Goal: Task Accomplishment & Management: Manage account settings

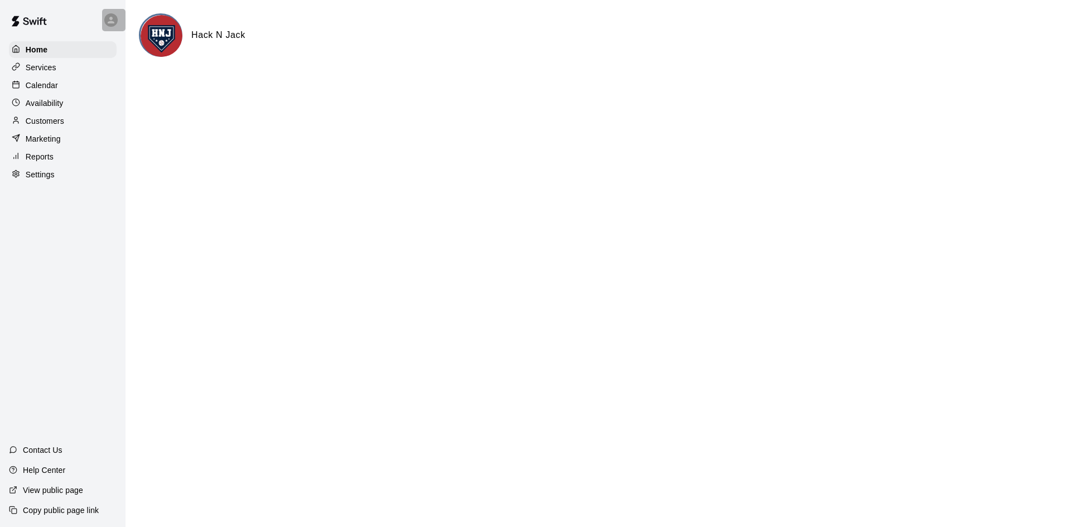
click at [104, 23] on div at bounding box center [113, 20] width 23 height 22
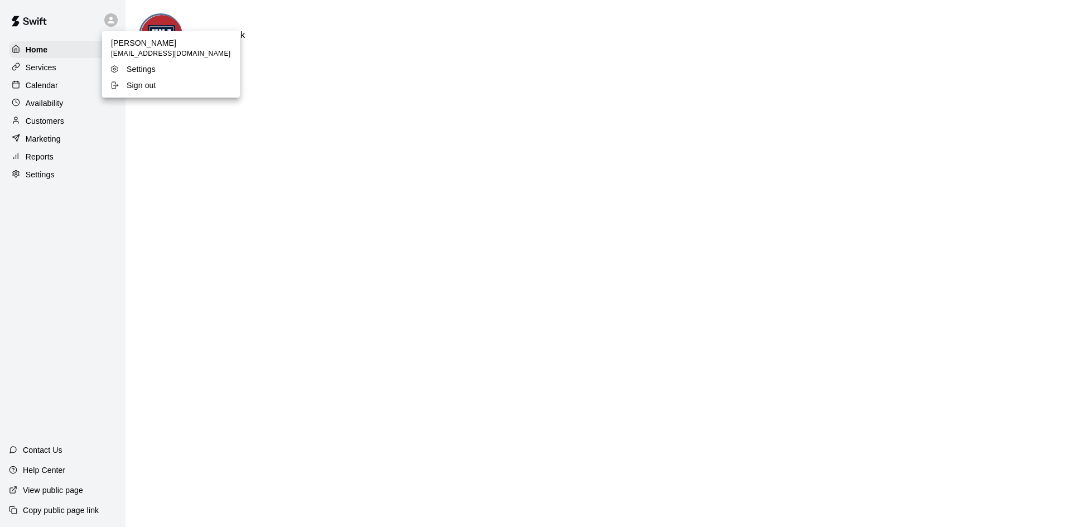
click at [489, 211] on div at bounding box center [535, 263] width 1071 height 527
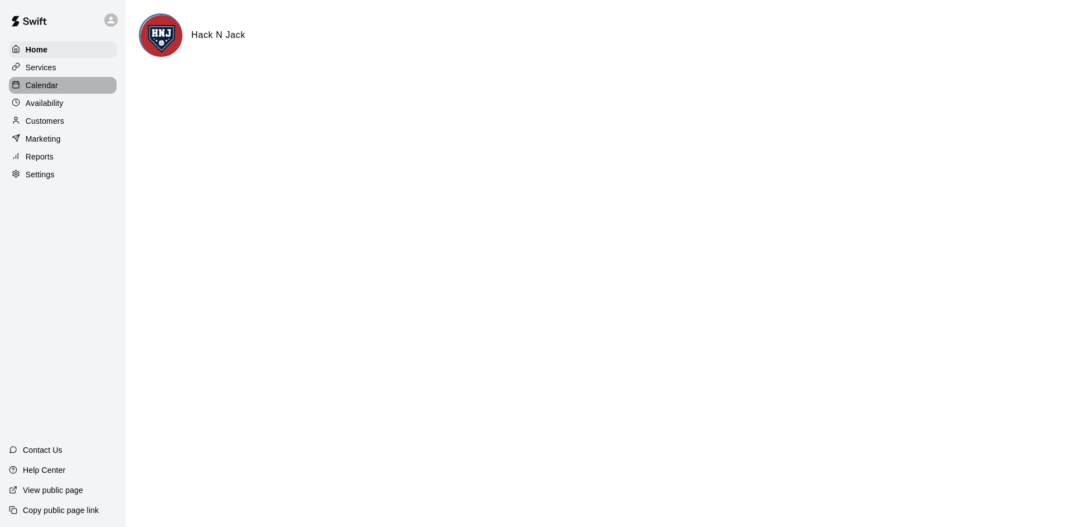
click at [52, 93] on div "Calendar" at bounding box center [63, 85] width 108 height 17
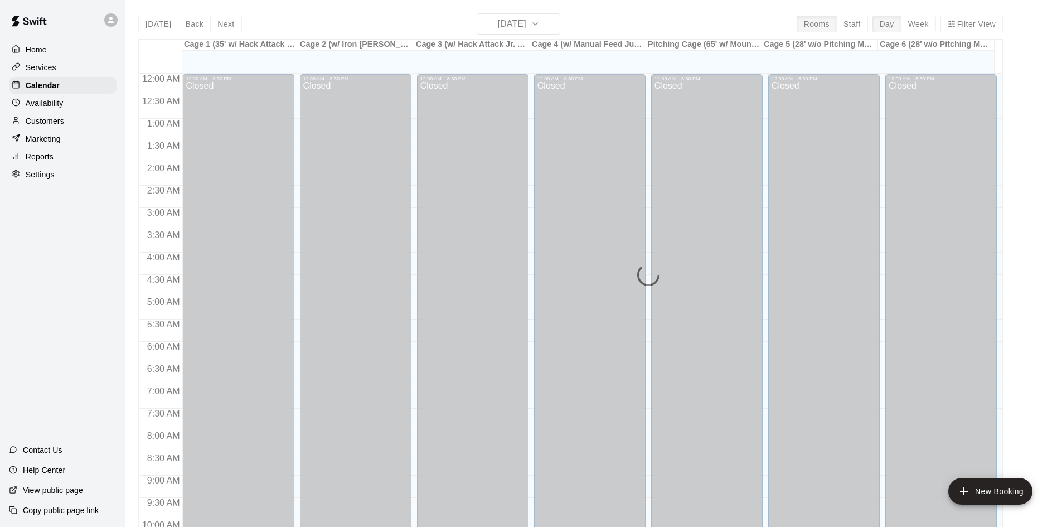
scroll to position [572, 0]
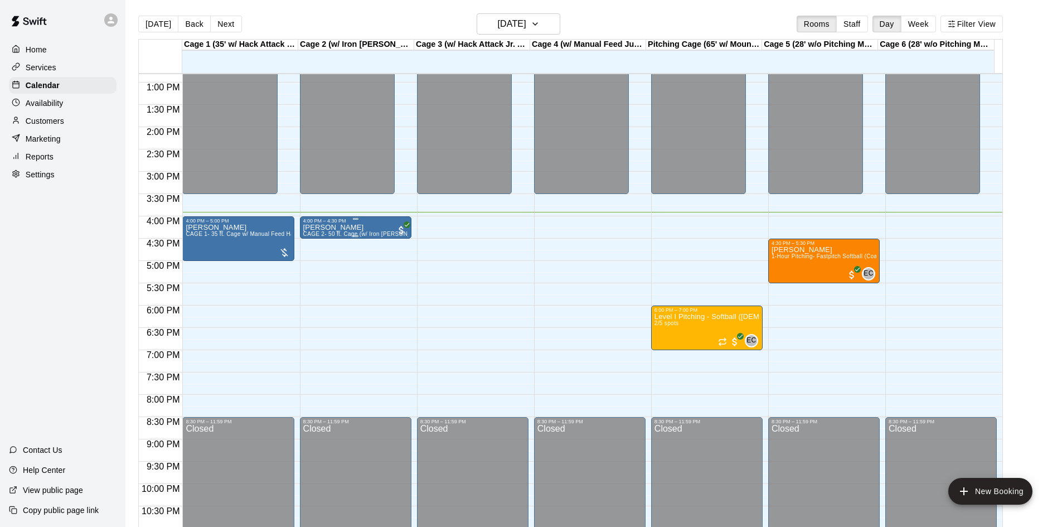
click at [354, 226] on div "Ryan Dill CAGE 2- 50 ft. Cage (w/ Iron Mike Auto Feeder- BASEBALL)" at bounding box center [355, 487] width 105 height 527
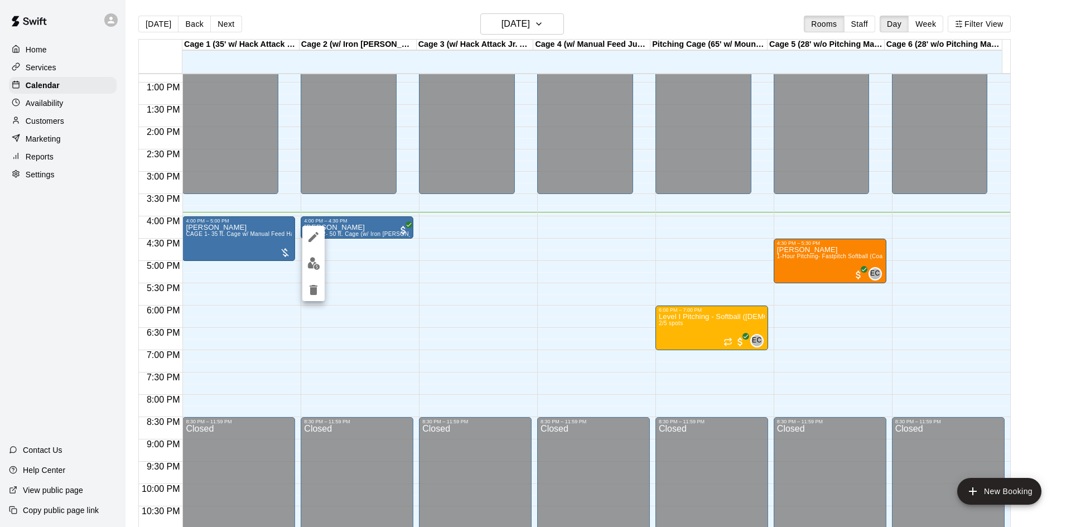
click at [409, 270] on div at bounding box center [535, 263] width 1071 height 527
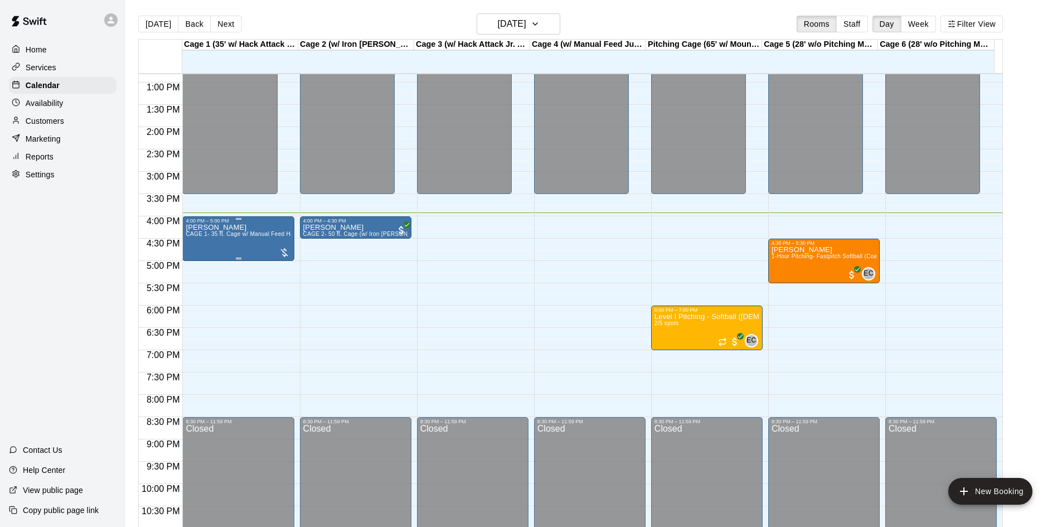
click at [220, 234] on span "CAGE 1- 35 ft. Cage w/ Manual Feed Hack Attack- Baseball" at bounding box center [265, 234] width 158 height 6
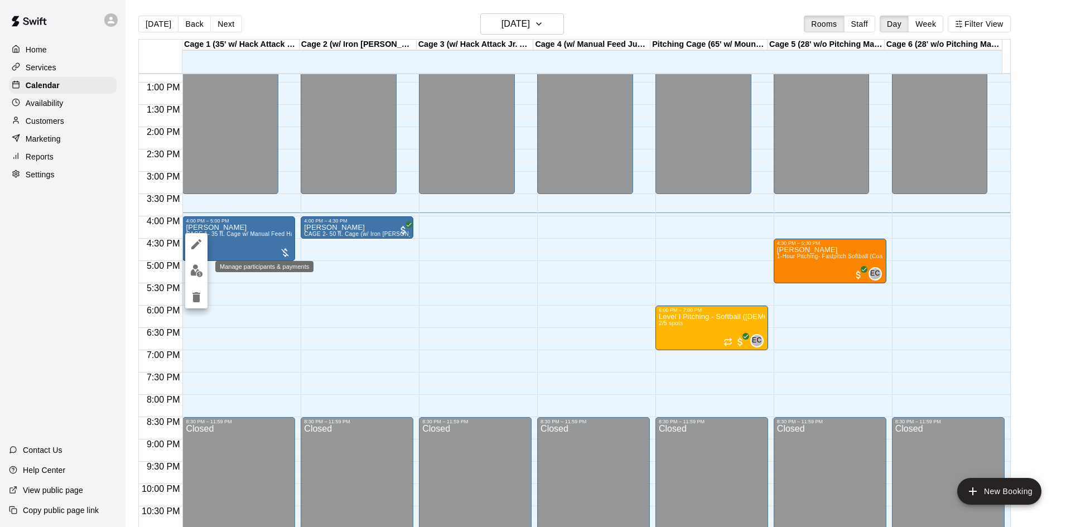
click at [195, 270] on img "edit" at bounding box center [196, 270] width 13 height 13
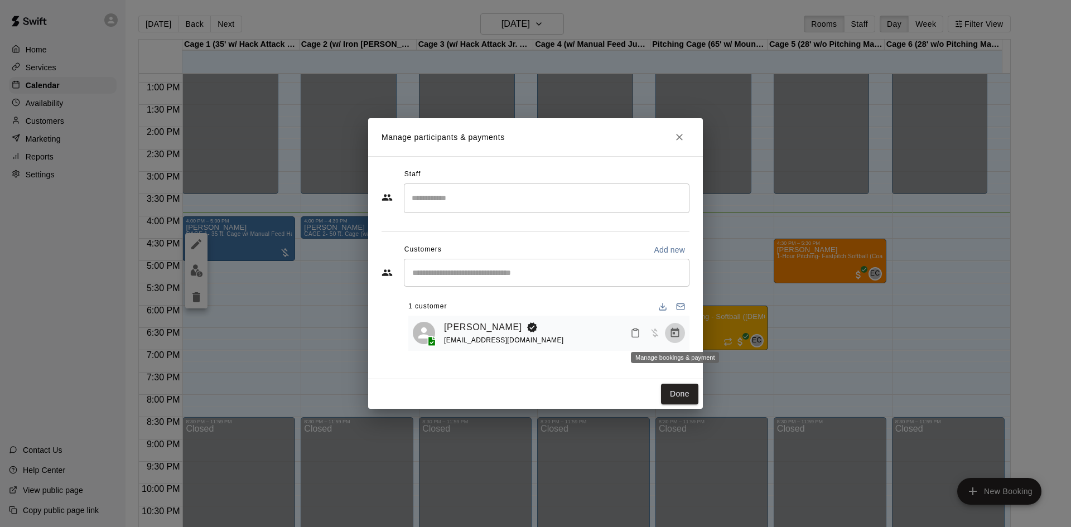
click at [674, 336] on icon "Manage bookings & payment" at bounding box center [674, 332] width 11 height 11
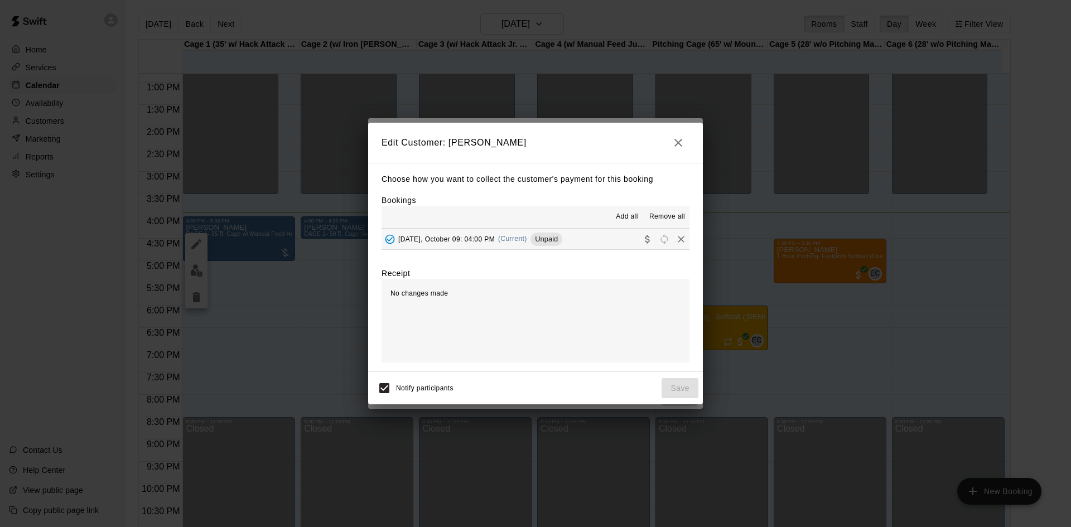
click at [460, 241] on span "Thursday, October 09: 04:00 PM" at bounding box center [446, 239] width 96 height 8
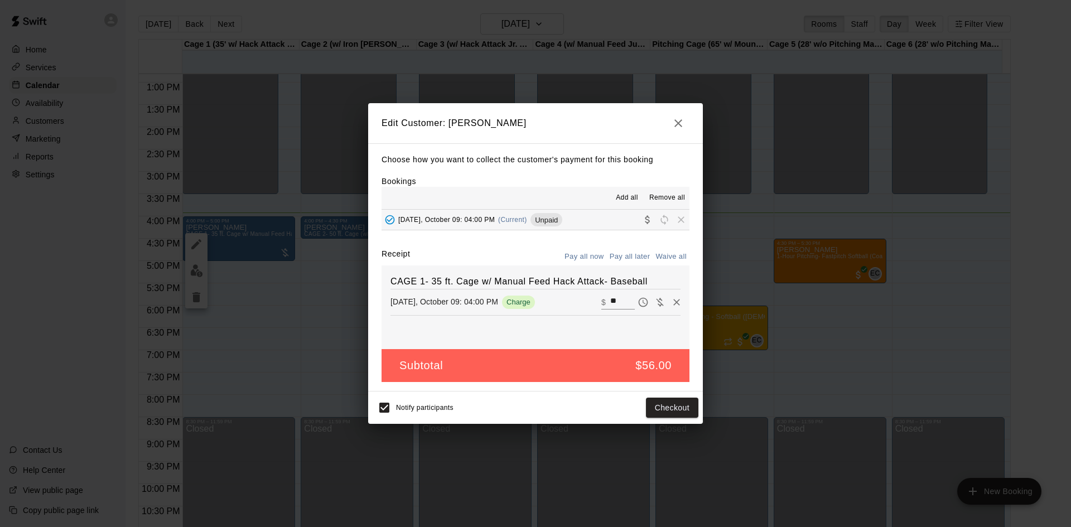
click at [679, 118] on icon "button" at bounding box center [677, 123] width 13 height 13
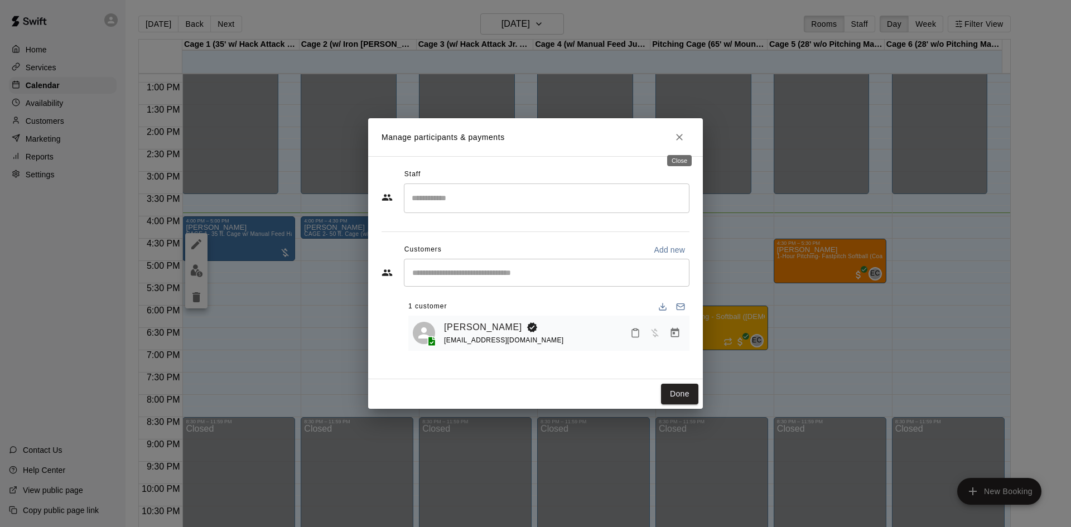
click at [679, 139] on icon "Close" at bounding box center [679, 137] width 11 height 11
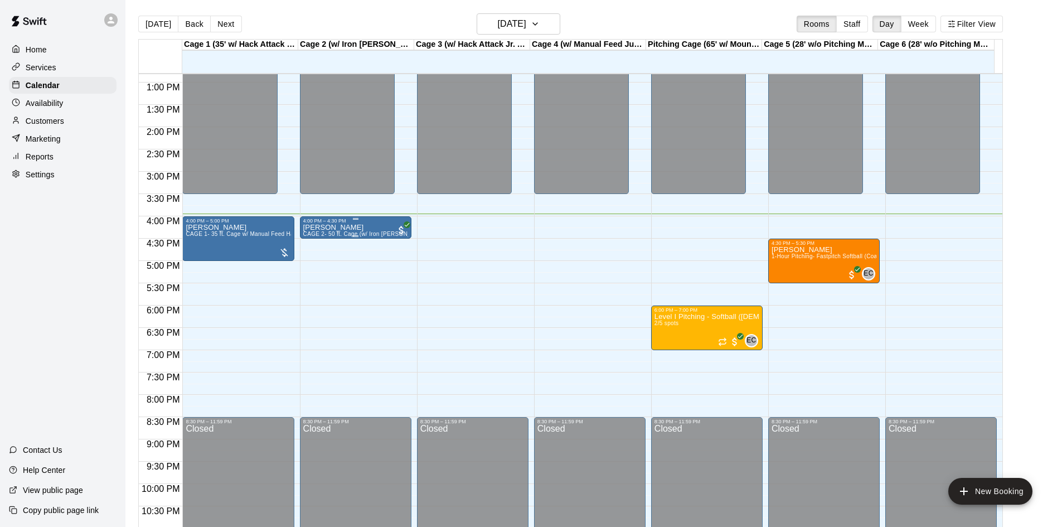
click at [368, 227] on div "Ryan Dill CAGE 2- 50 ft. Cage (w/ Iron Mike Auto Feeder- BASEBALL)" at bounding box center [355, 487] width 105 height 527
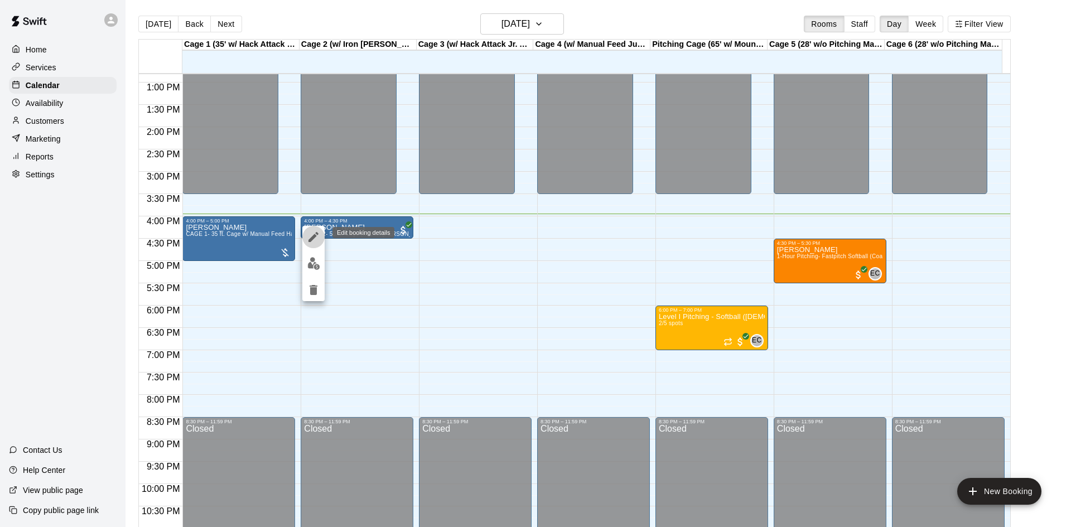
click at [313, 240] on icon "edit" at bounding box center [313, 236] width 13 height 13
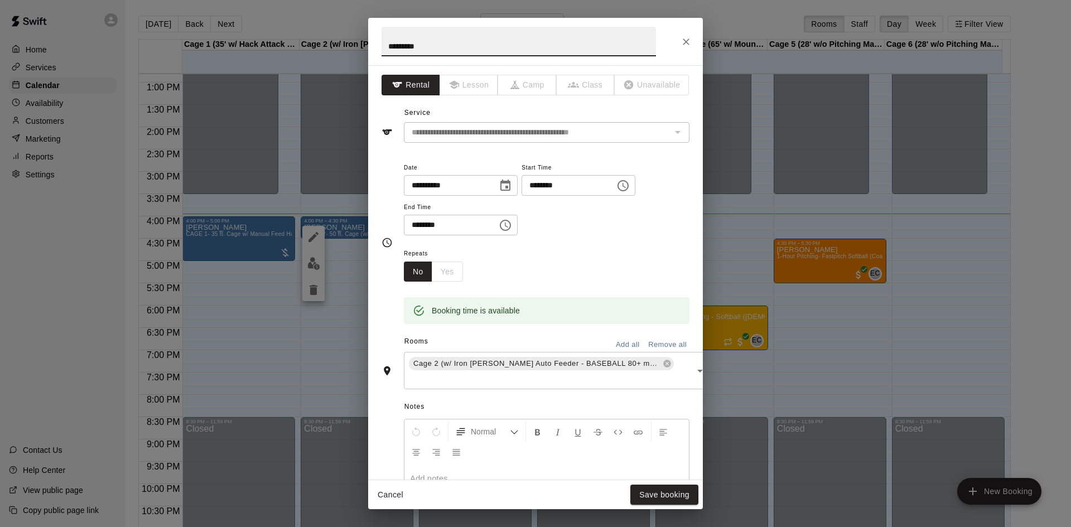
click at [683, 42] on icon "Close" at bounding box center [685, 41] width 11 height 11
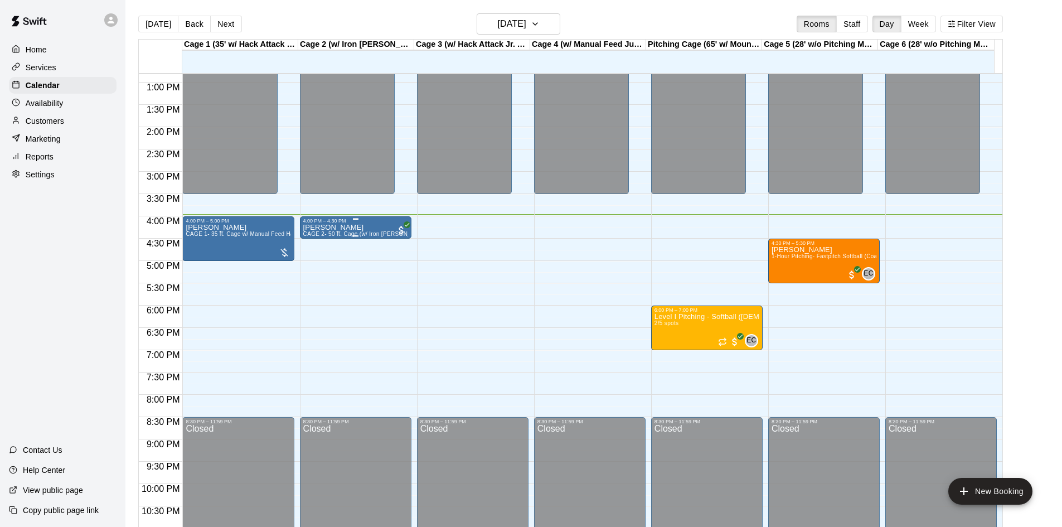
click at [357, 226] on div "Ryan Dill CAGE 2- 50 ft. Cage (w/ Iron Mike Auto Feeder- BASEBALL)" at bounding box center [355, 487] width 105 height 527
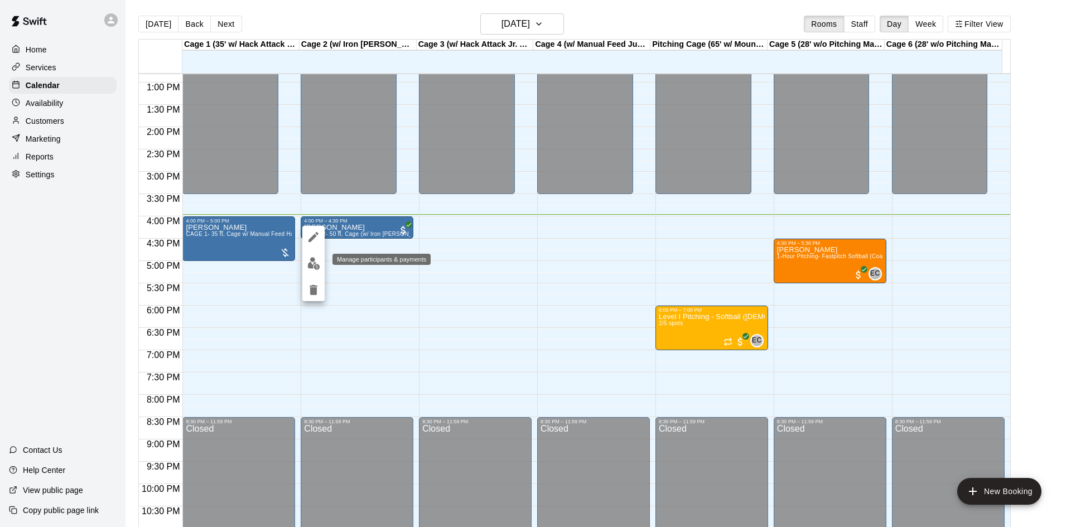
click at [317, 268] on img "edit" at bounding box center [313, 263] width 13 height 13
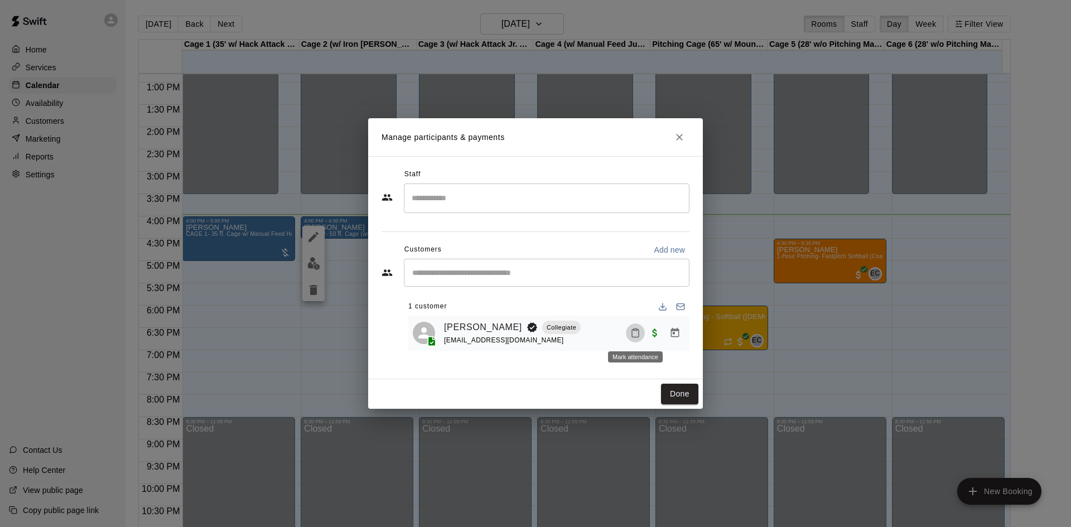
click at [640, 335] on icon "Mark attendance" at bounding box center [635, 333] width 10 height 10
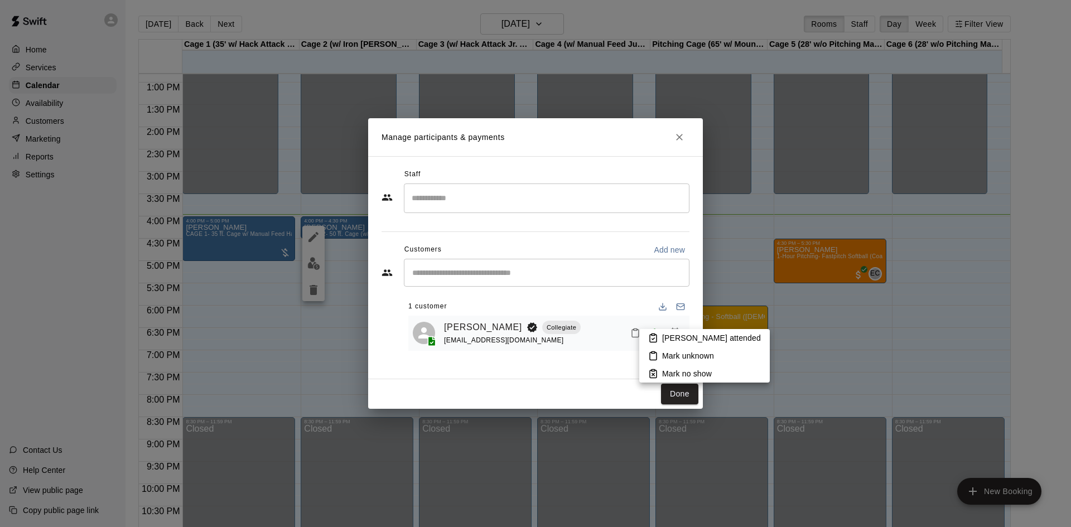
click at [677, 334] on p "[PERSON_NAME] attended" at bounding box center [711, 337] width 99 height 11
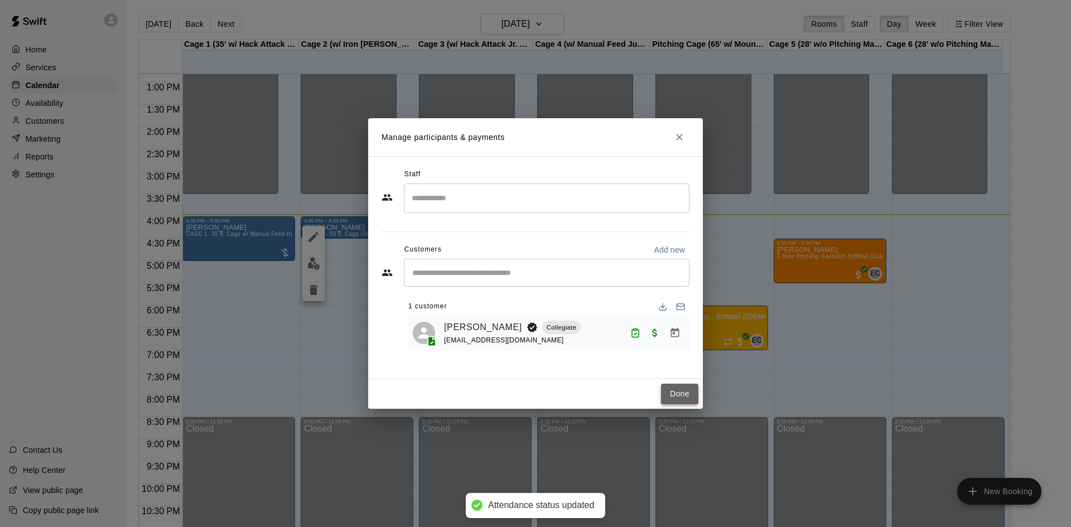
click at [692, 393] on button "Done" at bounding box center [679, 394] width 37 height 21
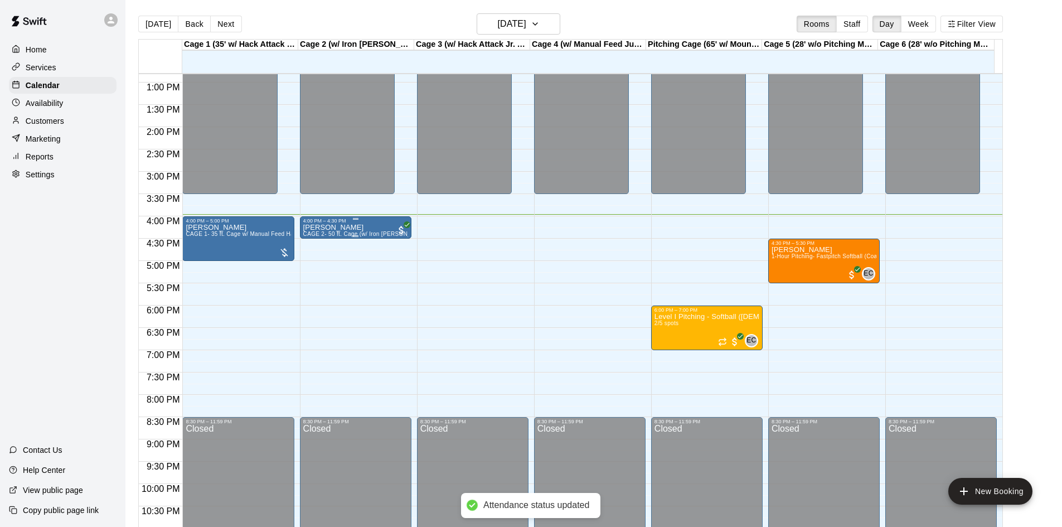
click at [370, 228] on div "Ryan Dill CAGE 2- 50 ft. Cage (w/ Iron Mike Auto Feeder- BASEBALL)" at bounding box center [355, 487] width 105 height 527
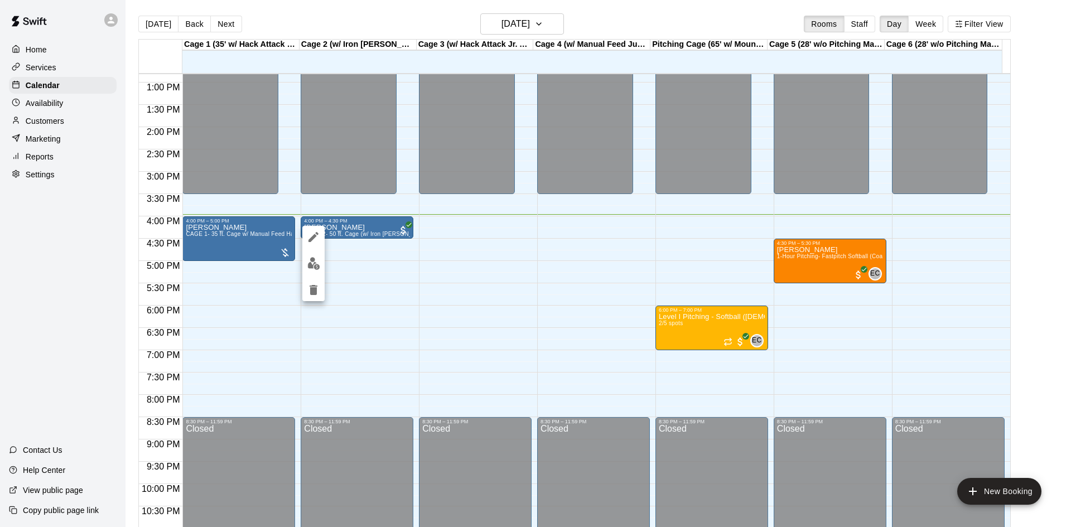
click at [314, 235] on icon "edit" at bounding box center [313, 237] width 10 height 10
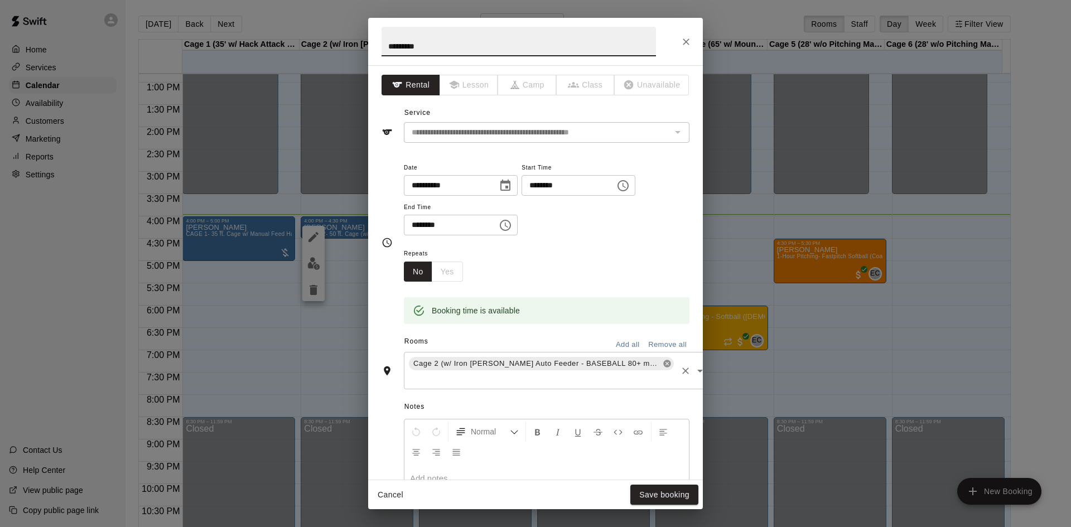
click at [663, 363] on icon at bounding box center [666, 363] width 7 height 7
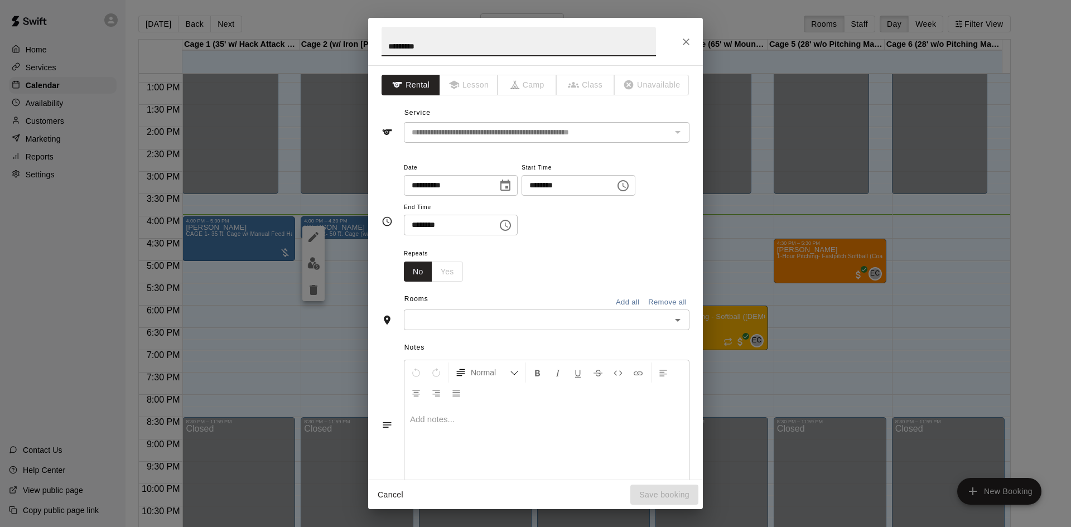
click at [671, 325] on icon "Open" at bounding box center [677, 319] width 13 height 13
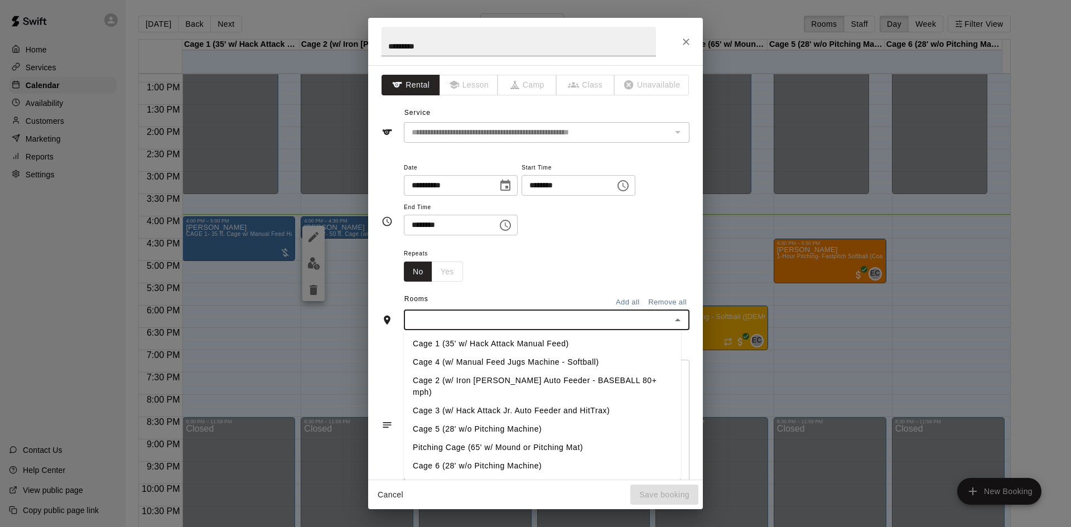
click at [545, 365] on li "Cage 4 (w/ Manual Feed Jugs Machine - Softball)" at bounding box center [542, 362] width 277 height 18
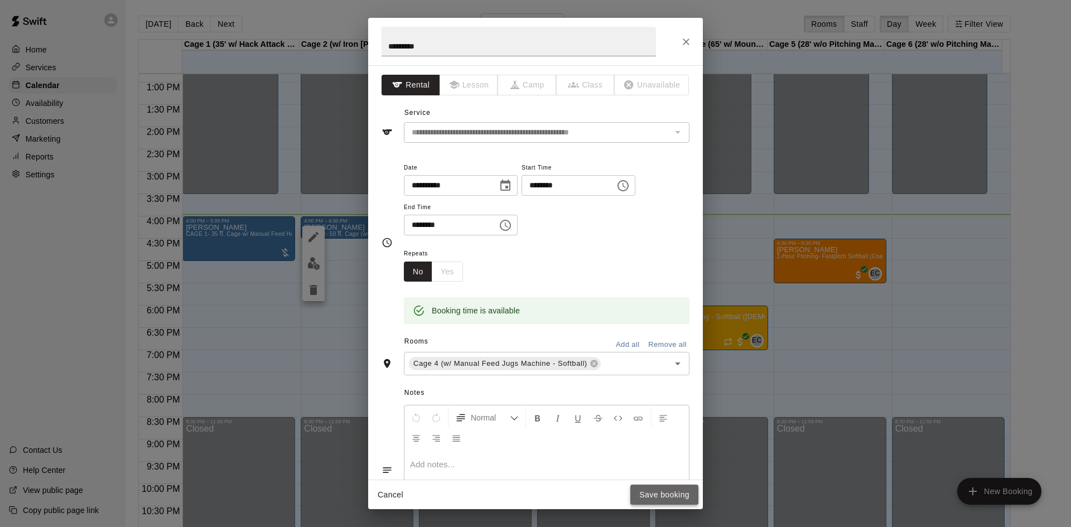
click at [669, 494] on button "Save booking" at bounding box center [664, 495] width 68 height 21
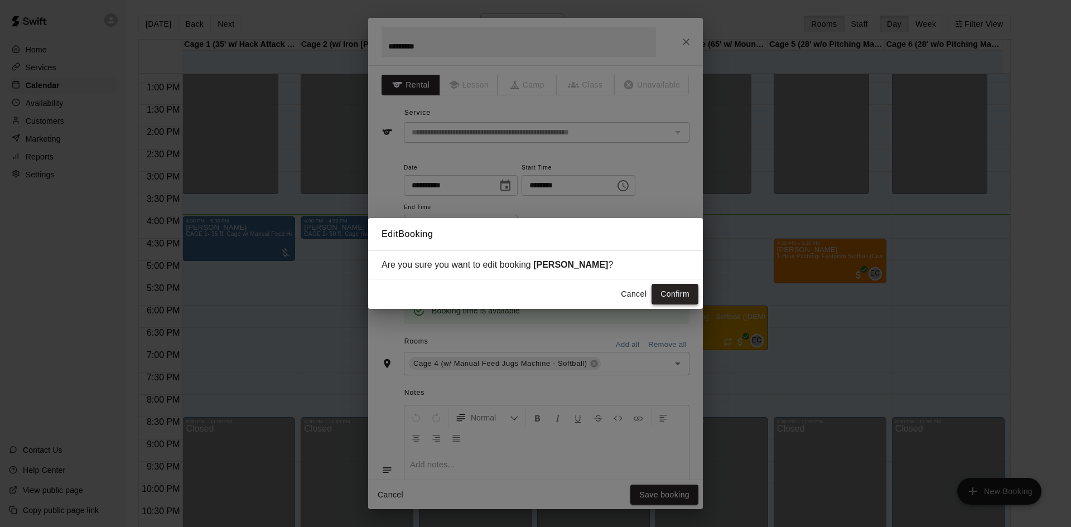
click at [678, 287] on button "Confirm" at bounding box center [674, 294] width 47 height 21
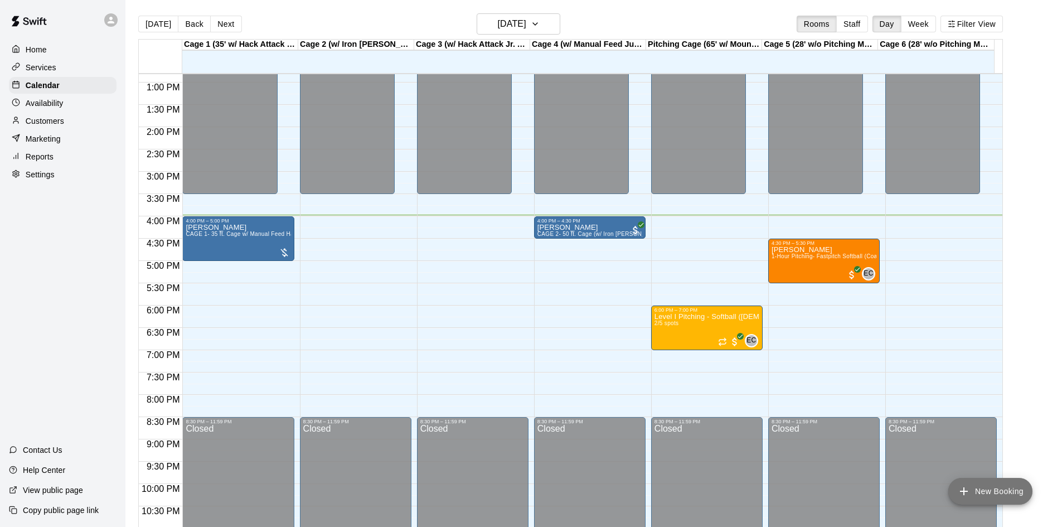
click at [1003, 489] on button "New Booking" at bounding box center [991, 491] width 84 height 27
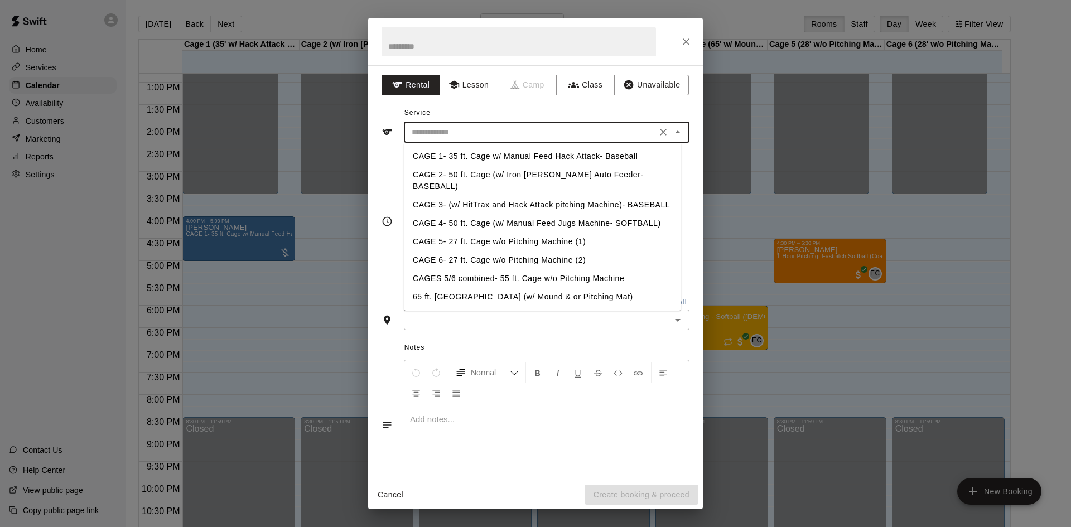
click at [484, 134] on input "text" at bounding box center [530, 132] width 246 height 14
click at [481, 233] on li "CAGE 5- 27 ft. Cage w/o Pitching Machine (1)" at bounding box center [542, 242] width 277 height 18
type input "**********"
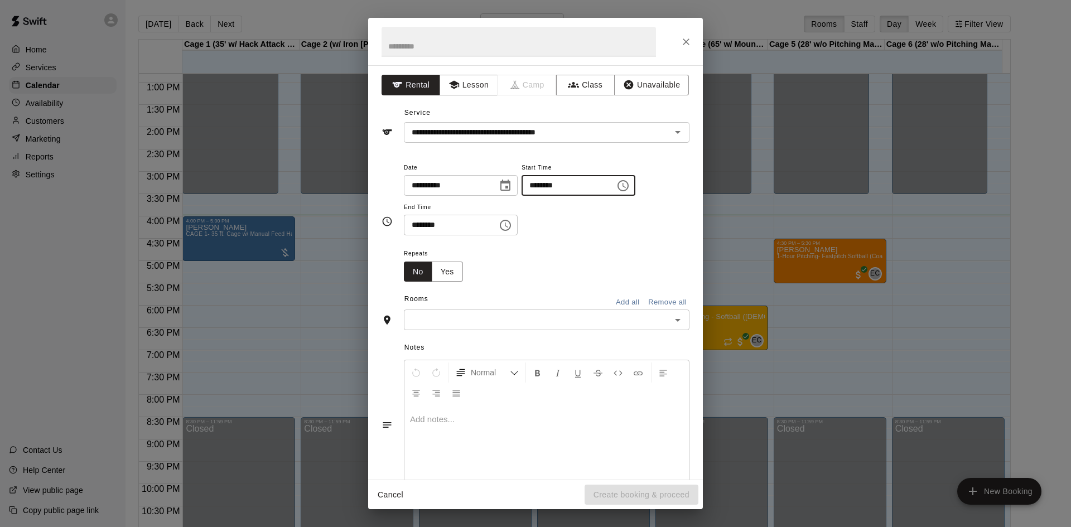
click at [547, 185] on input "********" at bounding box center [564, 185] width 86 height 21
type input "********"
click at [414, 225] on input "********" at bounding box center [447, 225] width 86 height 21
type input "********"
click at [519, 321] on input "text" at bounding box center [537, 320] width 260 height 14
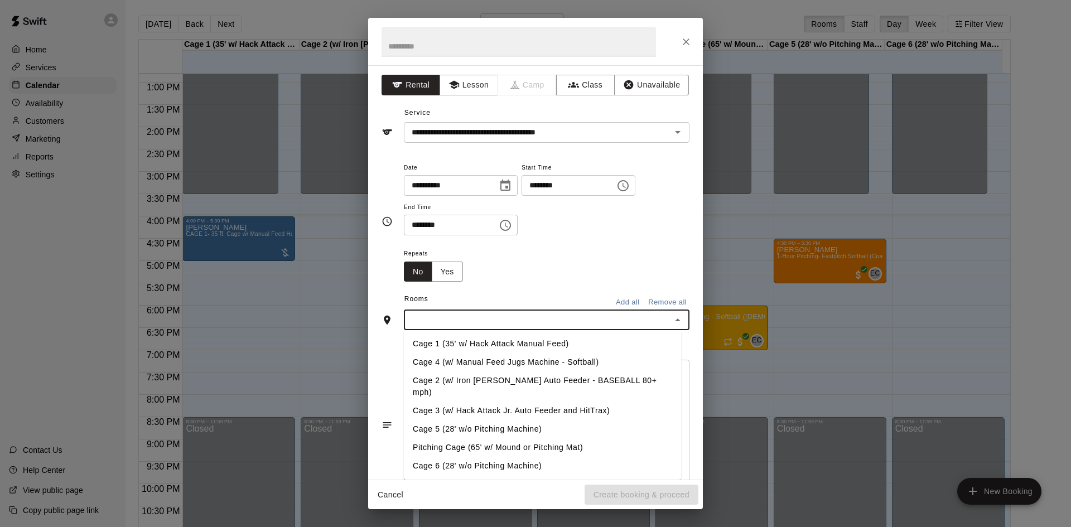
click at [477, 420] on li "Cage 5 (28' w/o Pitching Machine)" at bounding box center [542, 429] width 277 height 18
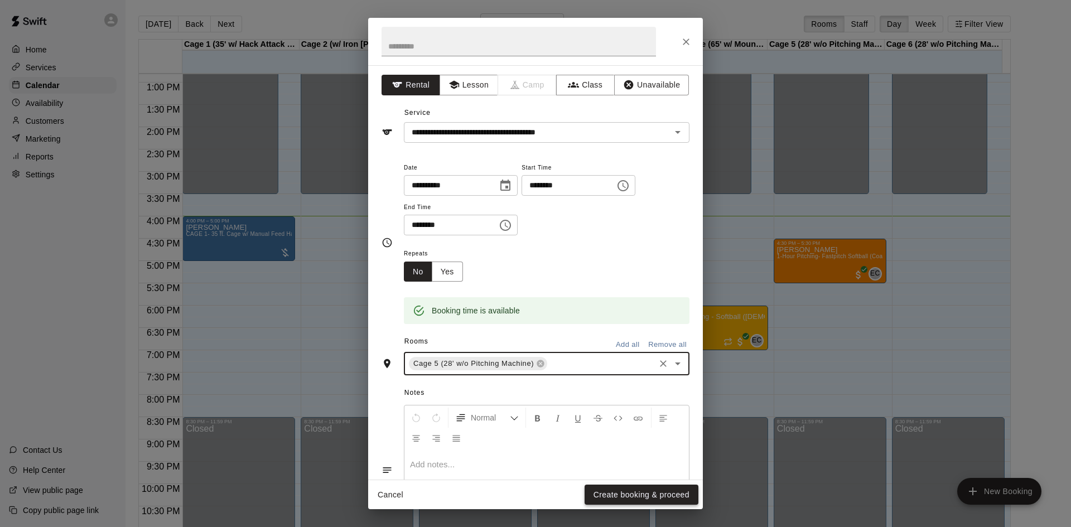
click at [641, 496] on button "Create booking & proceed" at bounding box center [641, 495] width 114 height 21
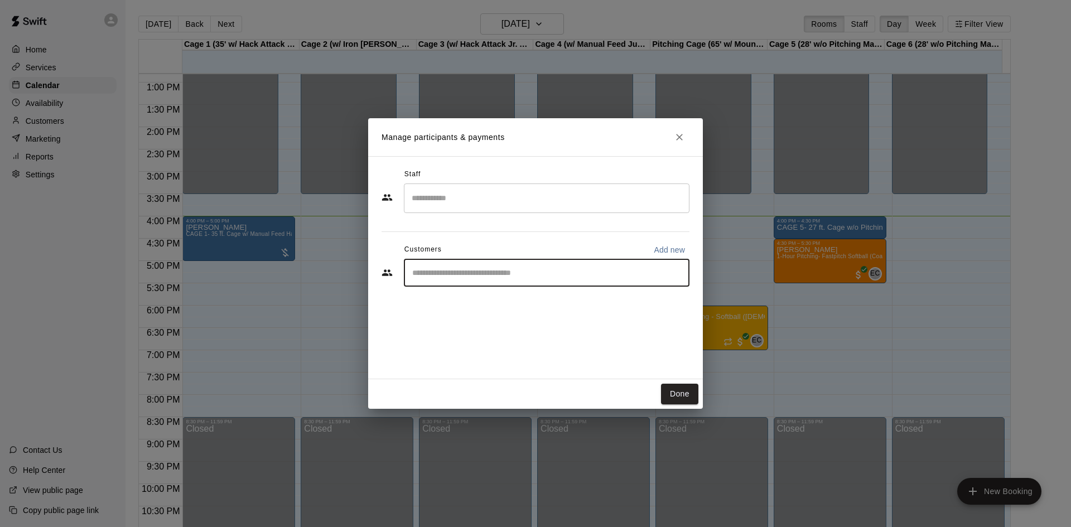
click at [528, 273] on input "Start typing to search customers..." at bounding box center [546, 272] width 275 height 11
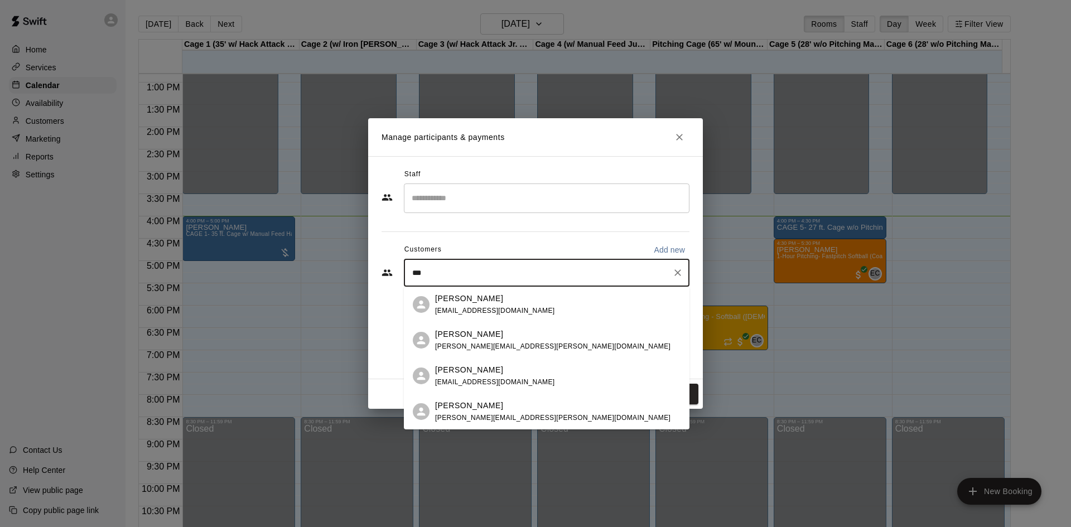
type input "****"
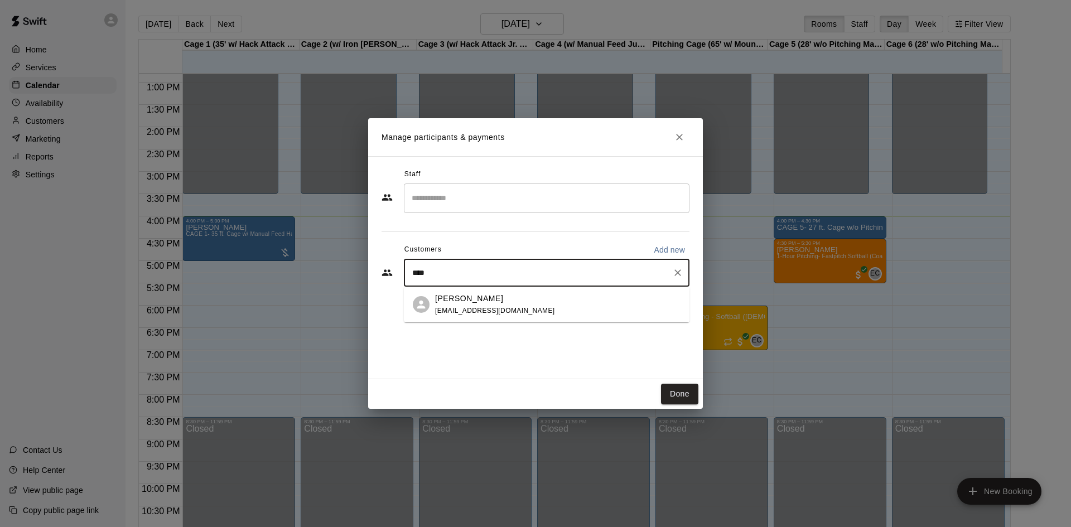
click at [521, 299] on div "James Hawkes jameshawks@msn.com" at bounding box center [557, 305] width 245 height 24
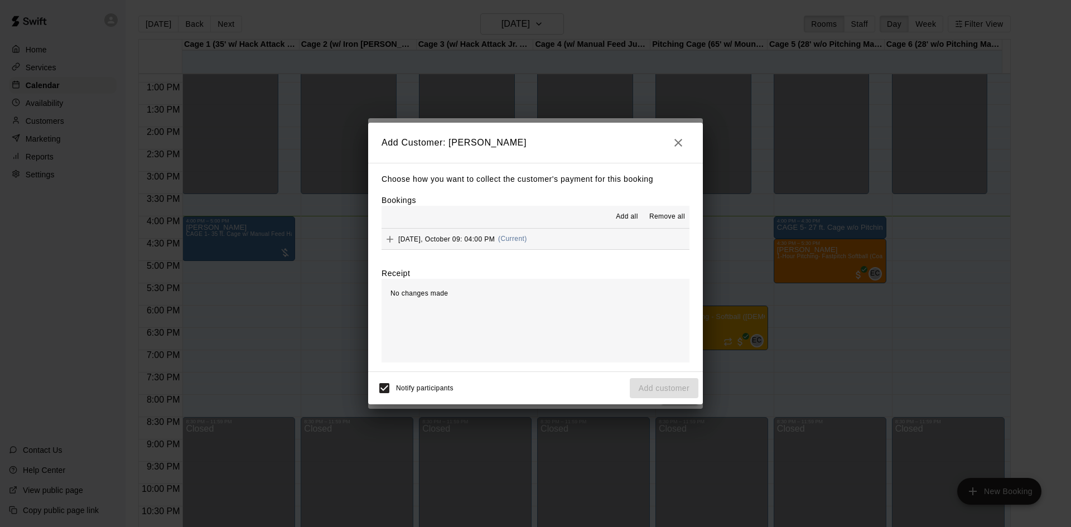
click at [444, 236] on span "Thursday, October 09: 04:00 PM" at bounding box center [446, 239] width 96 height 8
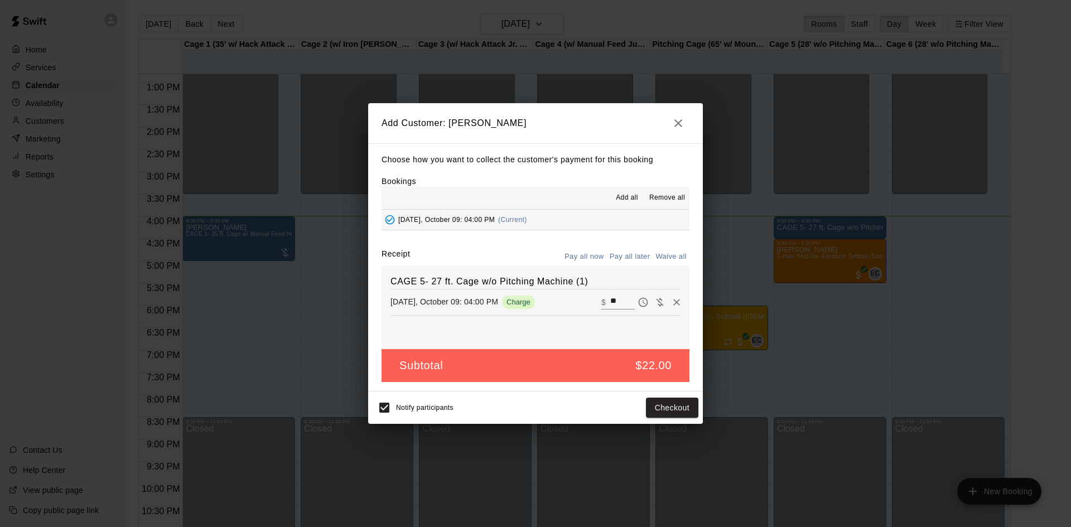
click at [665, 258] on button "Waive all" at bounding box center [670, 256] width 37 height 17
type input "*"
click at [671, 405] on button "Add customer" at bounding box center [664, 408] width 69 height 21
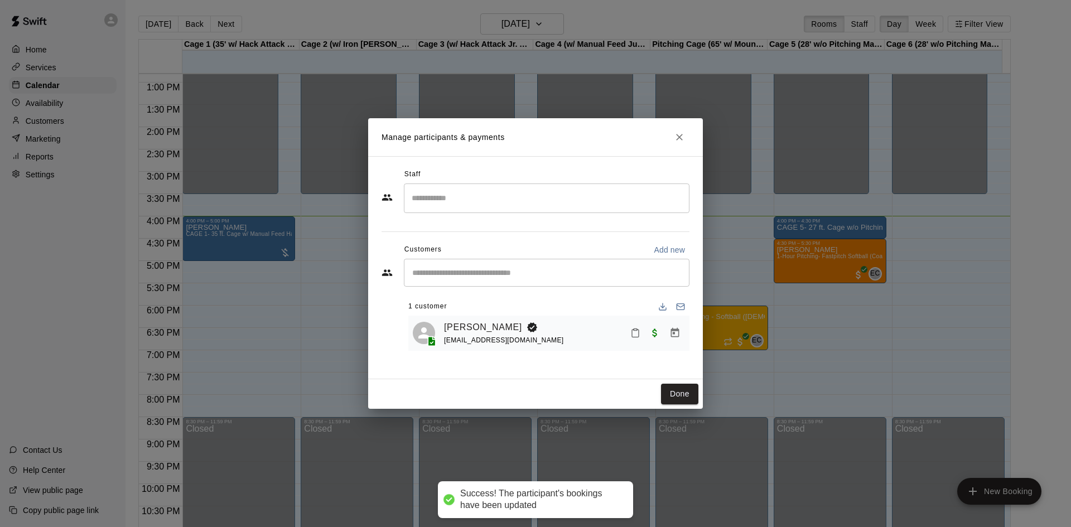
click at [683, 141] on icon "Close" at bounding box center [679, 137] width 11 height 11
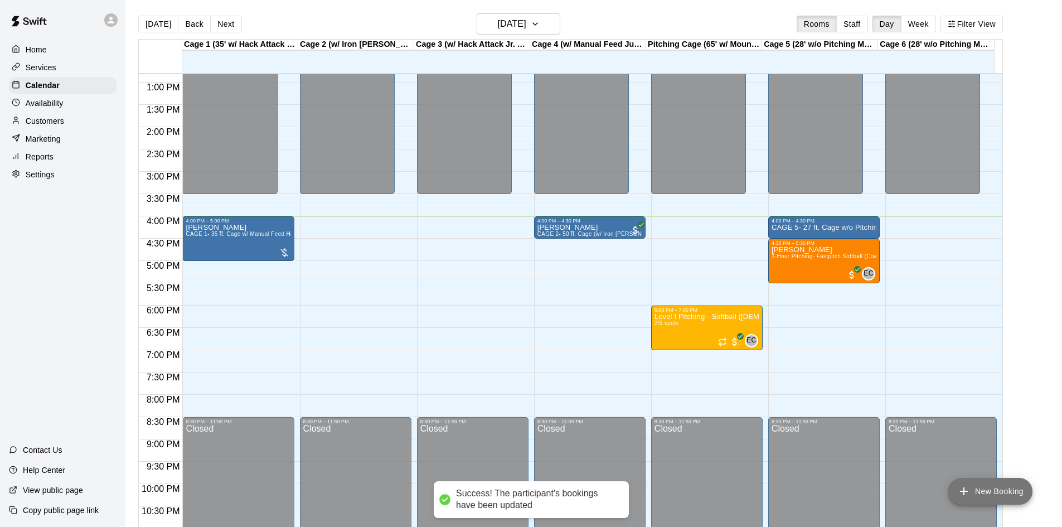
click at [983, 478] on button "New Booking" at bounding box center [991, 491] width 84 height 27
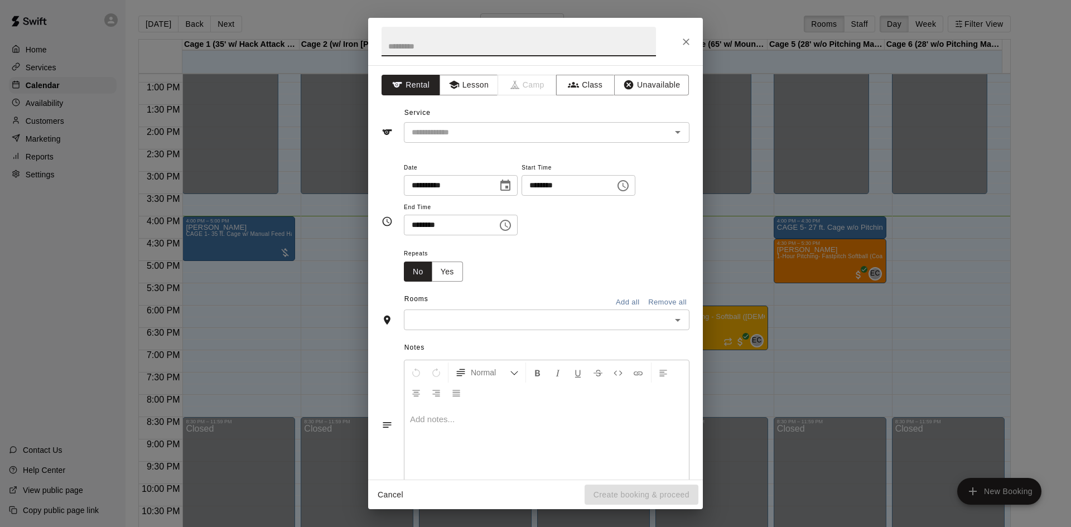
click at [550, 188] on input "********" at bounding box center [564, 185] width 86 height 21
type input "********"
click at [416, 223] on input "********" at bounding box center [447, 225] width 86 height 21
type input "********"
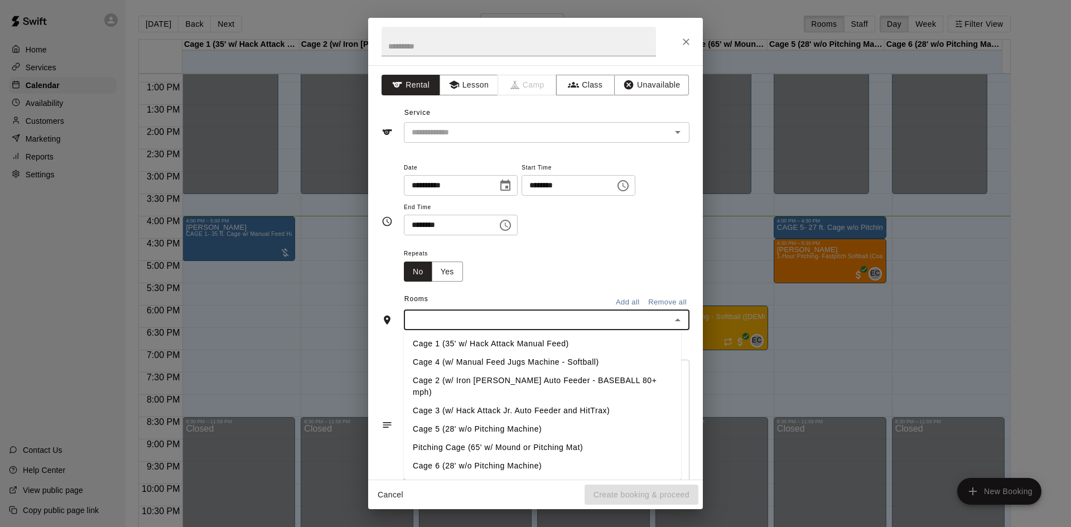
click at [449, 323] on input "text" at bounding box center [537, 320] width 260 height 14
click at [458, 360] on li "Cage 4 (w/ Manual Feed Jugs Machine - Softball)" at bounding box center [542, 362] width 277 height 18
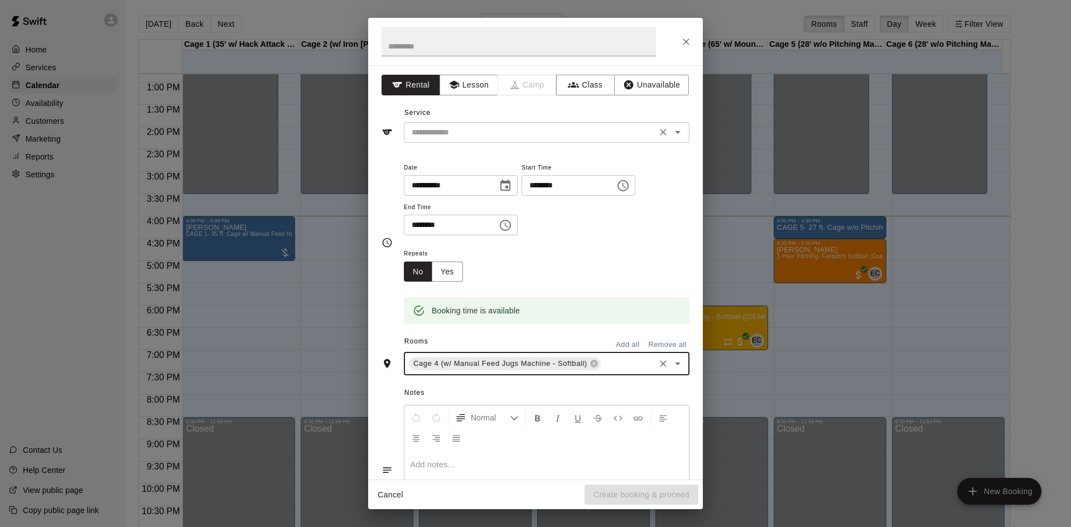
click at [445, 131] on input "text" at bounding box center [530, 132] width 246 height 14
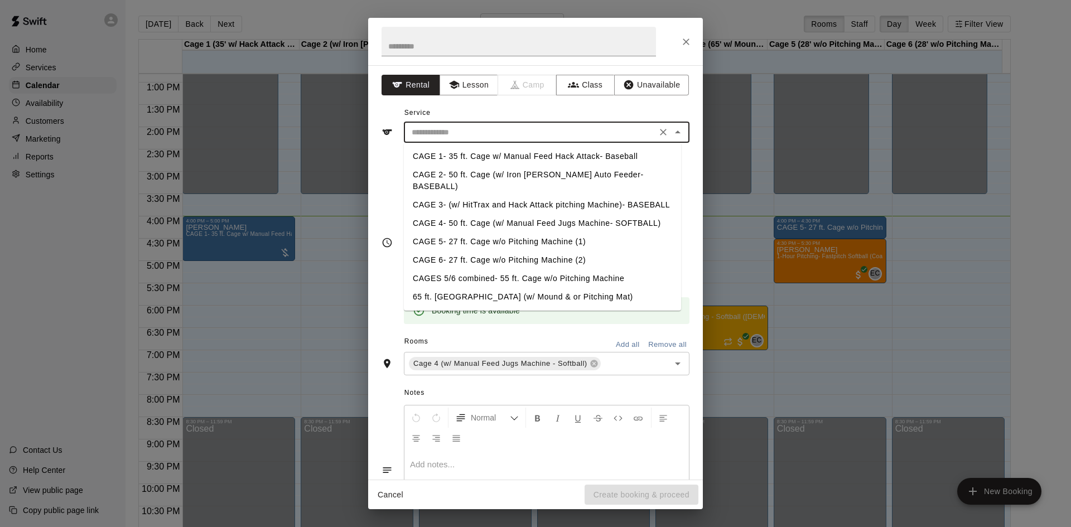
click at [485, 217] on li "CAGE 4- 50 ft. Cage (w/ Manual Feed Jugs Machine- SOFTBALL)" at bounding box center [542, 223] width 277 height 18
type input "**********"
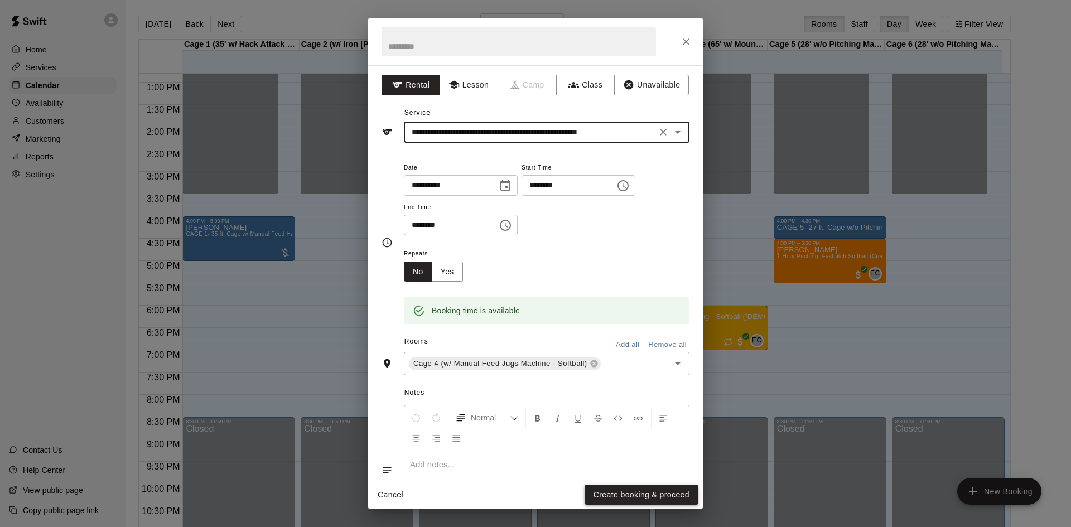
click at [642, 494] on button "Create booking & proceed" at bounding box center [641, 495] width 114 height 21
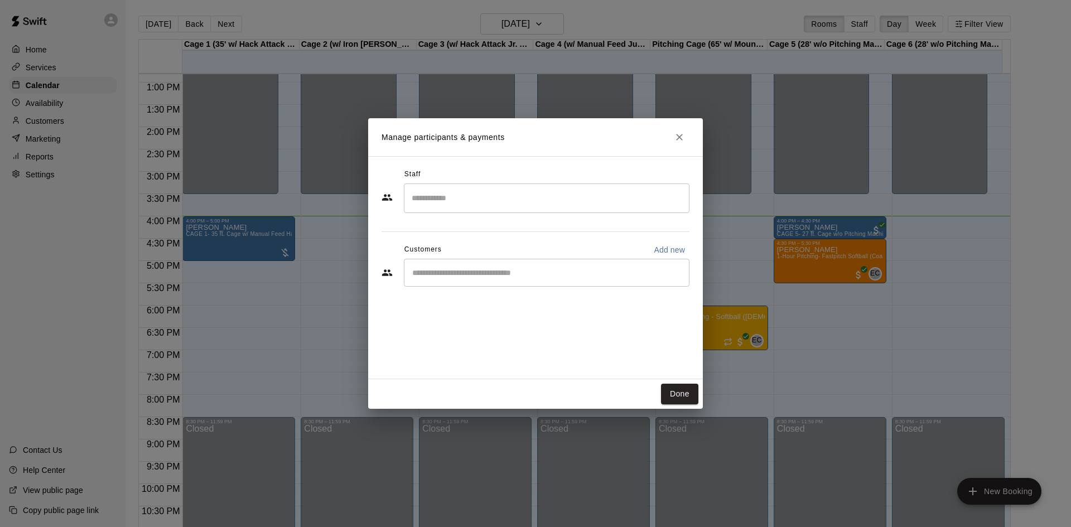
click at [458, 272] on input "Start typing to search customers..." at bounding box center [546, 272] width 275 height 11
type input "***"
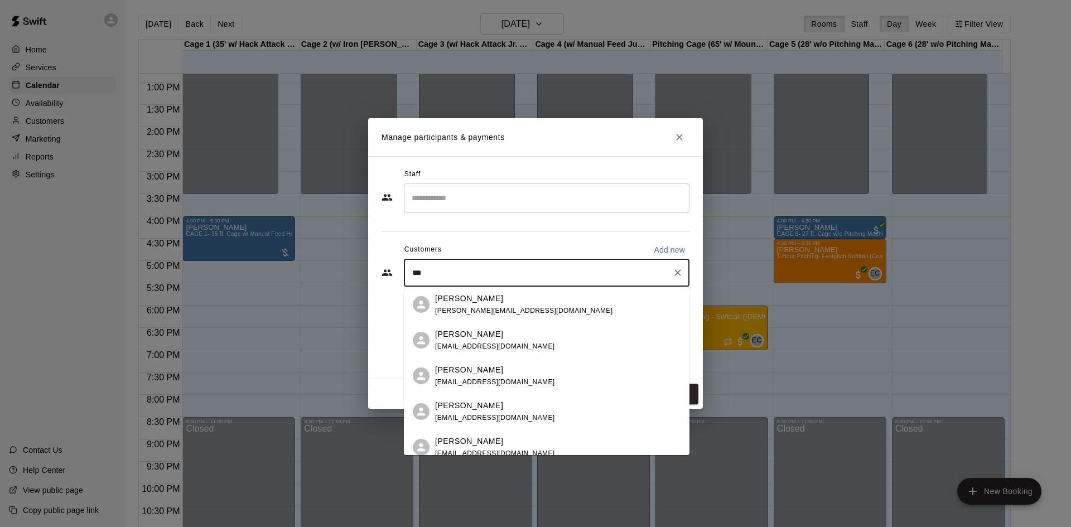
click at [468, 360] on div "James Hawkes jameshawks@msn.com" at bounding box center [547, 376] width 286 height 36
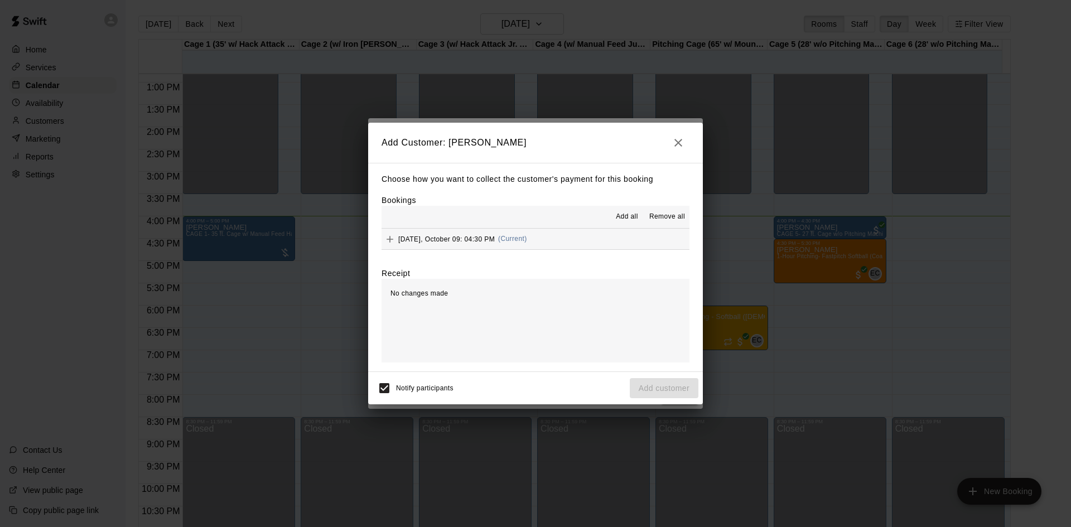
click at [457, 234] on div "Thursday, October 09: 04:30 PM (Current)" at bounding box center [454, 239] width 146 height 17
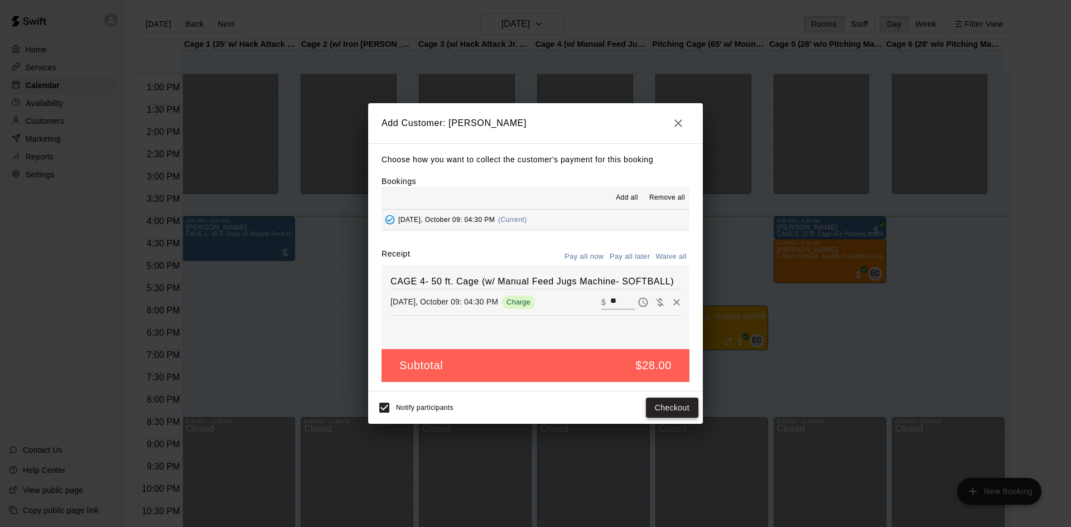
click at [673, 409] on button "Checkout" at bounding box center [672, 408] width 52 height 21
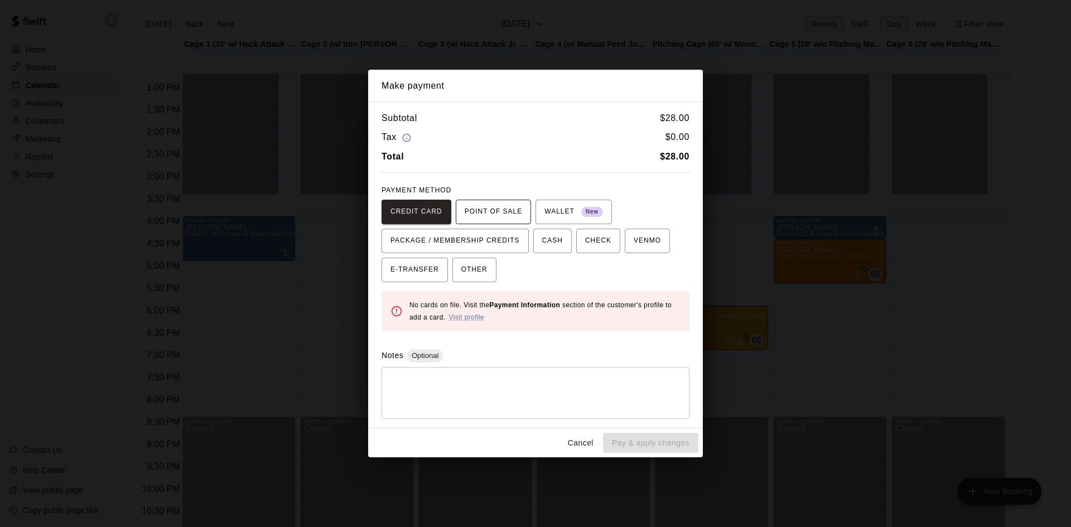
click at [483, 210] on span "POINT OF SALE" at bounding box center [493, 212] width 57 height 18
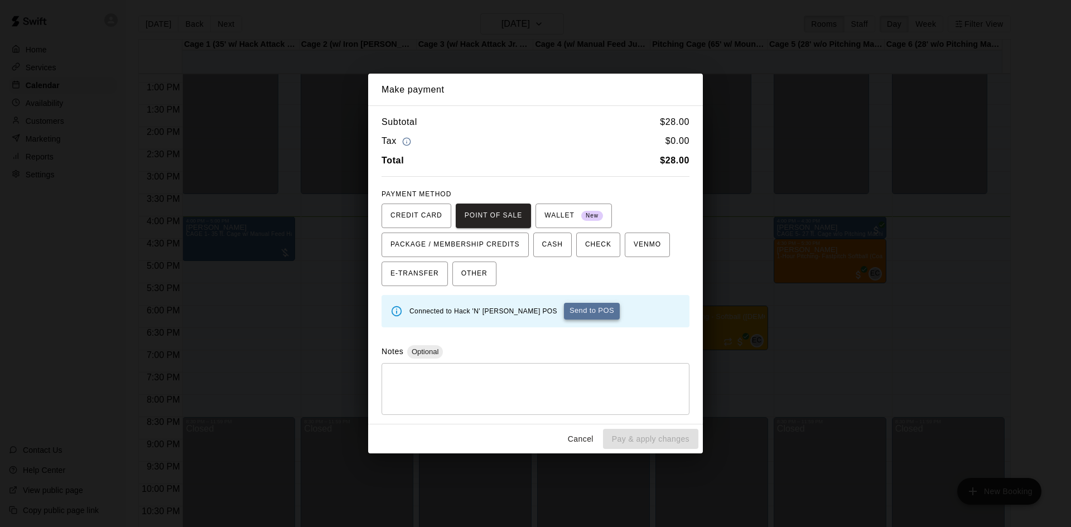
click at [578, 315] on button "Send to POS" at bounding box center [592, 311] width 56 height 17
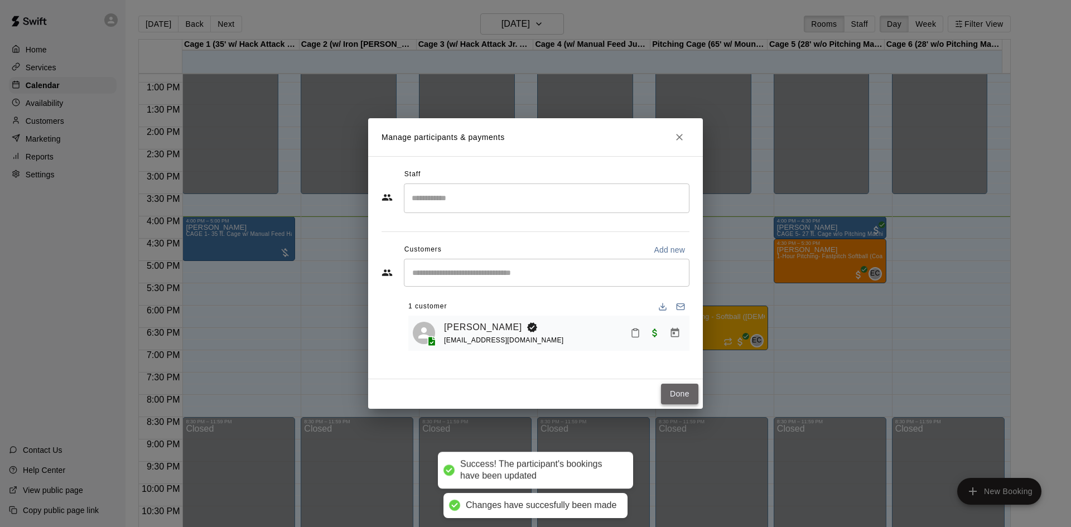
drag, startPoint x: 679, startPoint y: 389, endPoint x: 652, endPoint y: 378, distance: 28.8
click at [670, 385] on button "Done" at bounding box center [679, 394] width 37 height 21
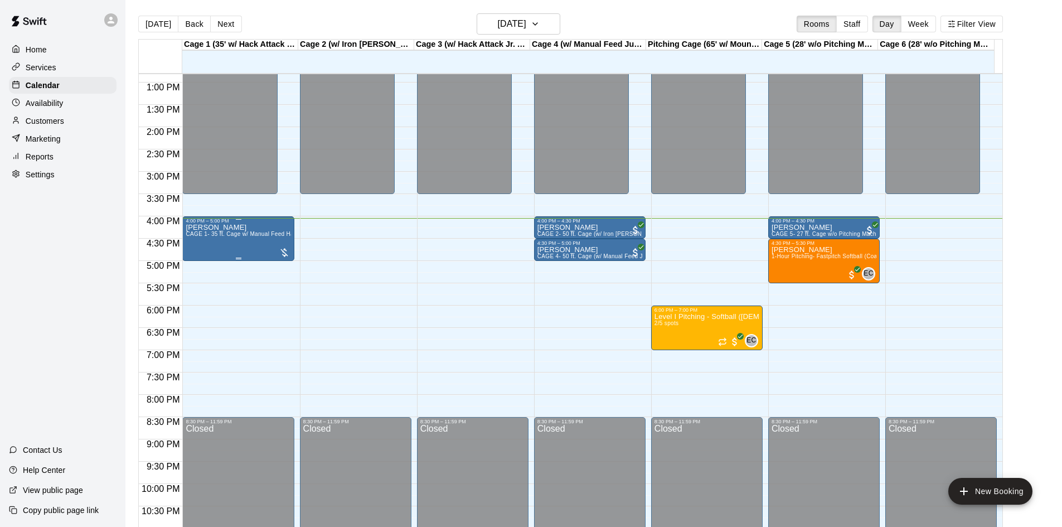
click at [225, 228] on div "Clay Hart CAGE 1- 35 ft. Cage w/ Manual Feed Hack Attack- Baseball" at bounding box center [238, 487] width 105 height 527
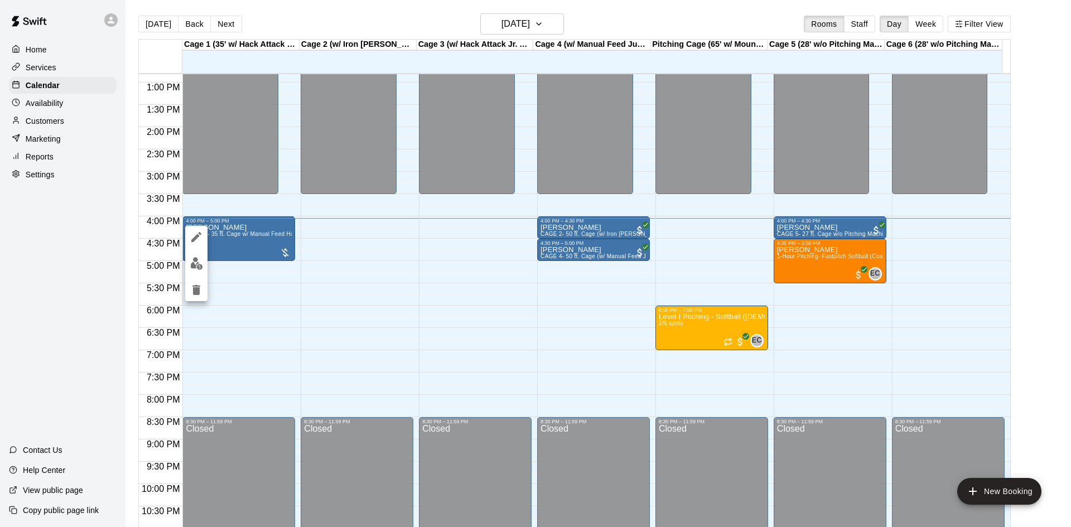
click at [37, 145] on div at bounding box center [535, 263] width 1071 height 527
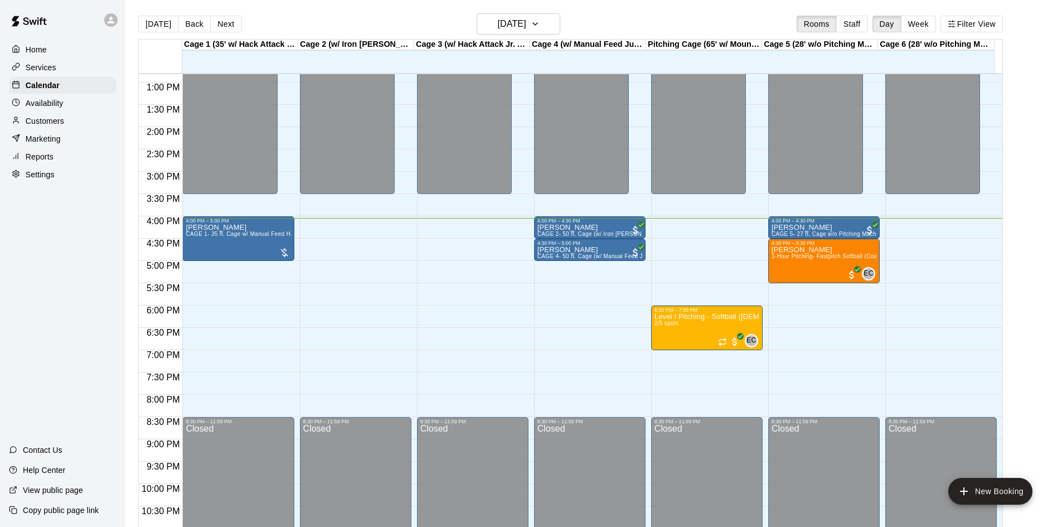
click at [50, 144] on p "Marketing" at bounding box center [43, 138] width 35 height 11
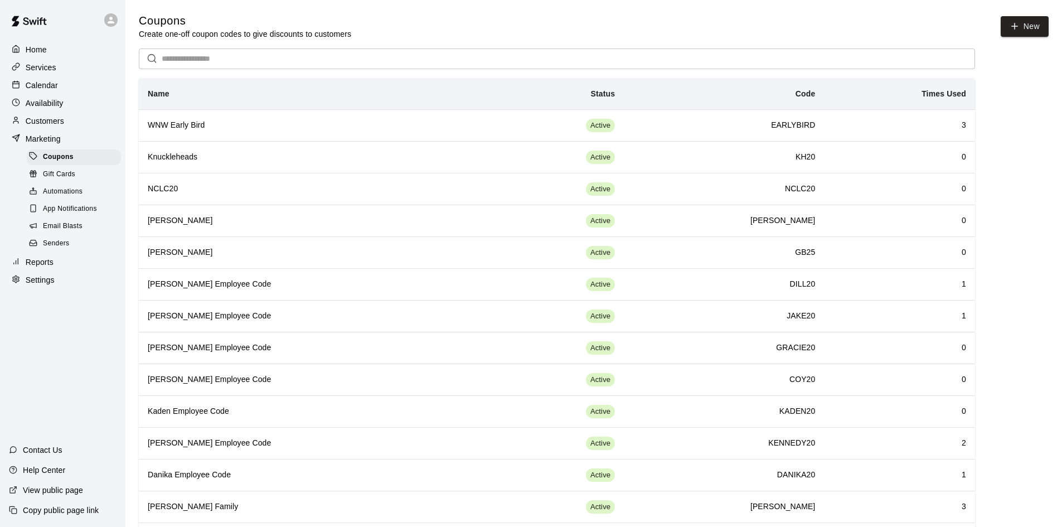
click at [48, 89] on p "Calendar" at bounding box center [42, 85] width 32 height 11
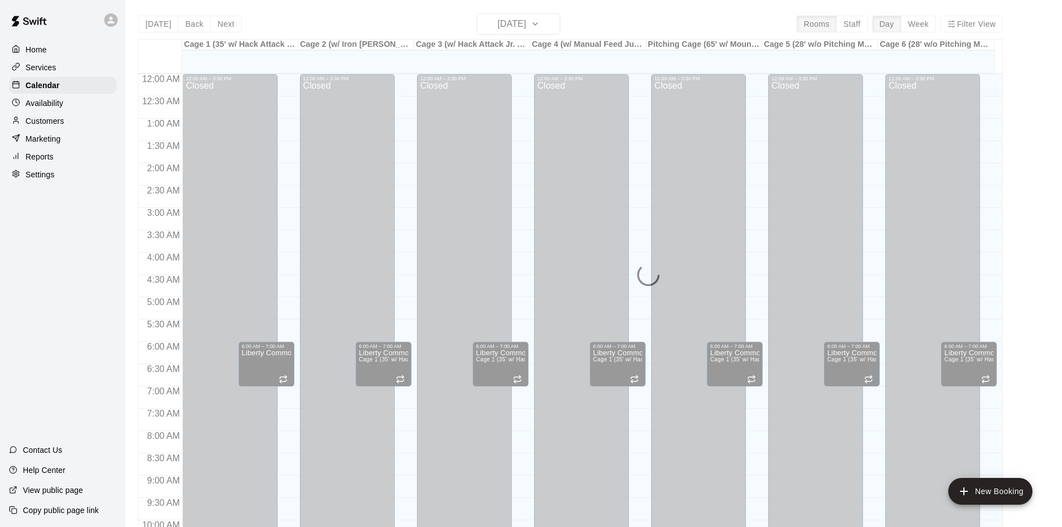
scroll to position [572, 0]
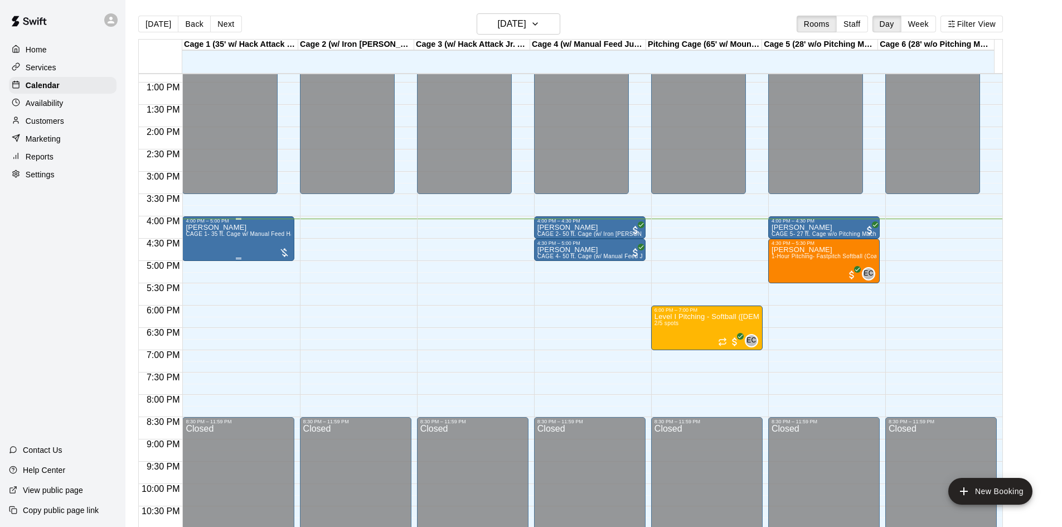
click at [237, 235] on span "CAGE 1- 35 ft. Cage w/ Manual Feed Hack Attack- Baseball" at bounding box center [265, 234] width 158 height 6
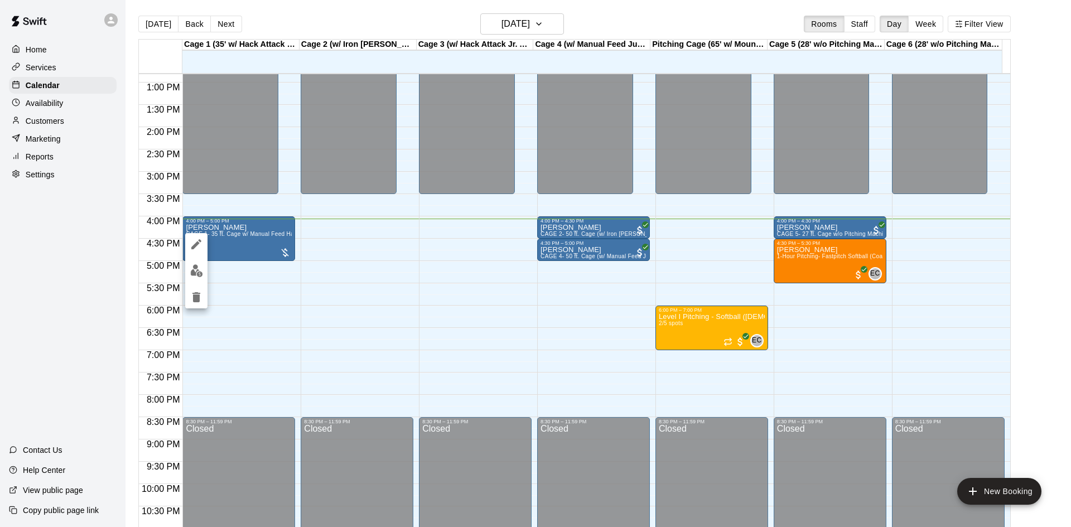
click at [204, 267] on button "edit" at bounding box center [196, 271] width 22 height 22
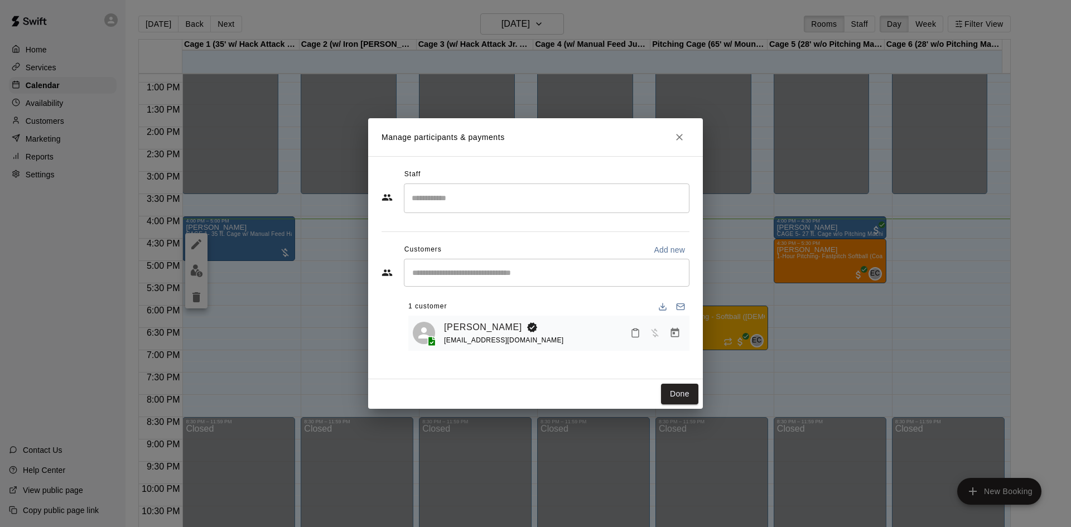
click at [674, 340] on button "Manage bookings & payment" at bounding box center [675, 333] width 20 height 20
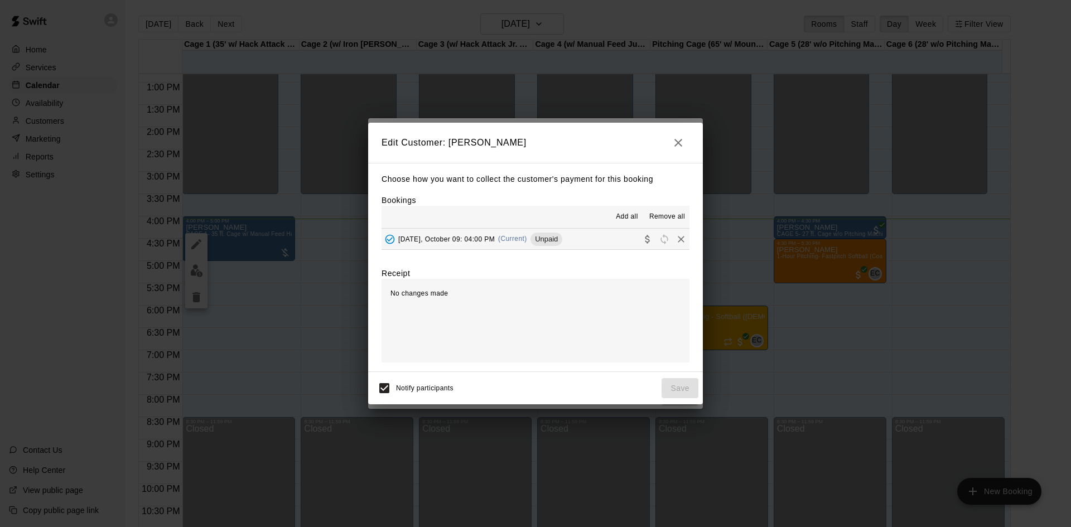
click at [492, 238] on span "Thursday, October 09: 04:00 PM" at bounding box center [446, 239] width 96 height 8
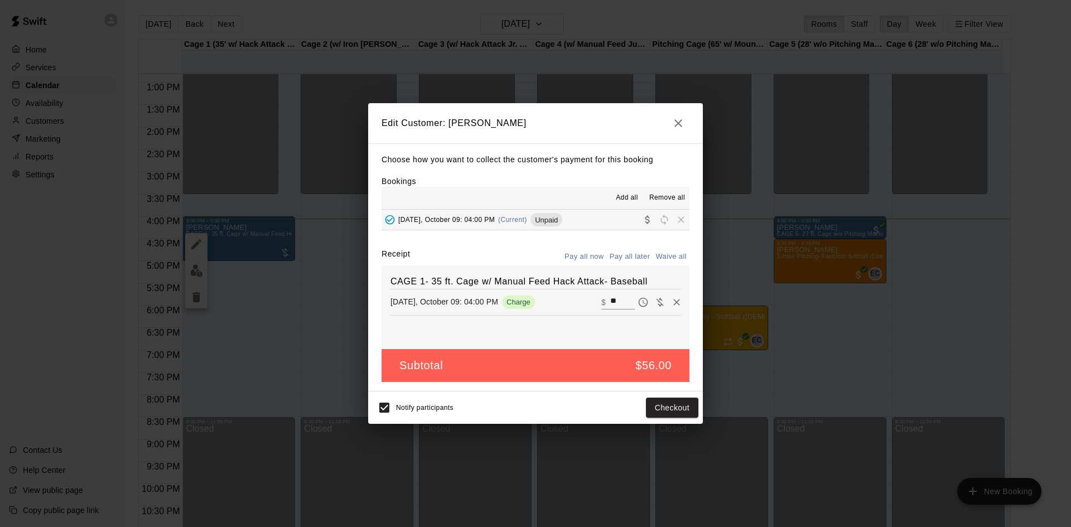
click at [610, 304] on input "**" at bounding box center [622, 302] width 25 height 14
click at [610, 301] on input "**" at bounding box center [622, 302] width 25 height 14
click at [665, 406] on button "Checkout" at bounding box center [672, 408] width 52 height 21
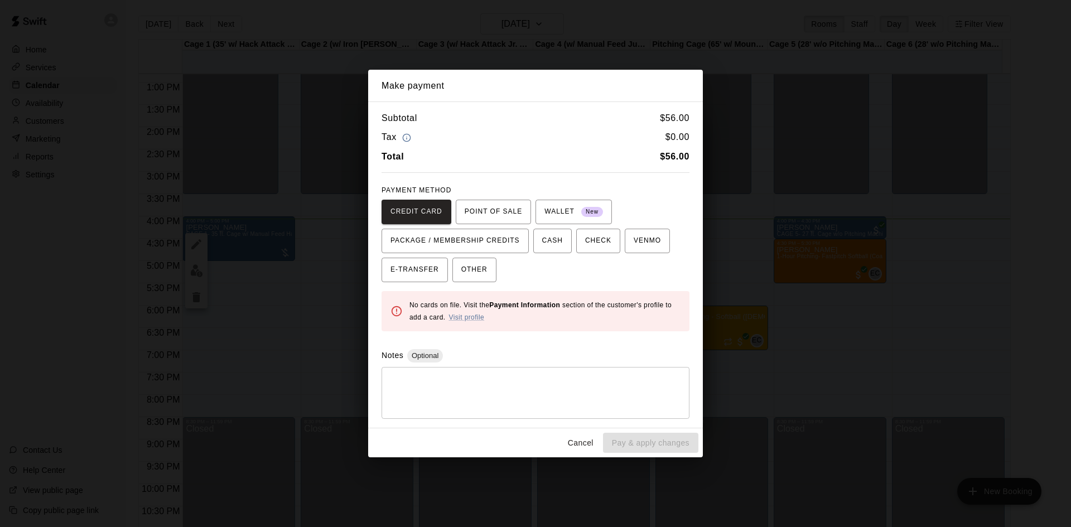
click at [591, 440] on button "Cancel" at bounding box center [581, 443] width 36 height 21
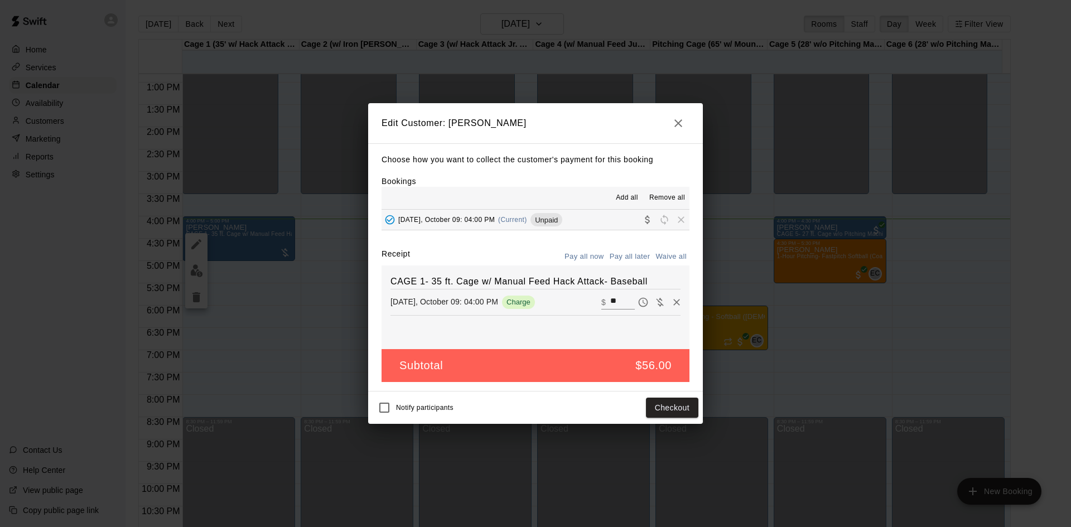
click at [679, 123] on icon "button" at bounding box center [678, 123] width 8 height 8
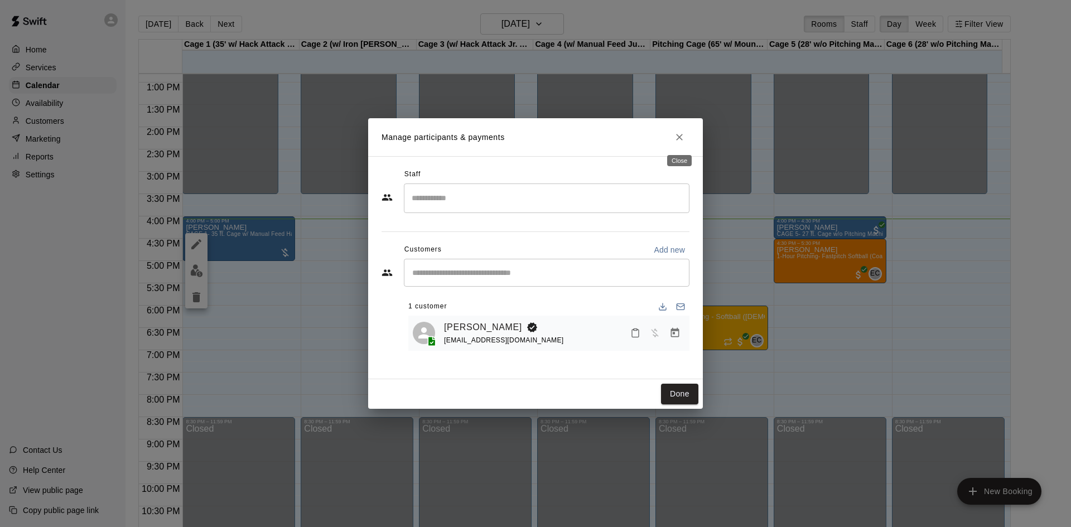
click at [684, 137] on icon "Close" at bounding box center [679, 137] width 11 height 11
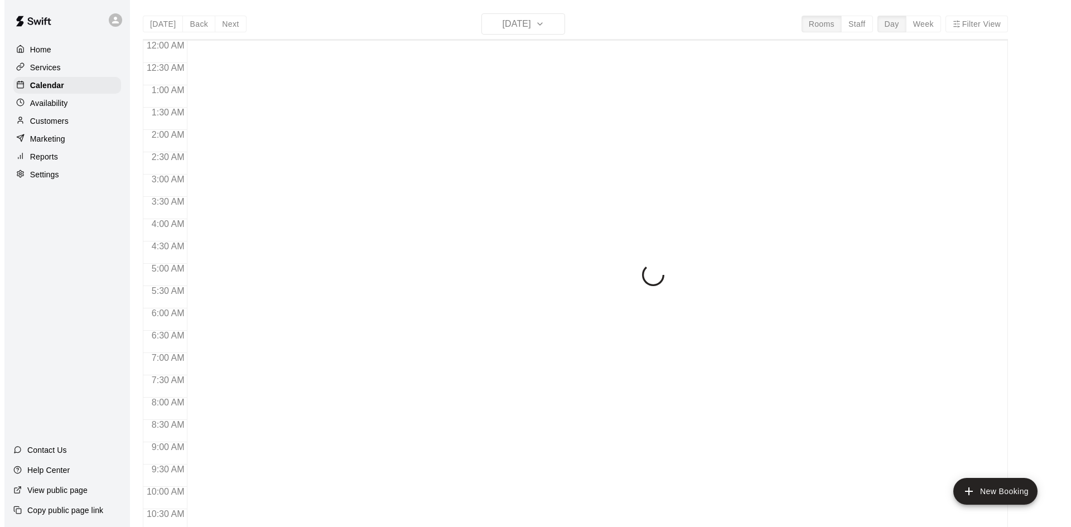
scroll to position [572, 0]
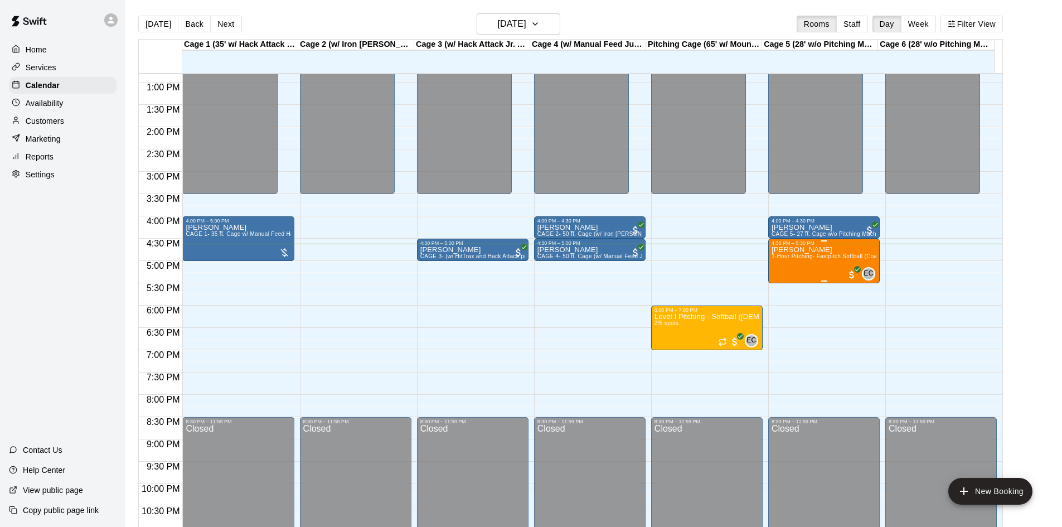
click at [828, 259] on span "1-Hour Pitching- Fastpitch Softball (Coach [PERSON_NAME])" at bounding box center [854, 256] width 164 height 6
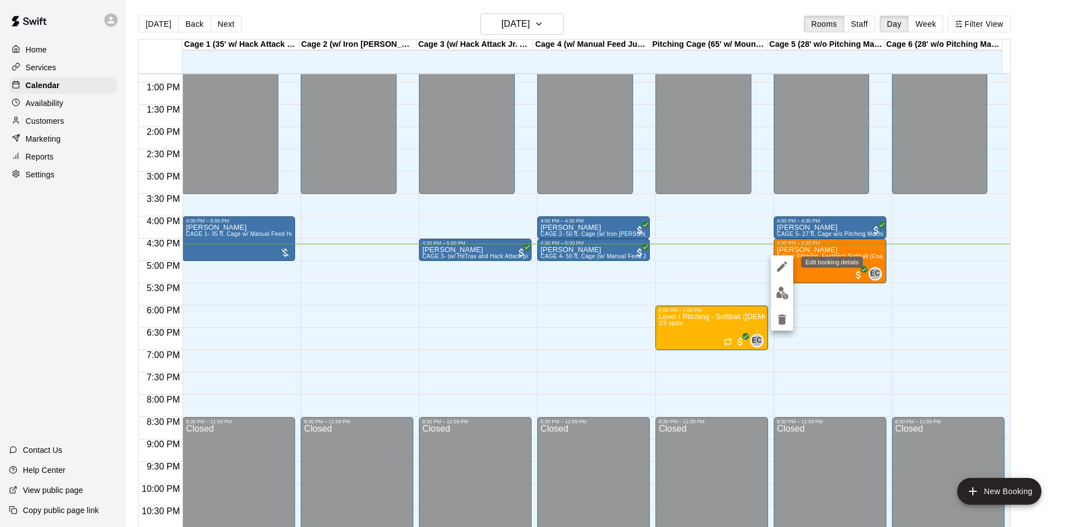
click at [781, 265] on icon "edit" at bounding box center [781, 266] width 13 height 13
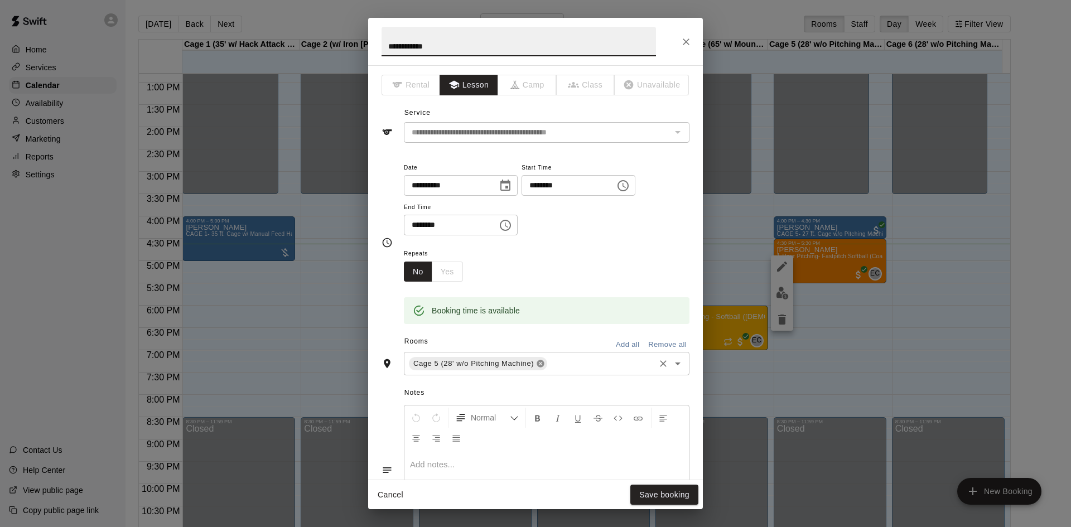
click at [542, 364] on icon at bounding box center [539, 363] width 7 height 7
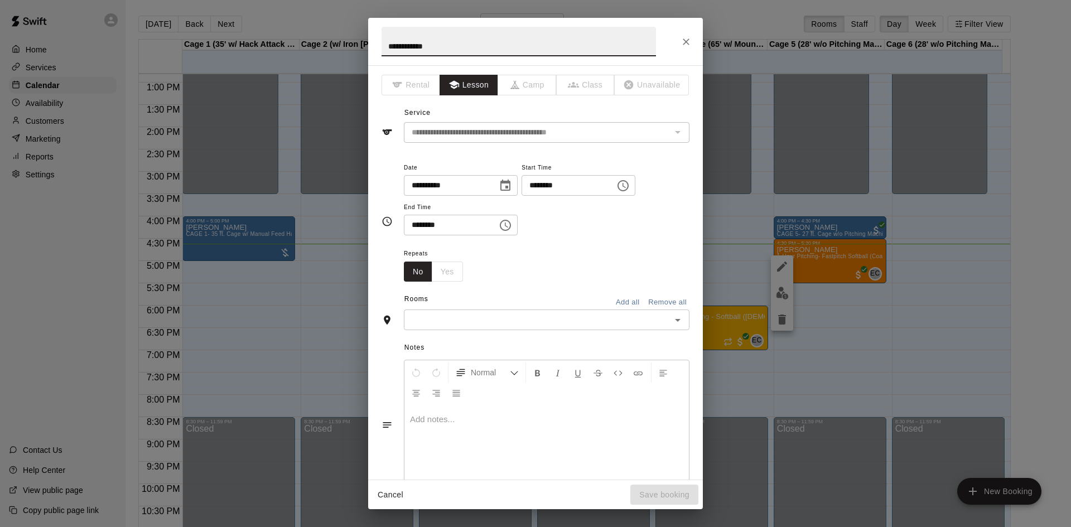
click at [673, 321] on icon "Open" at bounding box center [677, 319] width 13 height 13
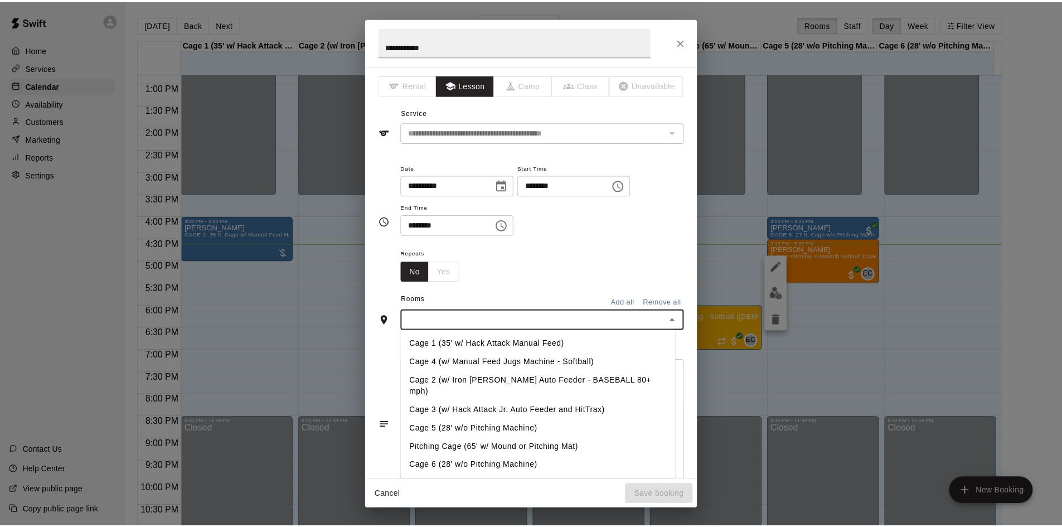
scroll to position [56, 0]
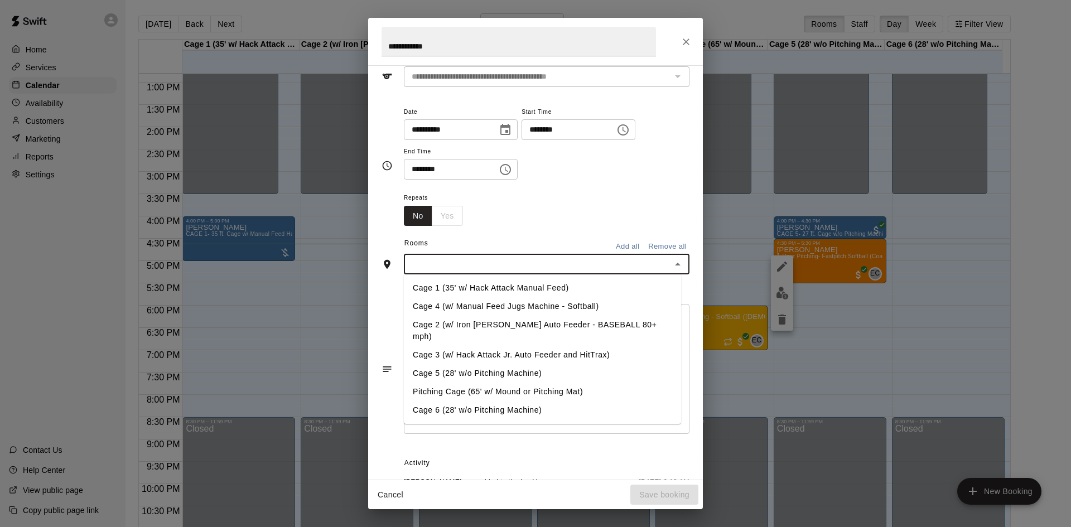
click at [514, 383] on li "Pitching Cage (65' w/ Mound or Pitching Mat)" at bounding box center [542, 392] width 277 height 18
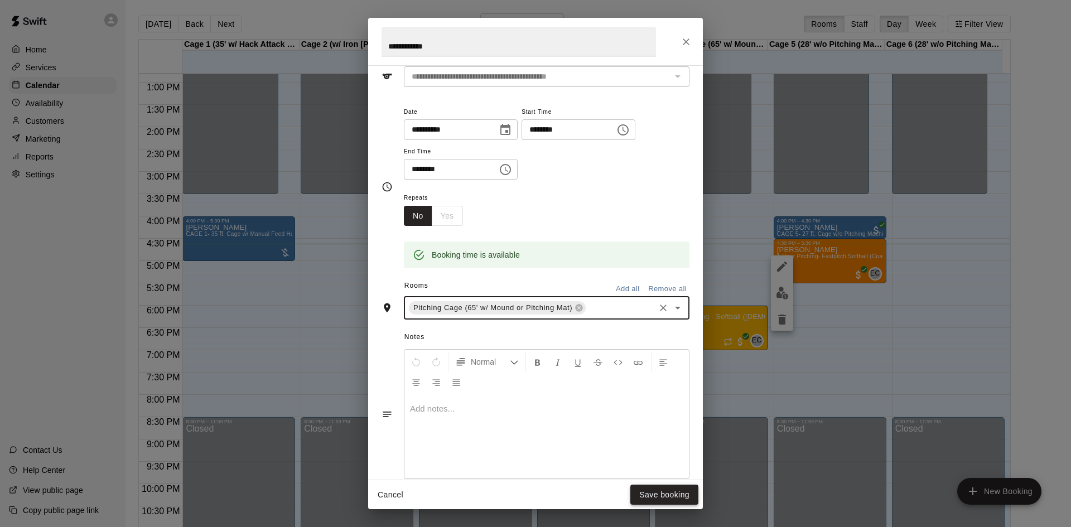
click at [665, 495] on button "Save booking" at bounding box center [664, 495] width 68 height 21
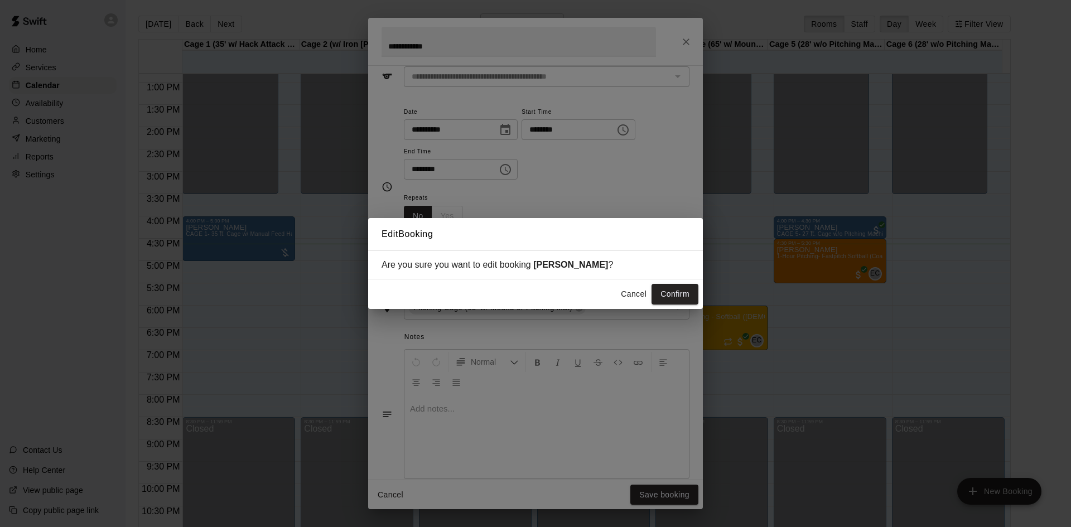
click at [625, 289] on button "Cancel" at bounding box center [634, 294] width 36 height 21
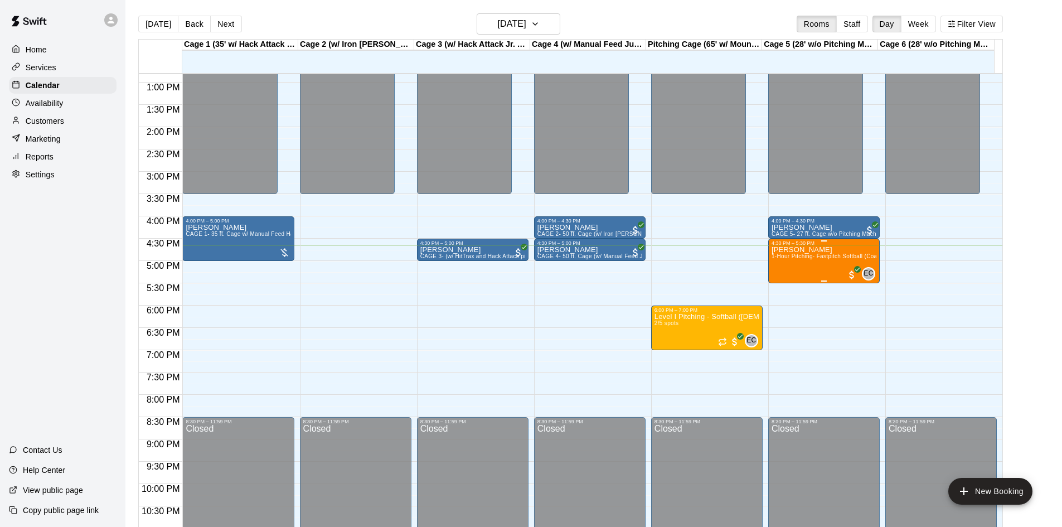
click at [809, 249] on div "Bailey Dill 1-Hour Pitching- Fastpitch Softball (Coach Erin)" at bounding box center [824, 509] width 105 height 527
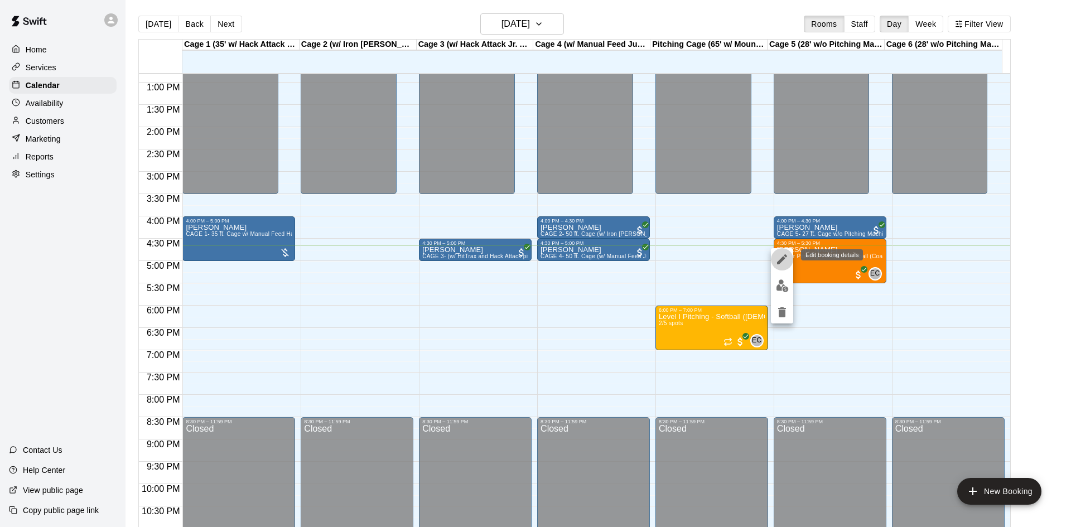
click at [777, 263] on icon "edit" at bounding box center [782, 259] width 10 height 10
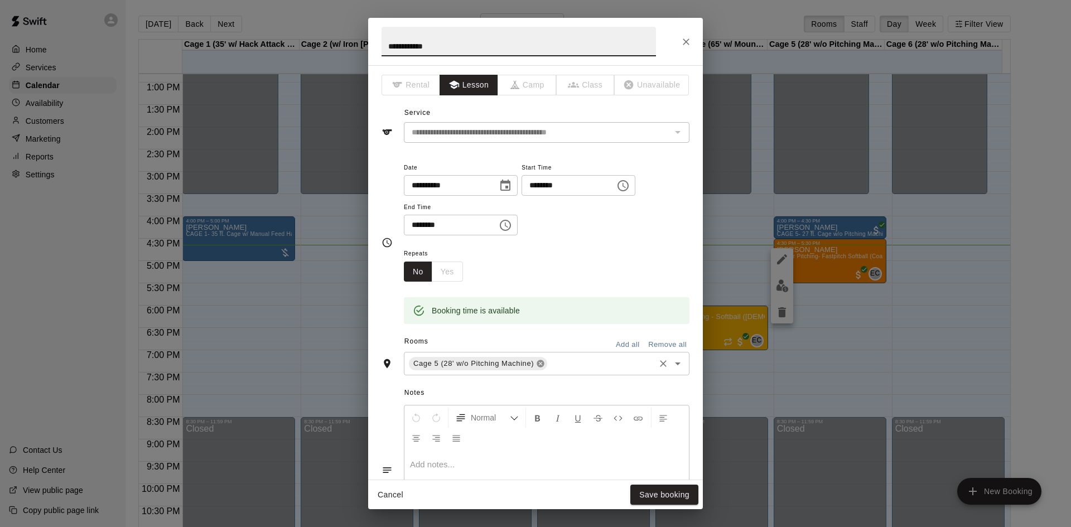
click at [536, 363] on icon at bounding box center [540, 363] width 9 height 9
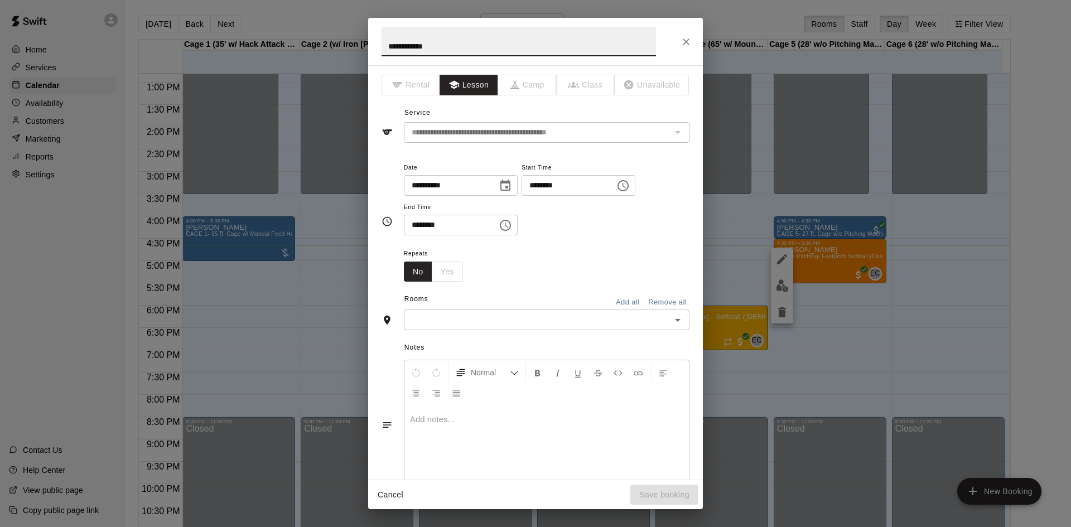
click at [675, 321] on icon "Open" at bounding box center [678, 320] width 6 height 3
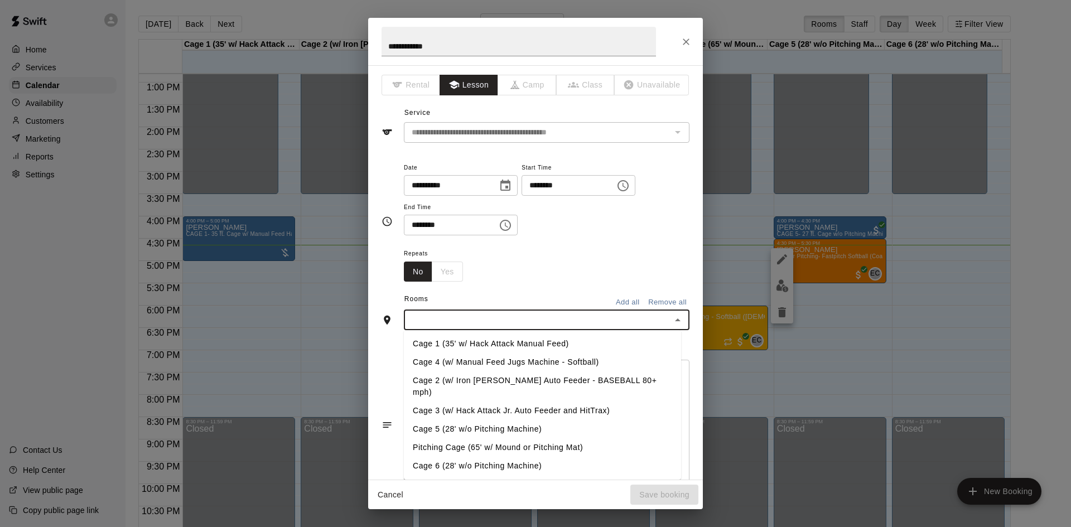
click at [520, 438] on li "Pitching Cage (65' w/ Mound or Pitching Mat)" at bounding box center [542, 447] width 277 height 18
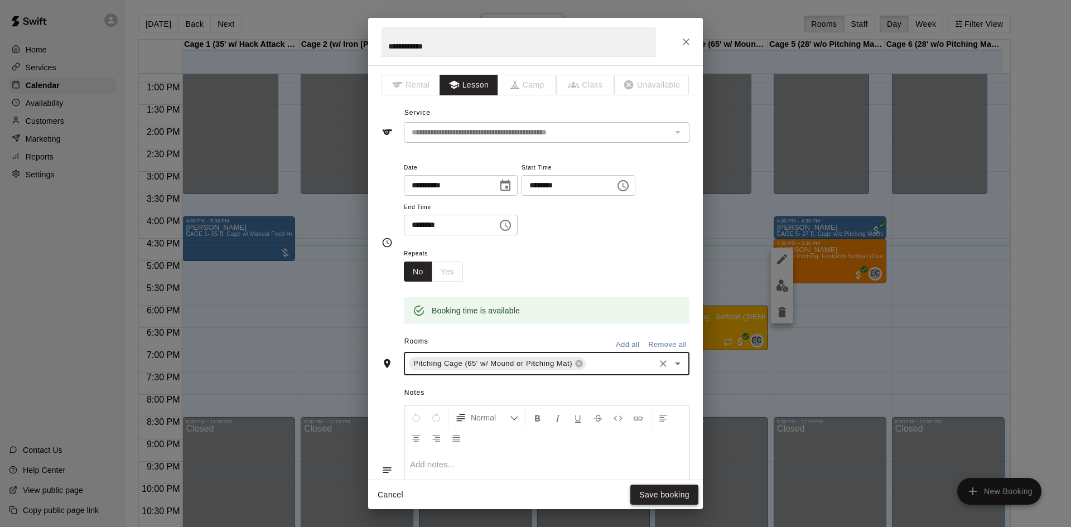
click at [659, 492] on button "Save booking" at bounding box center [664, 495] width 68 height 21
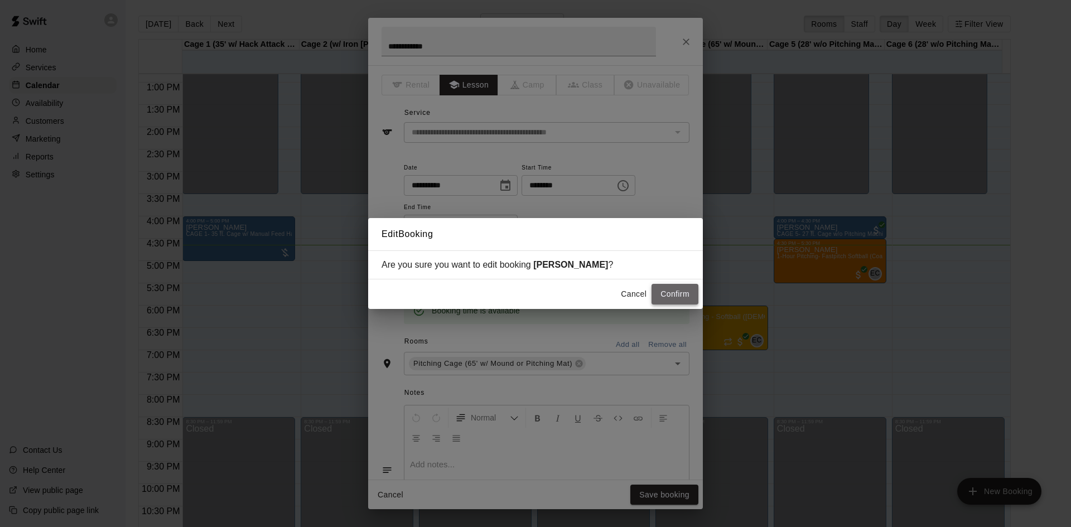
click at [683, 291] on button "Confirm" at bounding box center [674, 294] width 47 height 21
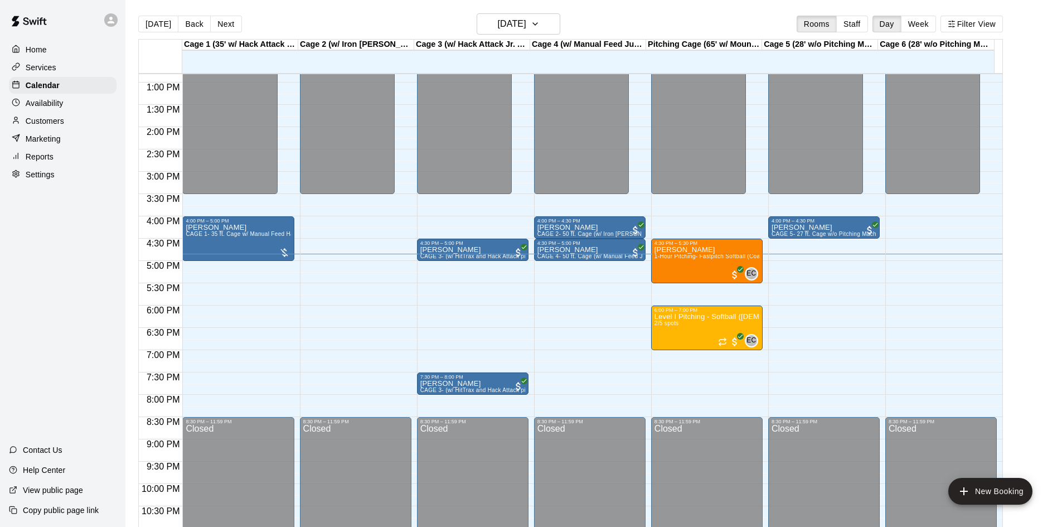
click at [391, 71] on div at bounding box center [356, 67] width 116 height 11
click at [231, 250] on div "Clay Hart CAGE 1- 35 ft. Cage w/ Manual Feed Hack Attack- Baseball" at bounding box center [238, 487] width 105 height 527
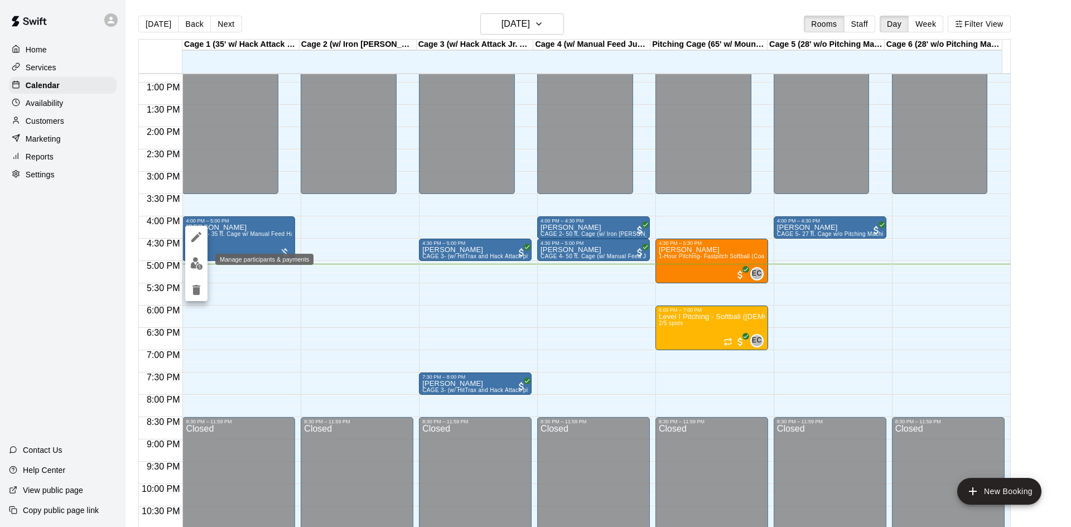
click at [204, 259] on button "edit" at bounding box center [196, 264] width 22 height 22
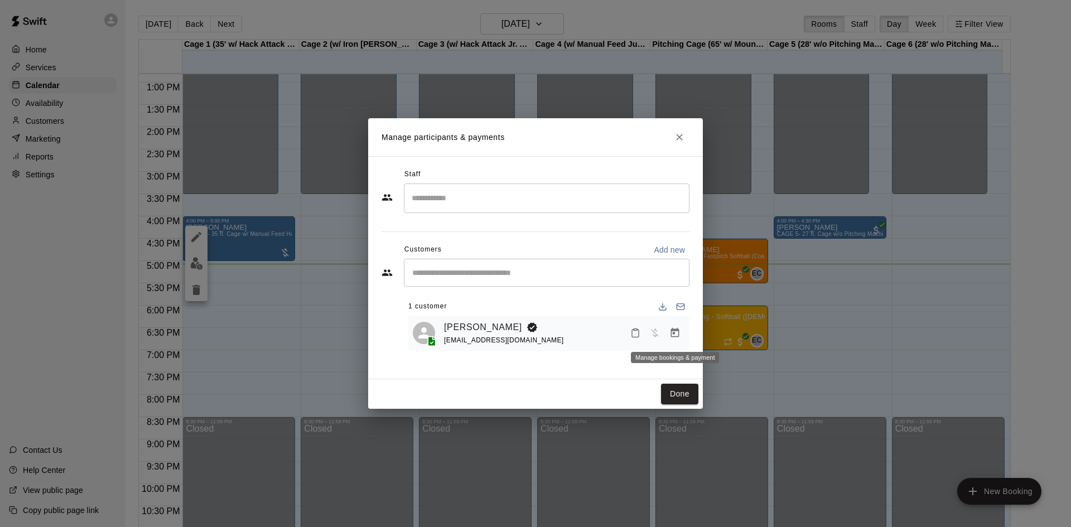
click at [671, 332] on icon "Manage bookings & payment" at bounding box center [675, 332] width 8 height 9
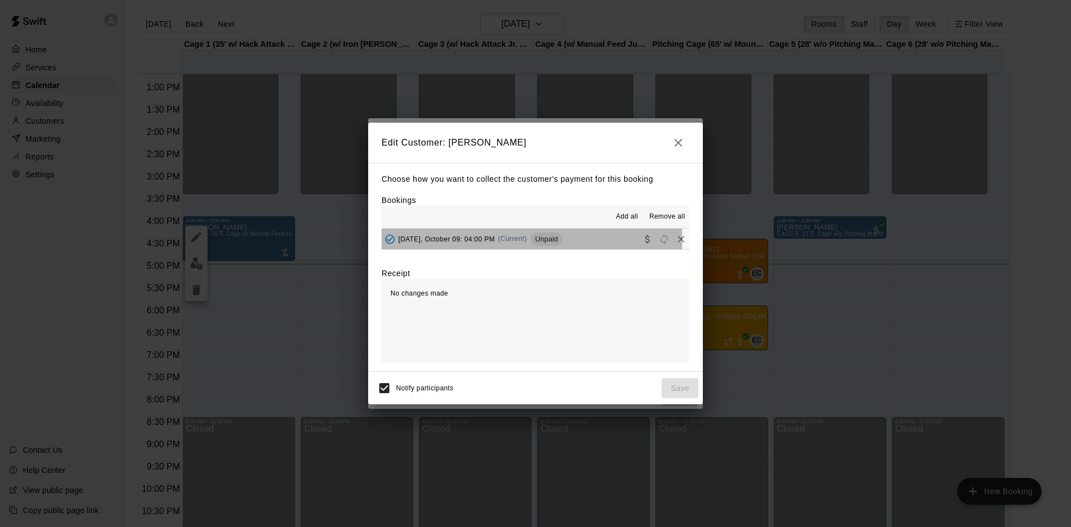
click at [442, 240] on span "Thursday, October 09: 04:00 PM" at bounding box center [446, 239] width 96 height 8
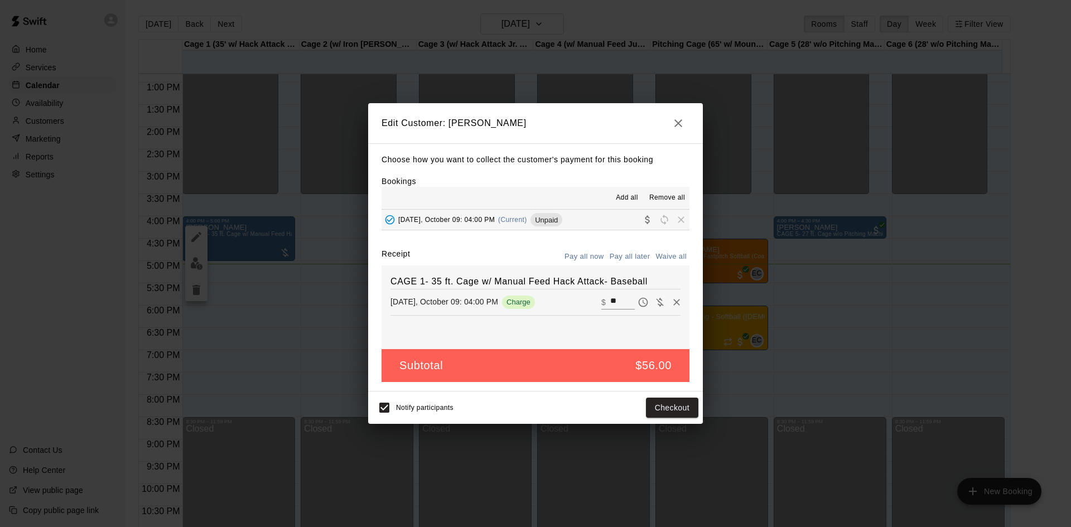
click at [613, 300] on input "**" at bounding box center [622, 302] width 25 height 14
type input "*****"
click at [670, 410] on button "Checkout" at bounding box center [672, 408] width 52 height 21
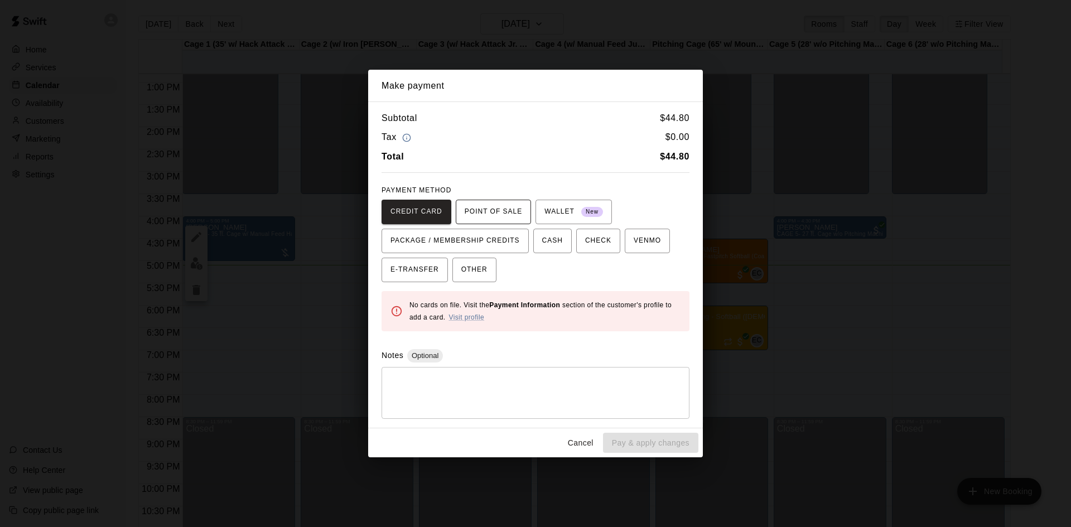
click at [480, 204] on span "POINT OF SALE" at bounding box center [493, 212] width 57 height 18
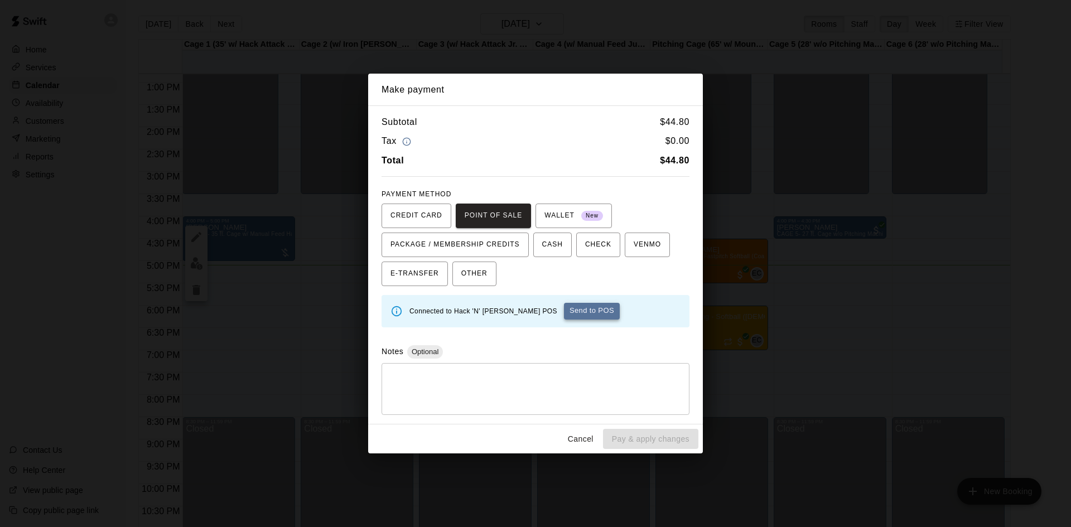
click at [579, 311] on button "Send to POS" at bounding box center [592, 311] width 56 height 17
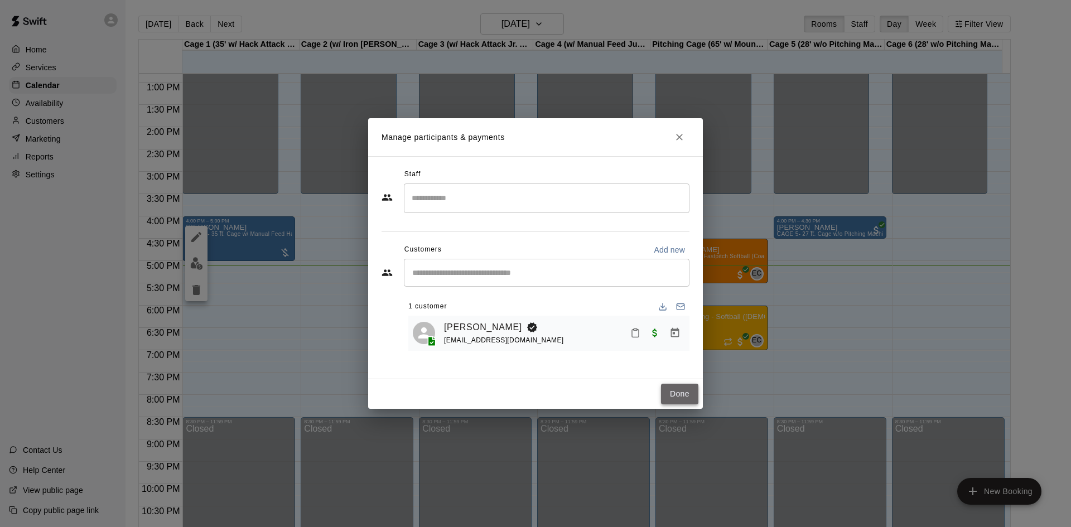
click at [680, 391] on button "Done" at bounding box center [679, 394] width 37 height 21
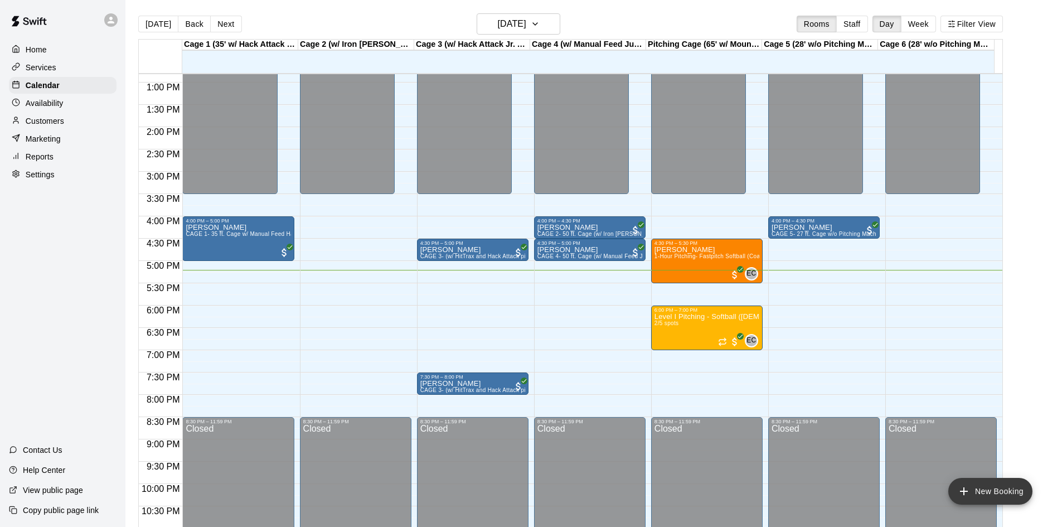
click at [1011, 495] on button "New Booking" at bounding box center [991, 491] width 84 height 27
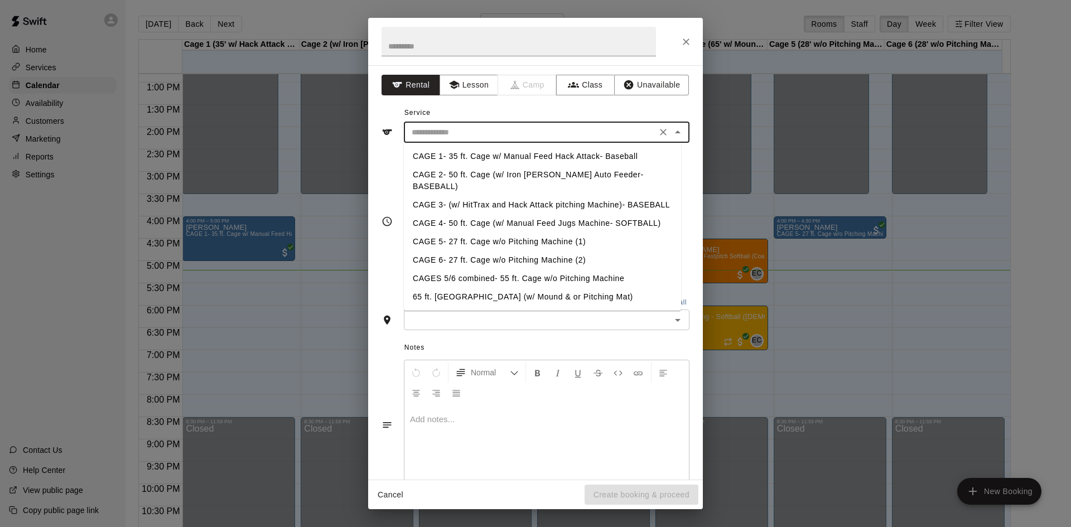
click at [429, 128] on input "text" at bounding box center [530, 132] width 246 height 14
click at [439, 214] on li "CAGE 4- 50 ft. Cage (w/ Manual Feed Jugs Machine- SOFTBALL)" at bounding box center [542, 223] width 277 height 18
type input "**********"
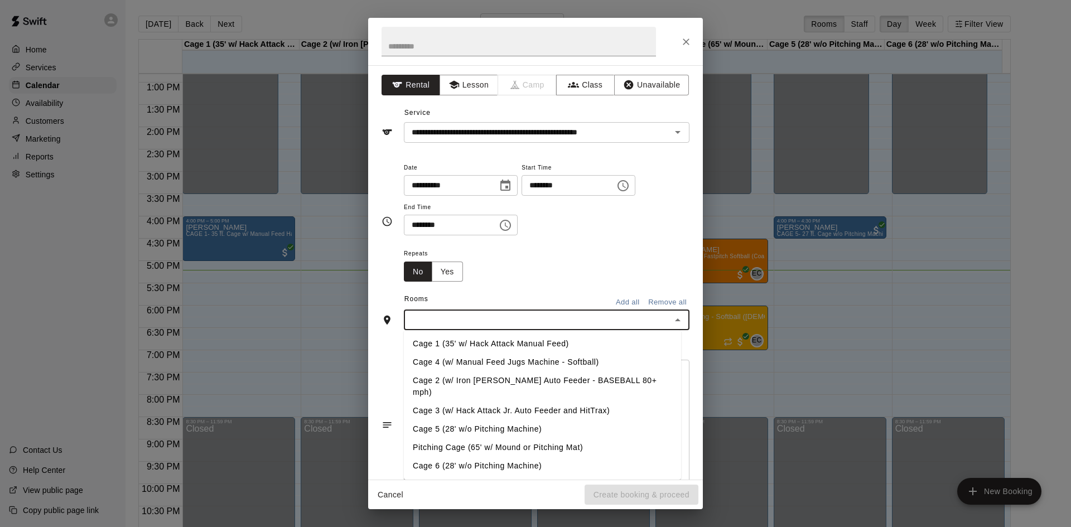
click at [466, 325] on input "text" at bounding box center [537, 320] width 260 height 14
click at [462, 360] on li "Cage 4 (w/ Manual Feed Jugs Machine - Softball)" at bounding box center [542, 362] width 277 height 18
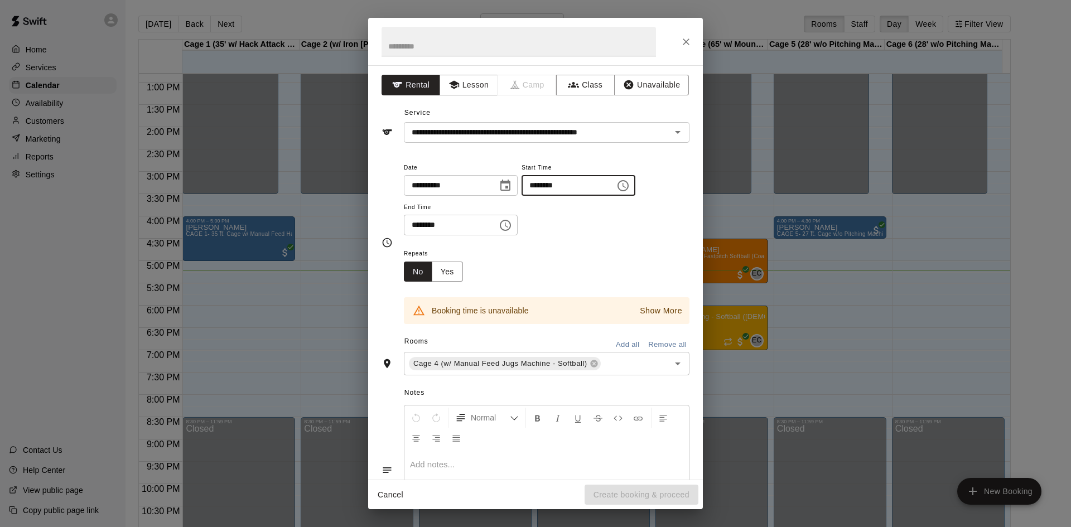
click at [552, 183] on input "********" at bounding box center [564, 185] width 86 height 21
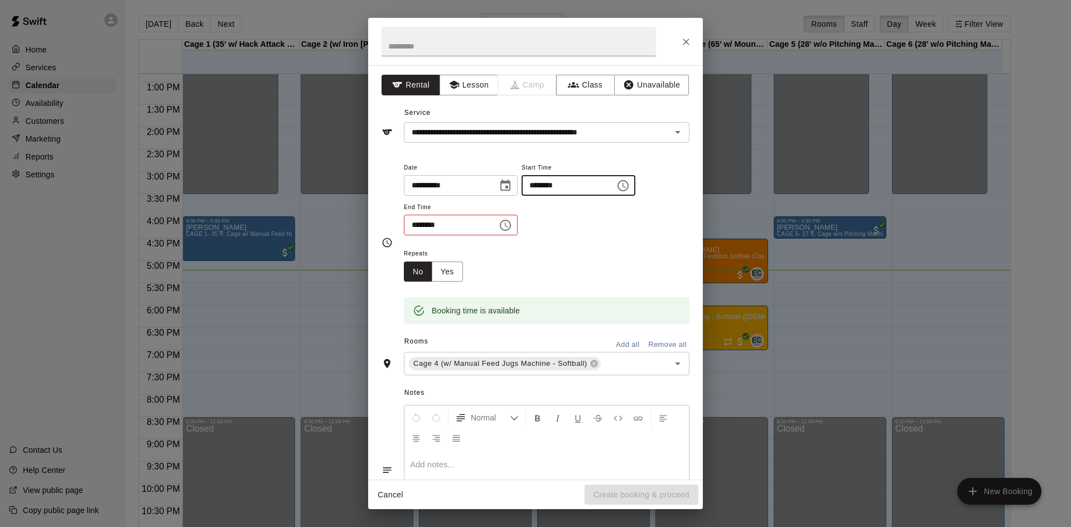
type input "********"
click at [413, 224] on input "********" at bounding box center [447, 225] width 86 height 21
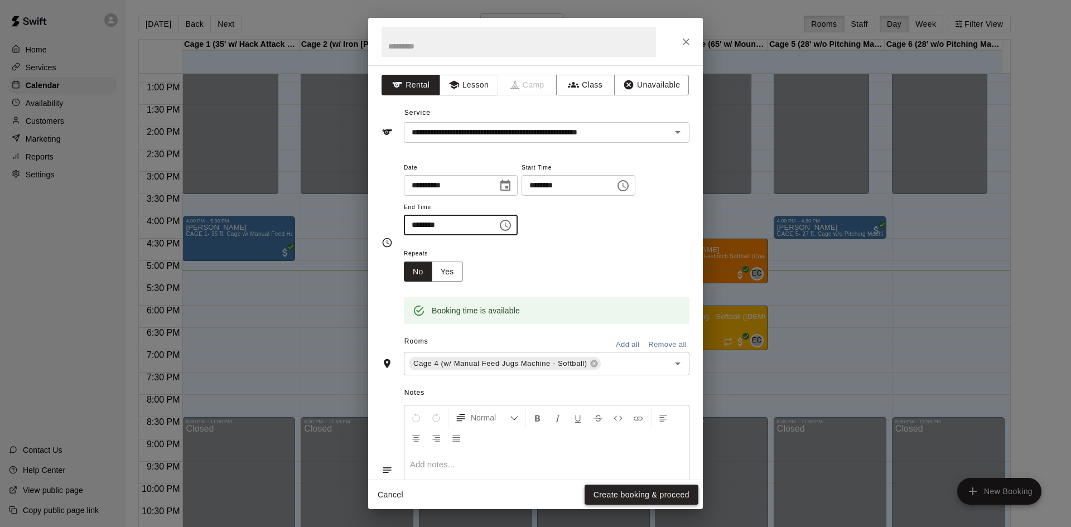
type input "********"
click at [646, 499] on button "Create booking & proceed" at bounding box center [641, 495] width 114 height 21
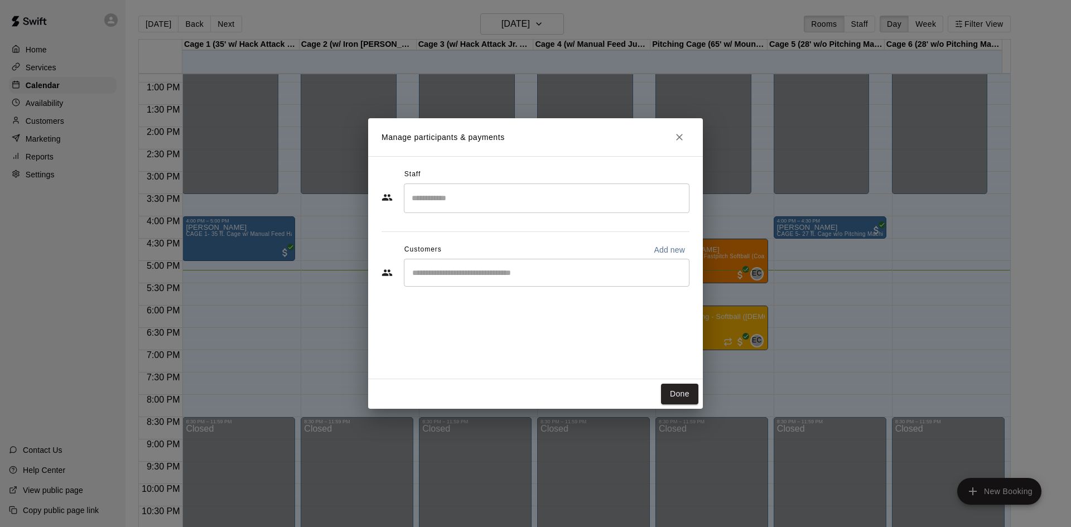
click at [559, 276] on input "Start typing to search customers..." at bounding box center [546, 272] width 275 height 11
type input "******"
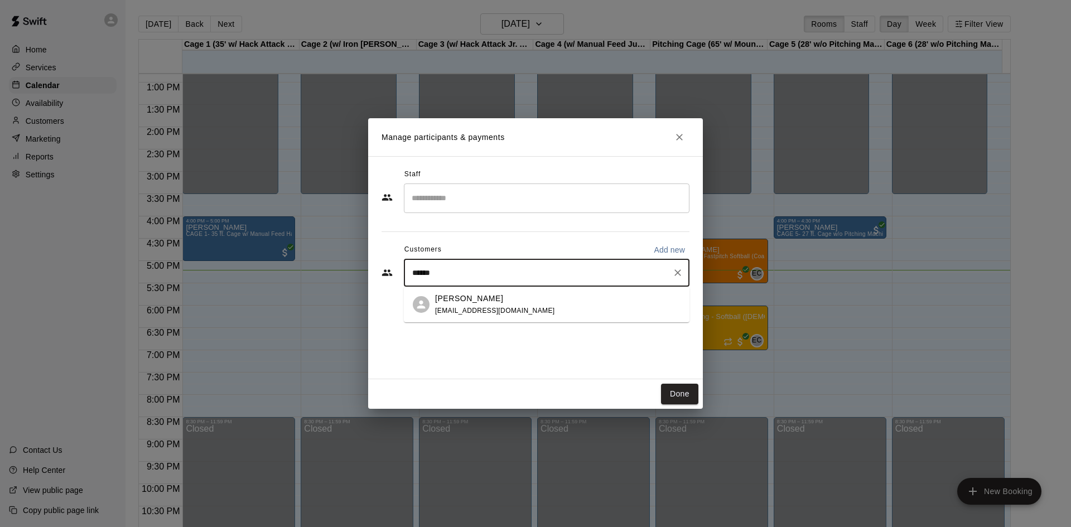
click at [523, 302] on div "James Hawkes jameshawks@msn.com" at bounding box center [557, 305] width 245 height 24
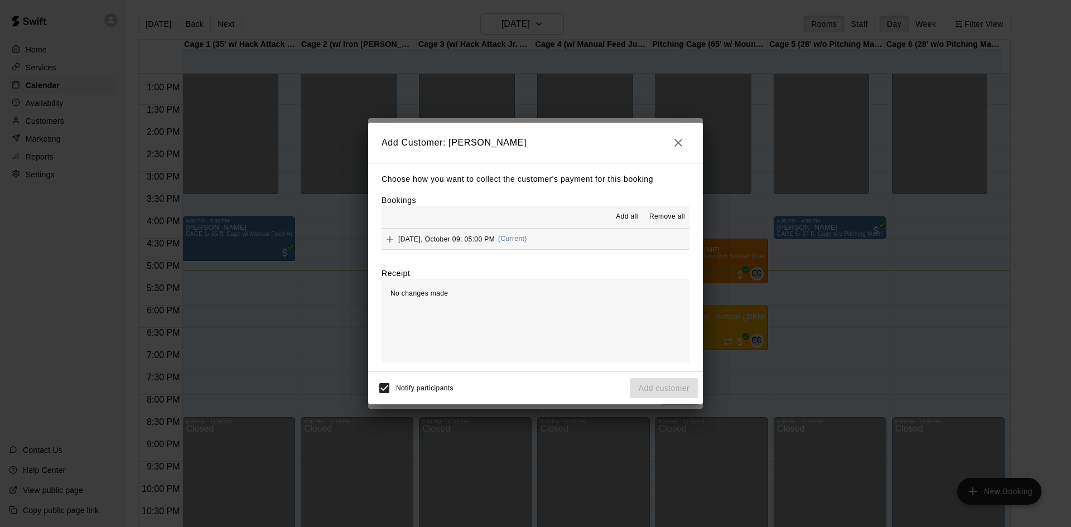
click at [417, 230] on button "Thursday, October 09: 05:00 PM (Current)" at bounding box center [535, 239] width 308 height 21
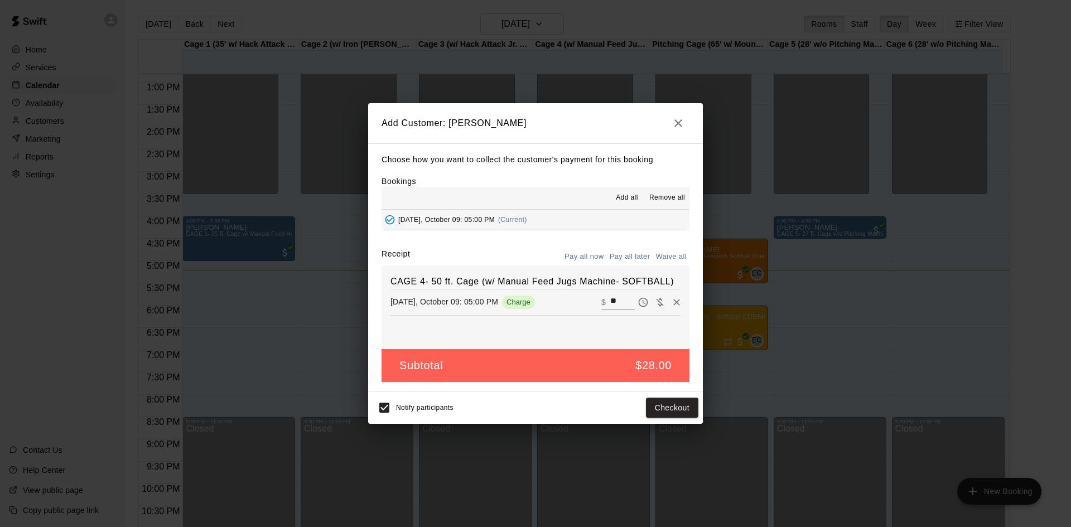
click at [639, 258] on button "Pay all later" at bounding box center [630, 256] width 46 height 17
click at [669, 409] on button "Add customer" at bounding box center [664, 408] width 69 height 21
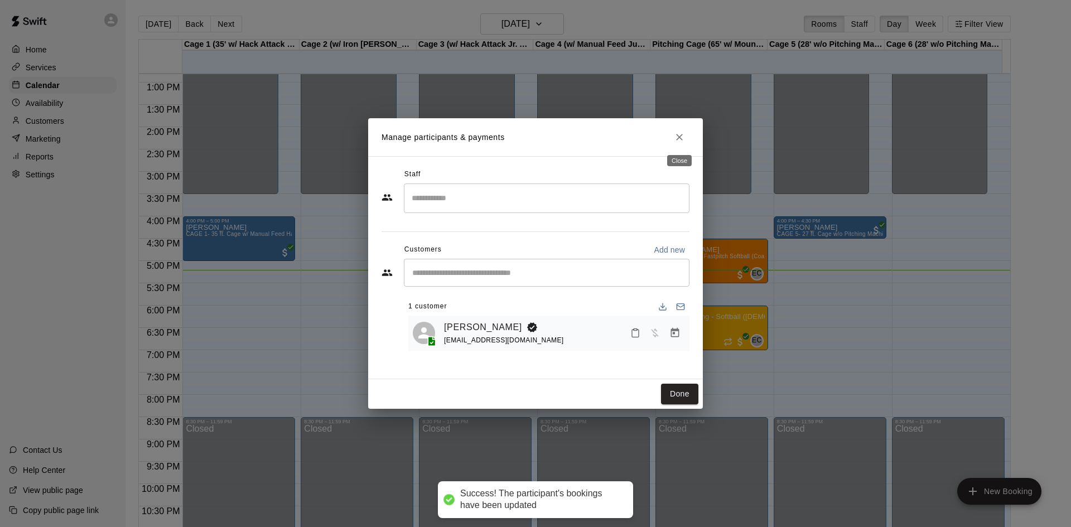
click at [680, 139] on icon "Close" at bounding box center [679, 137] width 11 height 11
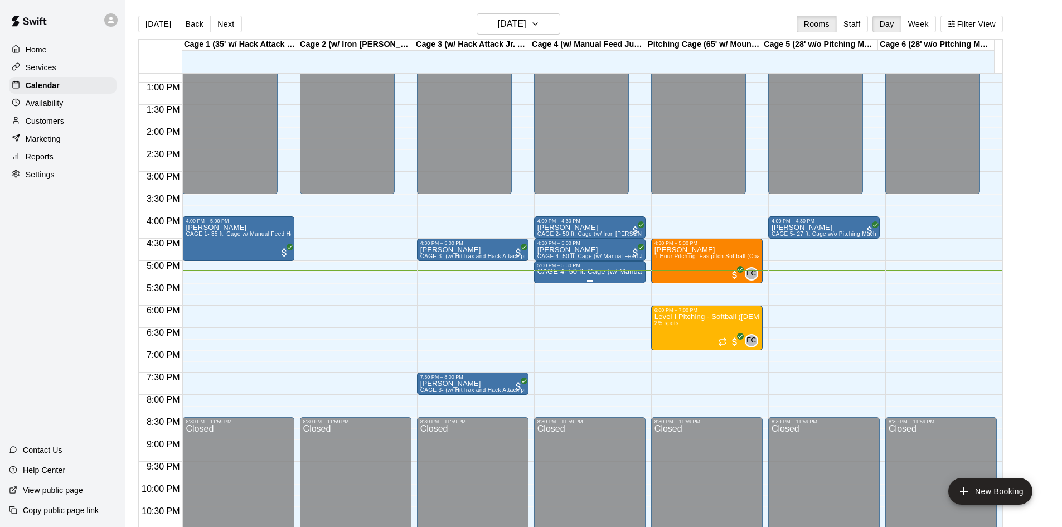
click at [571, 272] on p "CAGE 4- 50 ft. Cage (w/ Manual Feed Jugs Machine- SOFTBALL)" at bounding box center [590, 272] width 105 height 0
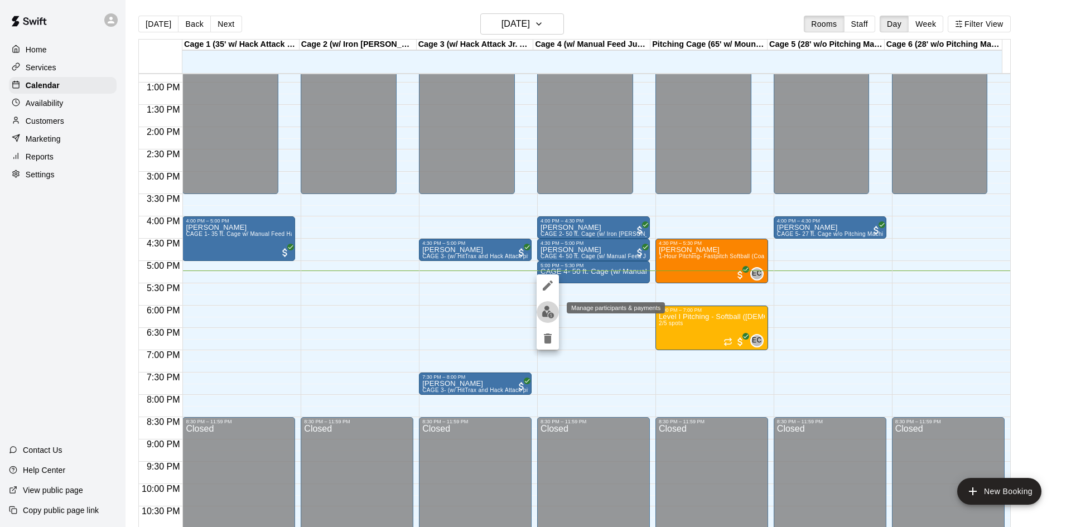
click at [544, 307] on img "edit" at bounding box center [548, 312] width 13 height 13
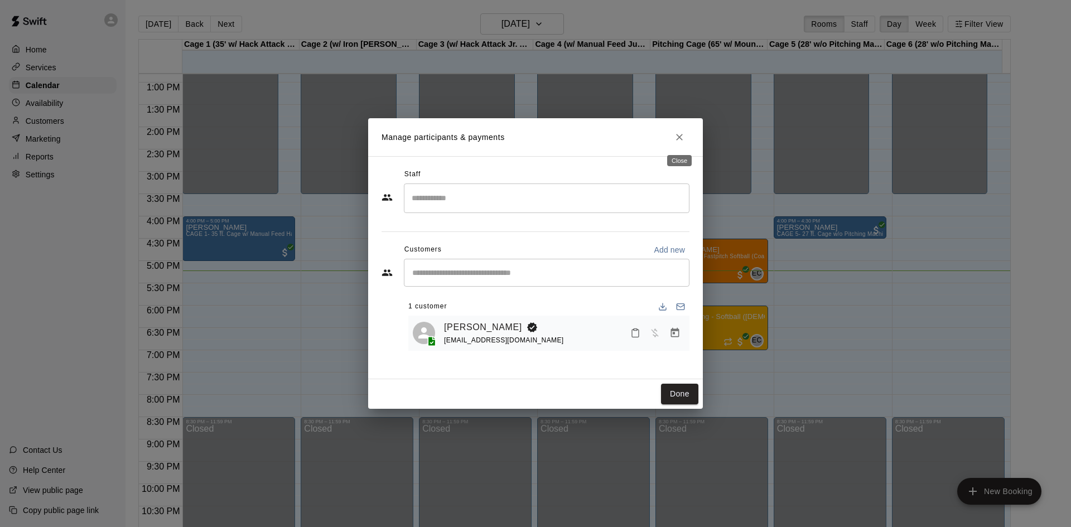
click at [678, 141] on icon "Close" at bounding box center [679, 137] width 11 height 11
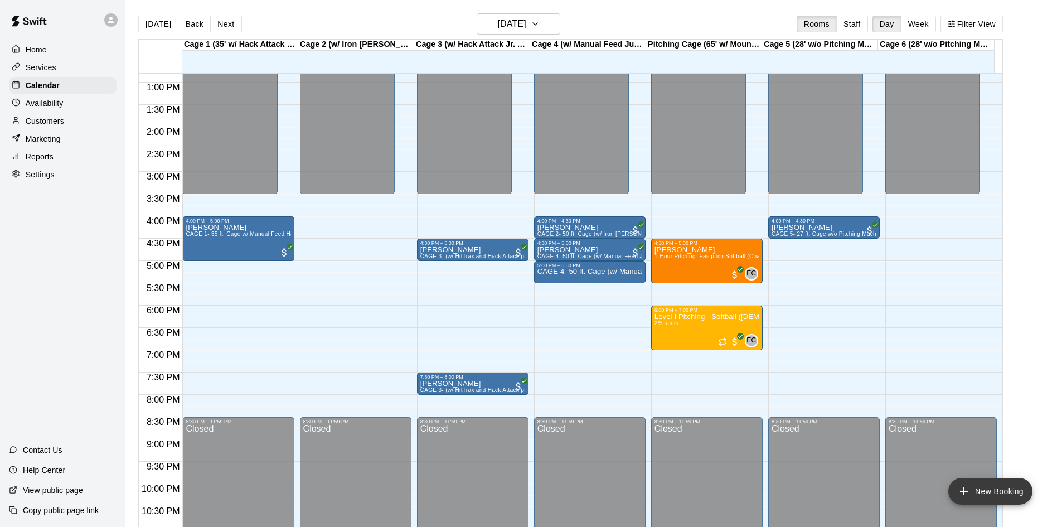
click at [1002, 488] on button "New Booking" at bounding box center [991, 491] width 84 height 27
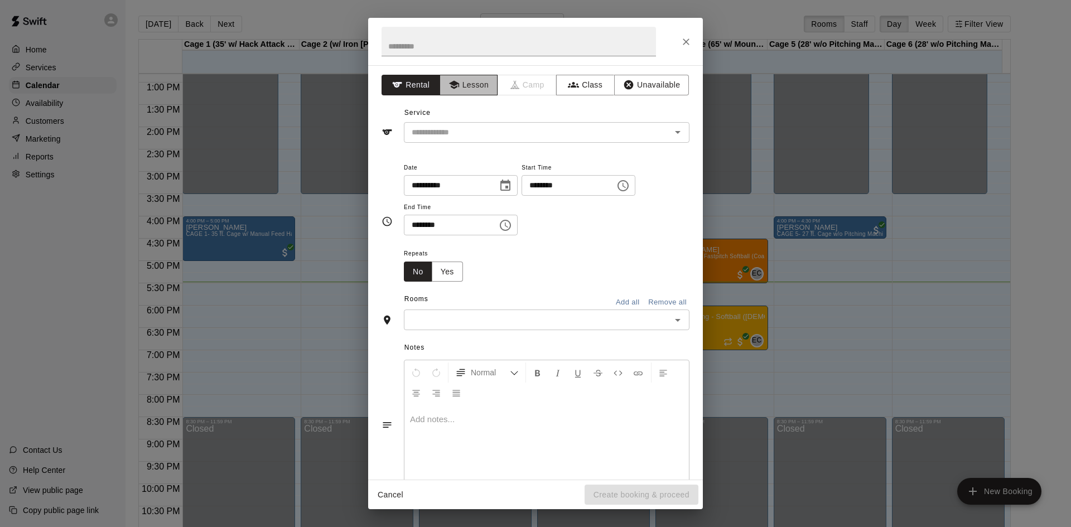
click at [463, 88] on button "Lesson" at bounding box center [468, 85] width 59 height 21
click at [463, 132] on input "text" at bounding box center [530, 132] width 246 height 14
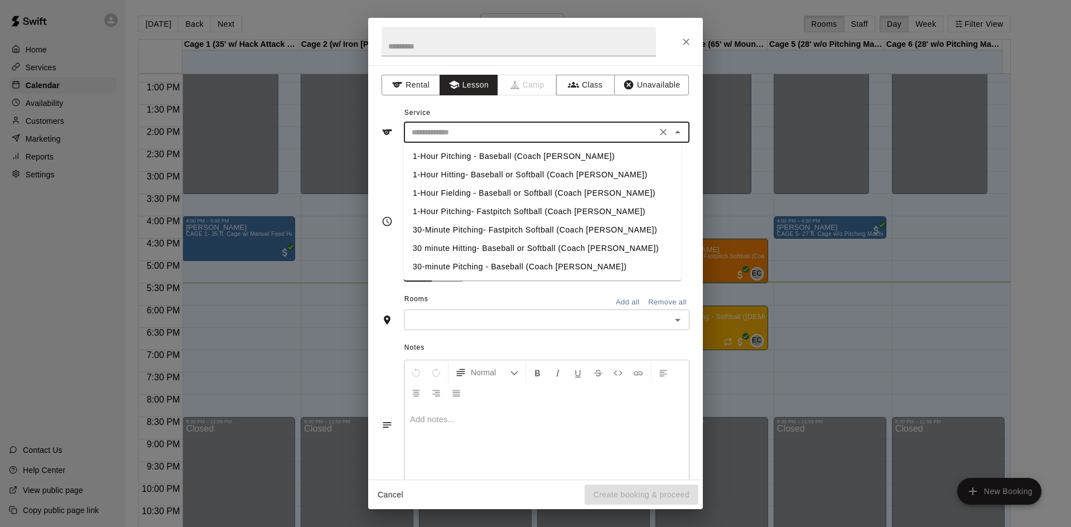
click at [507, 229] on li "30-Minute Pitching- Fastpitch Softball (Coach [PERSON_NAME])" at bounding box center [542, 230] width 277 height 18
type input "**********"
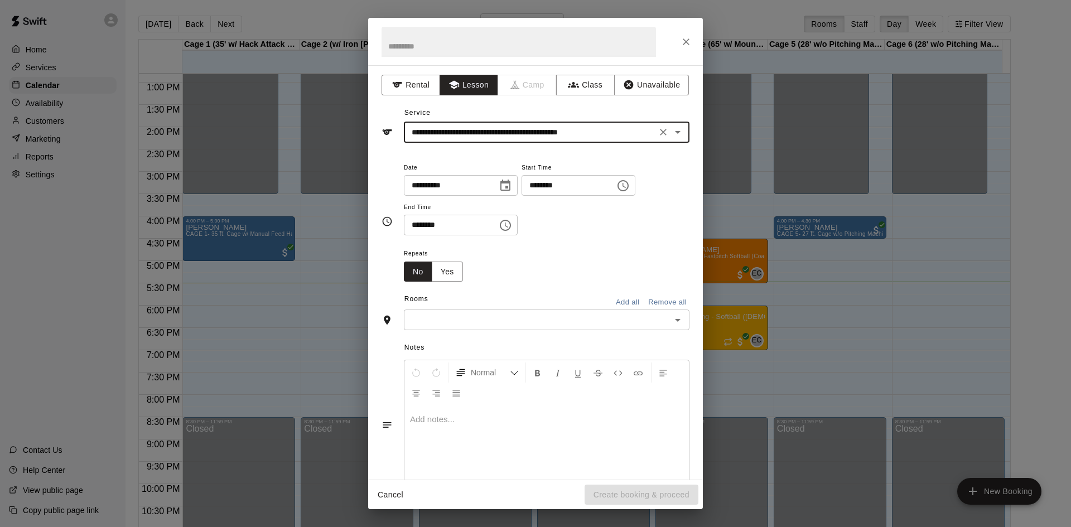
click at [545, 185] on input "********" at bounding box center [564, 185] width 86 height 21
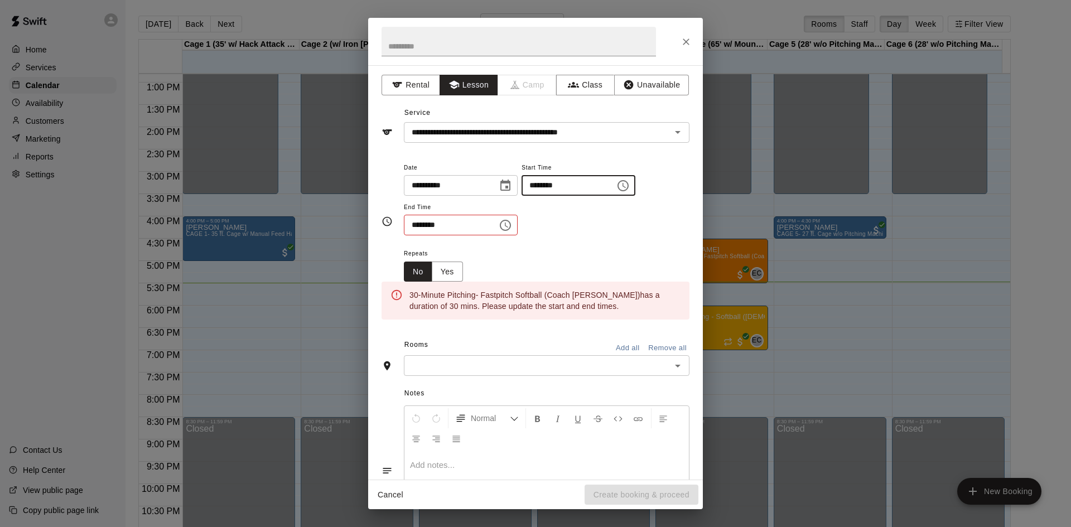
type input "********"
click at [415, 225] on input "********" at bounding box center [447, 225] width 86 height 21
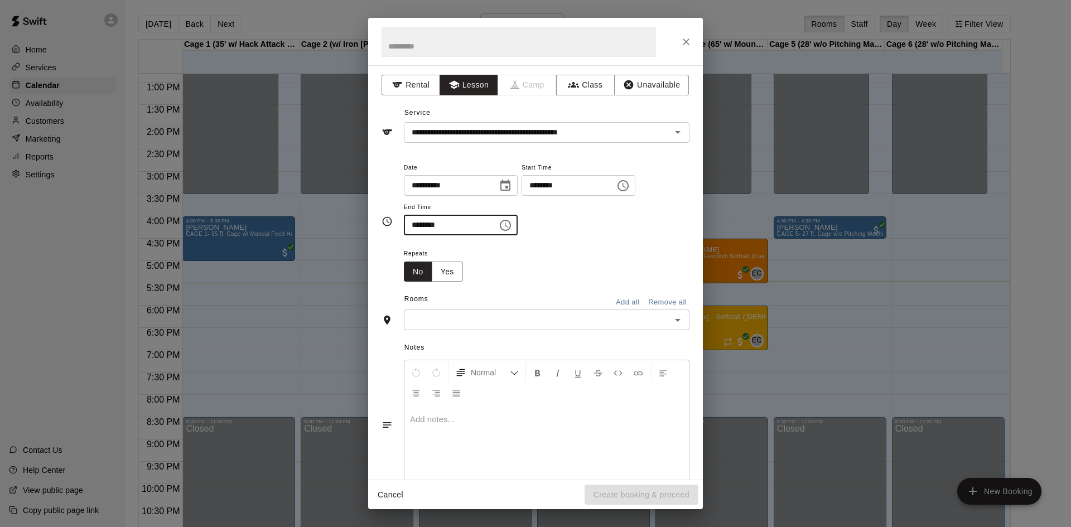
type input "********"
click at [487, 315] on input "text" at bounding box center [537, 320] width 260 height 14
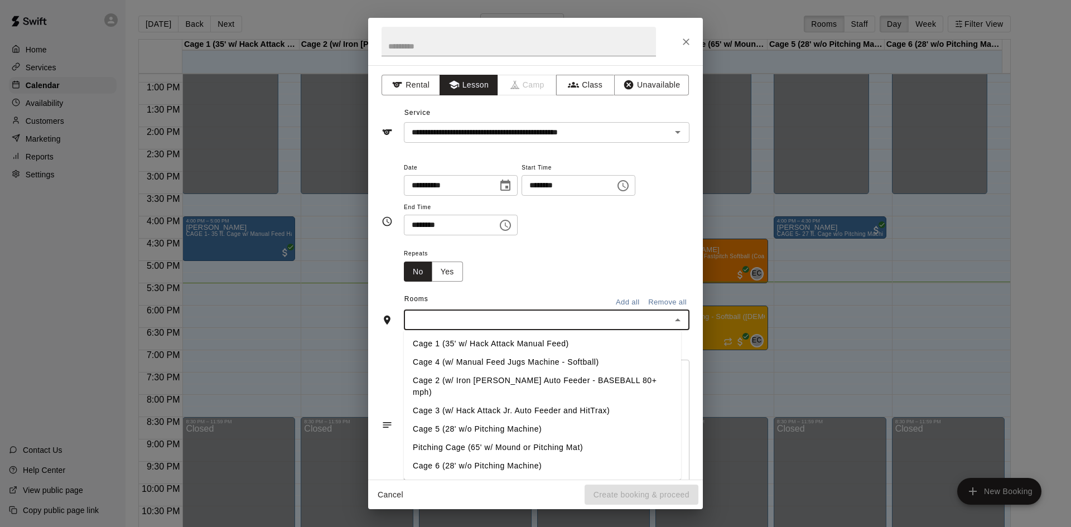
click at [484, 438] on li "Pitching Cage (65' w/ Mound or Pitching Mat)" at bounding box center [542, 447] width 277 height 18
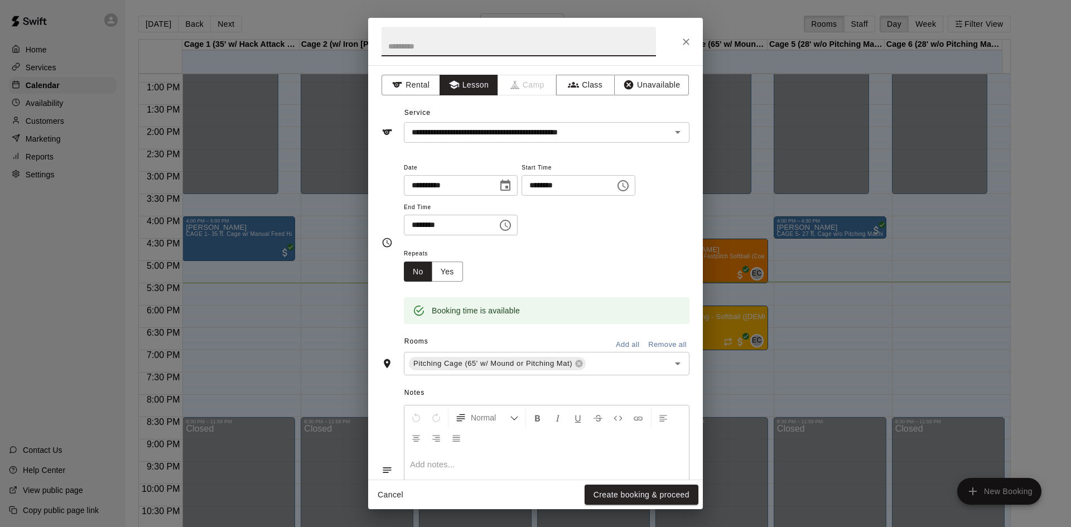
click at [428, 41] on input "text" at bounding box center [518, 42] width 274 height 30
click at [630, 489] on button "Create booking & proceed" at bounding box center [641, 495] width 114 height 21
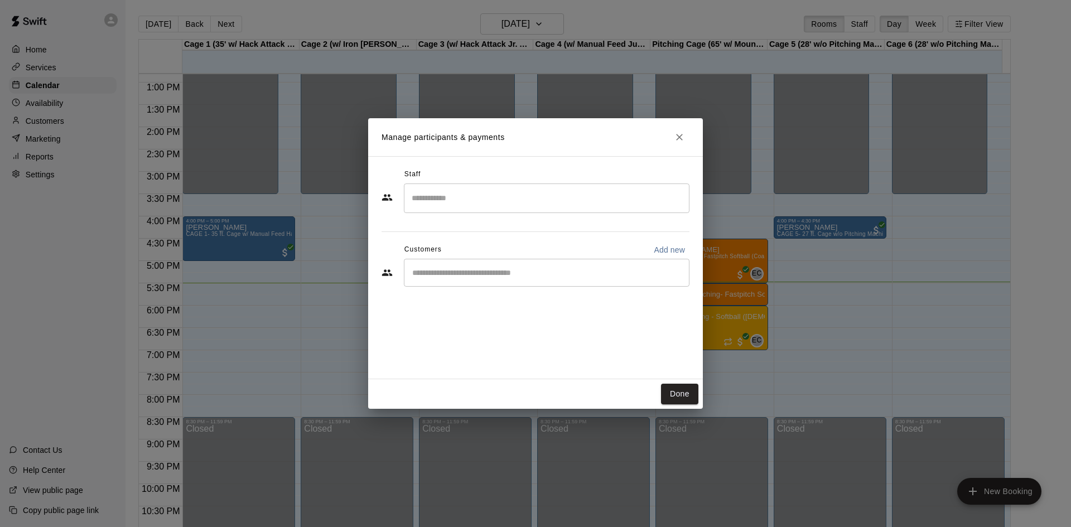
click at [453, 279] on div "​" at bounding box center [547, 273] width 286 height 28
click at [660, 249] on p "Add new" at bounding box center [669, 249] width 31 height 11
select select "**"
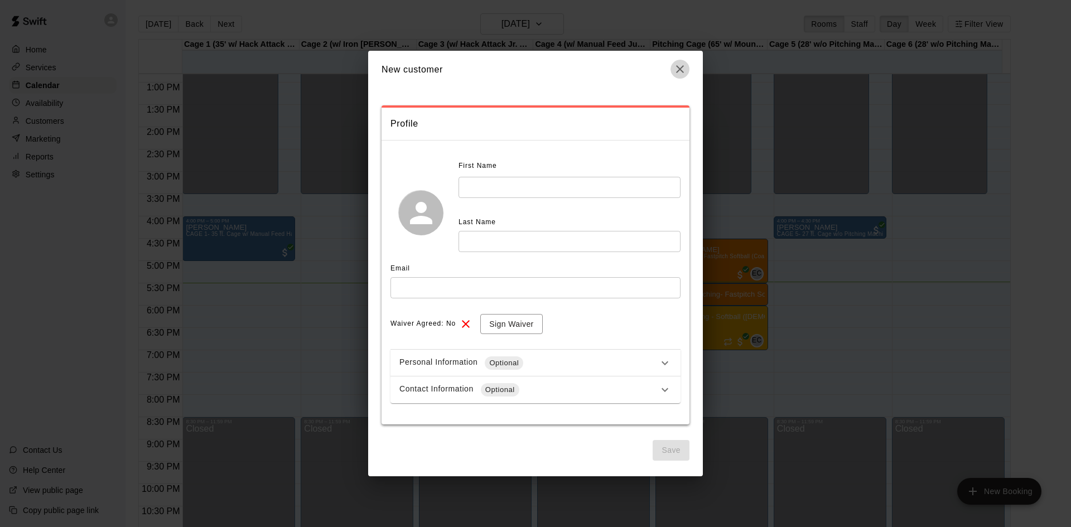
click at [685, 71] on icon "button" at bounding box center [679, 68] width 13 height 13
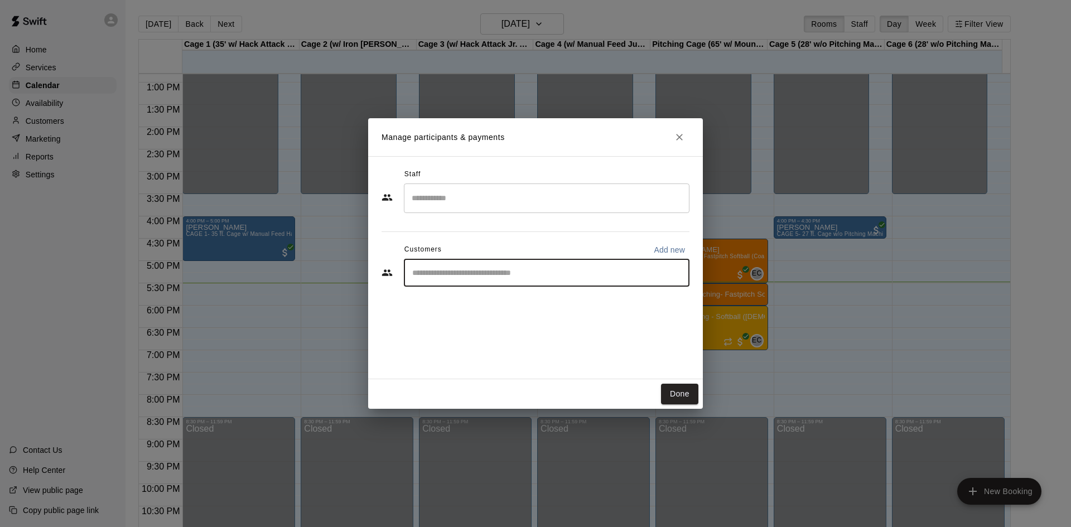
click at [571, 277] on input "Start typing to search customers..." at bounding box center [546, 272] width 275 height 11
type input "******"
click at [486, 301] on p "[PERSON_NAME]" at bounding box center [469, 299] width 68 height 12
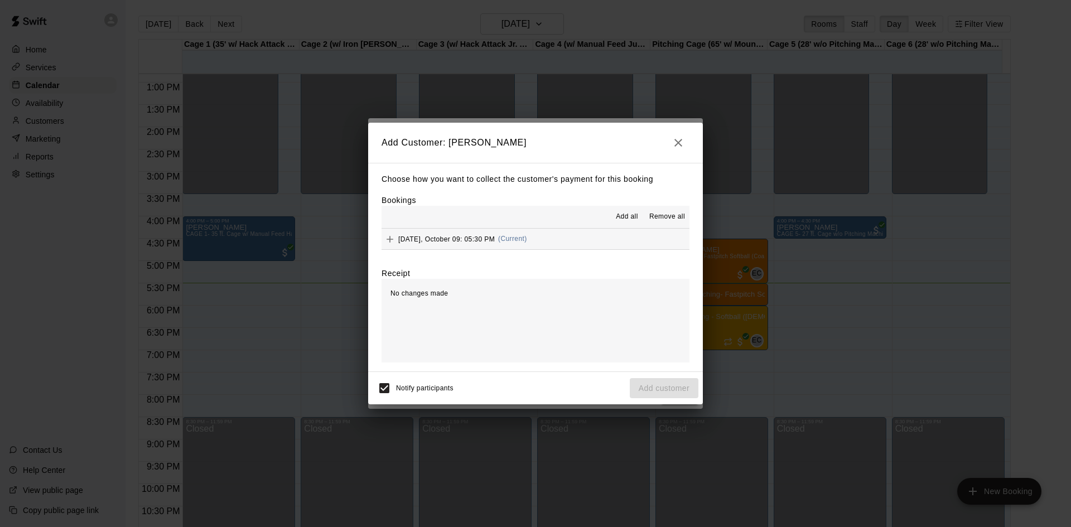
click at [454, 243] on span "Thursday, October 09: 05:30 PM" at bounding box center [446, 239] width 96 height 8
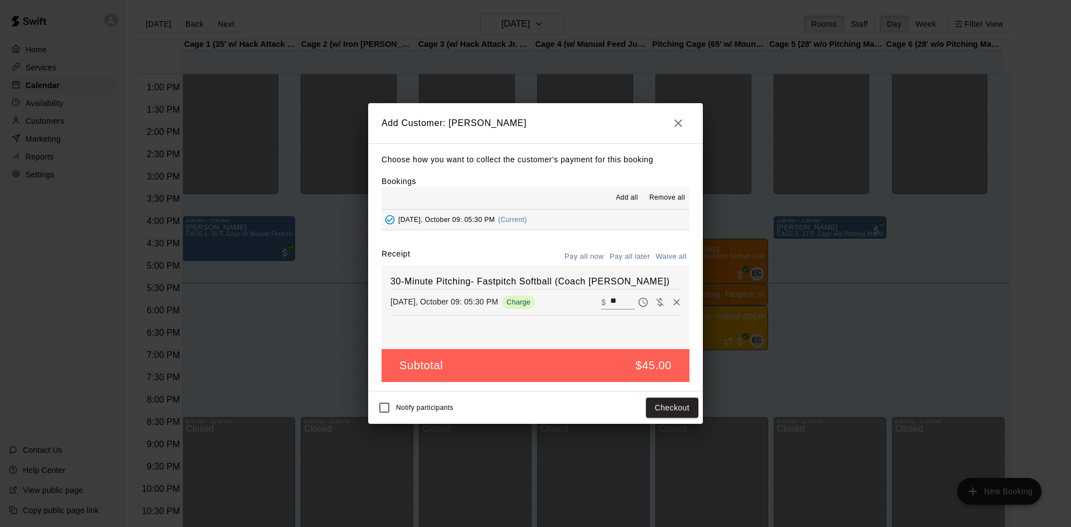
click at [675, 109] on h2 "Add Customer: James Hawkes" at bounding box center [535, 123] width 335 height 40
click at [680, 127] on icon "button" at bounding box center [677, 123] width 13 height 13
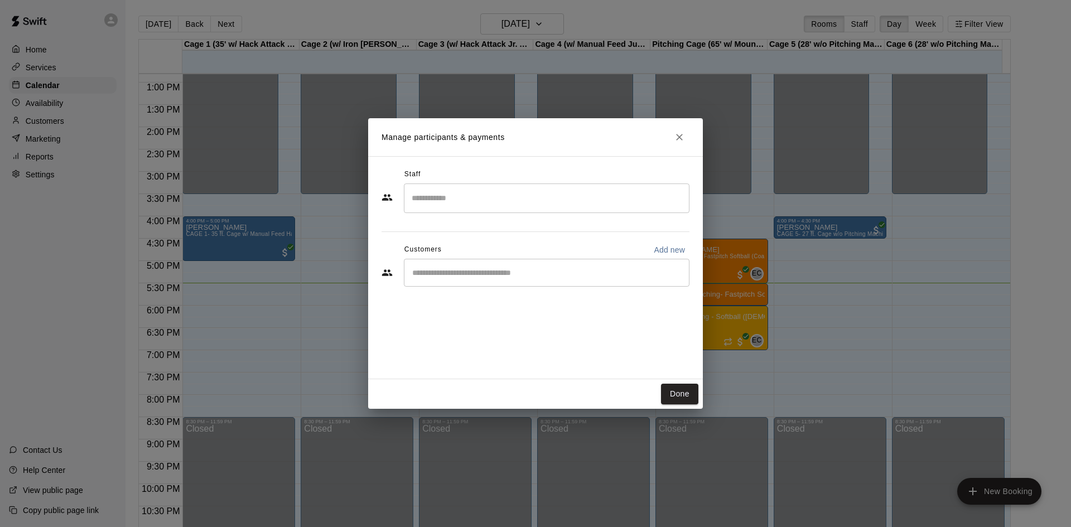
click at [426, 197] on input "Search staff" at bounding box center [546, 198] width 275 height 20
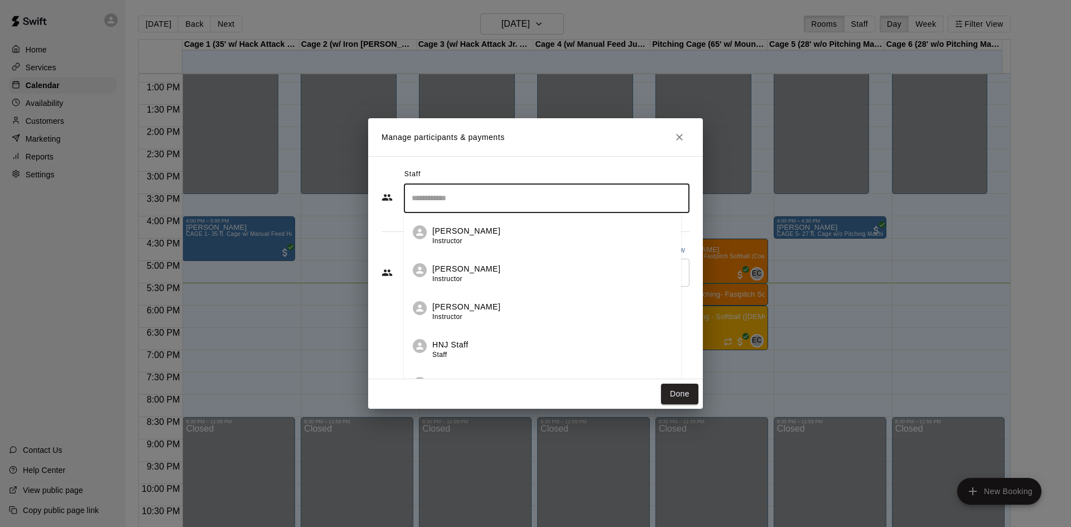
click at [447, 226] on p "[PERSON_NAME]" at bounding box center [466, 231] width 68 height 12
click at [443, 194] on input "Search staff" at bounding box center [546, 198] width 275 height 20
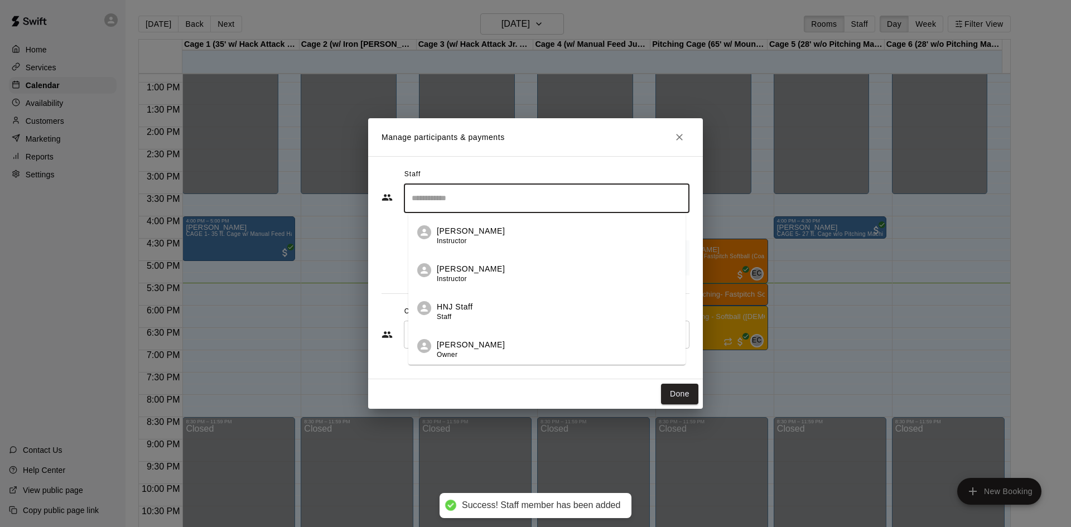
click at [444, 383] on div "Done" at bounding box center [535, 394] width 335 height 30
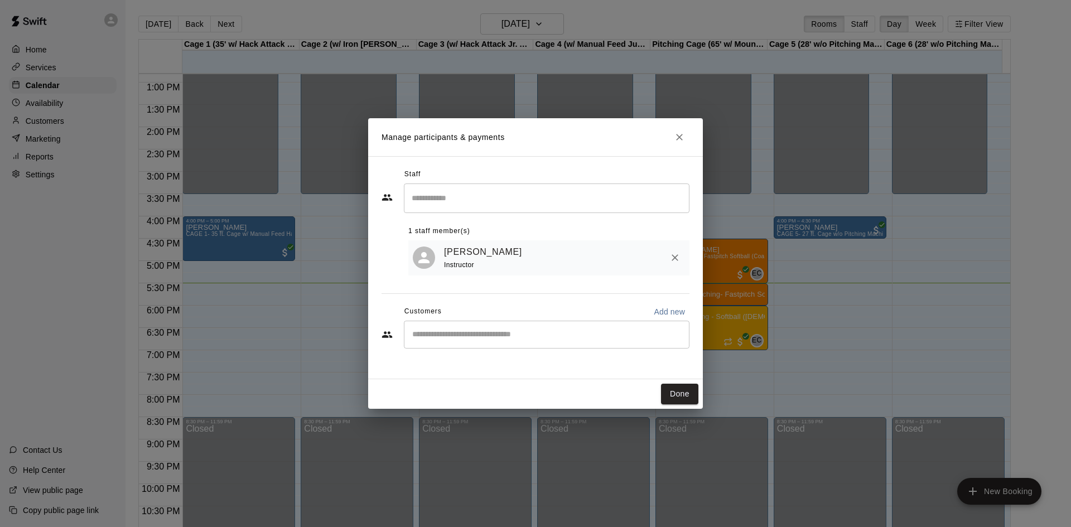
click at [441, 336] on input "Start typing to search customers..." at bounding box center [546, 334] width 275 height 11
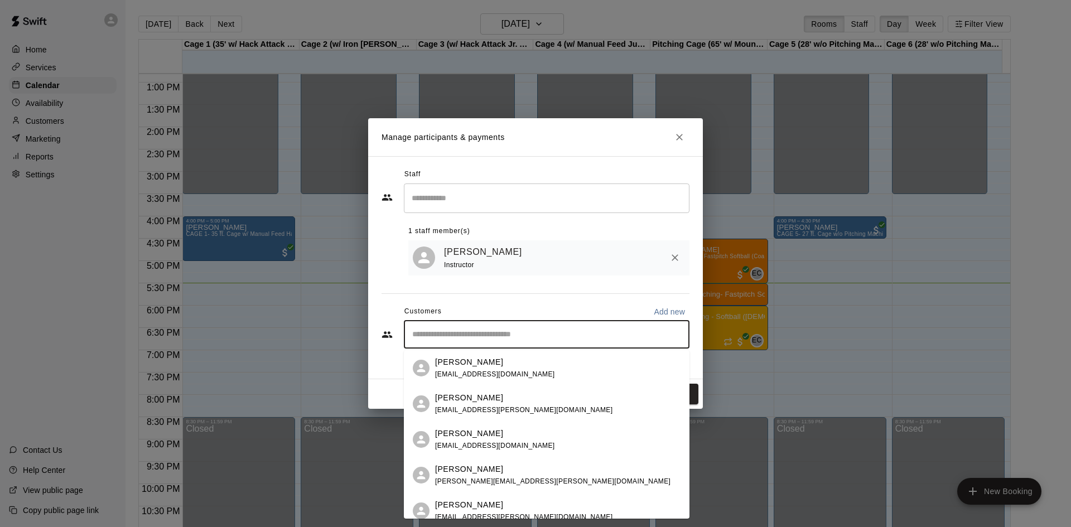
click at [472, 365] on p "[PERSON_NAME]" at bounding box center [469, 362] width 68 height 12
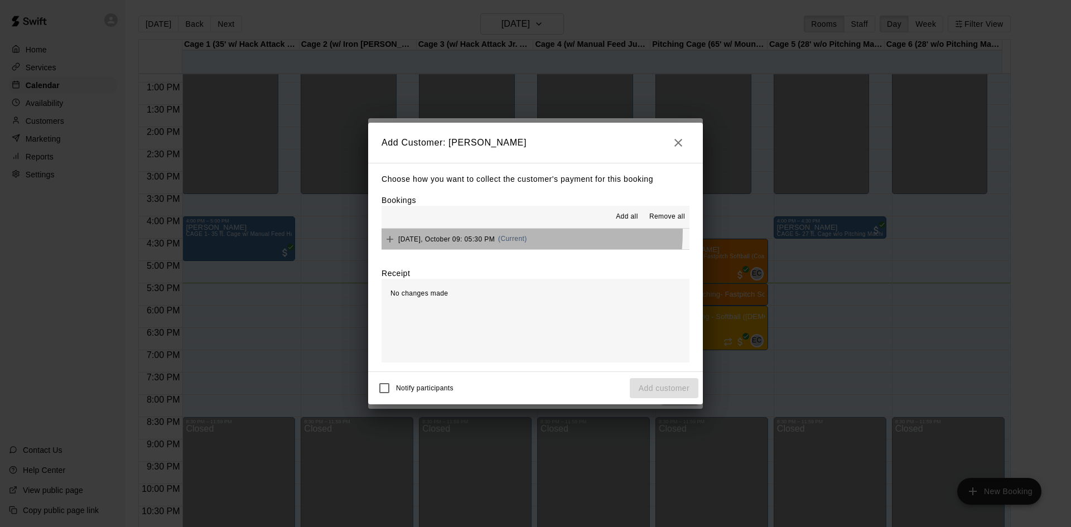
click at [453, 231] on div "Thursday, October 09: 05:30 PM (Current)" at bounding box center [454, 239] width 146 height 17
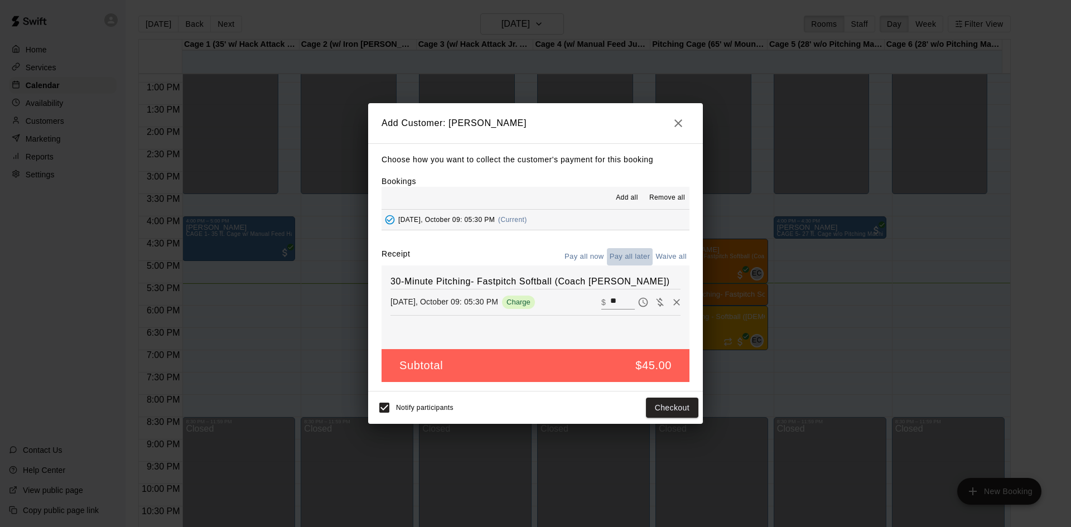
click at [636, 259] on button "Pay all later" at bounding box center [630, 256] width 46 height 17
click at [678, 410] on button "Add customer" at bounding box center [664, 408] width 69 height 21
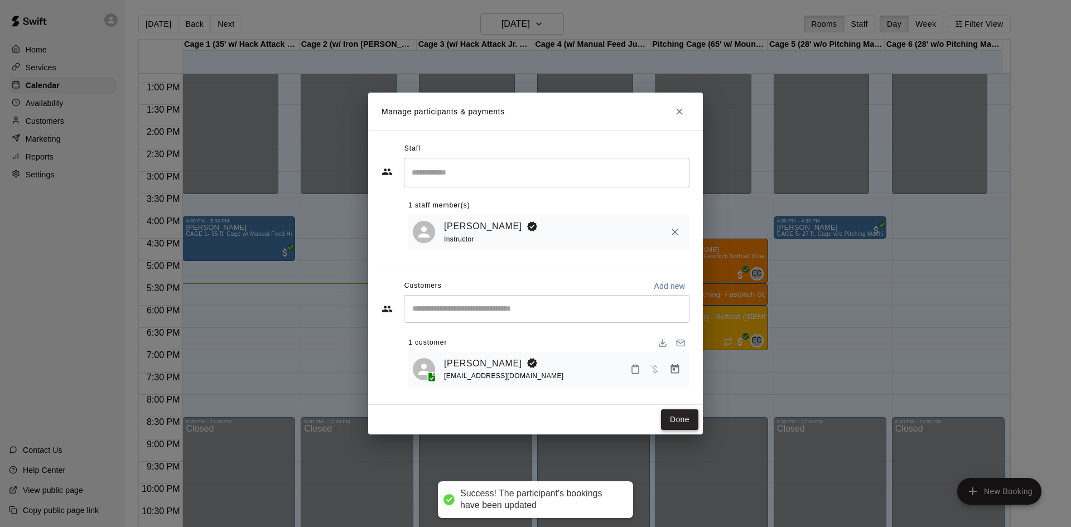
click at [670, 419] on button "Done" at bounding box center [679, 419] width 37 height 21
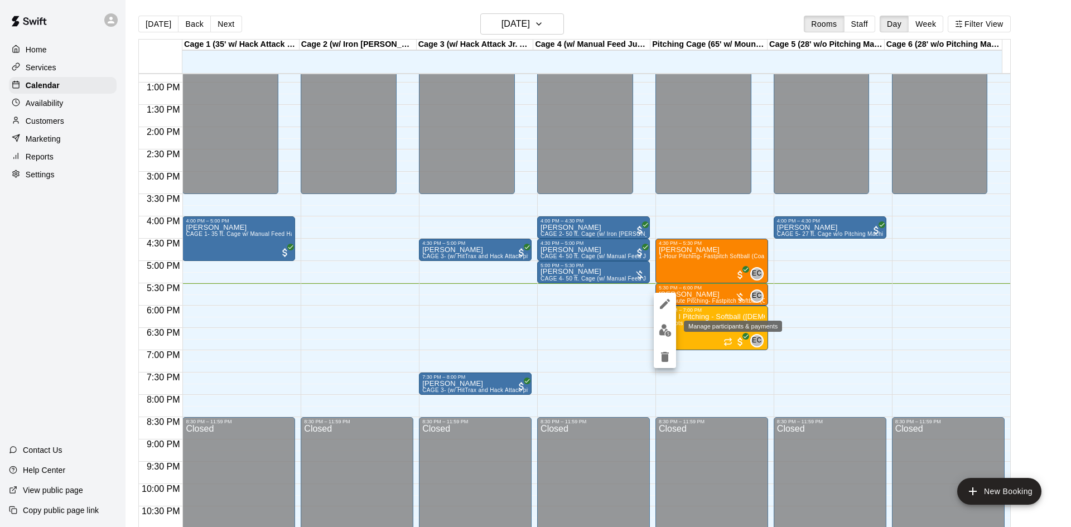
click at [666, 333] on img "edit" at bounding box center [665, 330] width 13 height 13
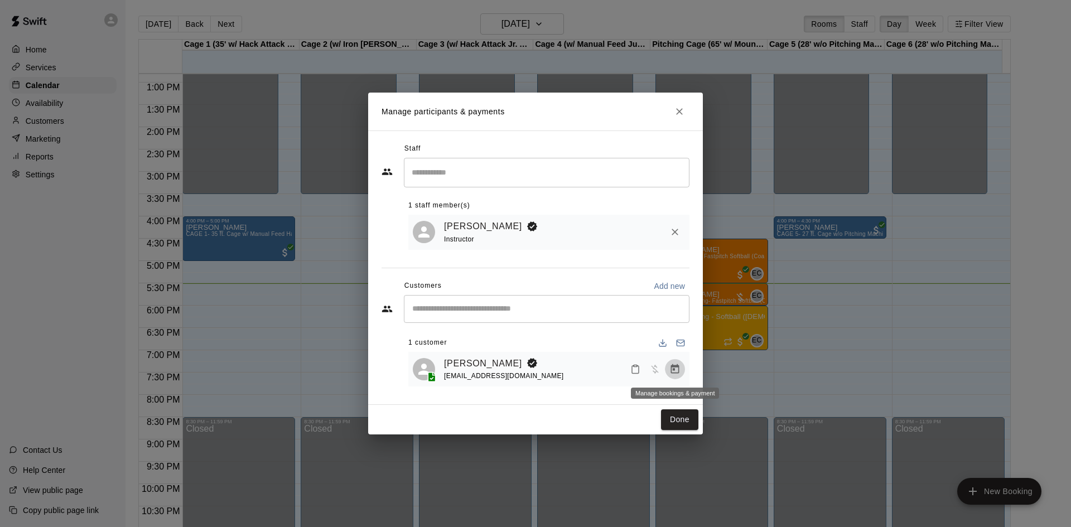
click at [673, 373] on icon "Manage bookings & payment" at bounding box center [674, 369] width 11 height 11
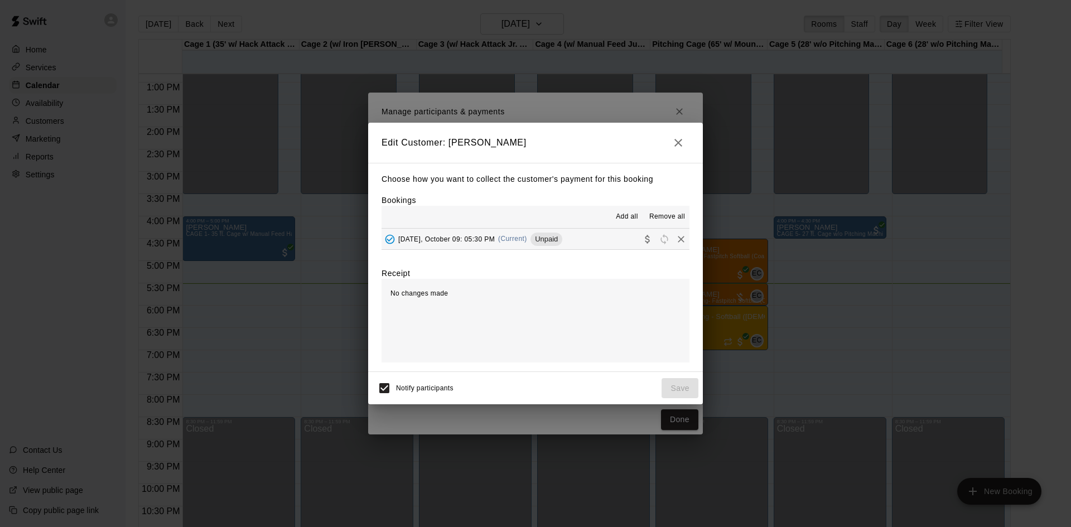
click at [463, 244] on div "Thursday, October 09: 05:30 PM (Current) Unpaid" at bounding box center [471, 239] width 181 height 17
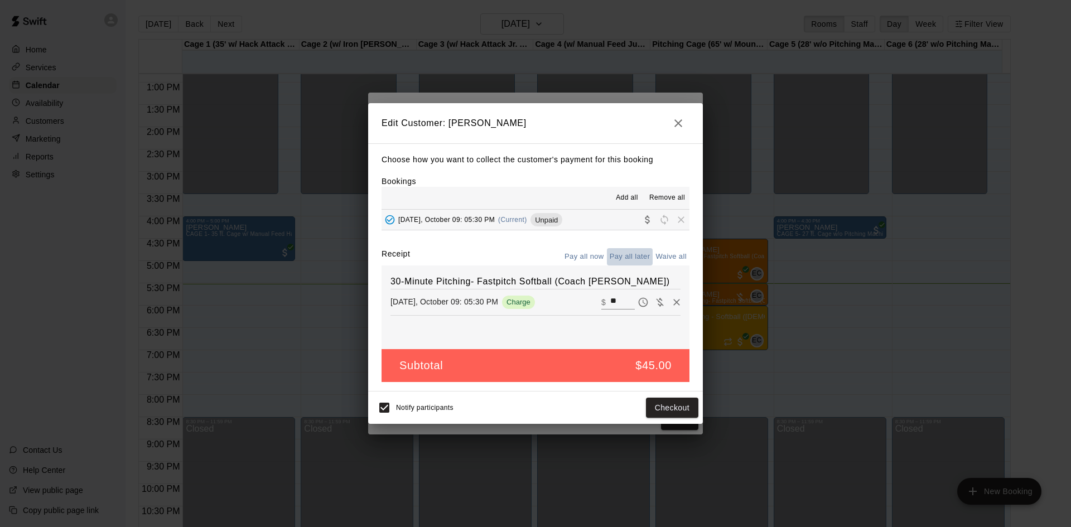
click at [644, 254] on button "Pay all later" at bounding box center [630, 256] width 46 height 17
click at [672, 114] on button "button" at bounding box center [678, 123] width 22 height 22
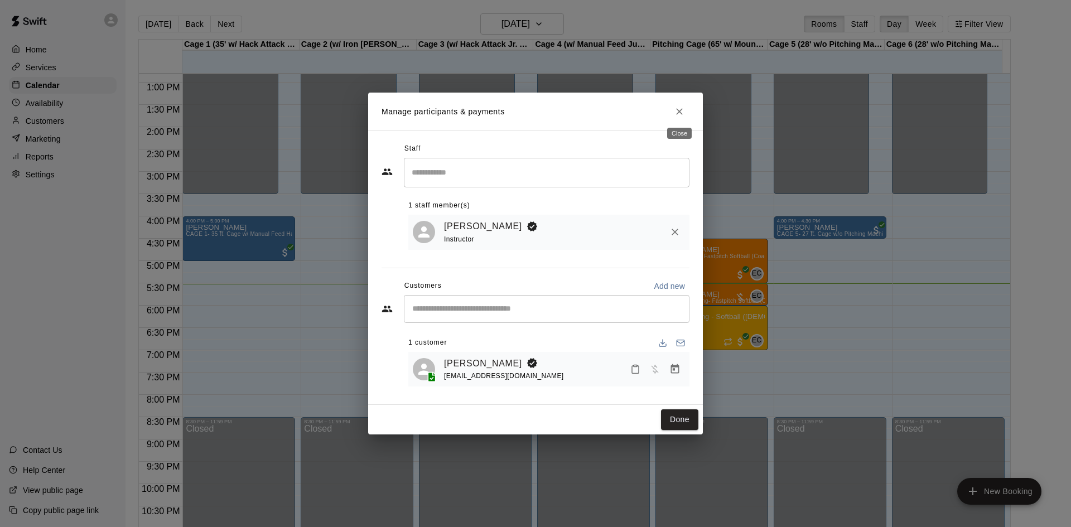
click at [673, 110] on button "Close" at bounding box center [679, 111] width 20 height 20
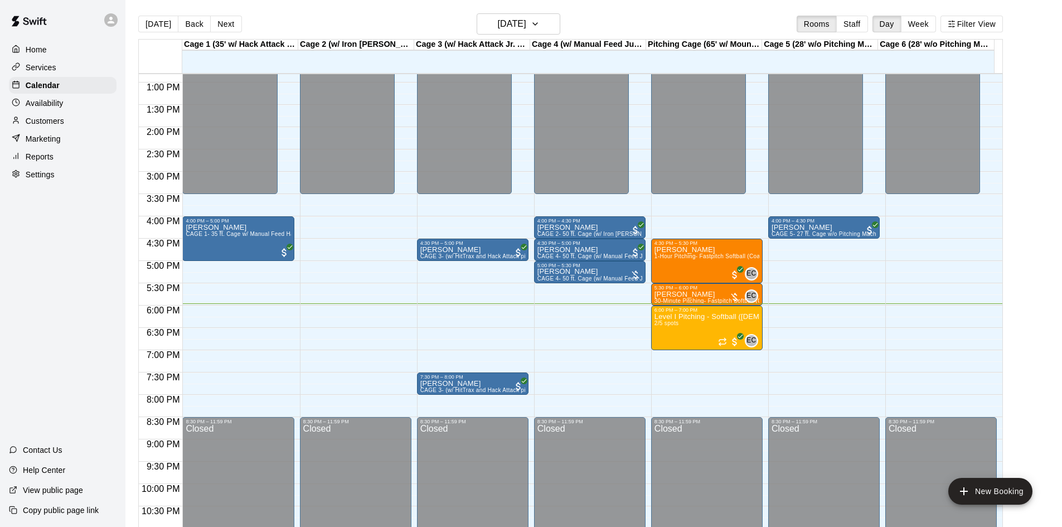
drag, startPoint x: 55, startPoint y: 124, endPoint x: 93, endPoint y: 147, distance: 44.5
click at [55, 124] on p "Customers" at bounding box center [45, 120] width 38 height 11
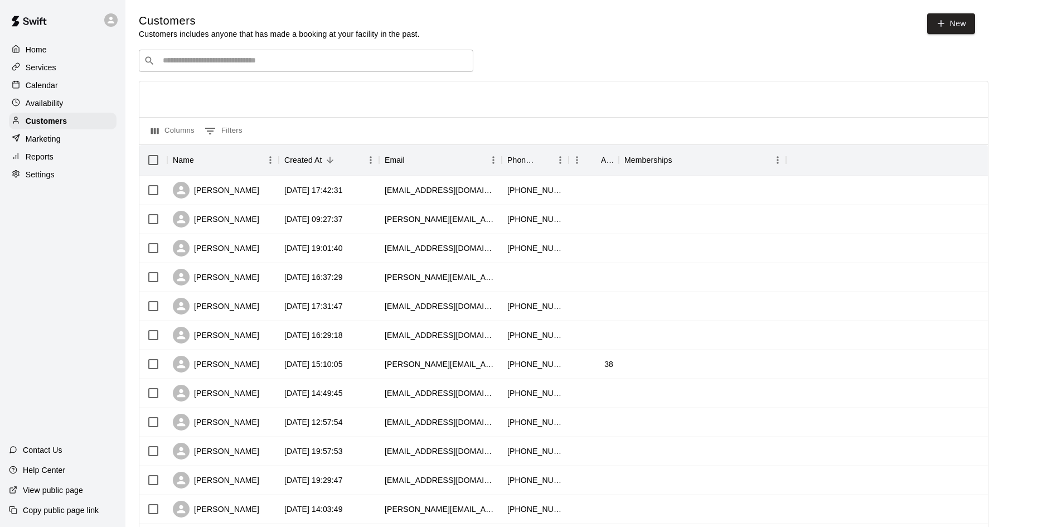
click at [242, 55] on div "​ ​" at bounding box center [306, 61] width 335 height 22
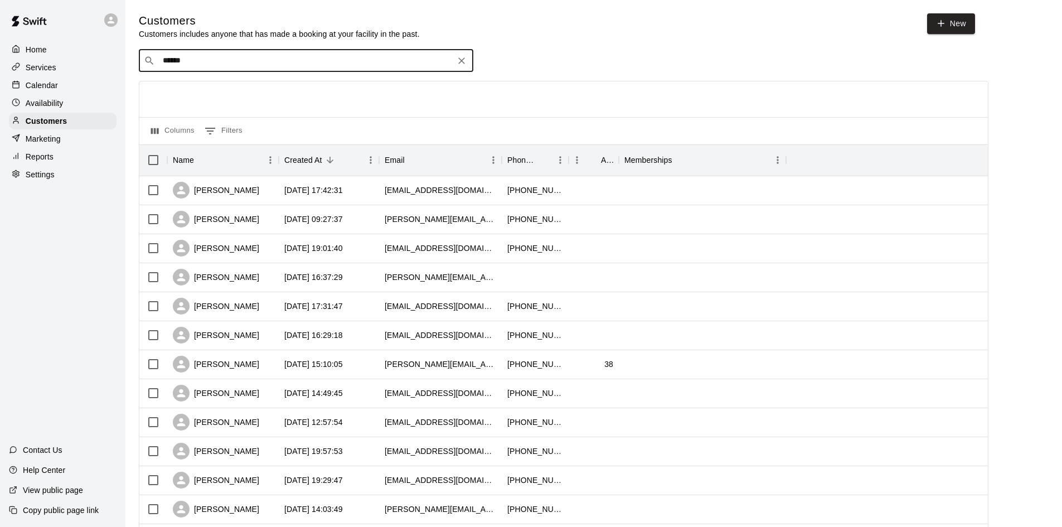
click at [193, 65] on input "******" at bounding box center [305, 60] width 292 height 11
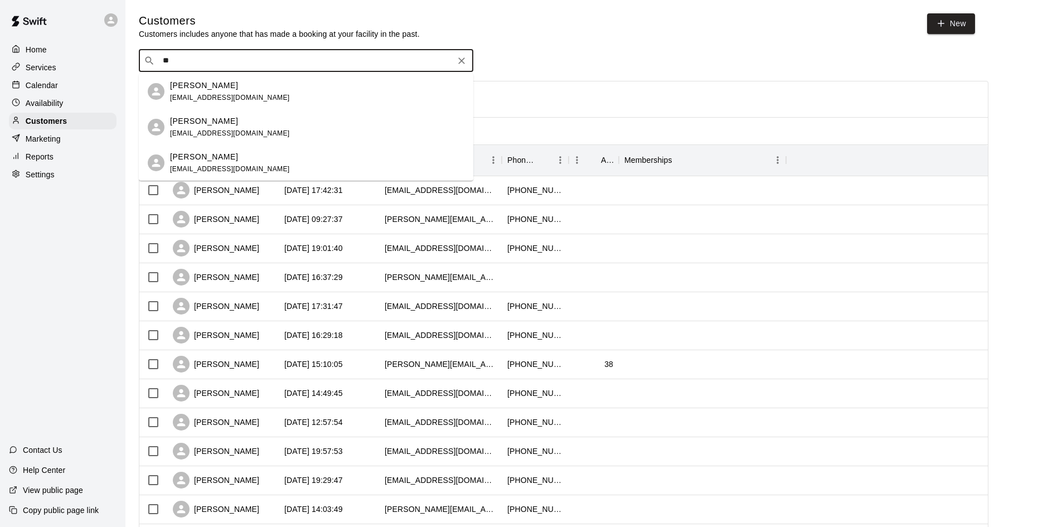
type input "*"
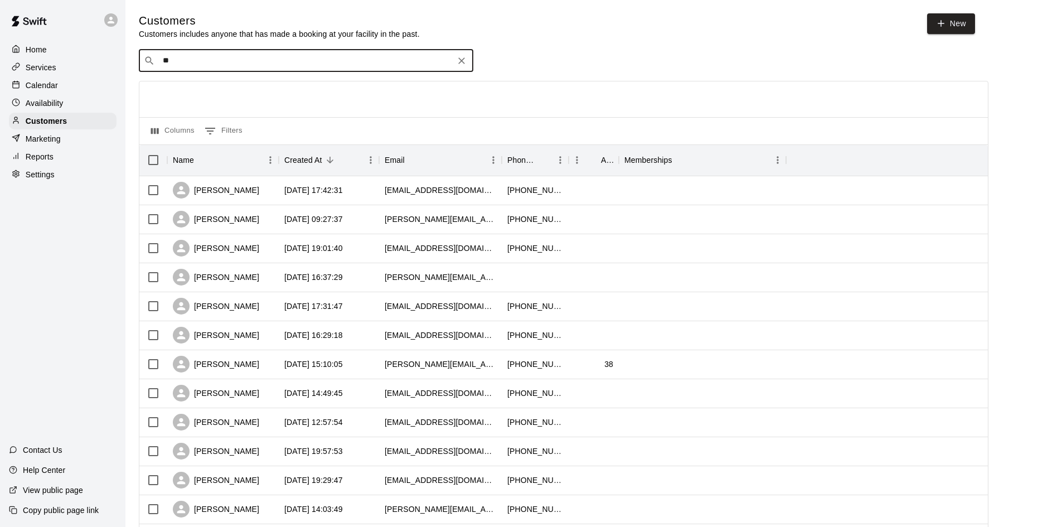
type input "*"
click at [33, 47] on p "Home" at bounding box center [36, 49] width 21 height 11
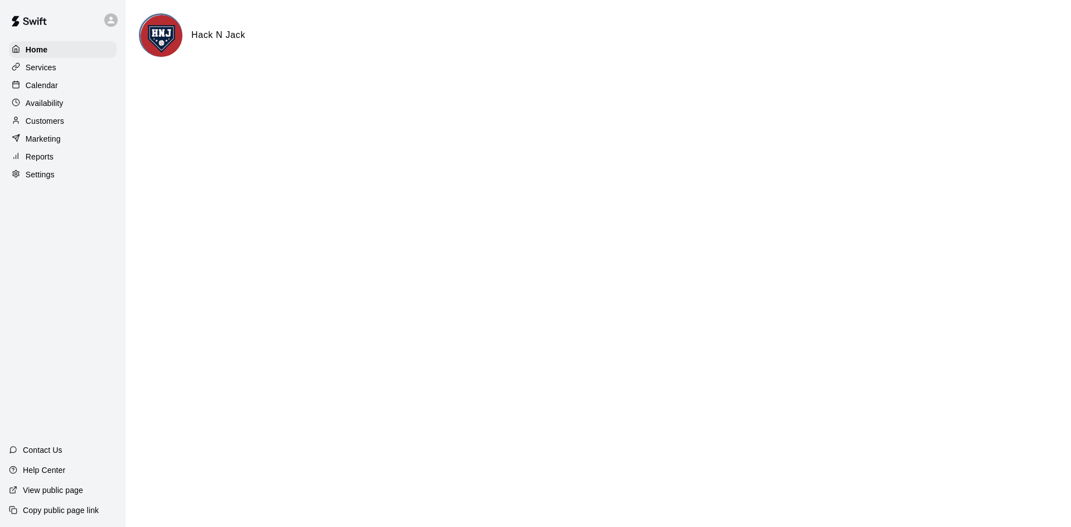
click at [59, 108] on p "Availability" at bounding box center [45, 103] width 38 height 11
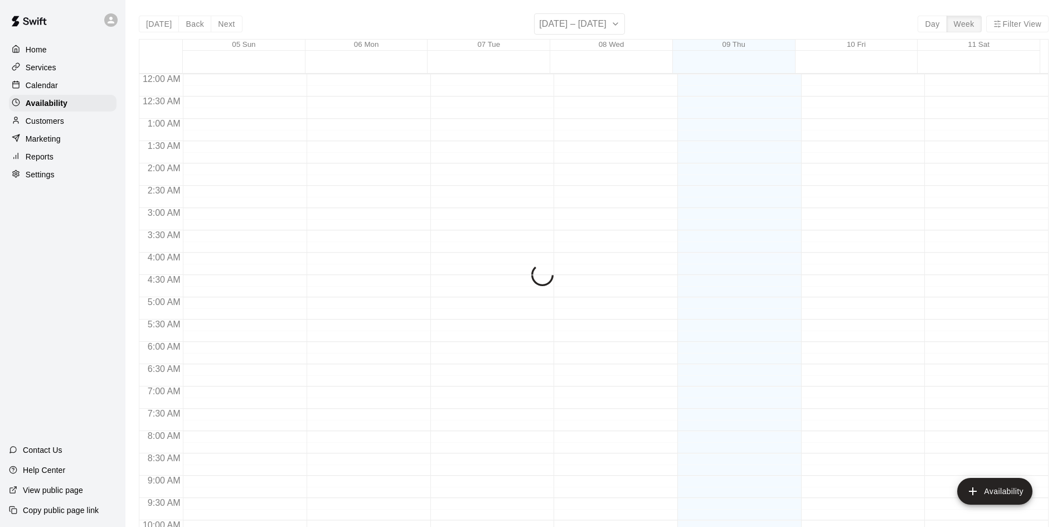
scroll to position [606, 0]
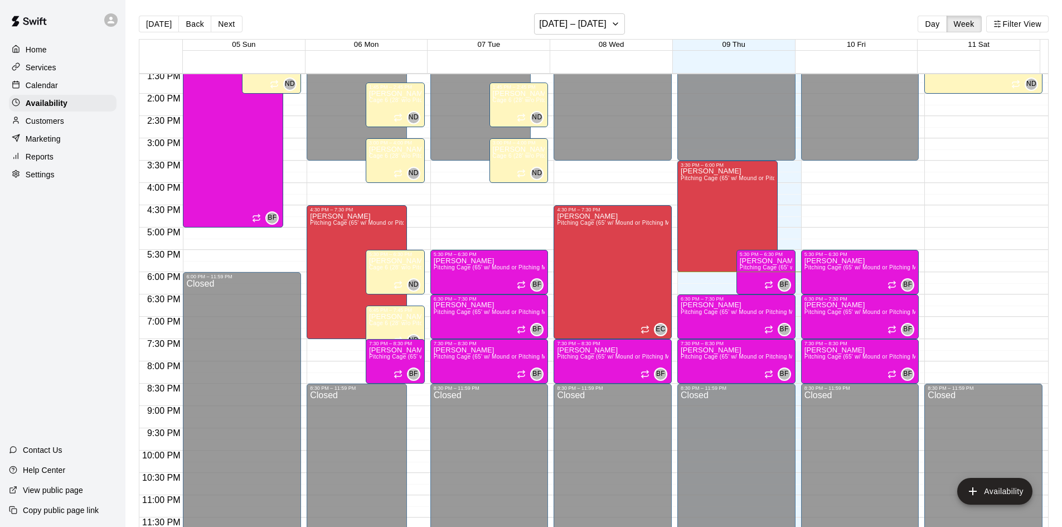
click at [59, 127] on p "Customers" at bounding box center [45, 120] width 38 height 11
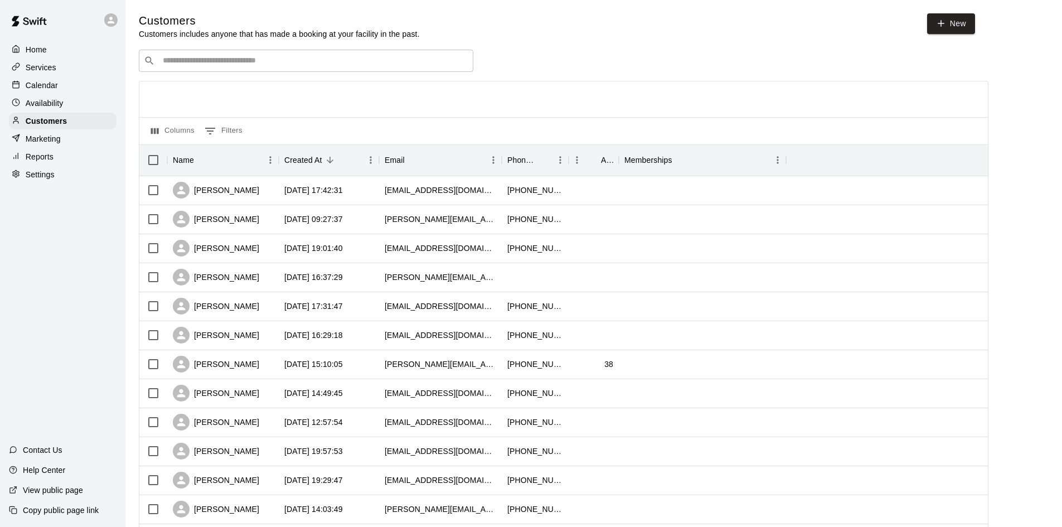
click at [53, 81] on p "Calendar" at bounding box center [42, 85] width 32 height 11
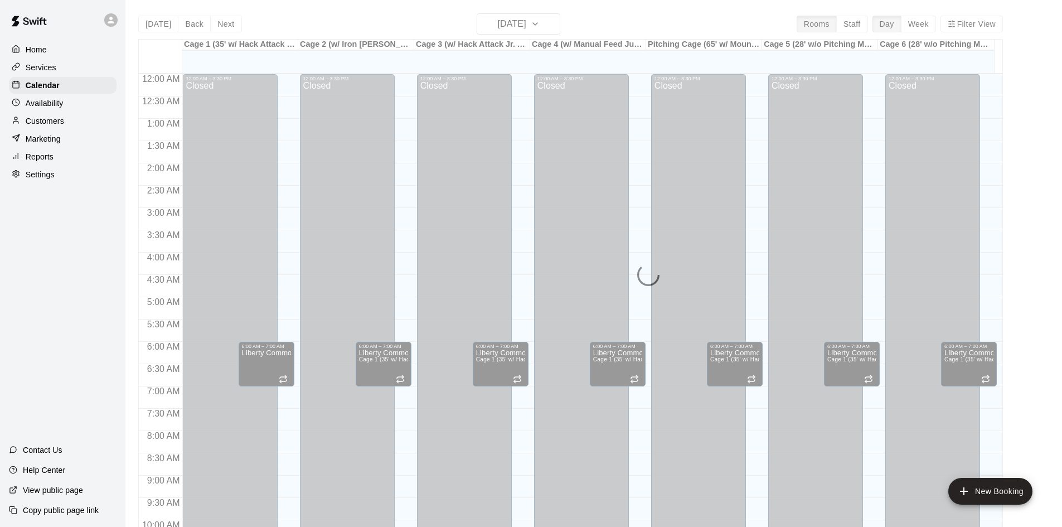
scroll to position [572, 0]
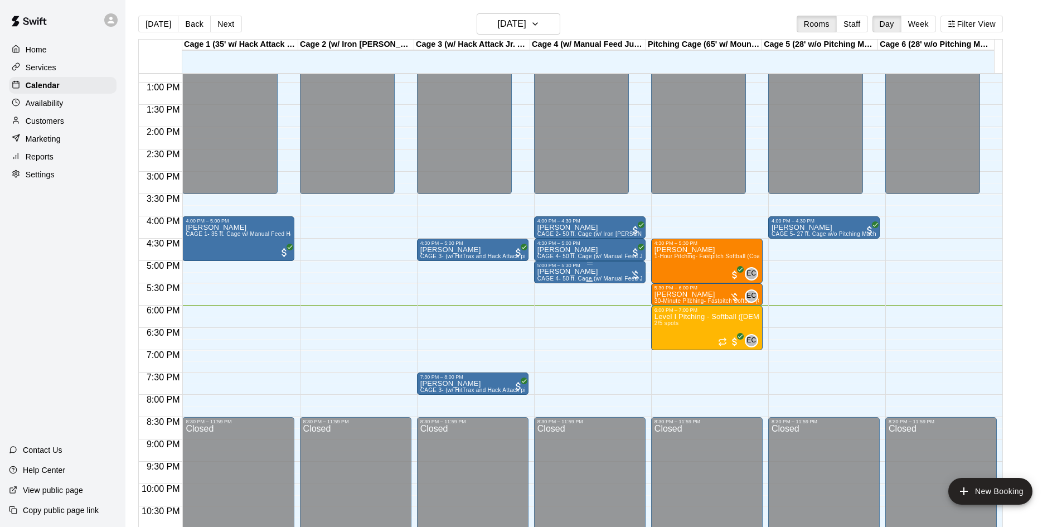
click at [632, 273] on div at bounding box center [635, 274] width 11 height 11
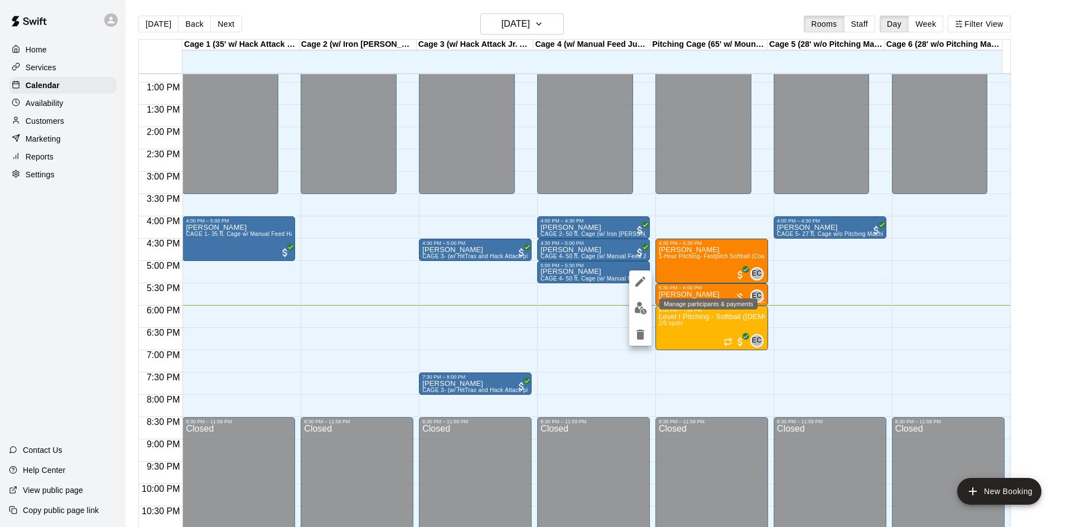
click at [640, 310] on img "edit" at bounding box center [640, 308] width 13 height 13
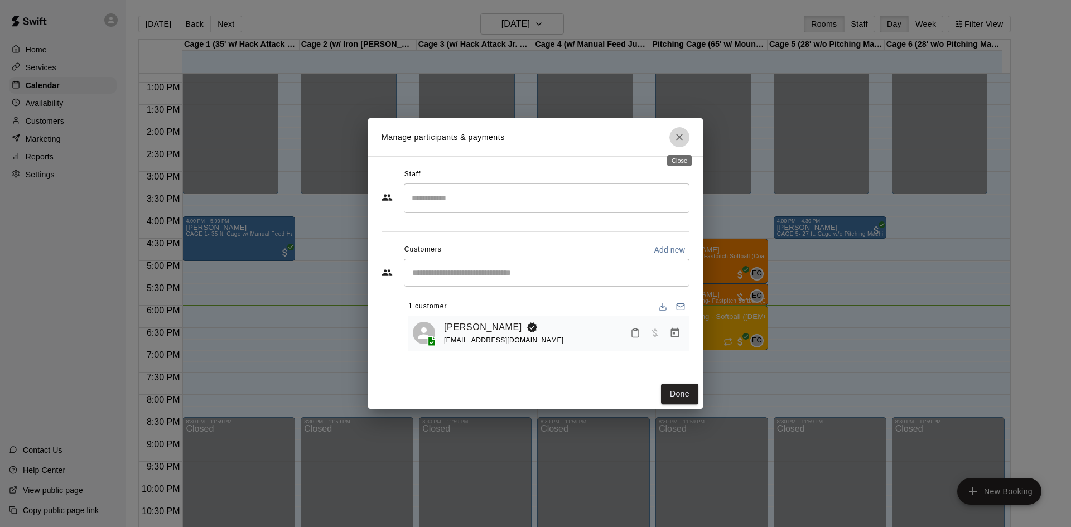
click at [683, 140] on icon "Close" at bounding box center [679, 137] width 11 height 11
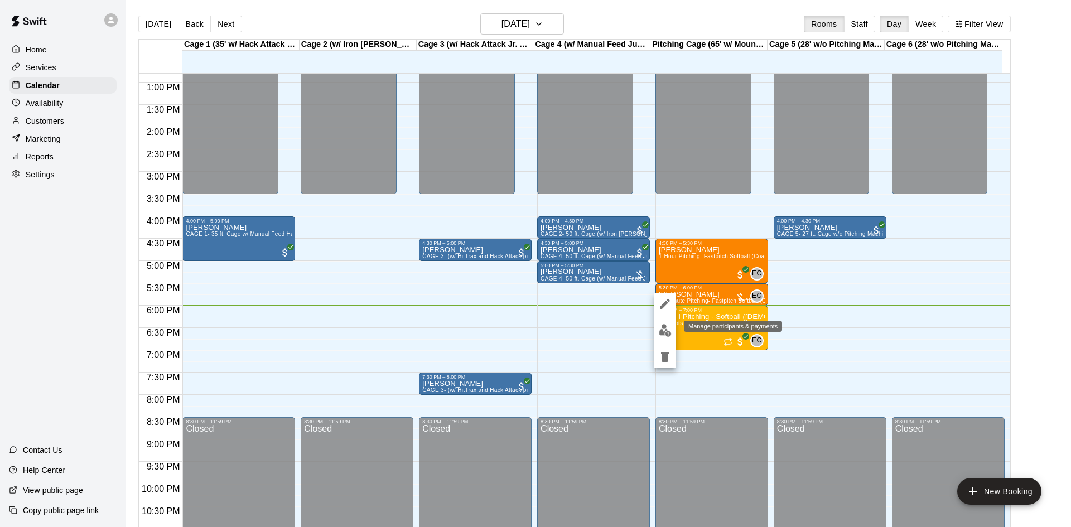
click at [666, 329] on img "edit" at bounding box center [665, 330] width 13 height 13
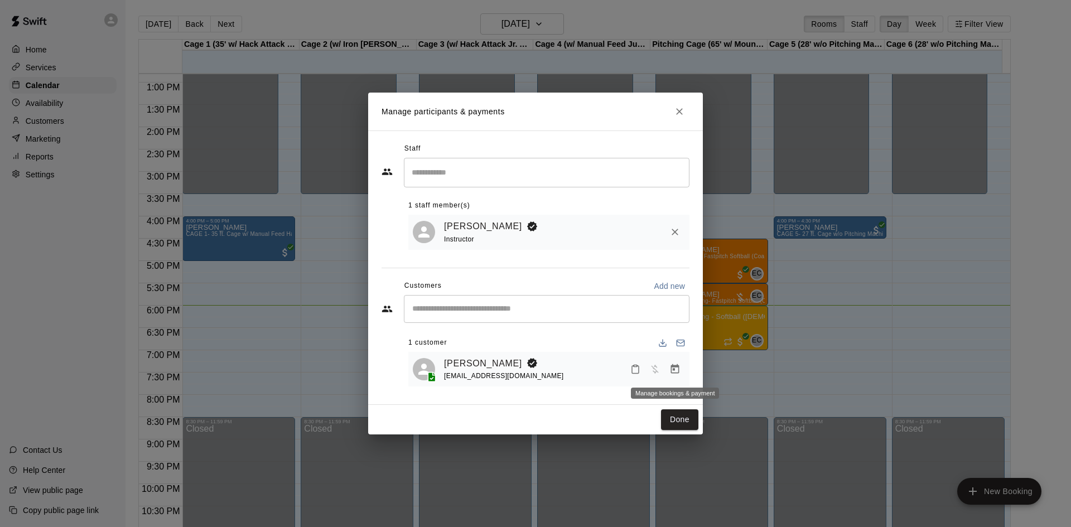
click at [679, 366] on icon "Manage bookings & payment" at bounding box center [674, 369] width 11 height 11
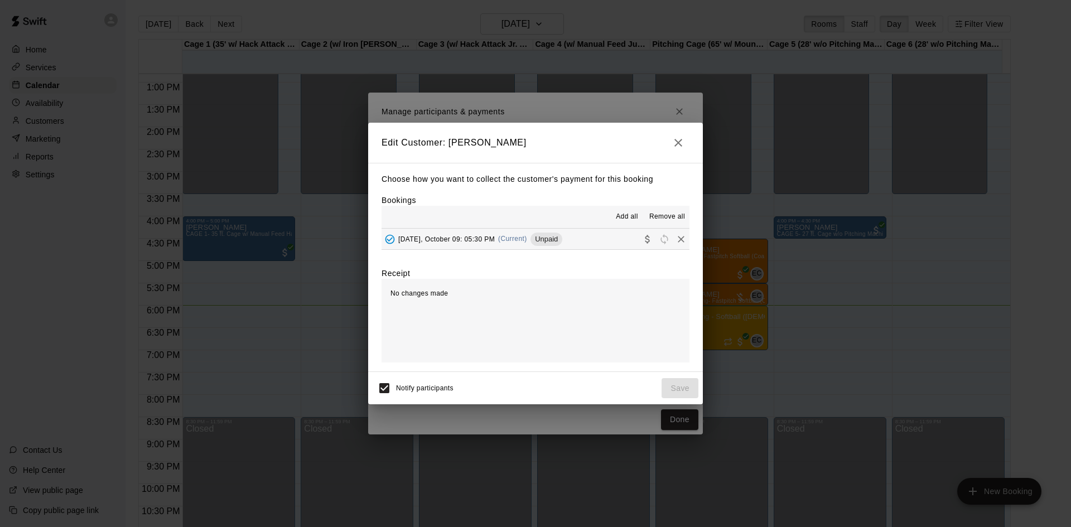
click at [462, 235] on span "Thursday, October 09: 05:30 PM" at bounding box center [446, 239] width 96 height 8
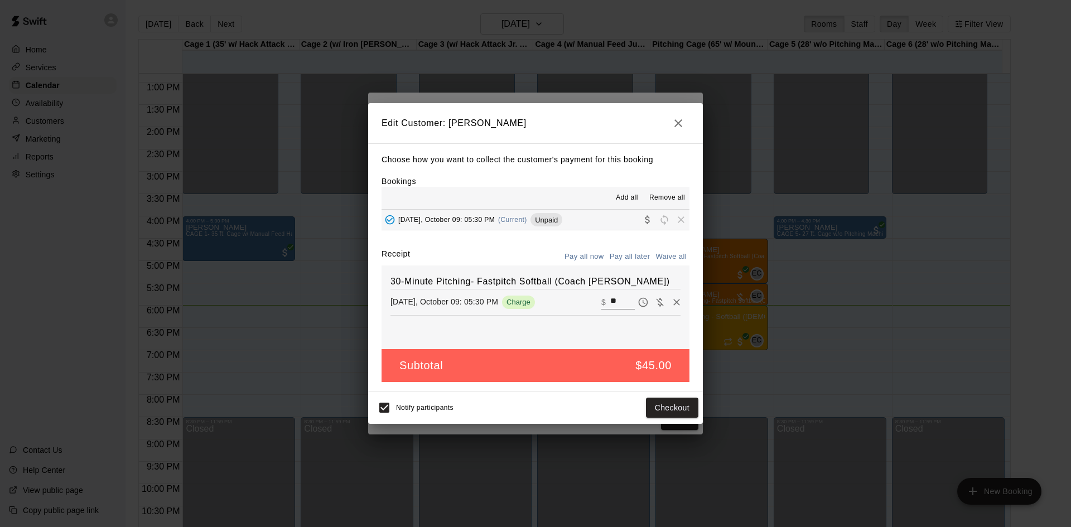
click at [676, 117] on icon "button" at bounding box center [677, 123] width 13 height 13
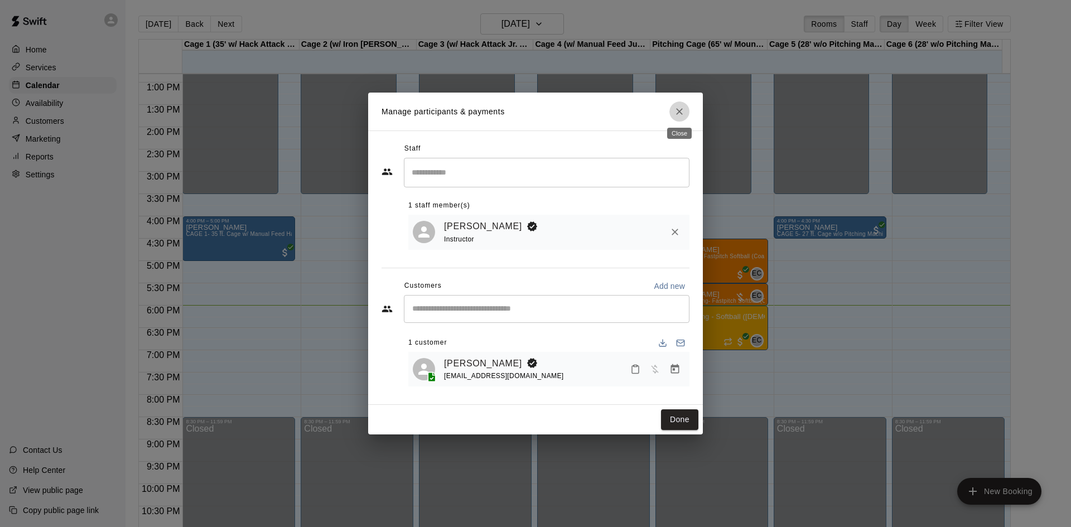
click at [676, 112] on icon "Close" at bounding box center [679, 111] width 11 height 11
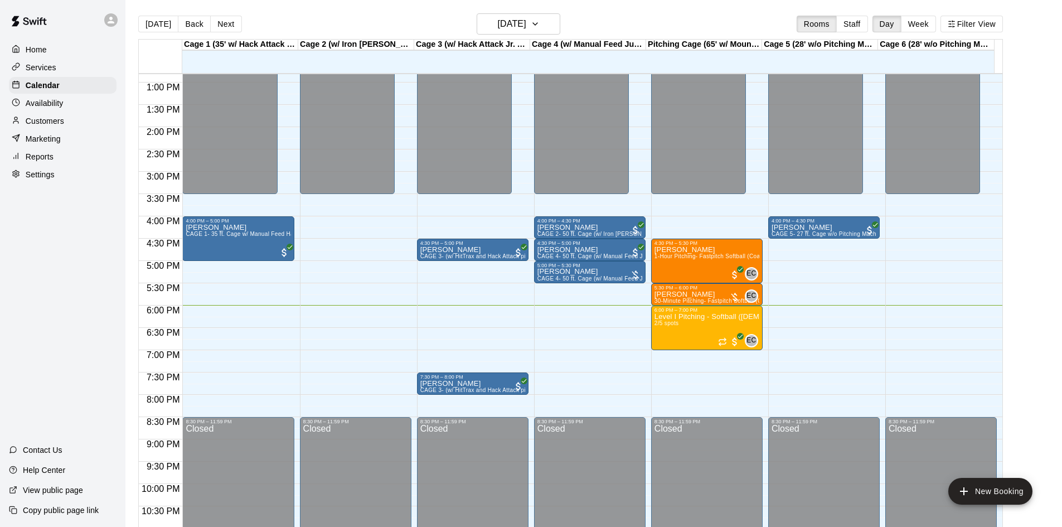
click at [38, 120] on p "Customers" at bounding box center [45, 120] width 38 height 11
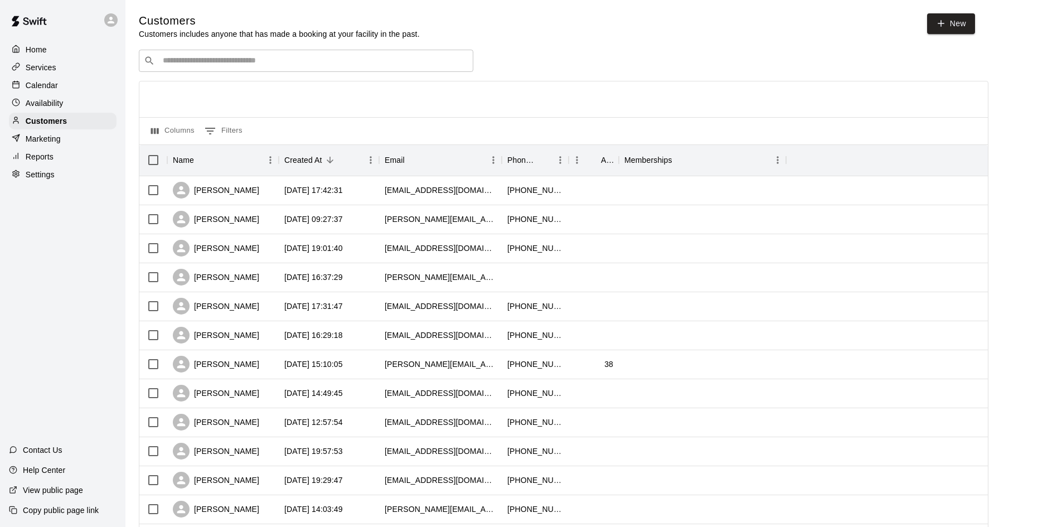
click at [223, 61] on input "Search customers by name or email" at bounding box center [313, 60] width 309 height 11
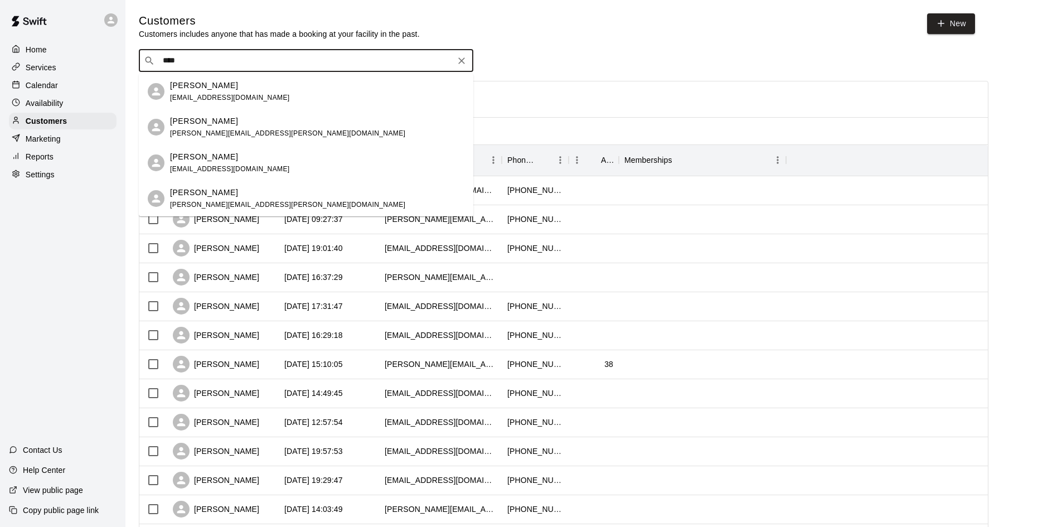
type input "*****"
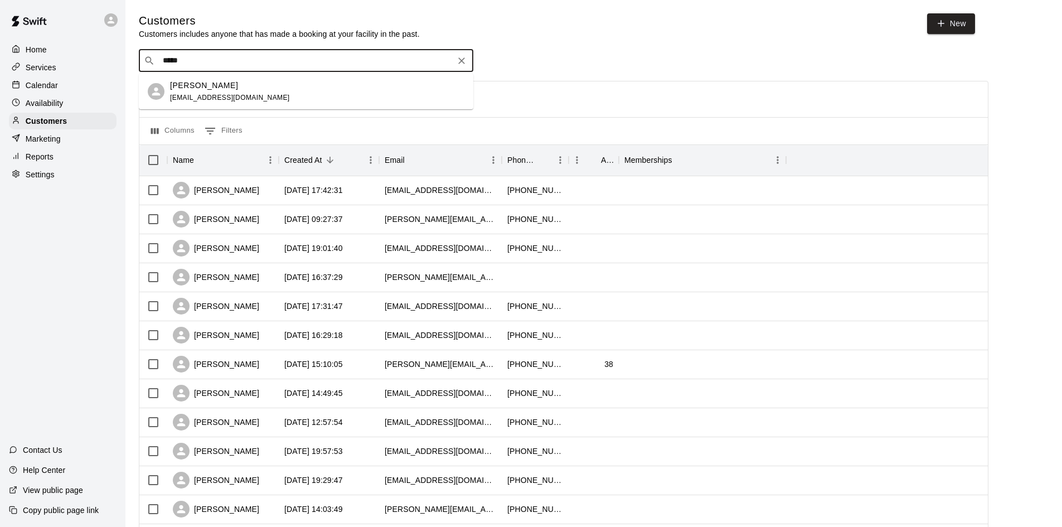
click at [220, 88] on p "[PERSON_NAME]" at bounding box center [204, 86] width 68 height 12
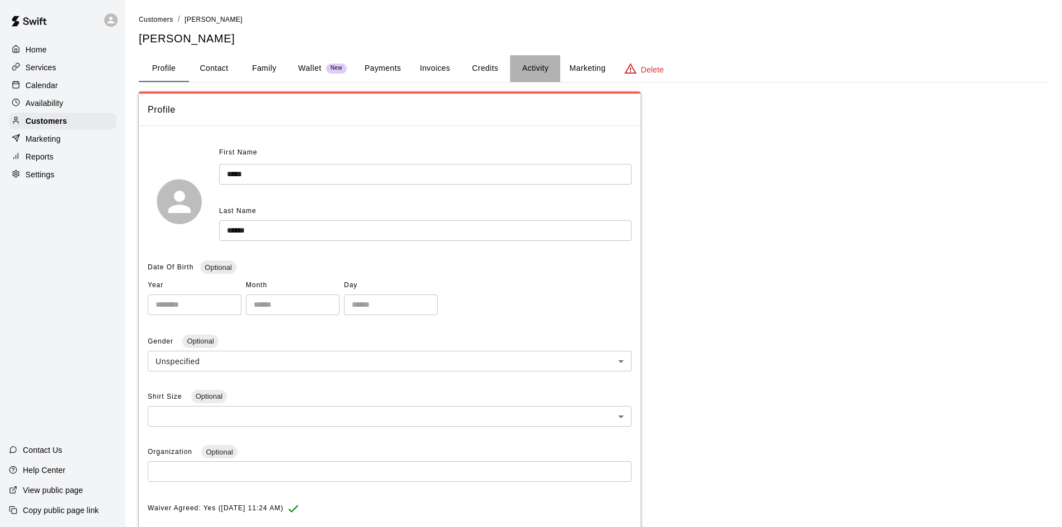
click at [528, 67] on button "Activity" at bounding box center [535, 68] width 50 height 27
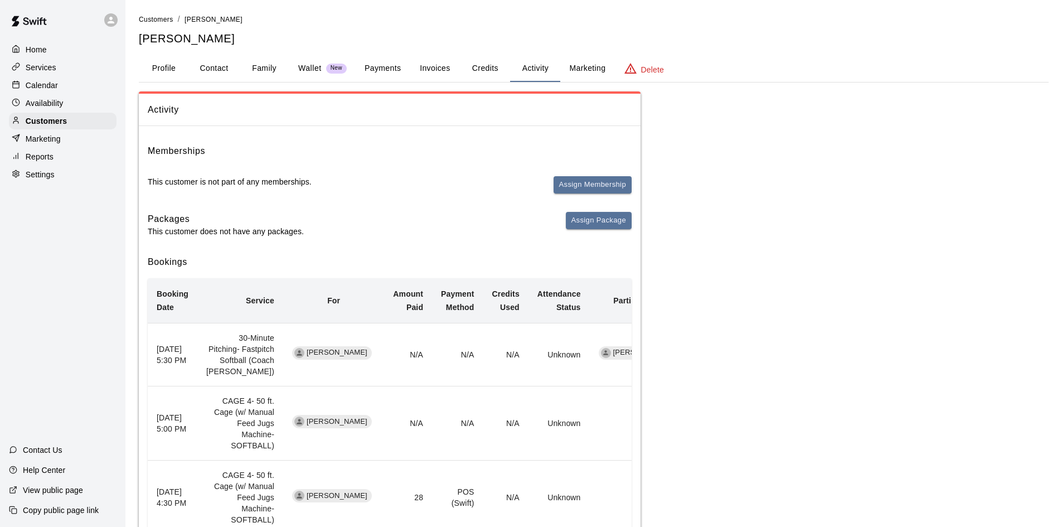
click at [386, 71] on button "Payments" at bounding box center [383, 68] width 54 height 27
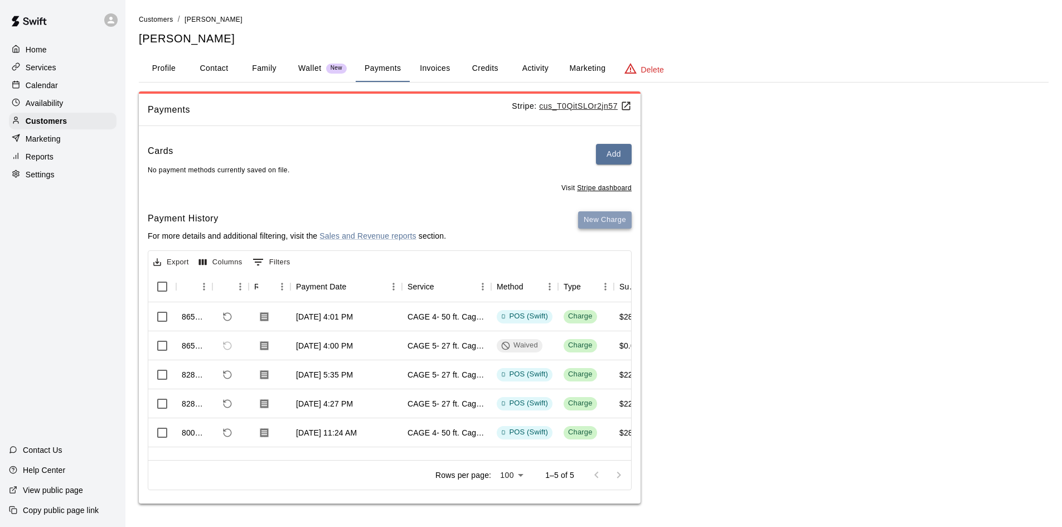
click at [589, 223] on button "New Charge" at bounding box center [605, 219] width 54 height 17
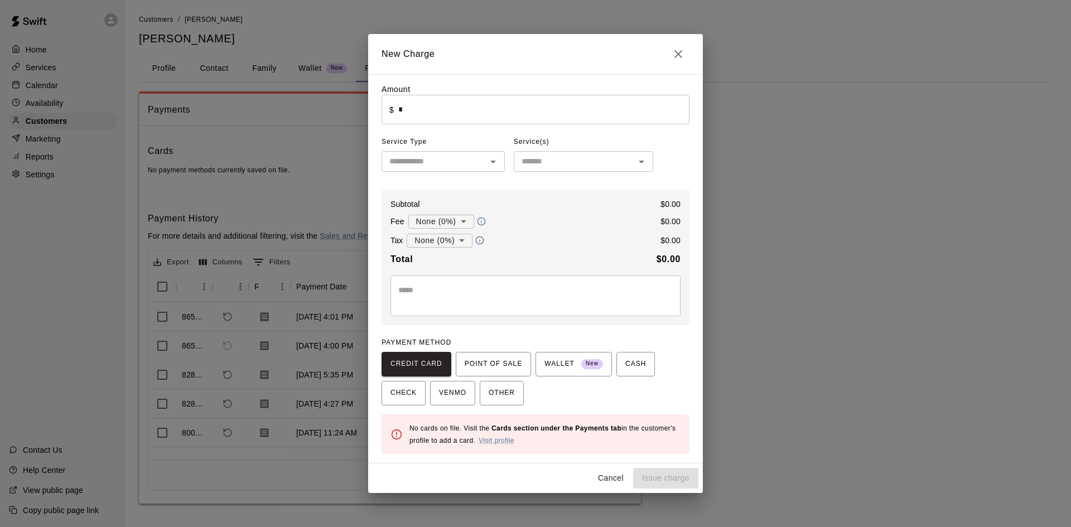
click at [413, 115] on input "*" at bounding box center [543, 110] width 291 height 30
click at [673, 58] on icon "Close" at bounding box center [677, 53] width 13 height 13
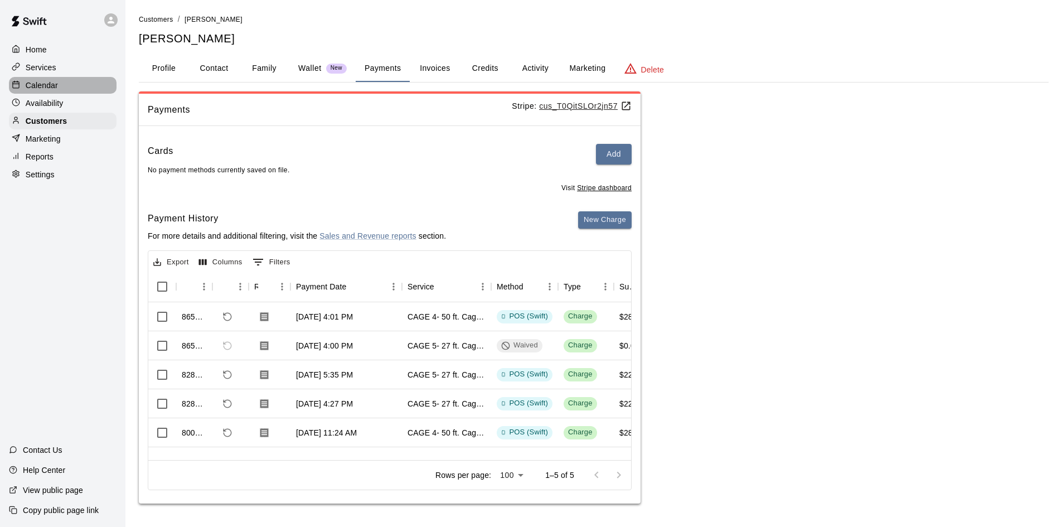
click at [33, 88] on p "Calendar" at bounding box center [42, 85] width 32 height 11
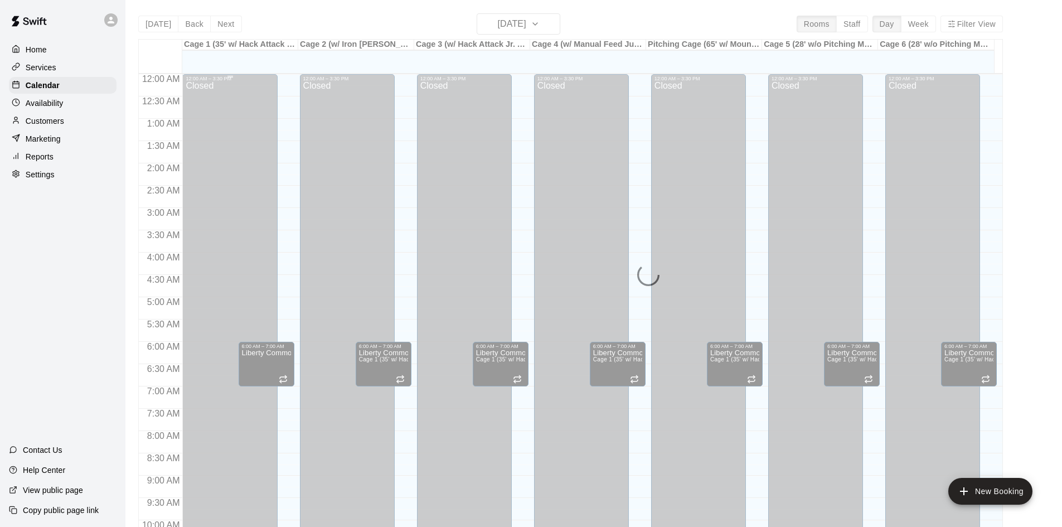
scroll to position [572, 0]
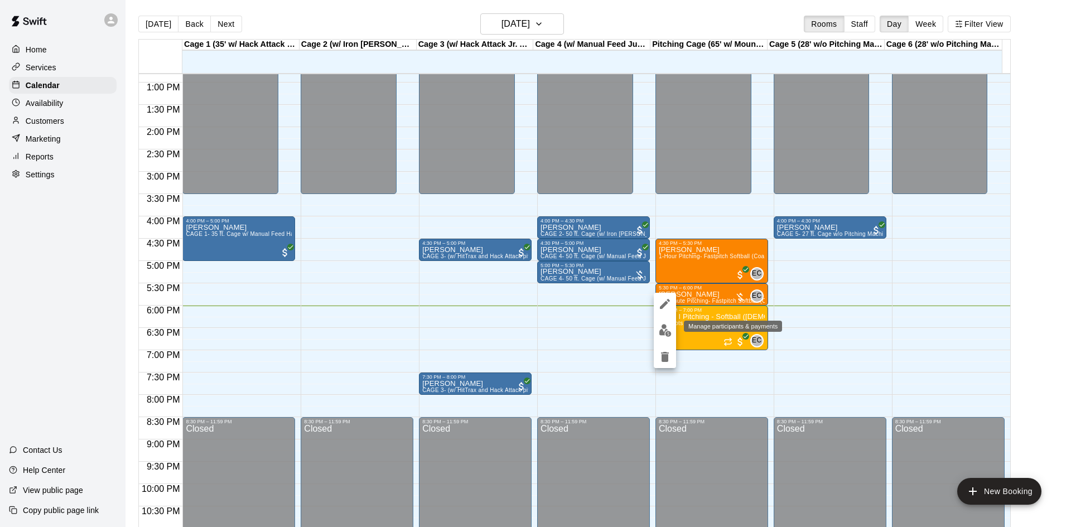
click at [662, 329] on img "edit" at bounding box center [665, 330] width 13 height 13
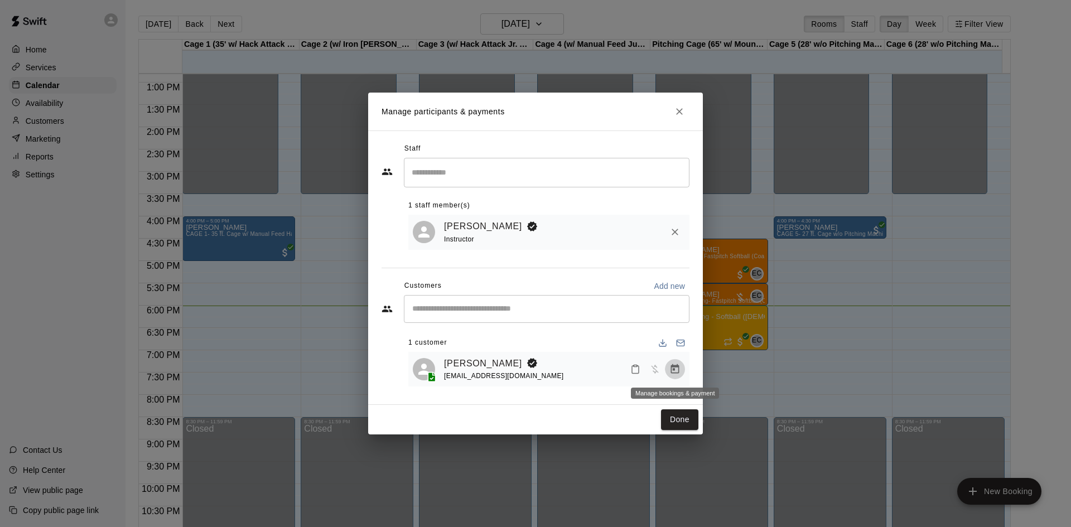
click at [673, 369] on icon "Manage bookings & payment" at bounding box center [674, 369] width 11 height 11
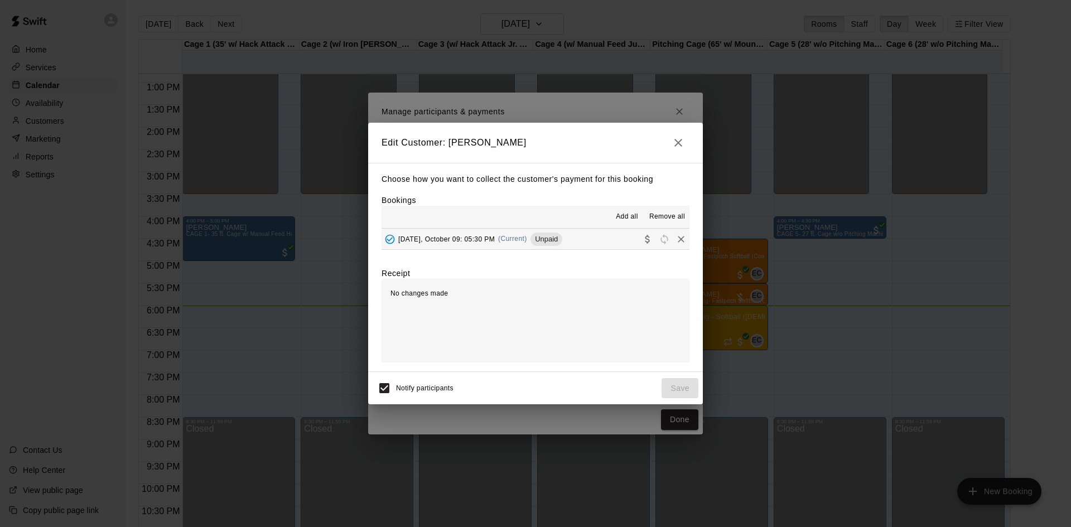
click at [471, 242] on span "Thursday, October 09: 05:30 PM" at bounding box center [446, 239] width 96 height 8
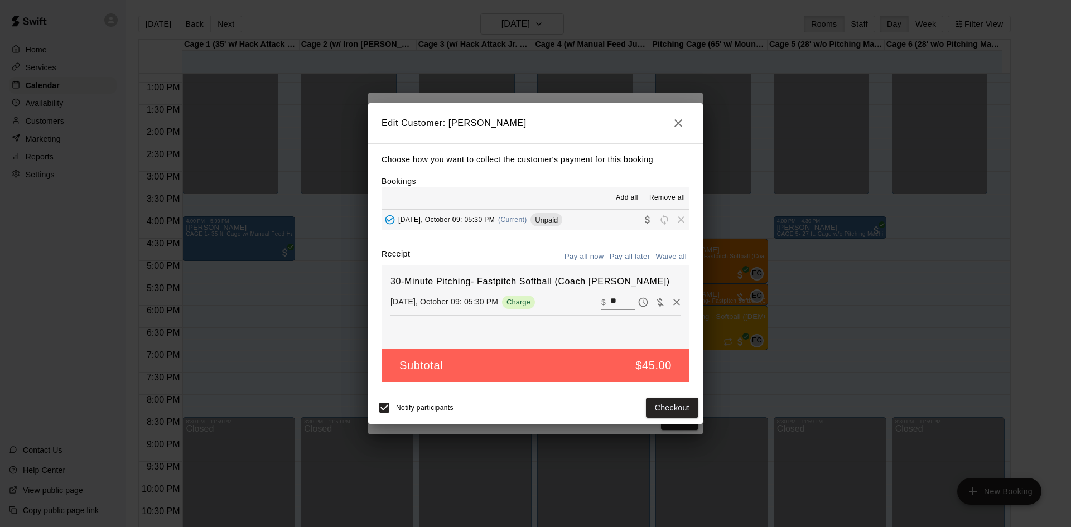
click at [612, 303] on input "**" at bounding box center [622, 302] width 25 height 14
type input "**"
click at [681, 118] on icon "button" at bounding box center [677, 123] width 13 height 13
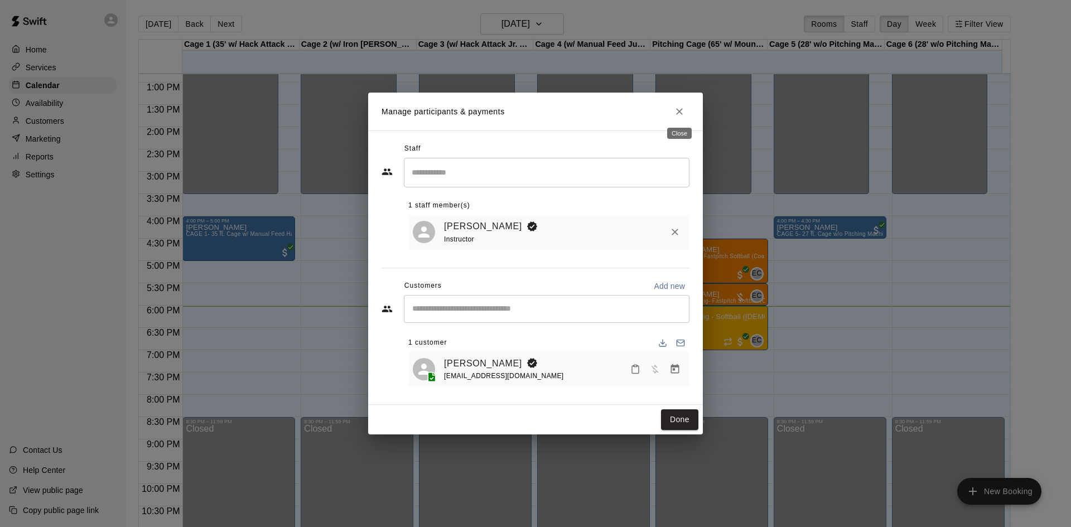
click at [681, 117] on button "Close" at bounding box center [679, 111] width 20 height 20
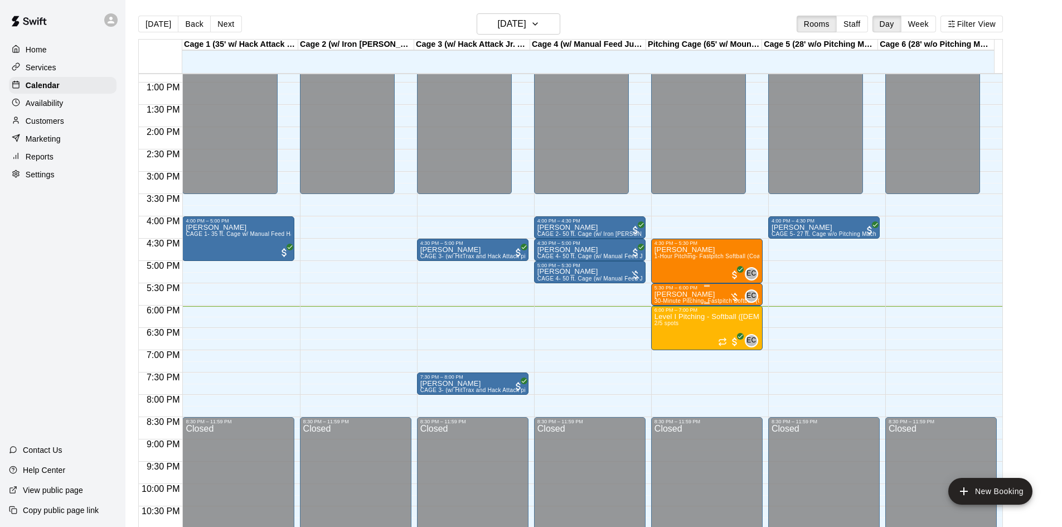
click at [690, 294] on p "[PERSON_NAME]" at bounding box center [707, 294] width 105 height 0
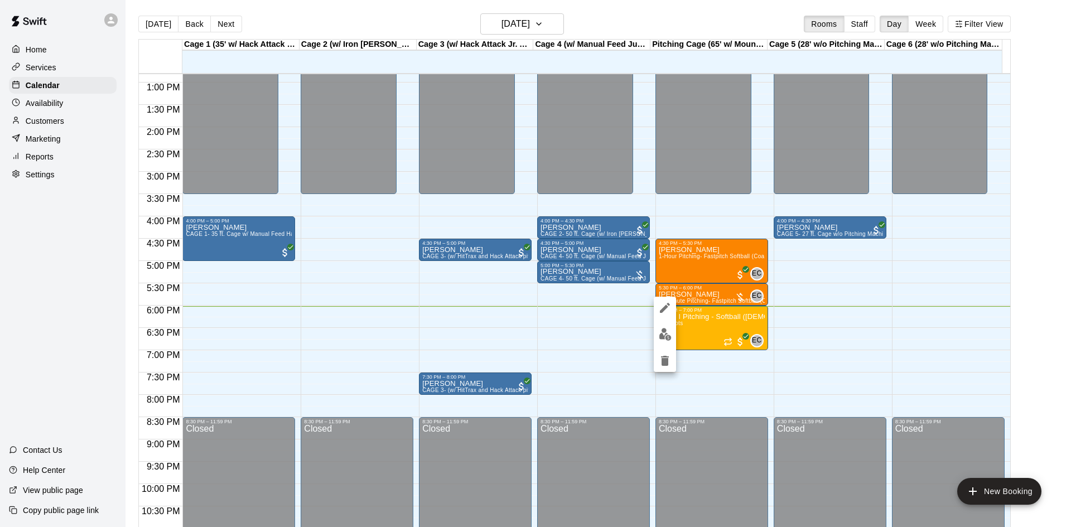
click at [43, 124] on div at bounding box center [535, 263] width 1071 height 527
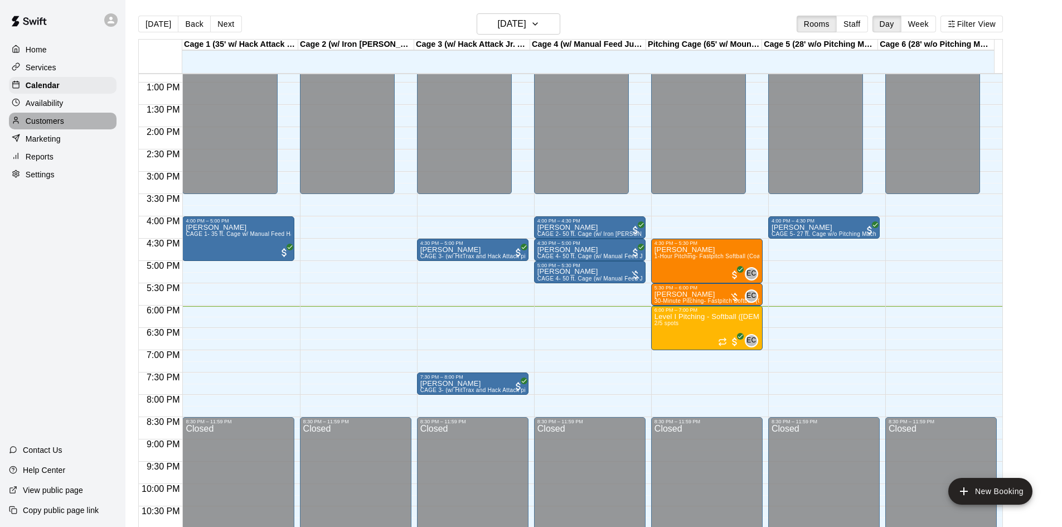
click at [47, 123] on p "Customers" at bounding box center [45, 120] width 38 height 11
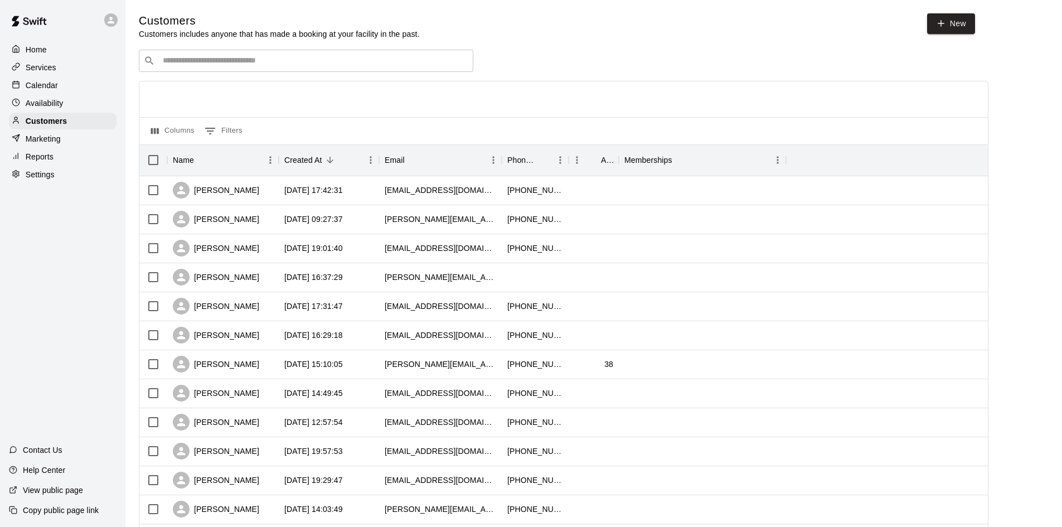
click at [235, 68] on div "​ ​" at bounding box center [306, 61] width 335 height 22
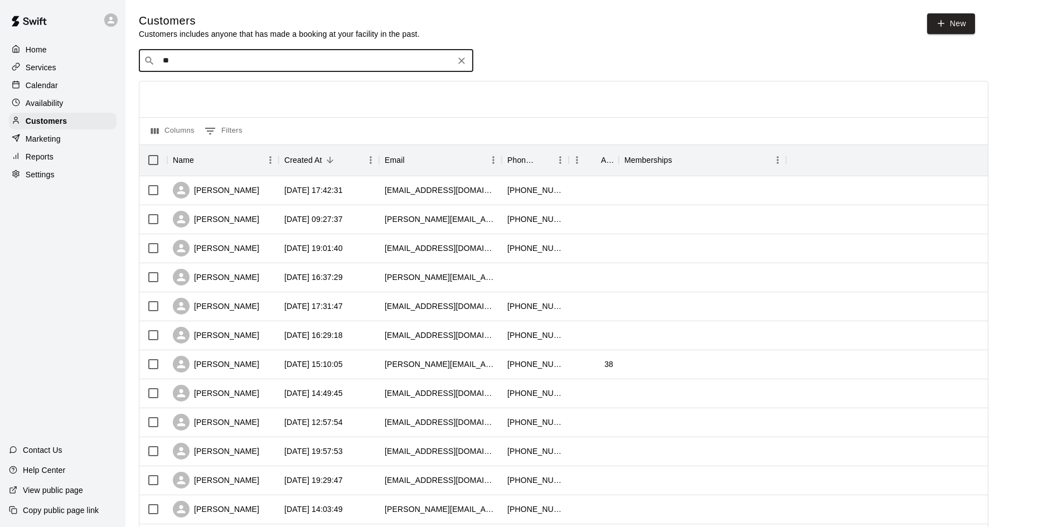
type input "***"
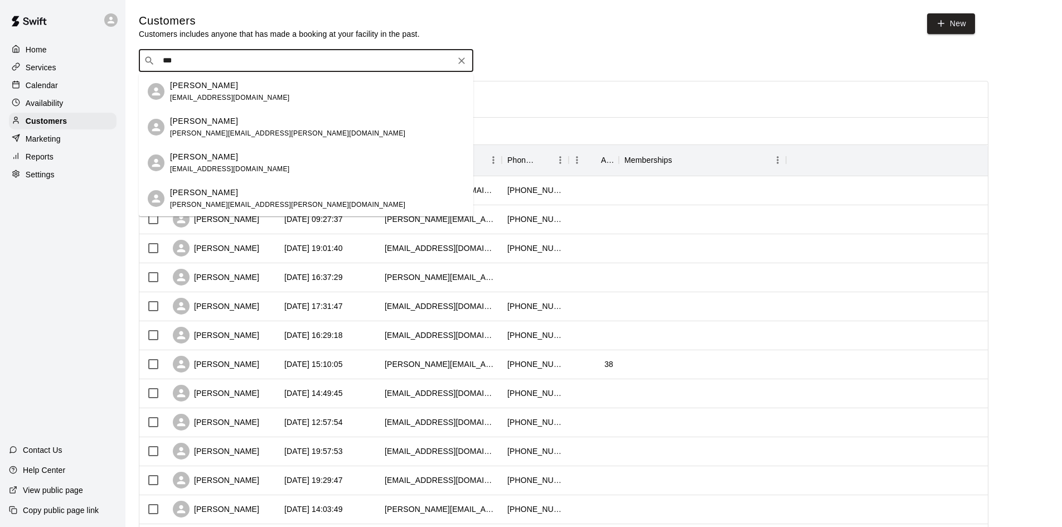
click at [216, 89] on p "[PERSON_NAME]" at bounding box center [204, 86] width 68 height 12
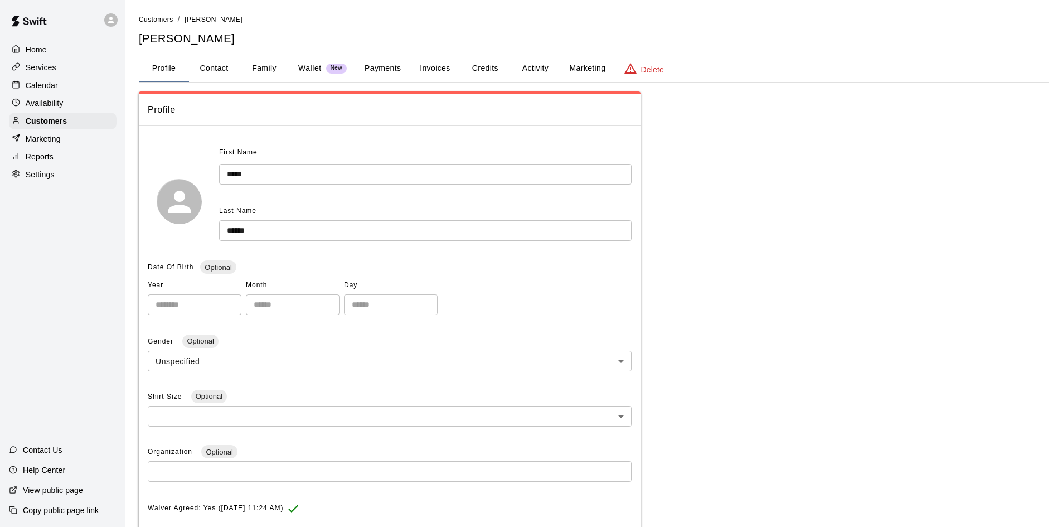
click at [388, 71] on button "Payments" at bounding box center [383, 68] width 54 height 27
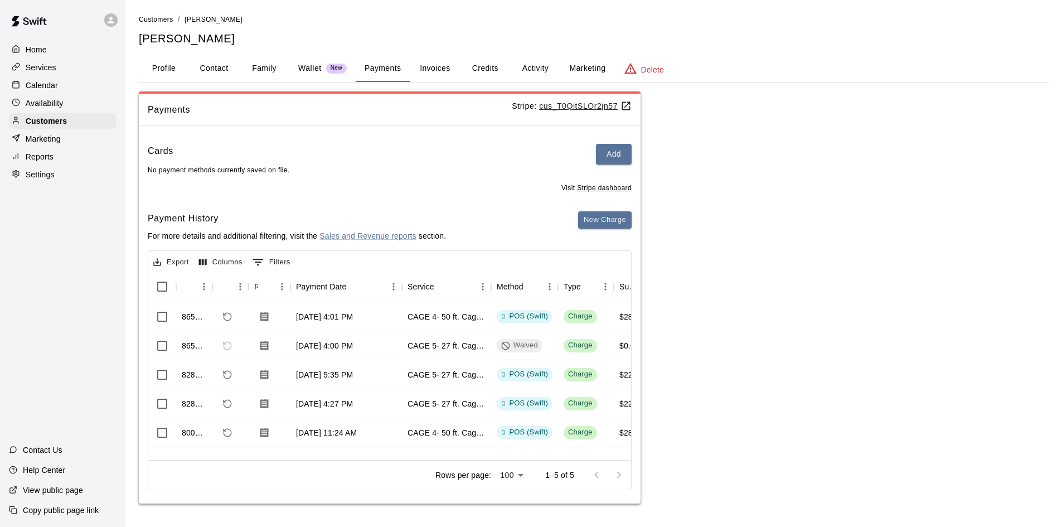
scroll to position [3, 0]
drag, startPoint x: 41, startPoint y: 86, endPoint x: 116, endPoint y: 120, distance: 82.1
click at [41, 86] on p "Calendar" at bounding box center [42, 85] width 32 height 11
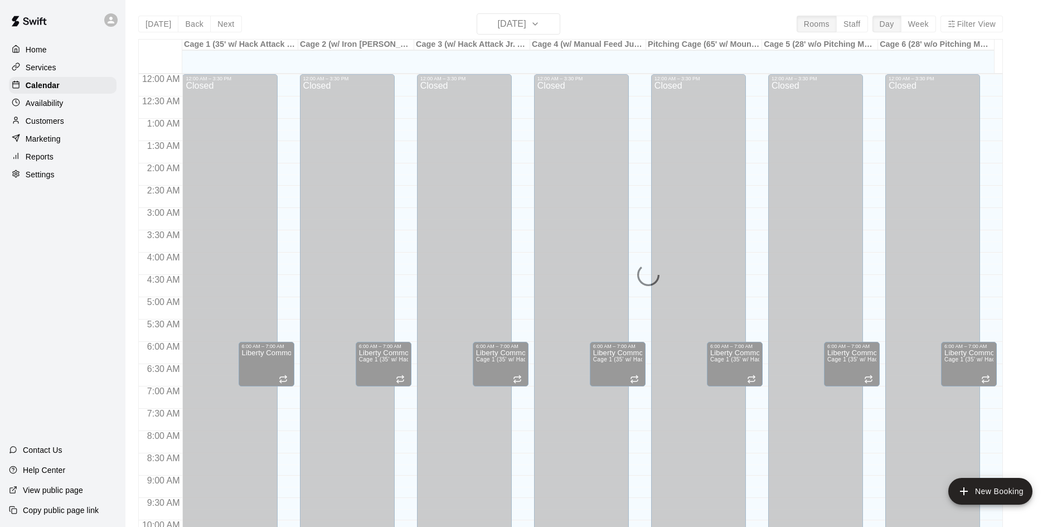
scroll to position [572, 0]
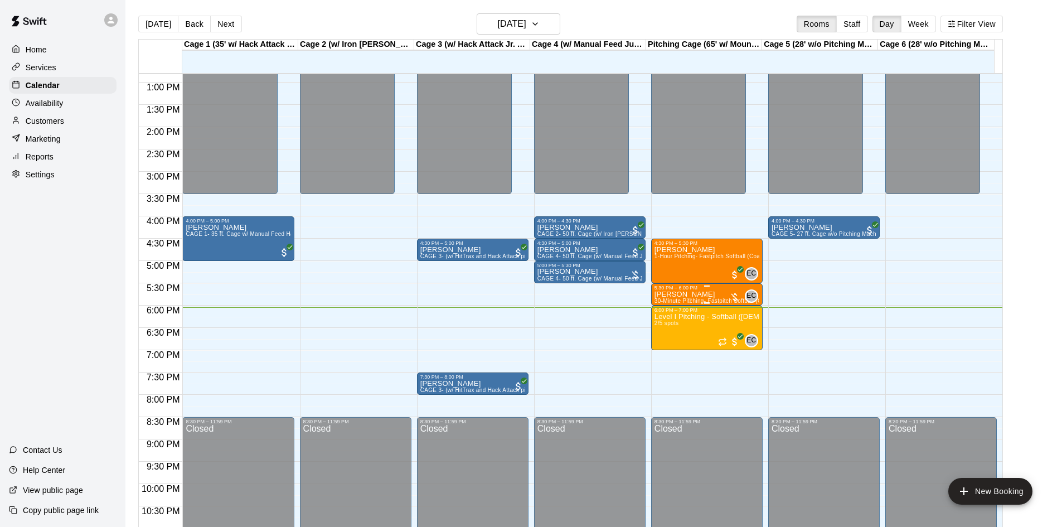
click at [727, 301] on span "30-Minute Pitching- Fastpitch Softball (Coach [PERSON_NAME])" at bounding box center [741, 301] width 172 height 6
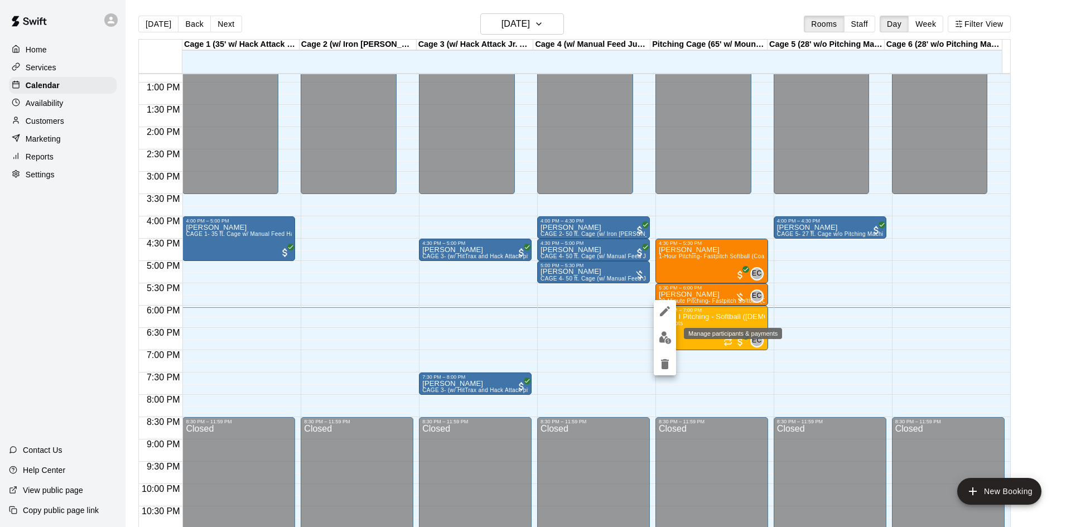
click at [663, 335] on img "edit" at bounding box center [665, 337] width 13 height 13
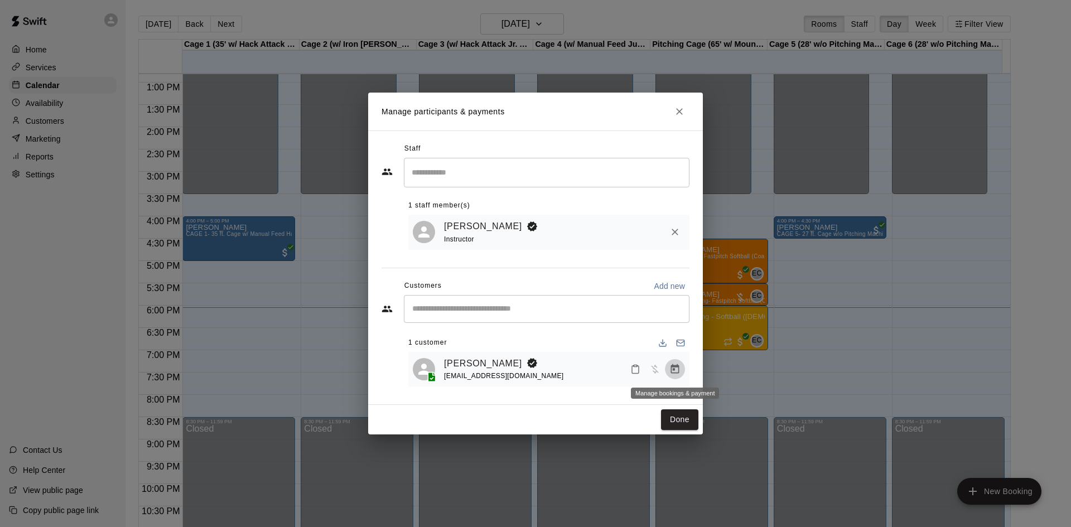
click at [674, 371] on icon "Manage bookings & payment" at bounding box center [675, 368] width 8 height 9
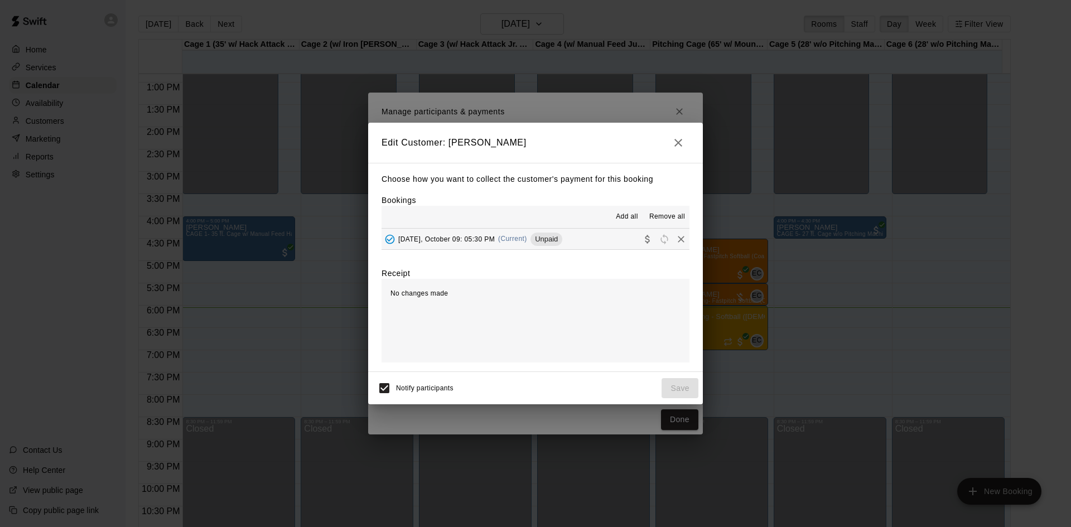
click at [466, 240] on span "Thursday, October 09: 05:30 PM" at bounding box center [446, 239] width 96 height 8
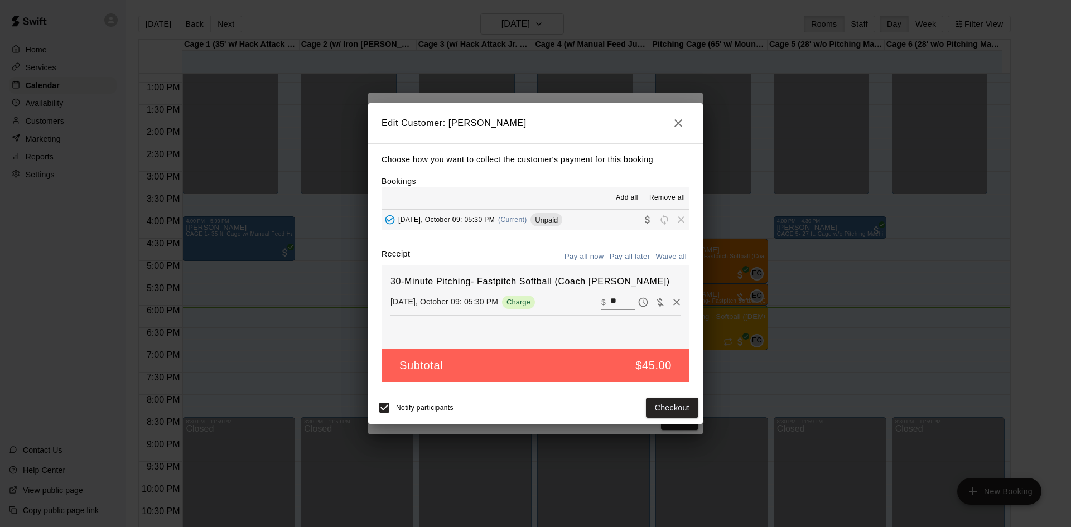
click at [613, 302] on input "**" at bounding box center [622, 302] width 25 height 14
click at [601, 297] on p "$" at bounding box center [603, 302] width 4 height 11
click at [620, 307] on input "**" at bounding box center [622, 302] width 25 height 14
click at [613, 303] on input "**" at bounding box center [622, 302] width 25 height 14
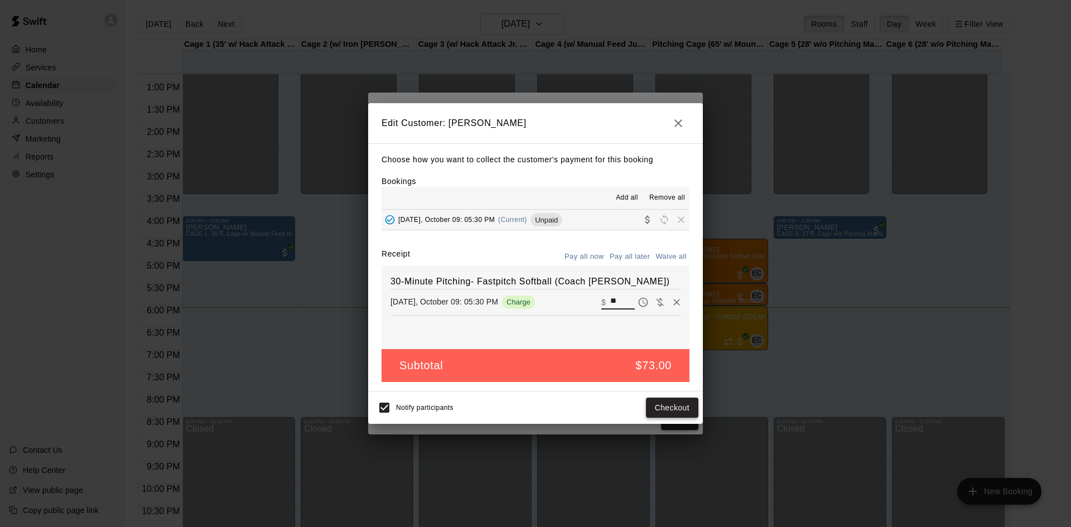
type input "**"
click at [671, 405] on button "Checkout" at bounding box center [672, 408] width 52 height 21
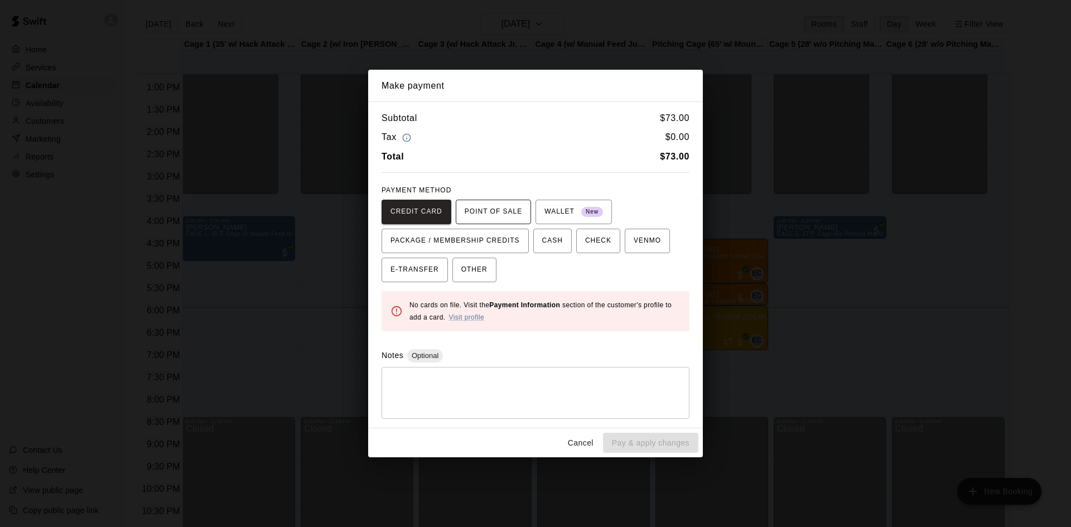
click at [468, 215] on span "POINT OF SALE" at bounding box center [493, 212] width 57 height 18
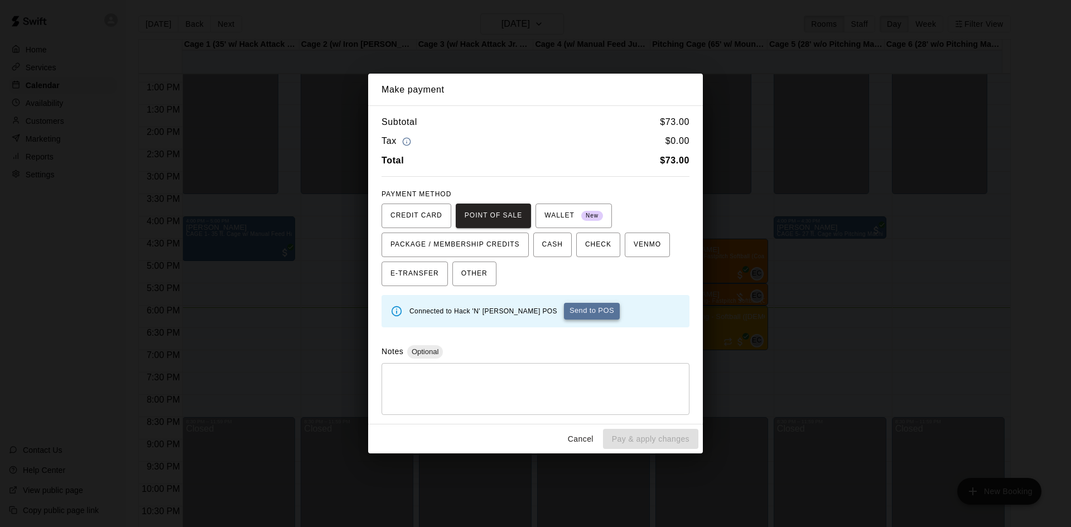
click at [569, 314] on button "Send to POS" at bounding box center [592, 311] width 56 height 17
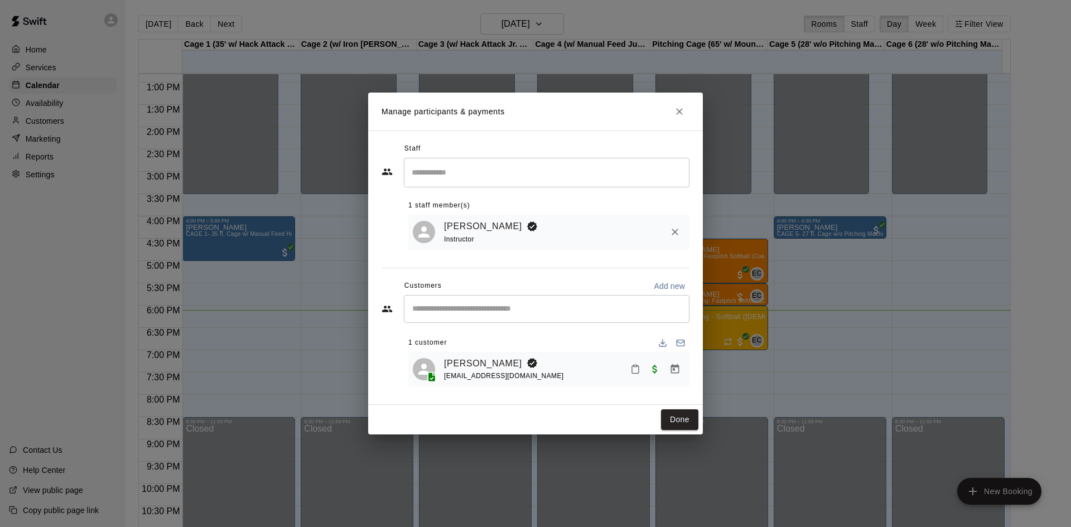
drag, startPoint x: 687, startPoint y: 422, endPoint x: 554, endPoint y: 335, distance: 159.0
click at [686, 421] on button "Done" at bounding box center [679, 419] width 37 height 21
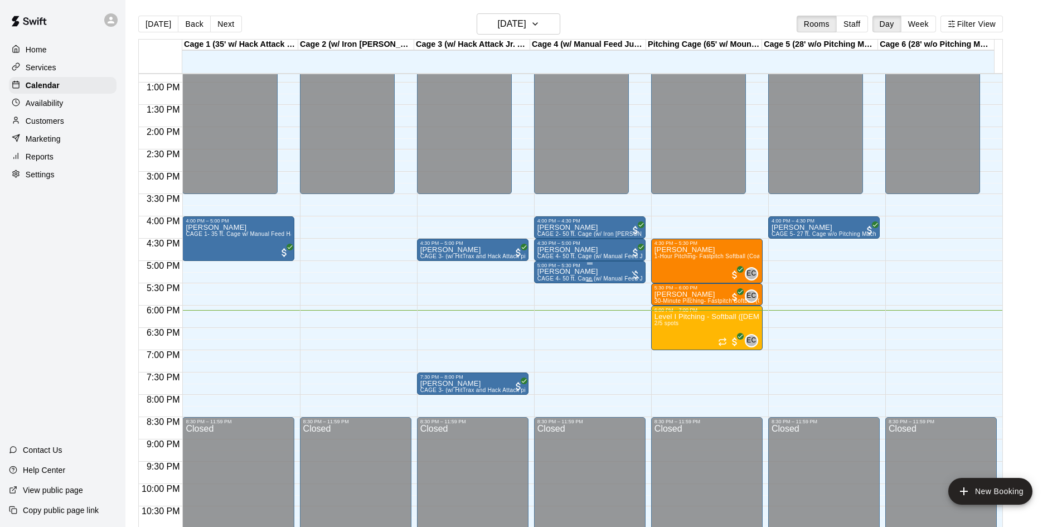
click at [584, 272] on p "[PERSON_NAME]" at bounding box center [590, 272] width 105 height 0
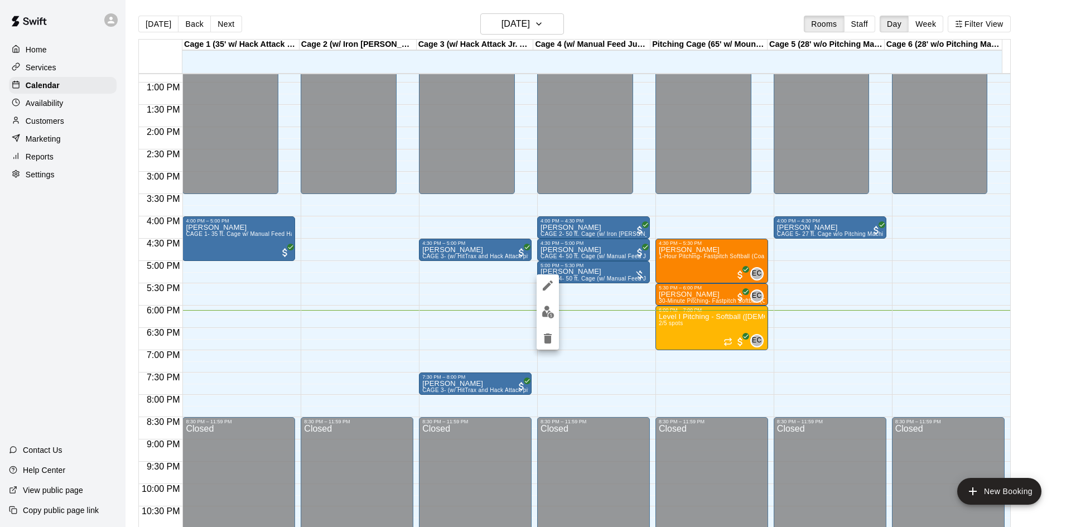
click at [552, 315] on img "edit" at bounding box center [548, 312] width 13 height 13
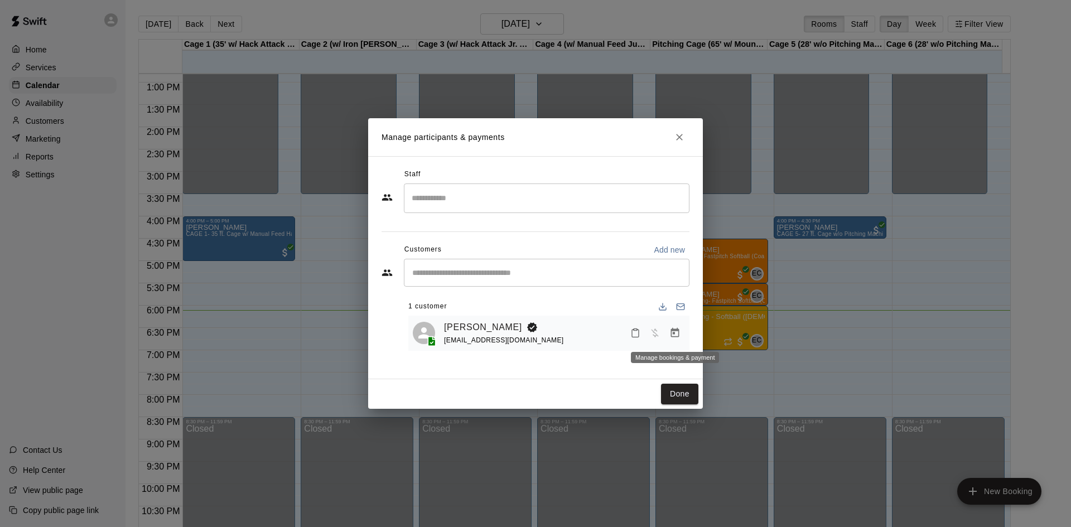
click at [673, 334] on icon "Manage bookings & payment" at bounding box center [675, 332] width 8 height 9
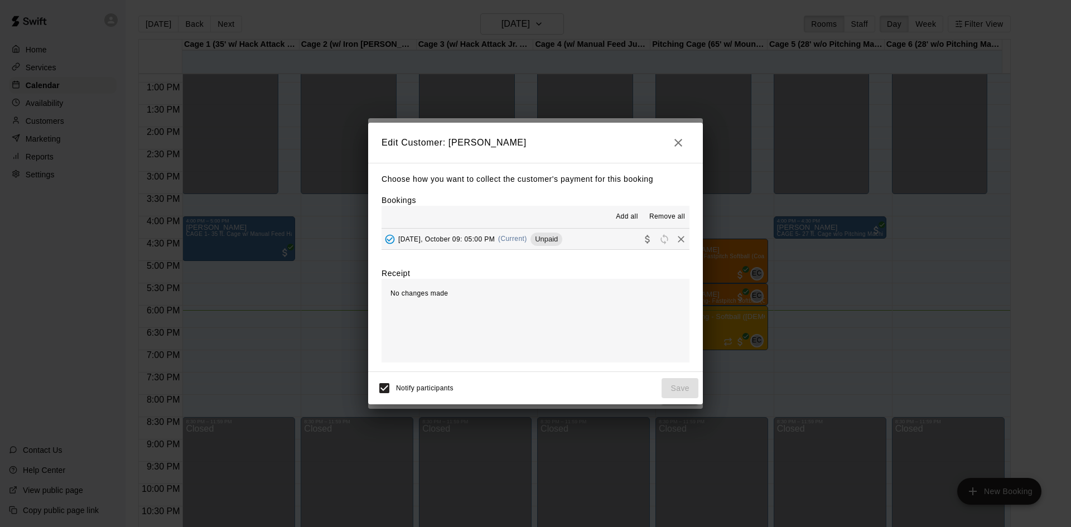
click at [511, 250] on hr at bounding box center [535, 249] width 308 height 1
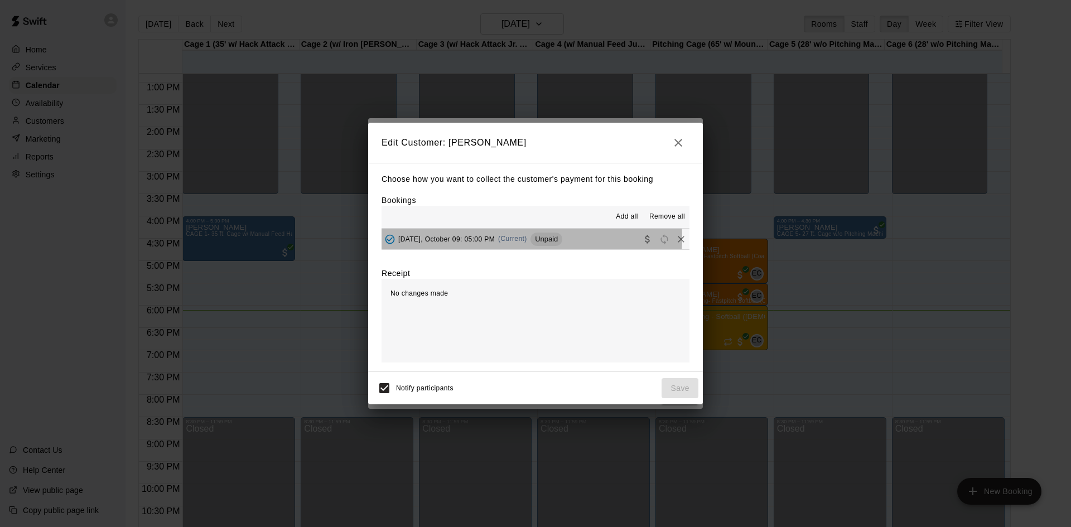
click at [510, 238] on span "(Current)" at bounding box center [512, 239] width 29 height 8
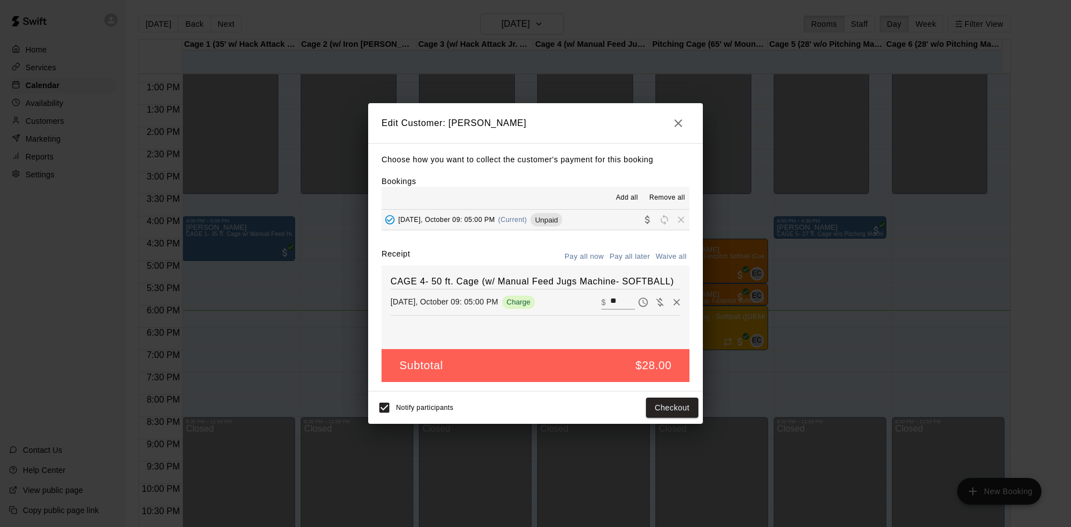
click at [678, 254] on button "Waive all" at bounding box center [670, 256] width 37 height 17
type input "*"
click at [680, 404] on button "Save" at bounding box center [679, 408] width 37 height 21
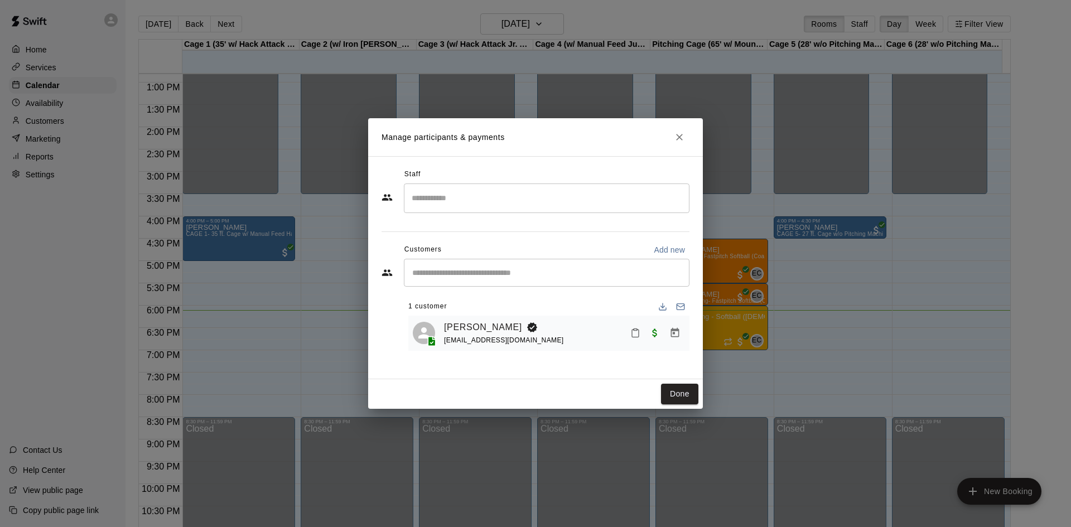
drag, startPoint x: 687, startPoint y: 389, endPoint x: 674, endPoint y: 356, distance: 35.5
click at [686, 389] on button "Done" at bounding box center [679, 394] width 37 height 21
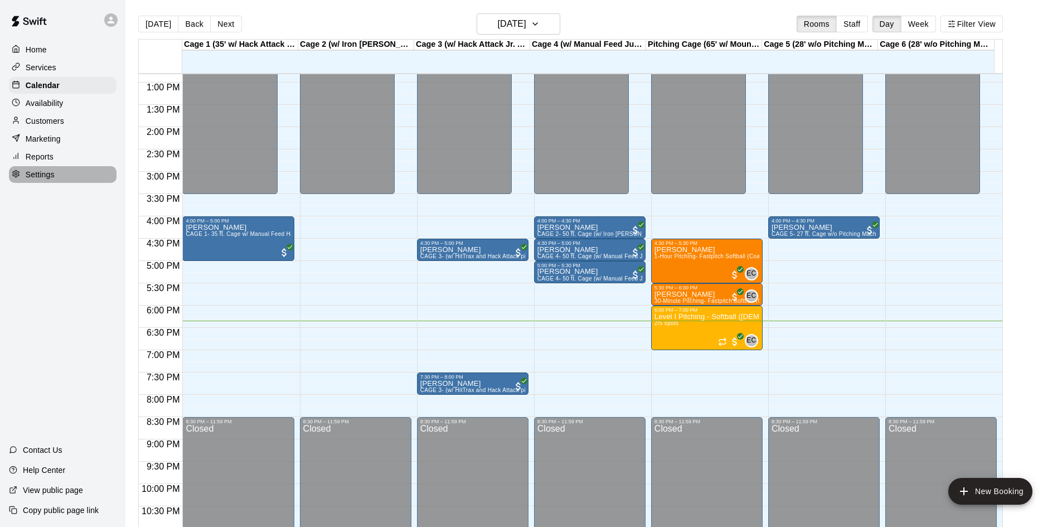
click at [47, 180] on p "Settings" at bounding box center [40, 174] width 29 height 11
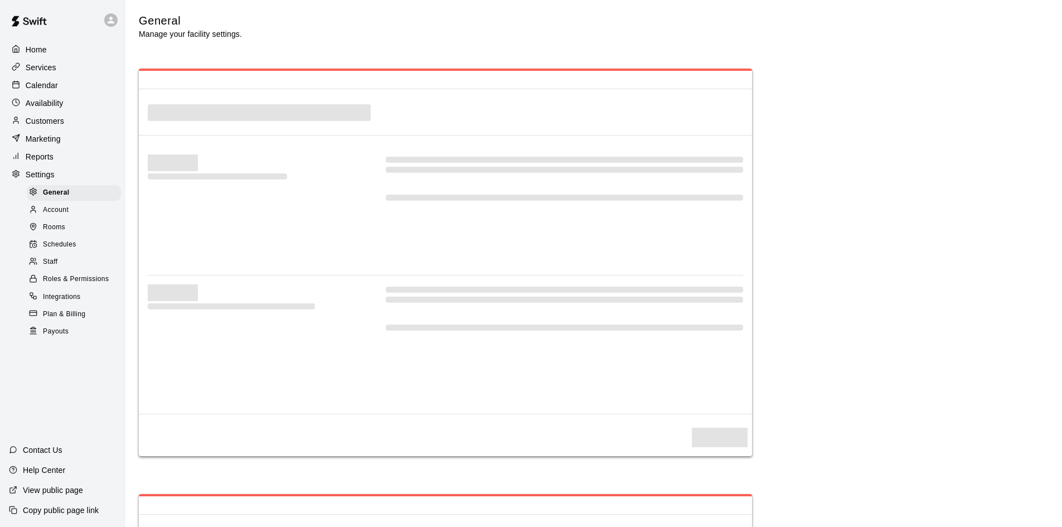
select select "**"
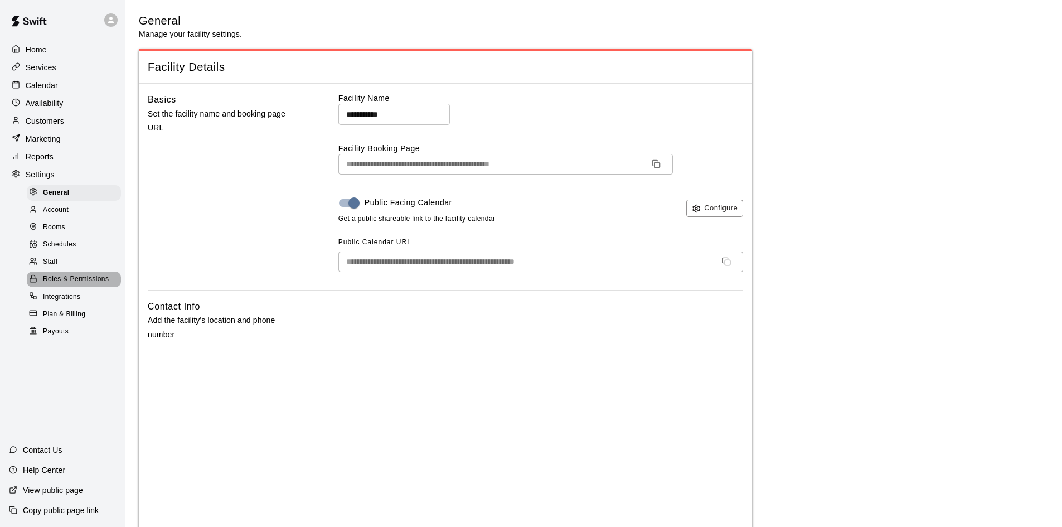
click at [51, 285] on span "Roles & Permissions" at bounding box center [76, 279] width 66 height 11
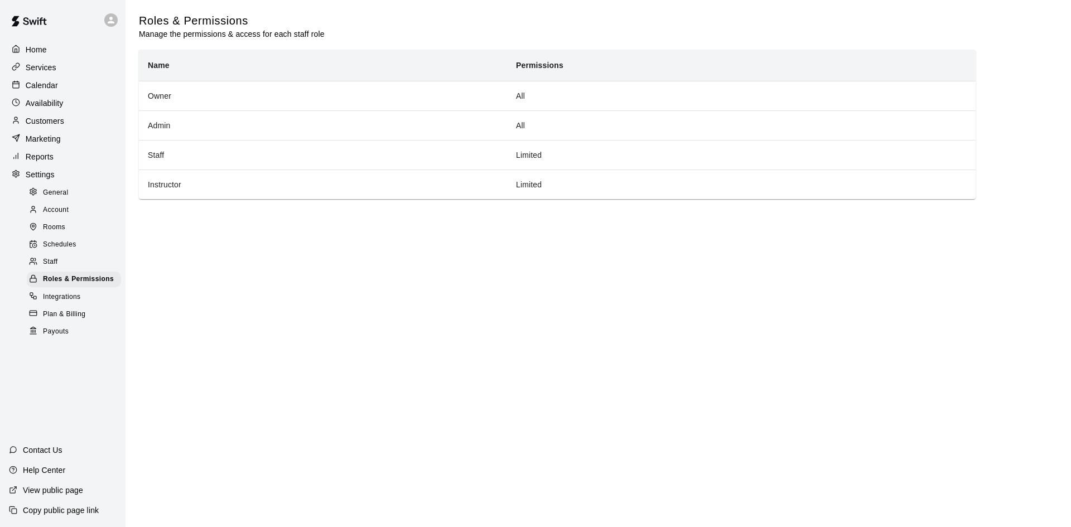
click at [54, 303] on span "Integrations" at bounding box center [62, 297] width 38 height 11
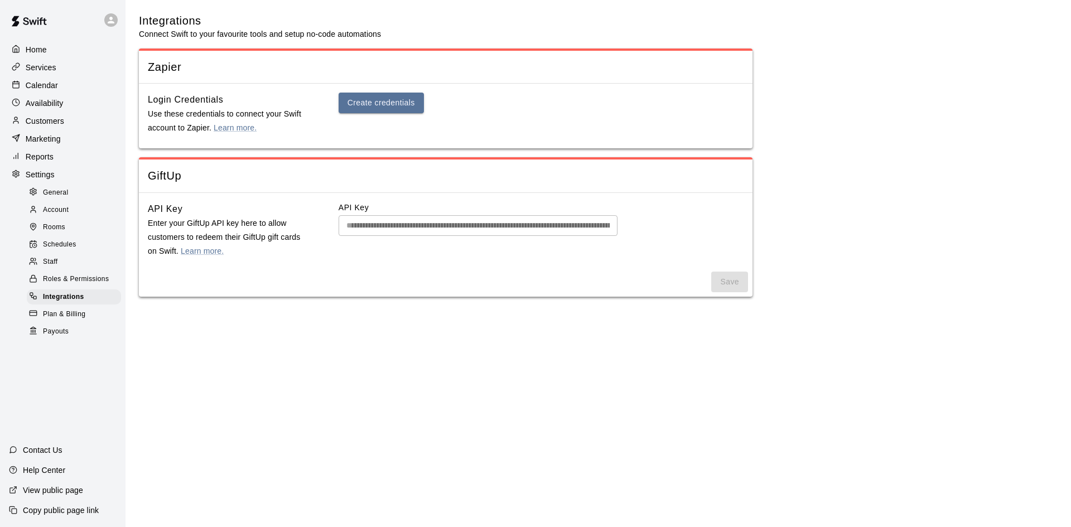
click at [63, 199] on span "General" at bounding box center [56, 192] width 26 height 11
select select "**"
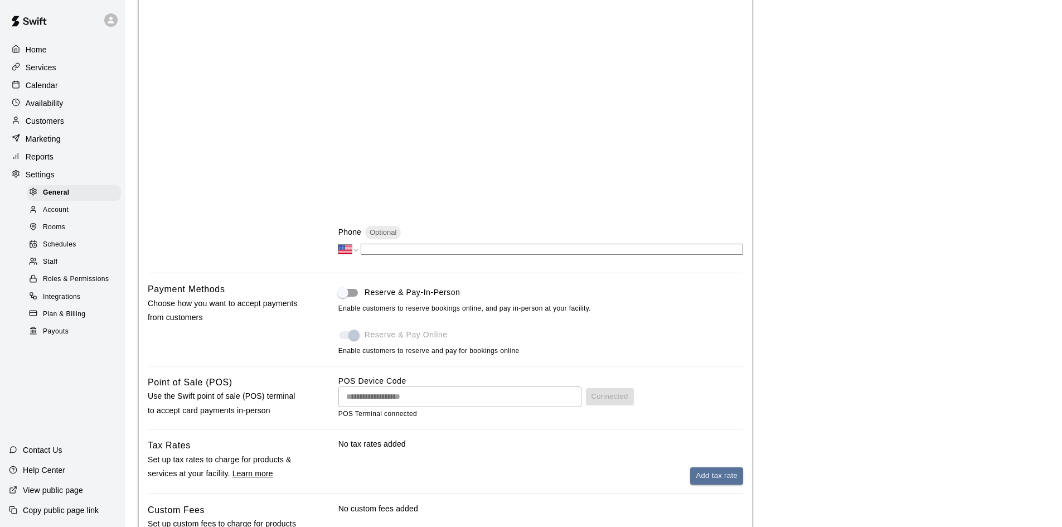
scroll to position [446, 0]
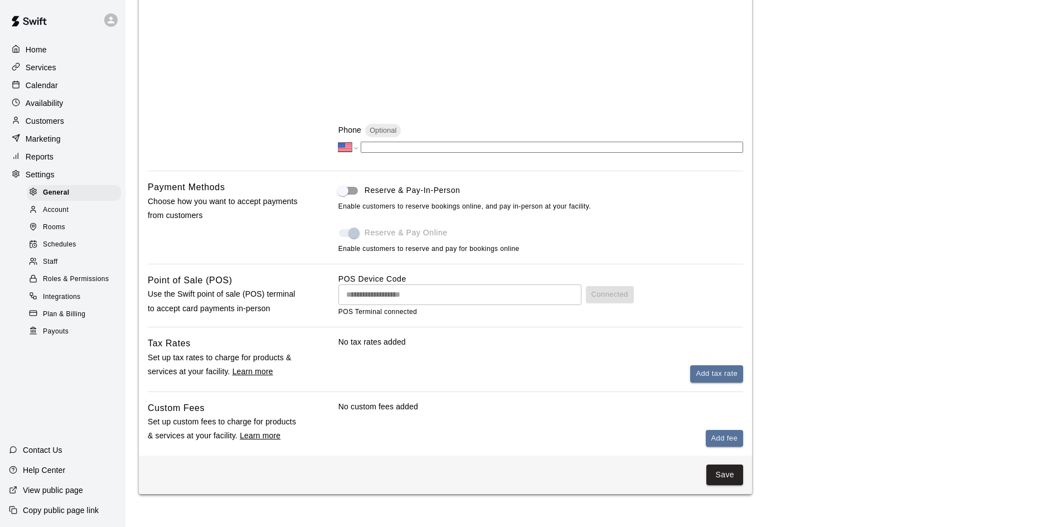
drag, startPoint x: 58, startPoint y: 216, endPoint x: 85, endPoint y: 239, distance: 34.8
click at [58, 216] on span "Account" at bounding box center [56, 210] width 26 height 11
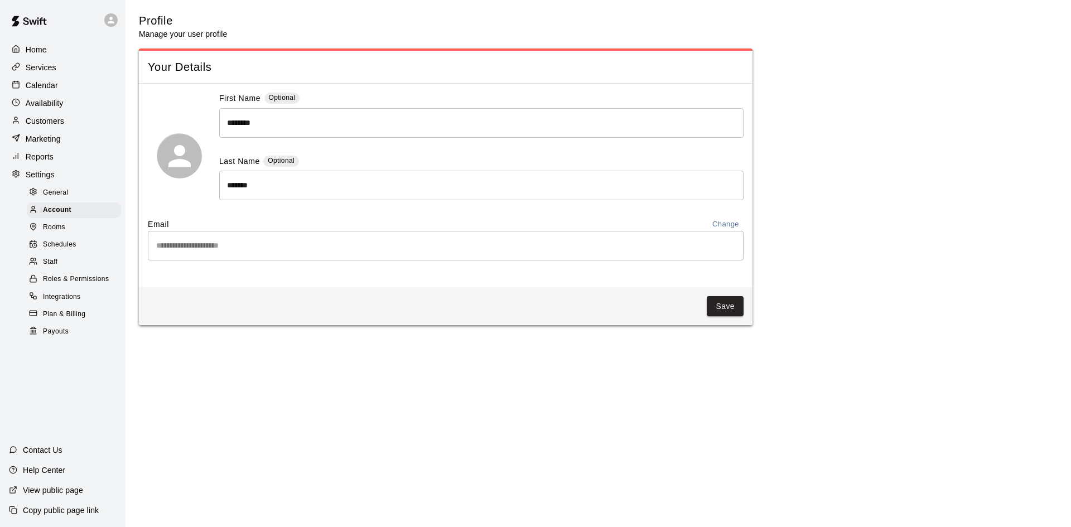
click at [75, 230] on div "Rooms" at bounding box center [74, 228] width 94 height 16
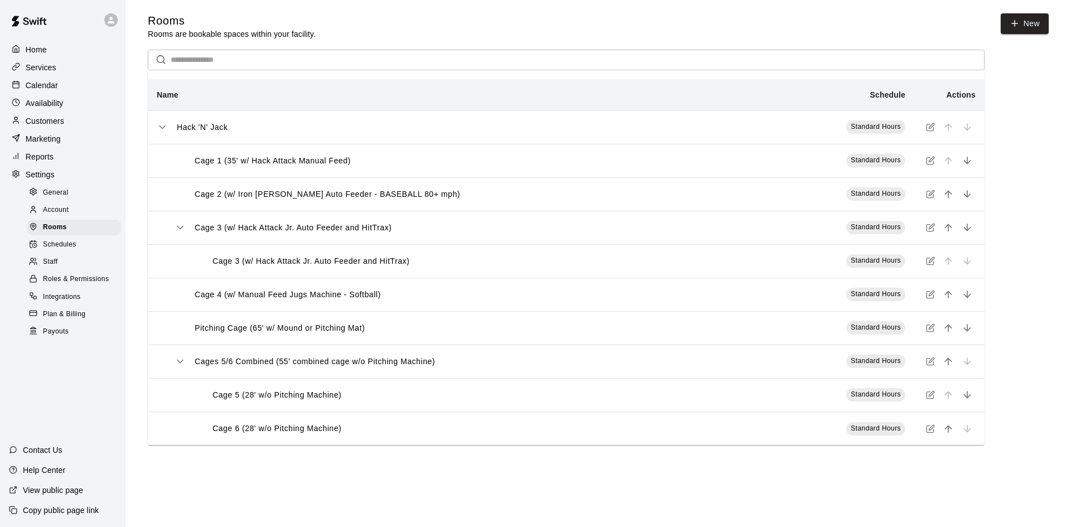
click at [60, 199] on span "General" at bounding box center [56, 192] width 26 height 11
select select "**"
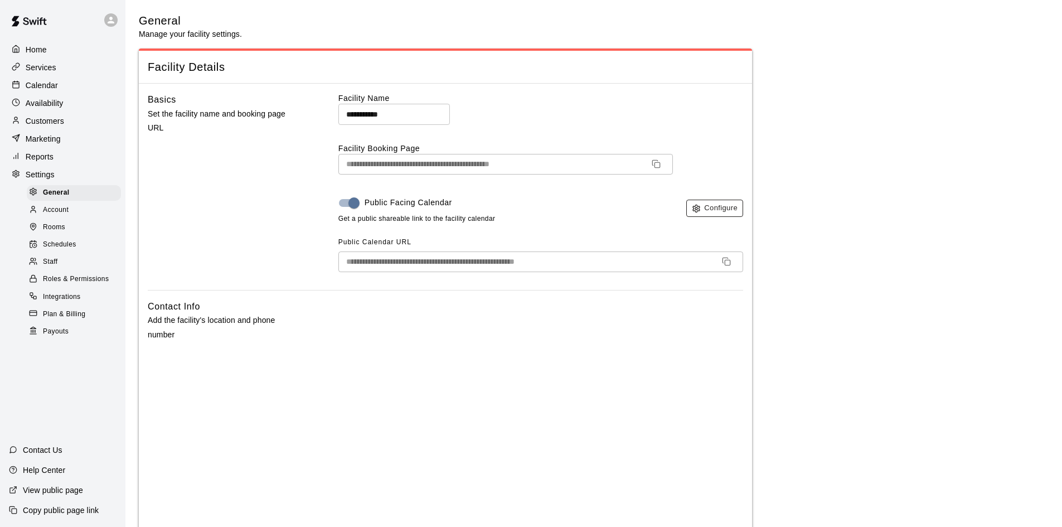
click at [712, 207] on button "Configure" at bounding box center [715, 208] width 57 height 17
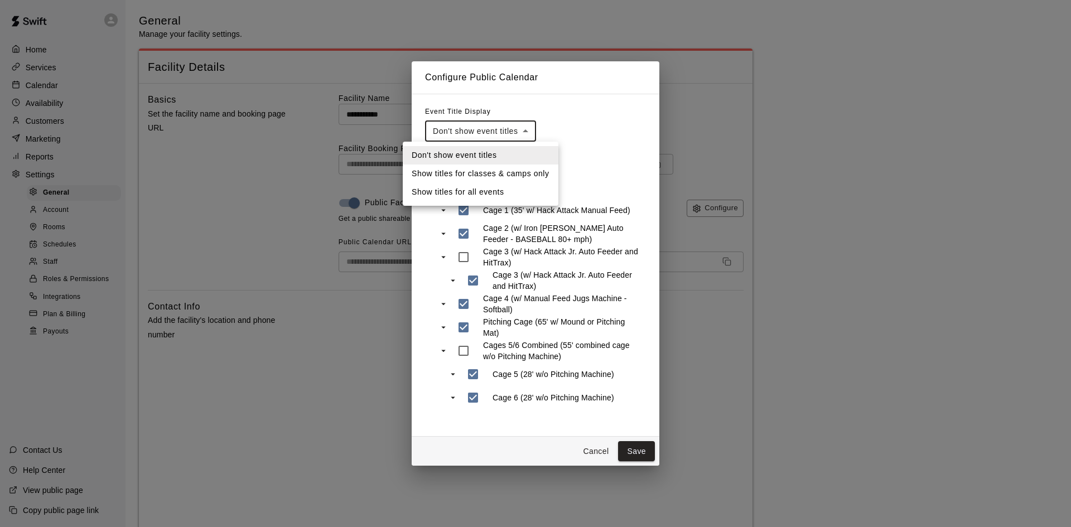
click at [562, 119] on div at bounding box center [535, 263] width 1071 height 527
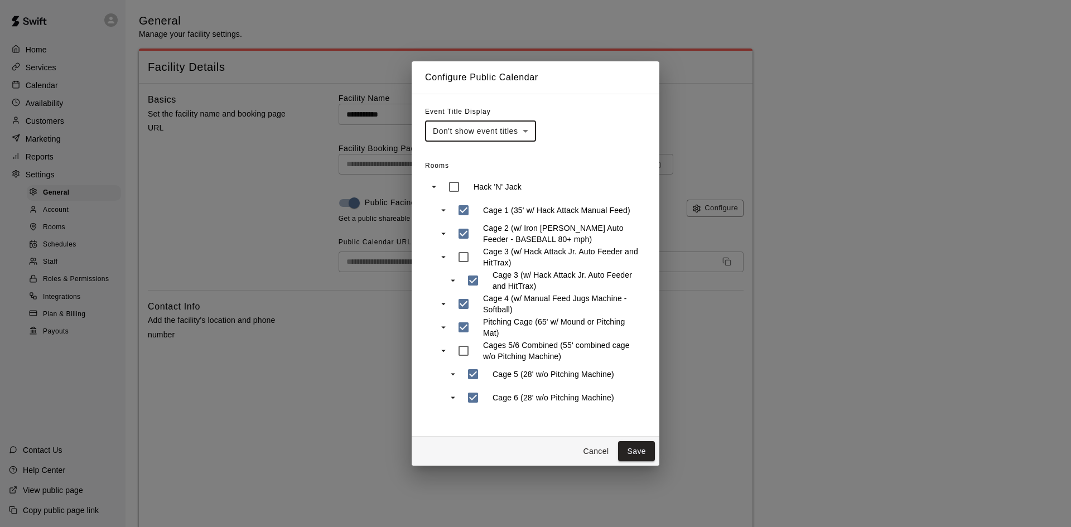
click at [600, 453] on button "Cancel" at bounding box center [596, 451] width 36 height 21
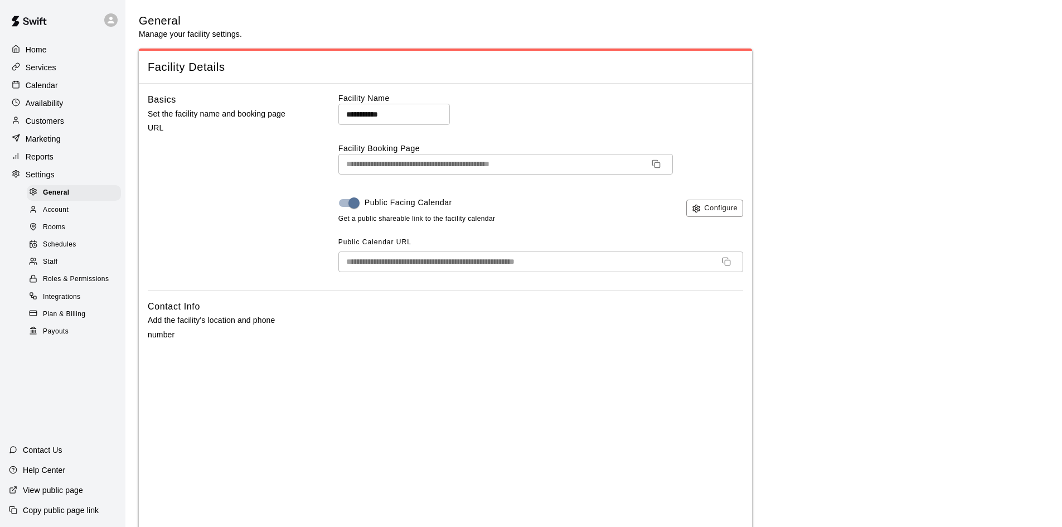
click at [727, 264] on icon "Copy URL" at bounding box center [726, 261] width 9 height 9
click at [34, 73] on p "Services" at bounding box center [41, 67] width 31 height 11
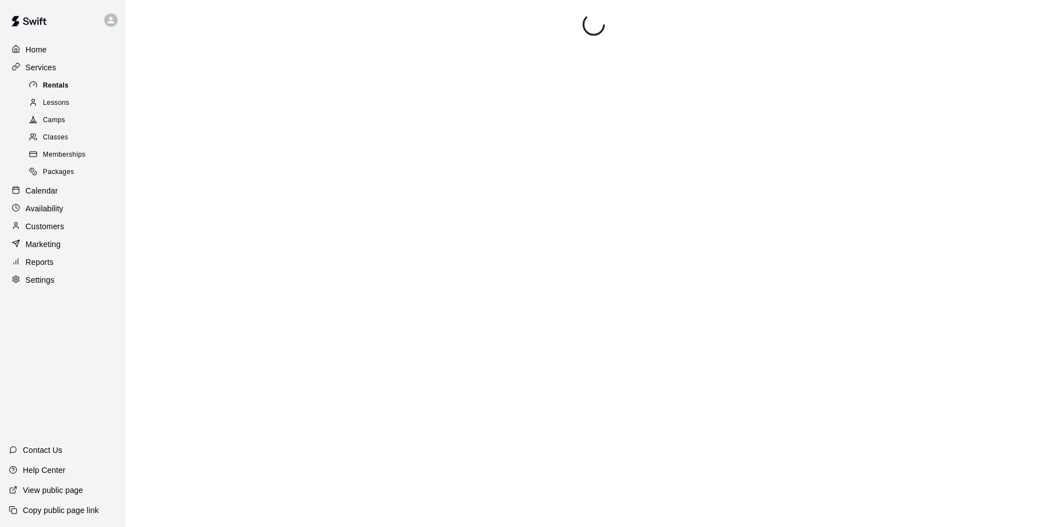
click at [37, 84] on div at bounding box center [36, 85] width 14 height 11
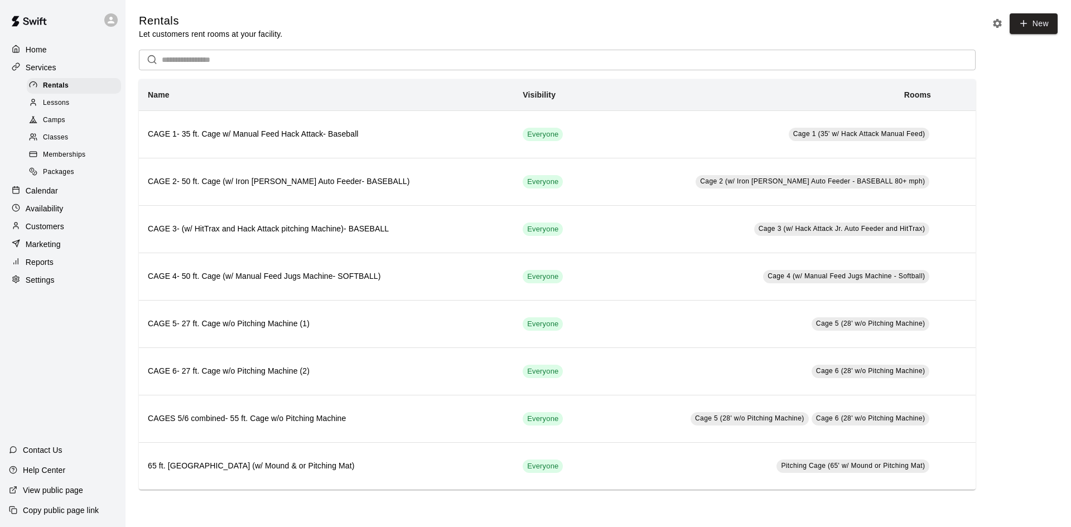
click at [47, 194] on p "Calendar" at bounding box center [42, 190] width 32 height 11
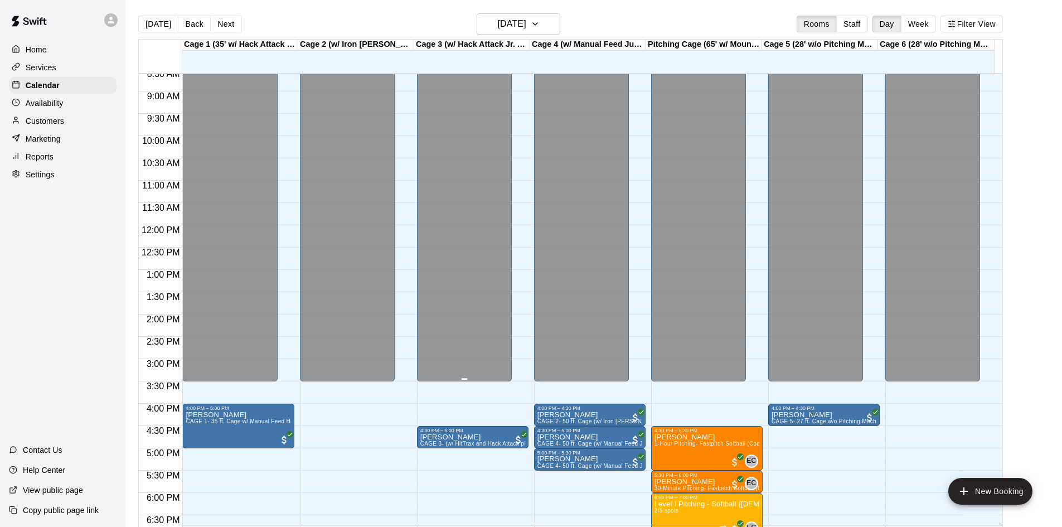
scroll to position [383, 0]
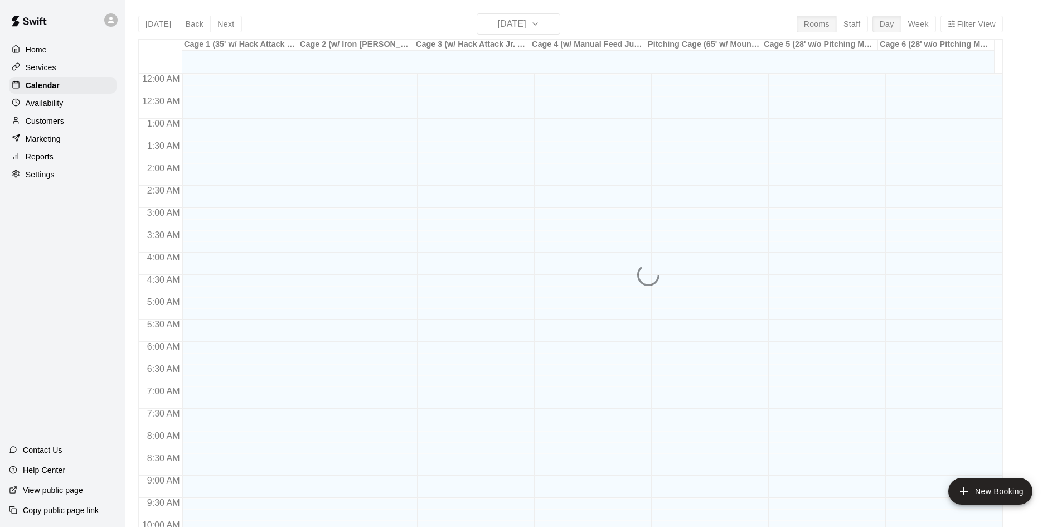
scroll to position [572, 0]
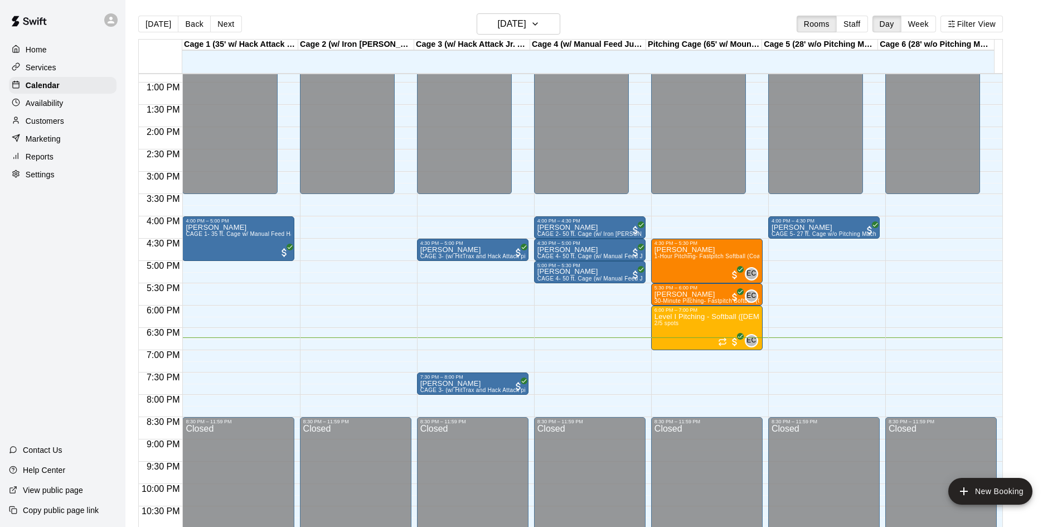
click at [35, 55] on p "Home" at bounding box center [36, 49] width 21 height 11
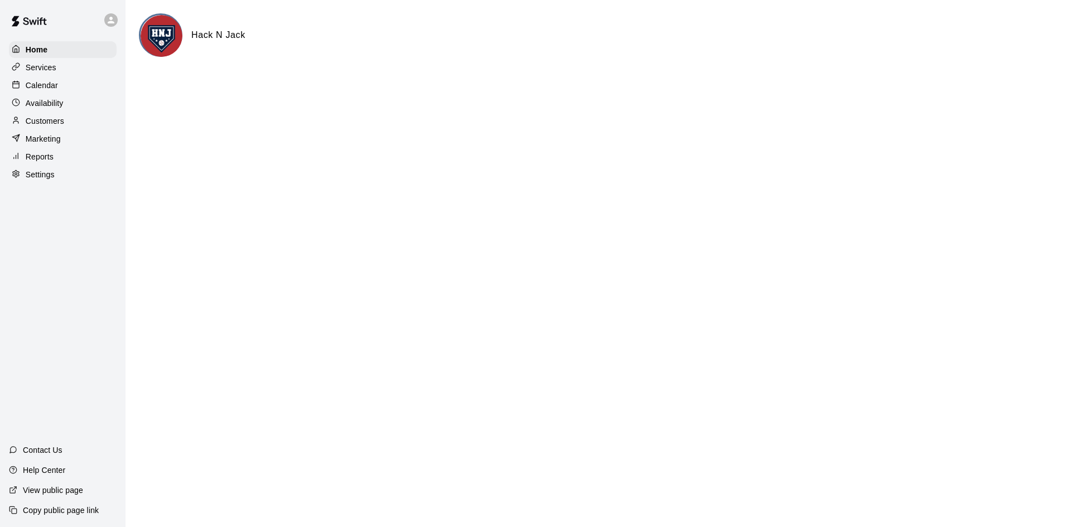
click at [710, 89] on html "Home Services Calendar Availability Customers Marketing Reports Settings Contac…" at bounding box center [535, 44] width 1071 height 89
click at [40, 82] on p "Calendar" at bounding box center [42, 85] width 32 height 11
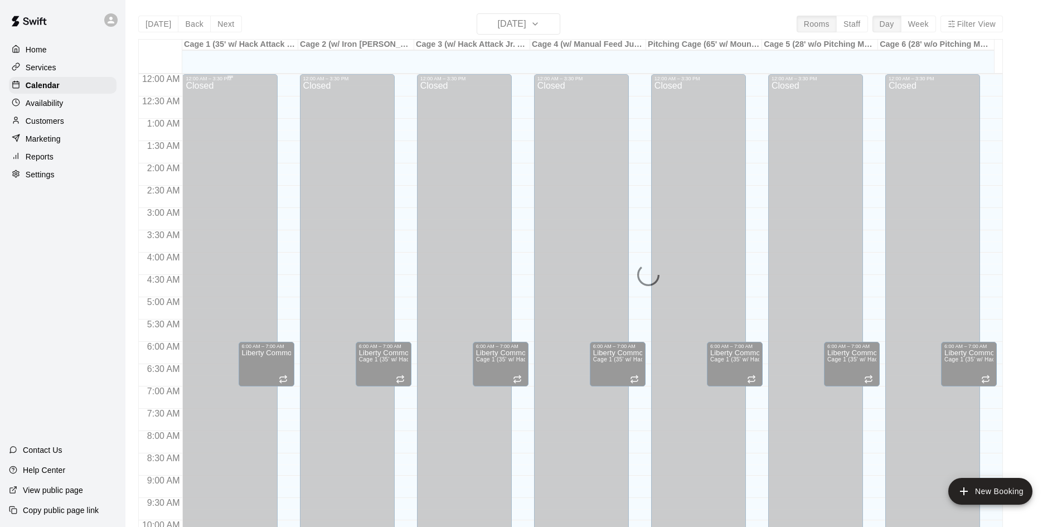
scroll to position [572, 0]
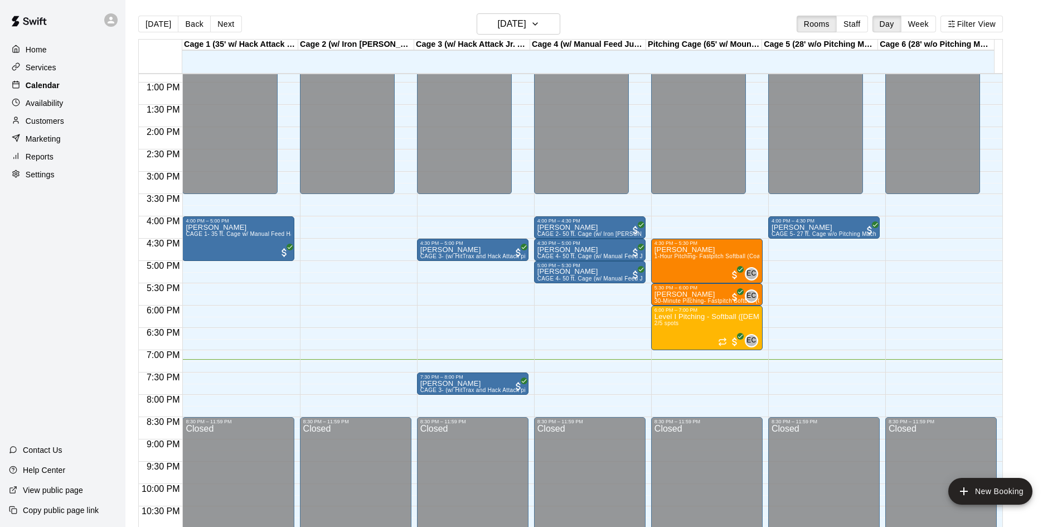
click at [43, 86] on p "Calendar" at bounding box center [43, 85] width 34 height 11
click at [39, 71] on p "Services" at bounding box center [41, 67] width 31 height 11
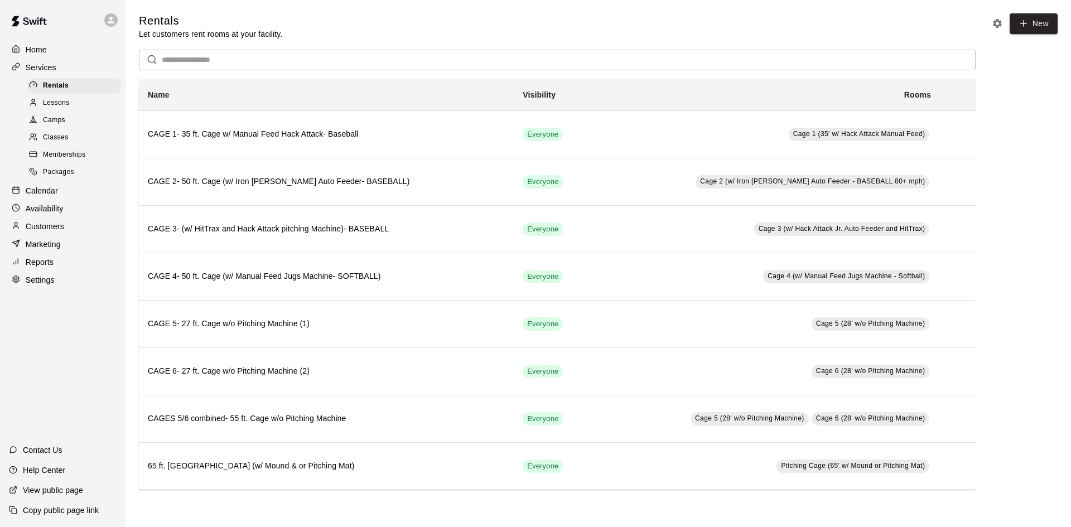
click at [48, 194] on p "Calendar" at bounding box center [42, 190] width 32 height 11
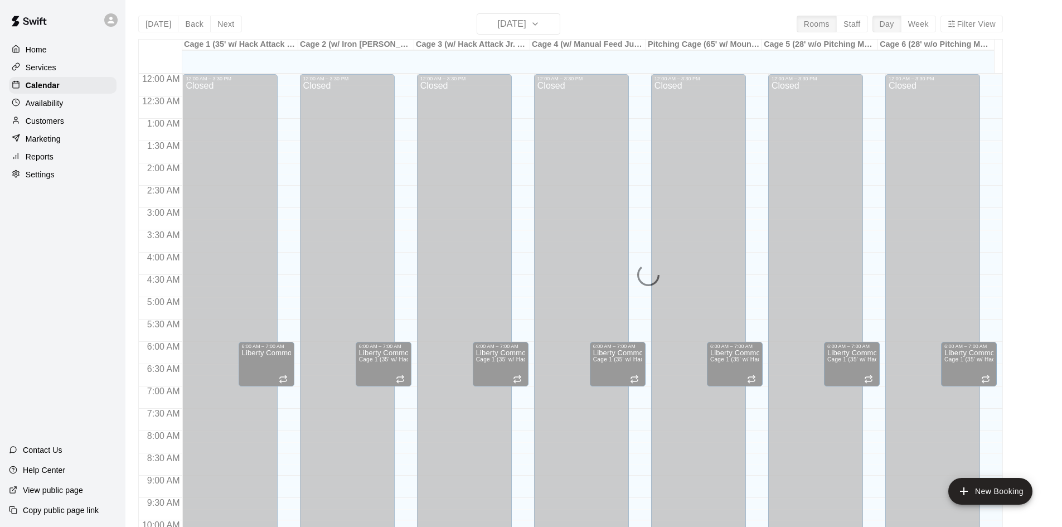
scroll to position [572, 0]
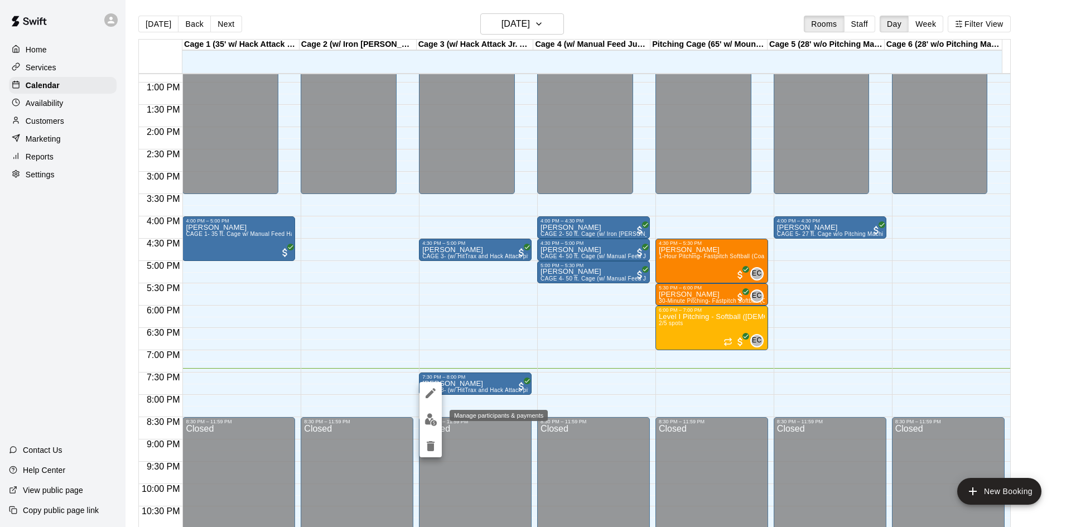
click at [432, 420] on img "edit" at bounding box center [430, 419] width 13 height 13
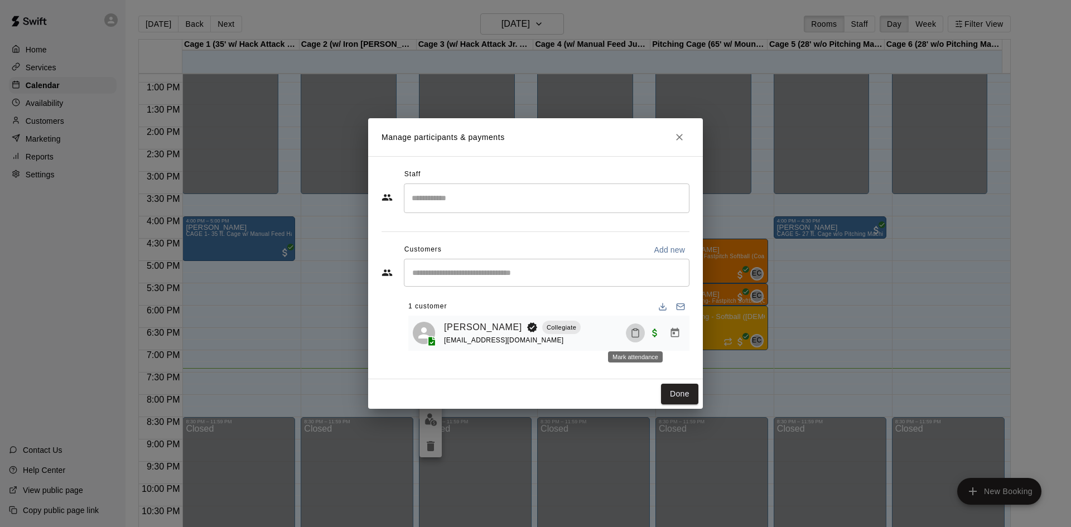
click at [636, 335] on icon "Mark attendance" at bounding box center [635, 333] width 10 height 10
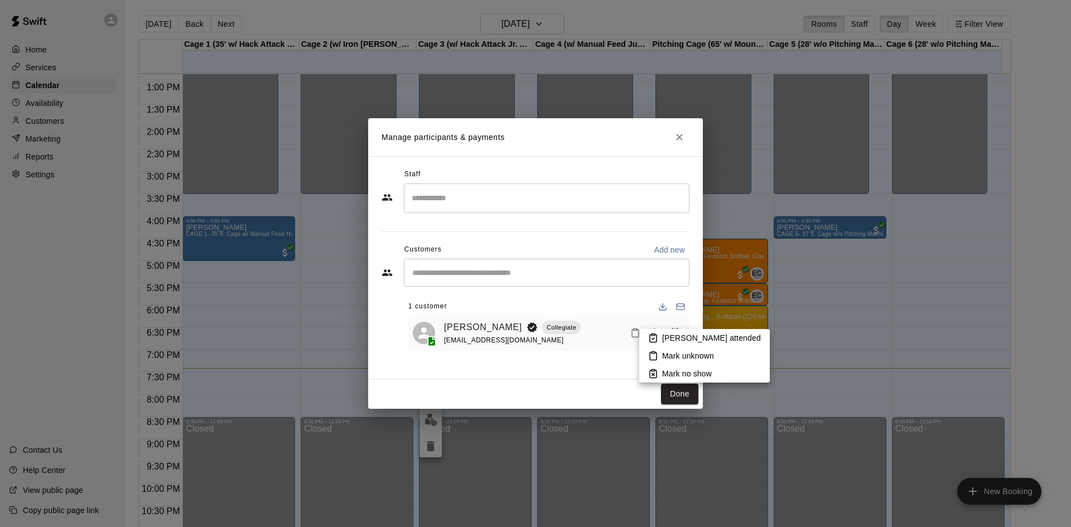
click at [680, 337] on p "[PERSON_NAME] attended" at bounding box center [711, 337] width 99 height 11
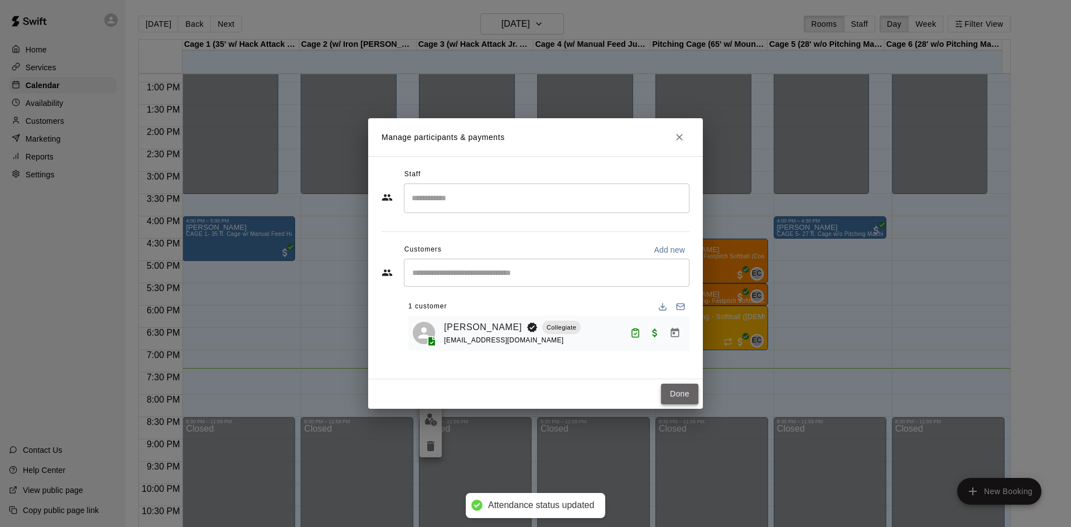
click at [671, 395] on button "Done" at bounding box center [679, 394] width 37 height 21
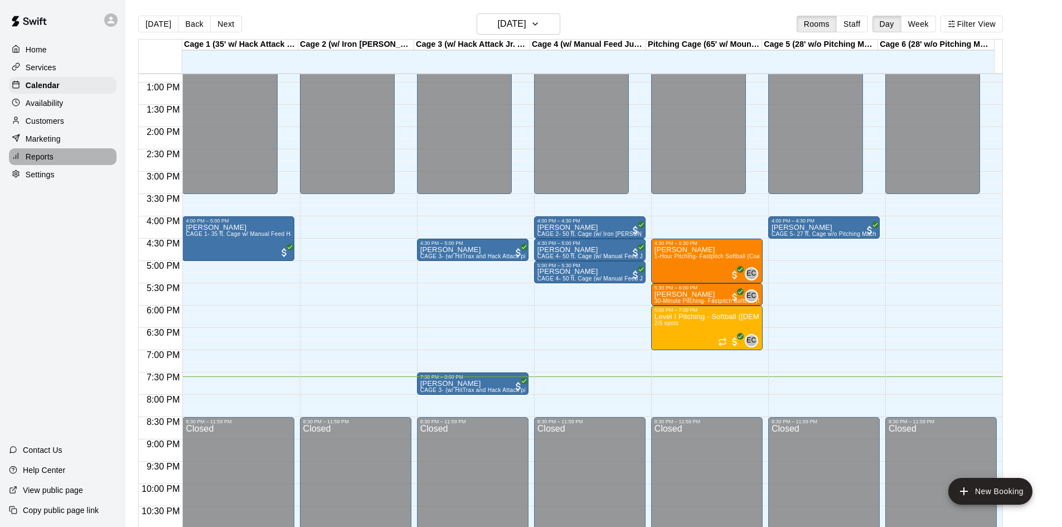
click at [27, 159] on p "Reports" at bounding box center [40, 156] width 28 height 11
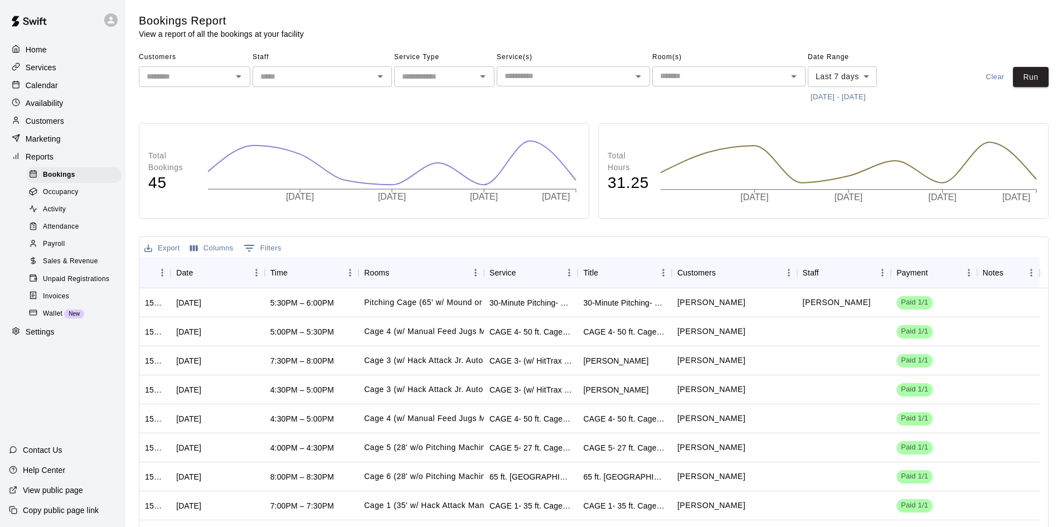
click at [70, 267] on span "Sales & Revenue" at bounding box center [70, 261] width 55 height 11
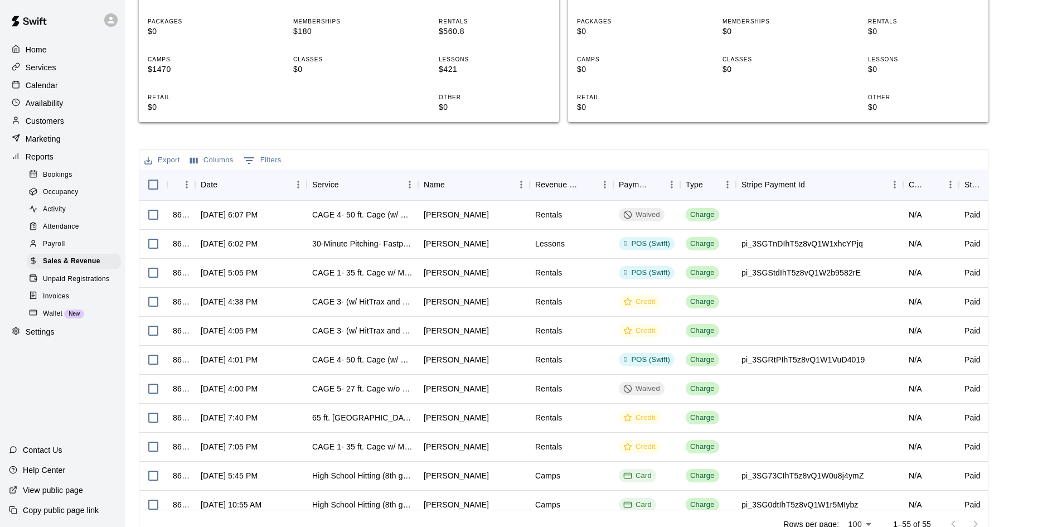
click at [41, 233] on div at bounding box center [36, 227] width 14 height 11
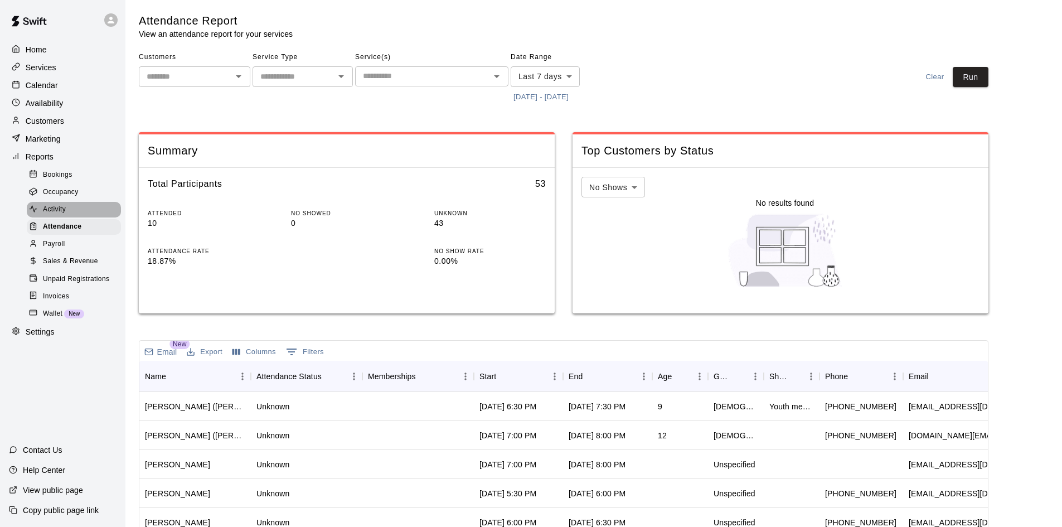
click at [60, 215] on span "Activity" at bounding box center [54, 209] width 23 height 11
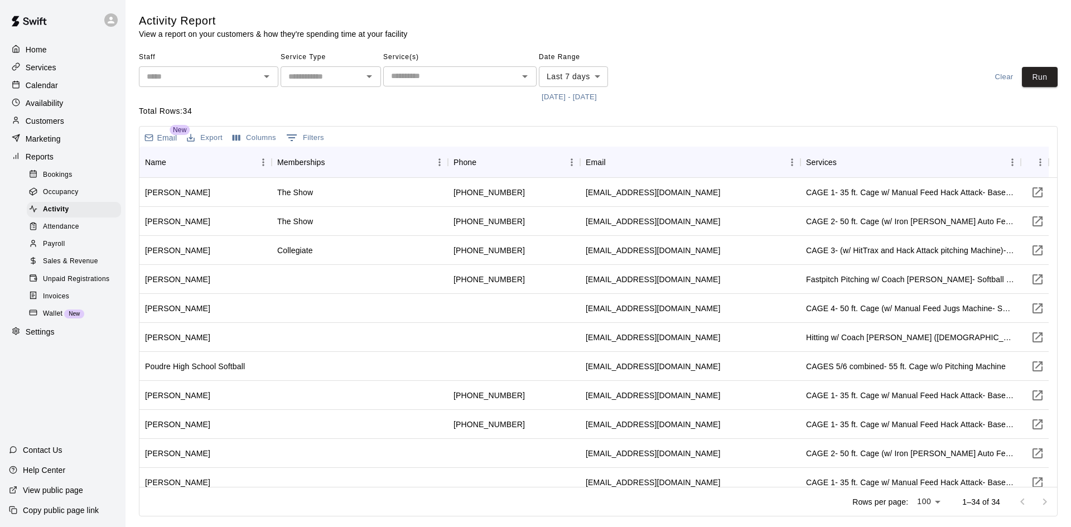
click at [578, 80] on body "Home Services Calendar Availability Customers Marketing Reports Bookings Occupa…" at bounding box center [535, 260] width 1071 height 521
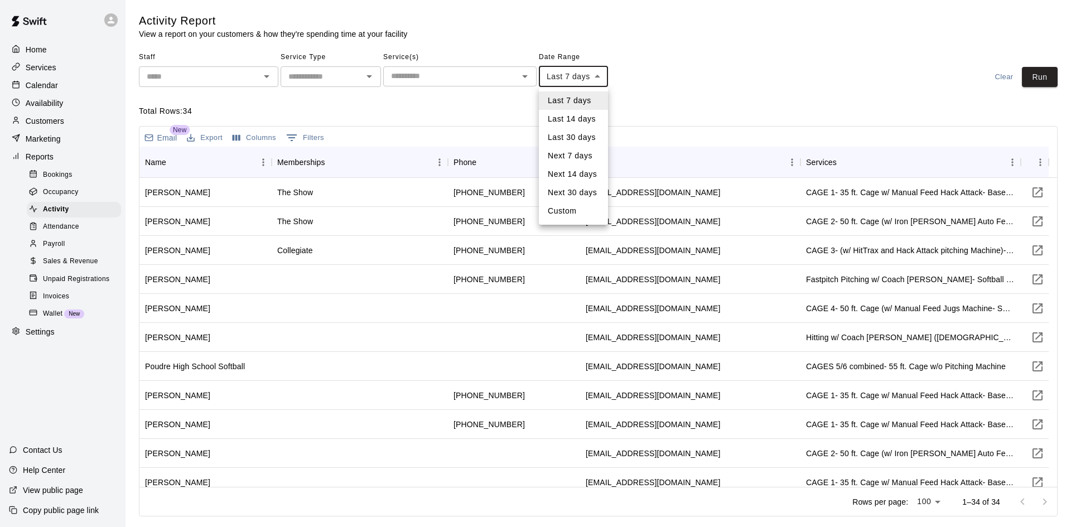
click at [576, 138] on li "Last 30 days" at bounding box center [573, 137] width 69 height 18
type input "*****"
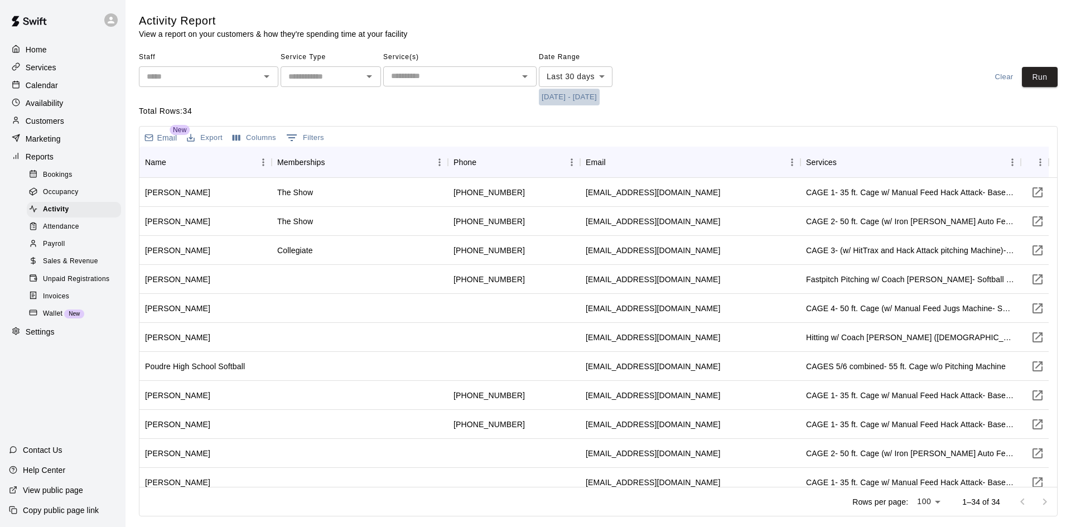
click at [547, 96] on button "[DATE] - [DATE]" at bounding box center [569, 97] width 61 height 17
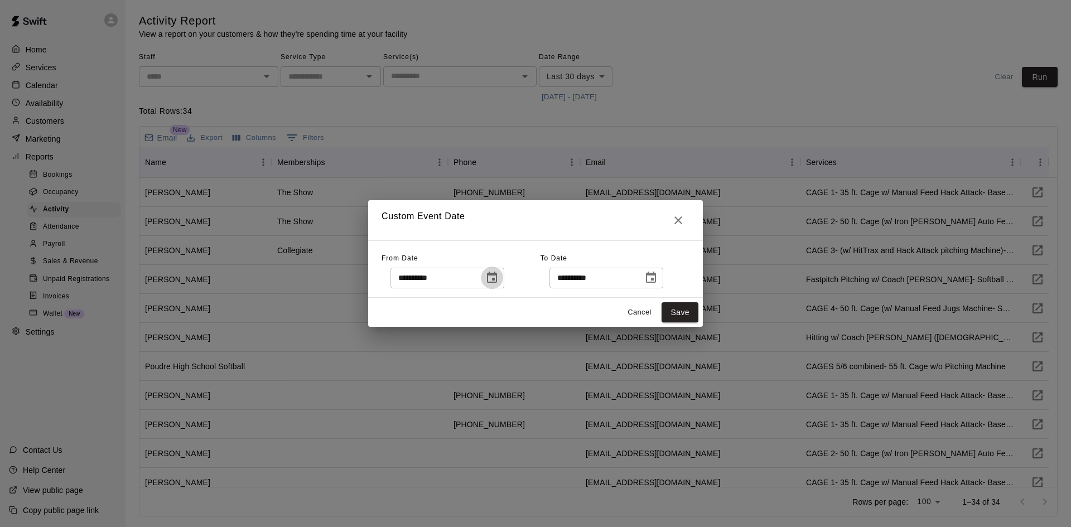
click at [497, 278] on icon "Choose date, selected date is Sep 9, 2025" at bounding box center [492, 277] width 10 height 11
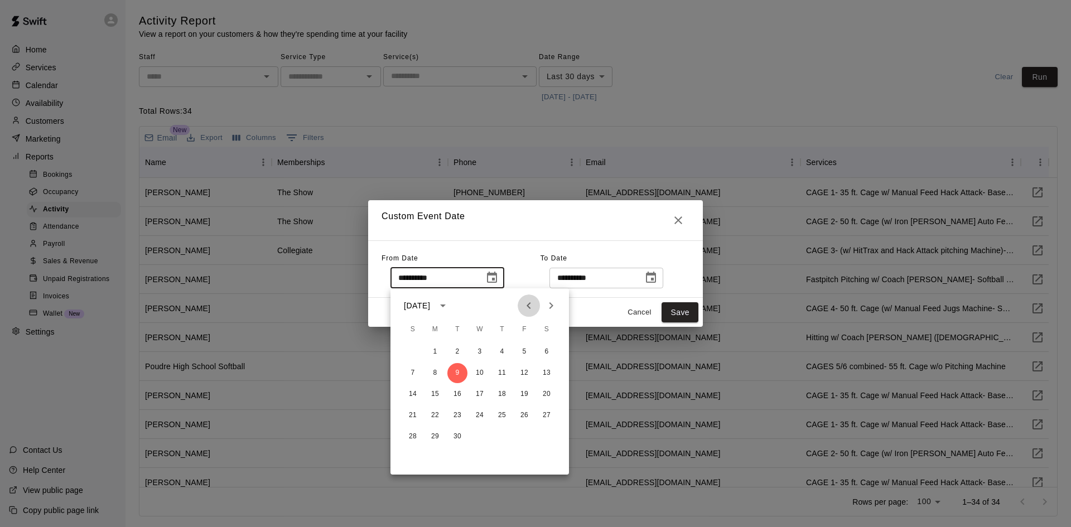
click at [527, 306] on icon "Previous month" at bounding box center [528, 305] width 4 height 7
click at [456, 347] on button "1" at bounding box center [457, 352] width 20 height 20
type input "**********"
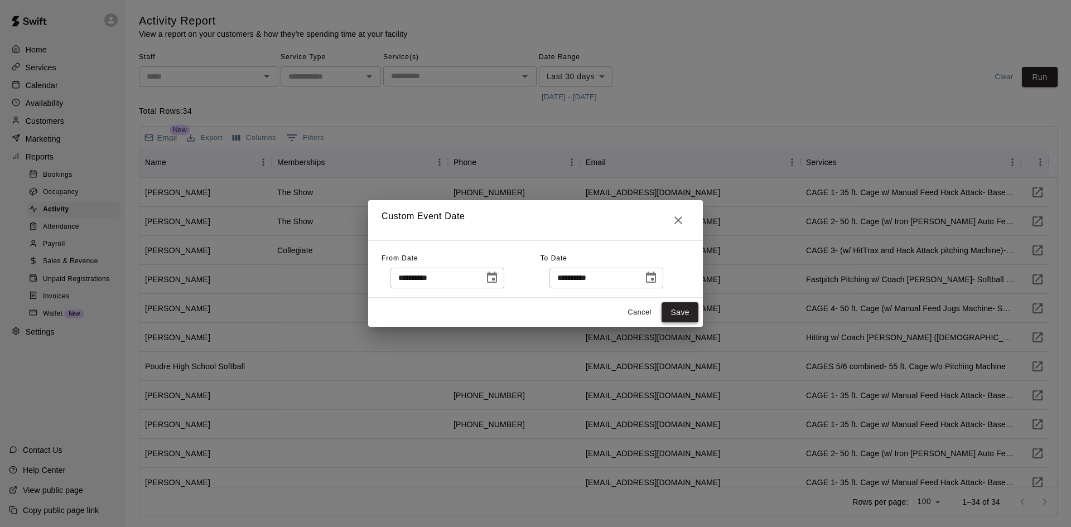
click at [668, 310] on button "Save" at bounding box center [679, 312] width 37 height 21
type input "******"
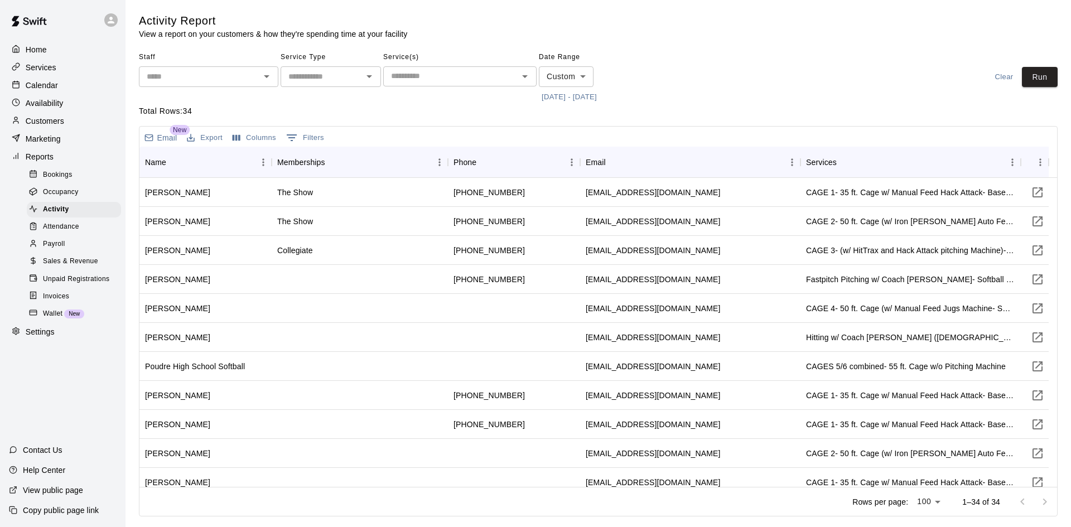
click at [71, 231] on span "Attendance" at bounding box center [61, 226] width 36 height 11
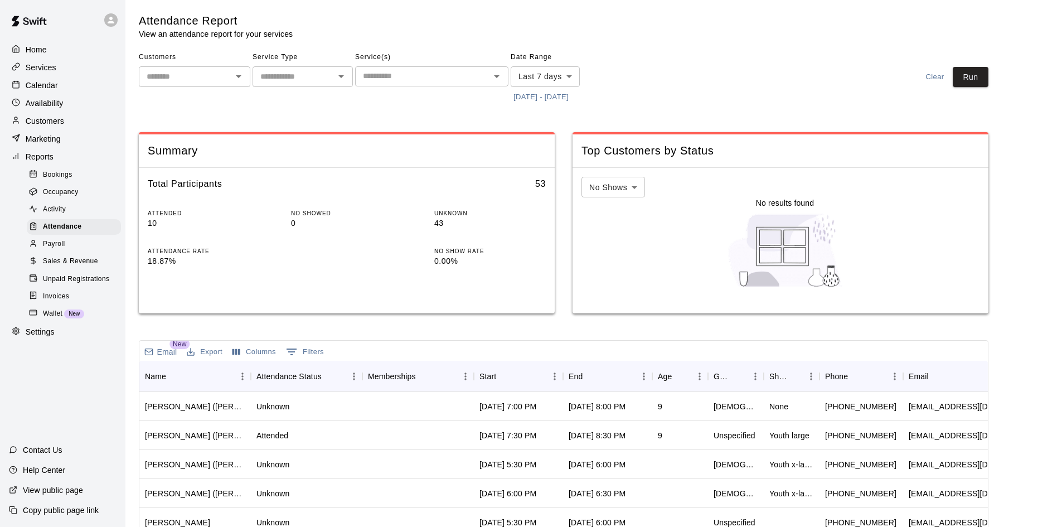
click at [57, 266] on span "Sales & Revenue" at bounding box center [70, 261] width 55 height 11
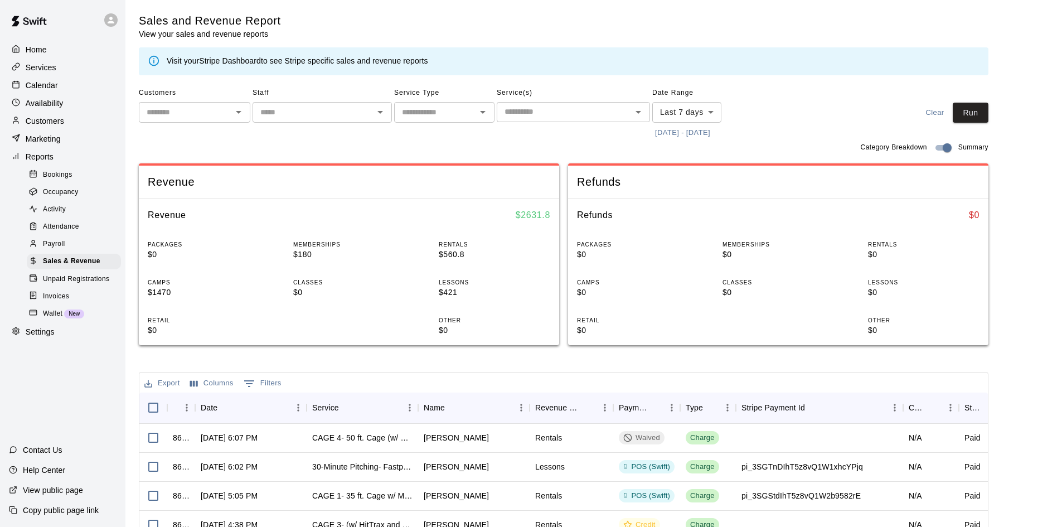
click at [55, 181] on span "Bookings" at bounding box center [58, 175] width 30 height 11
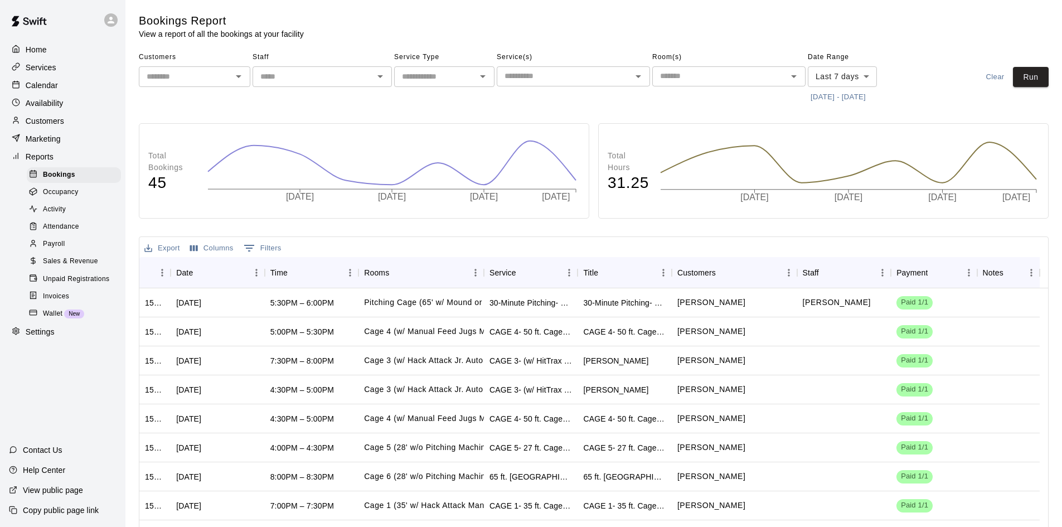
click at [868, 72] on body "Home Services Calendar Availability Customers Marketing Reports Bookings Occupa…" at bounding box center [531, 315] width 1062 height 631
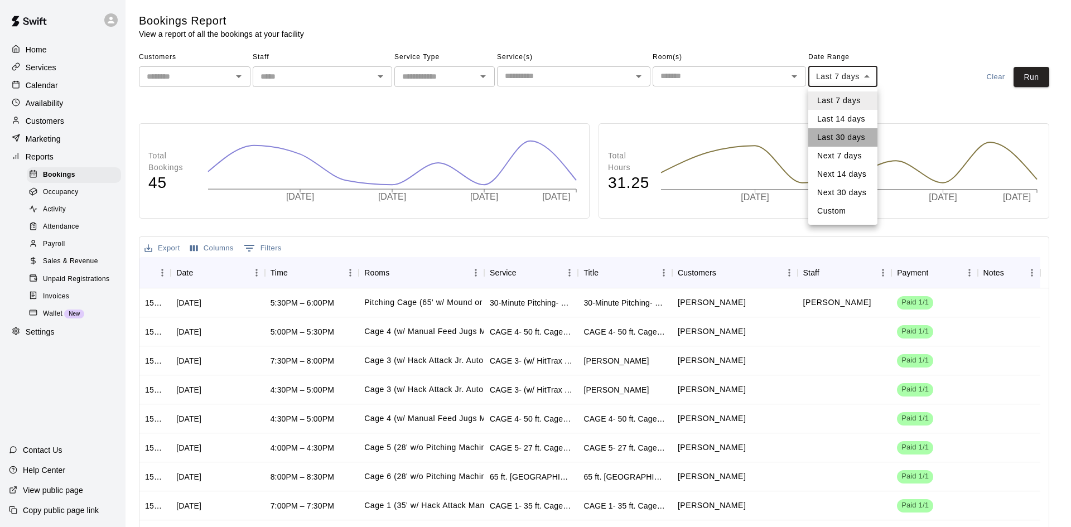
click at [855, 138] on li "Last 30 days" at bounding box center [842, 137] width 69 height 18
type input "*****"
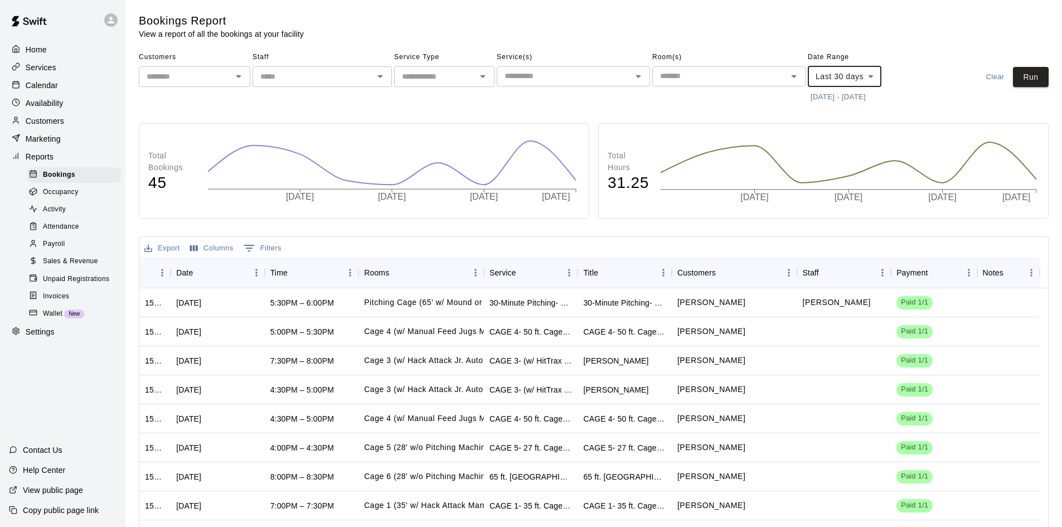
click at [817, 94] on button "[DATE] - [DATE]" at bounding box center [838, 97] width 61 height 17
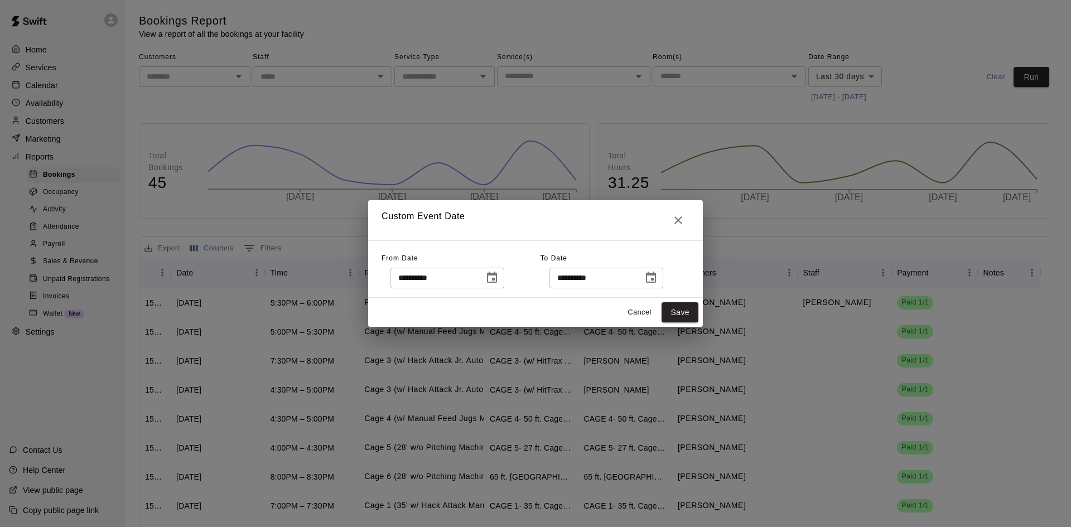
click at [499, 278] on icon "Choose date, selected date is Sep 9, 2025" at bounding box center [491, 277] width 13 height 13
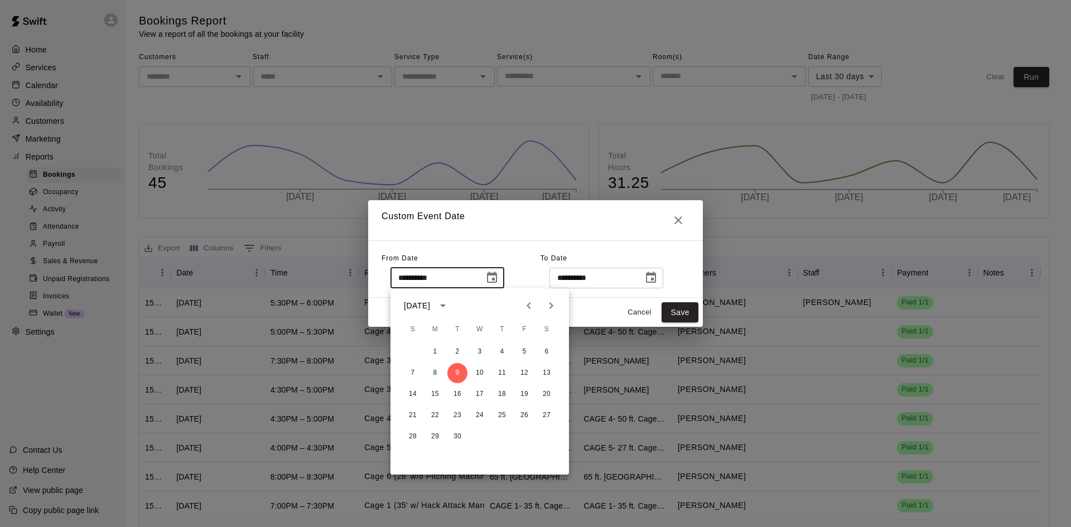
click at [529, 308] on icon "Previous month" at bounding box center [528, 305] width 4 height 7
click at [457, 348] on button "1" at bounding box center [457, 352] width 20 height 20
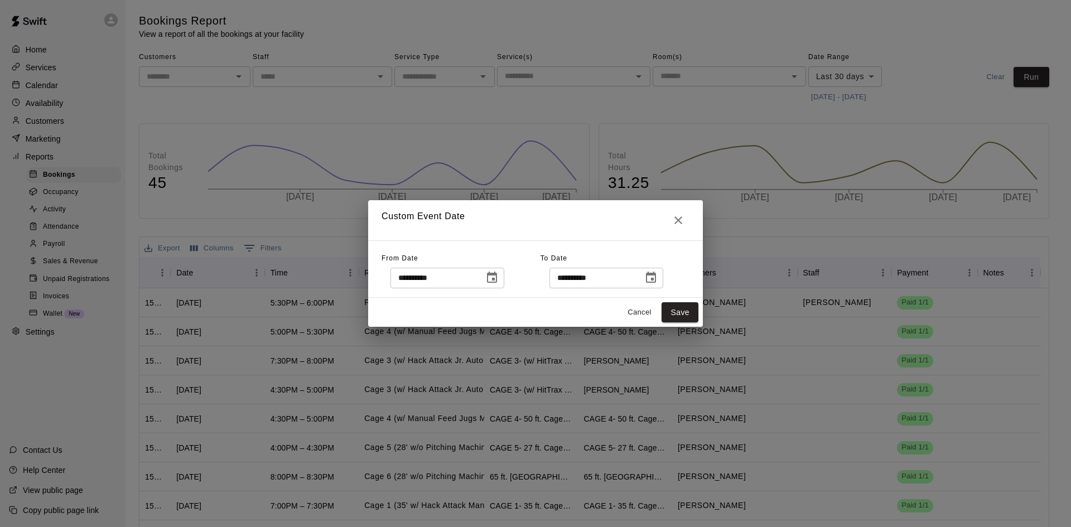
type input "**********"
click at [700, 313] on div "Cancel Save" at bounding box center [535, 313] width 335 height 30
click at [692, 315] on button "Save" at bounding box center [679, 312] width 37 height 21
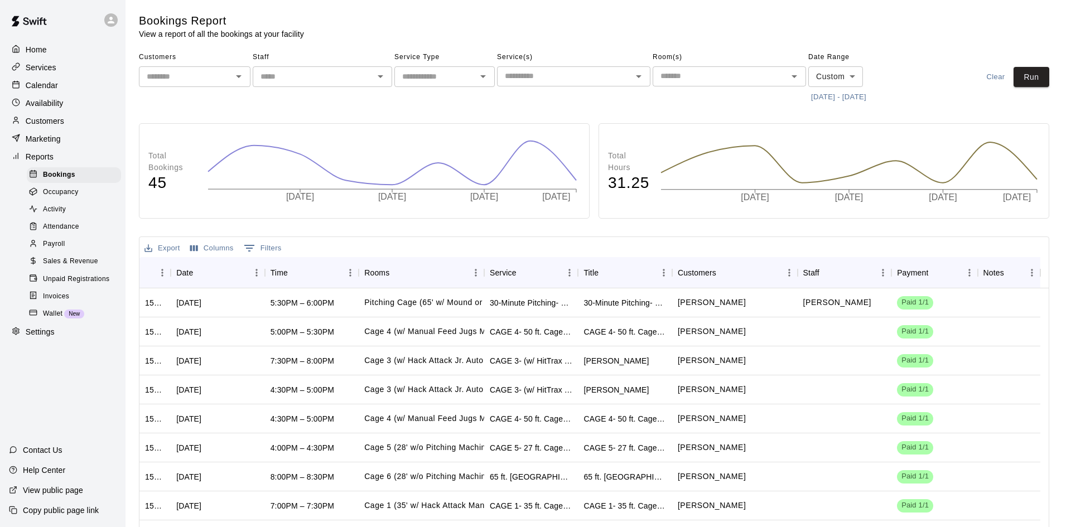
type input "******"
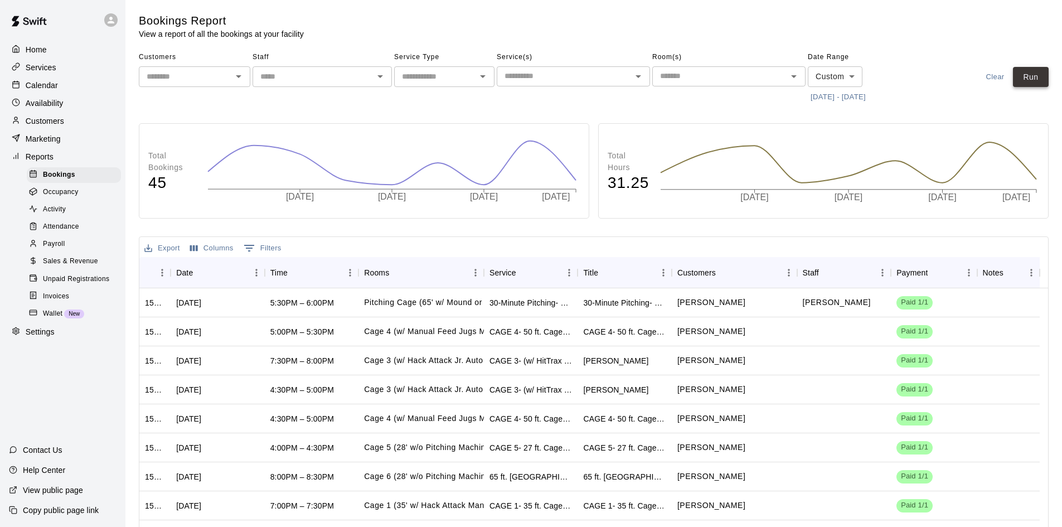
click at [1023, 72] on button "Run" at bounding box center [1031, 77] width 36 height 21
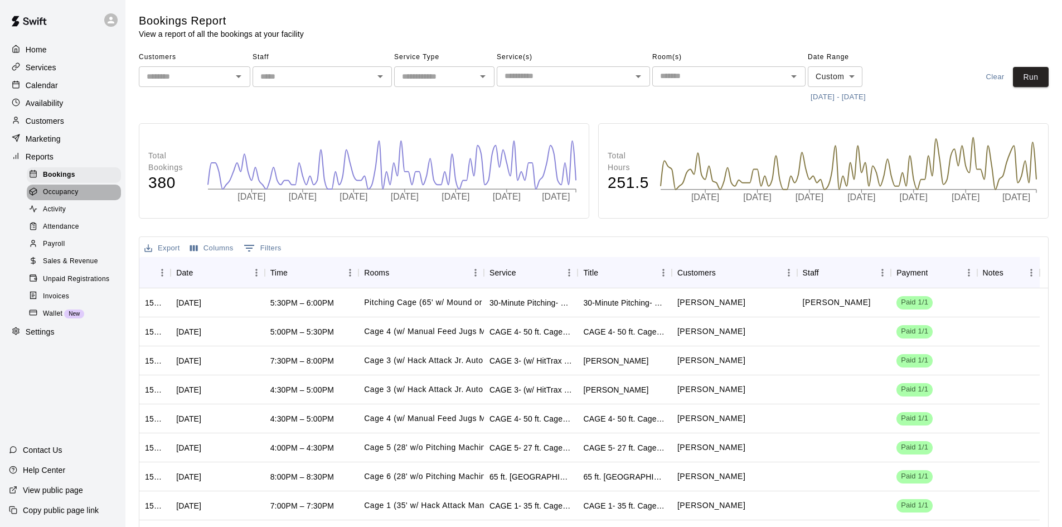
click at [62, 198] on span "Occupancy" at bounding box center [61, 192] width 36 height 11
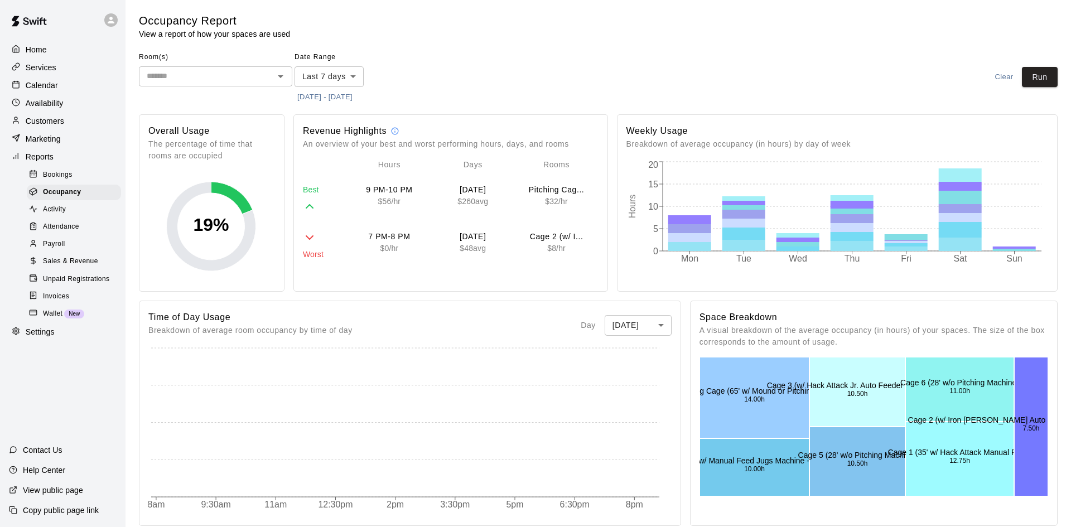
click at [343, 74] on body "Home Services Calendar Availability Customers Marketing Reports Bookings Occupa…" at bounding box center [535, 469] width 1071 height 939
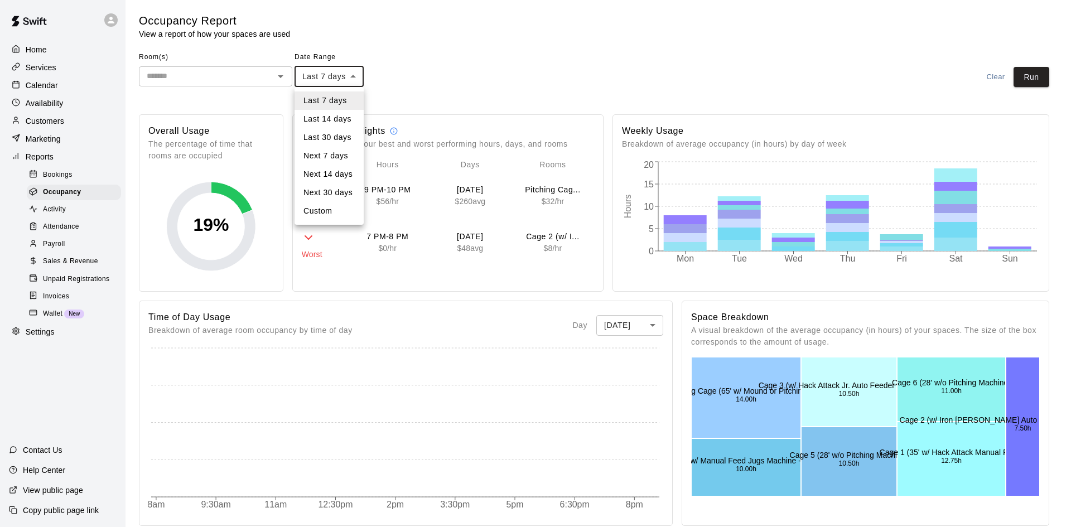
click at [333, 213] on li "Custom" at bounding box center [328, 211] width 69 height 18
type input "******"
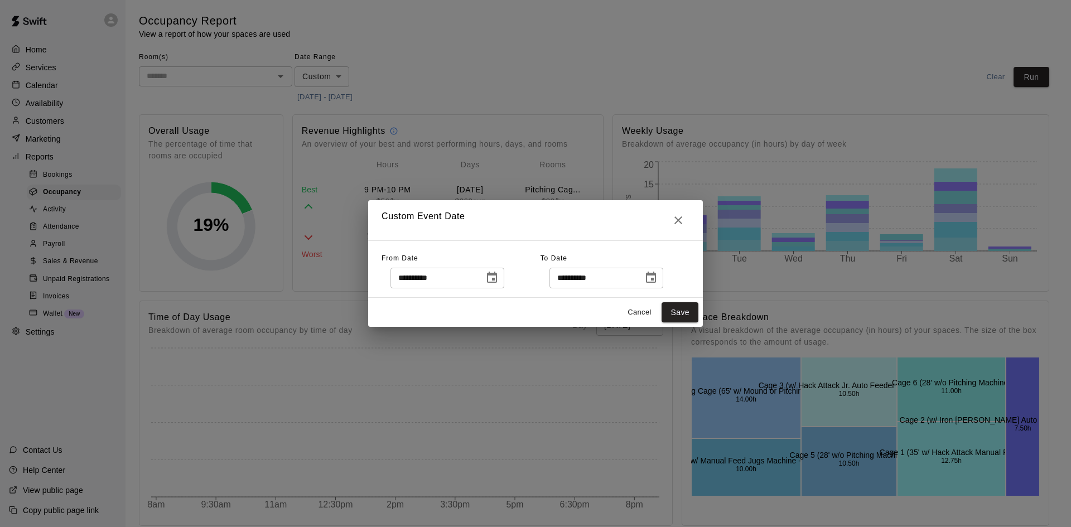
click at [499, 279] on icon "Choose date, selected date is Oct 2, 2025" at bounding box center [491, 277] width 13 height 13
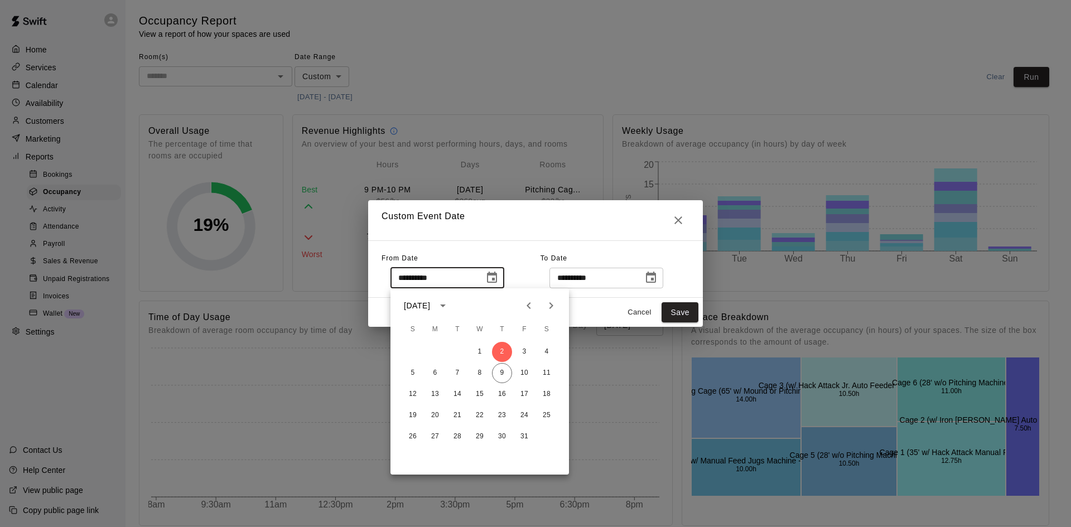
click at [524, 298] on button "Previous month" at bounding box center [529, 305] width 22 height 22
click at [458, 355] on button "1" at bounding box center [457, 352] width 20 height 20
type input "**********"
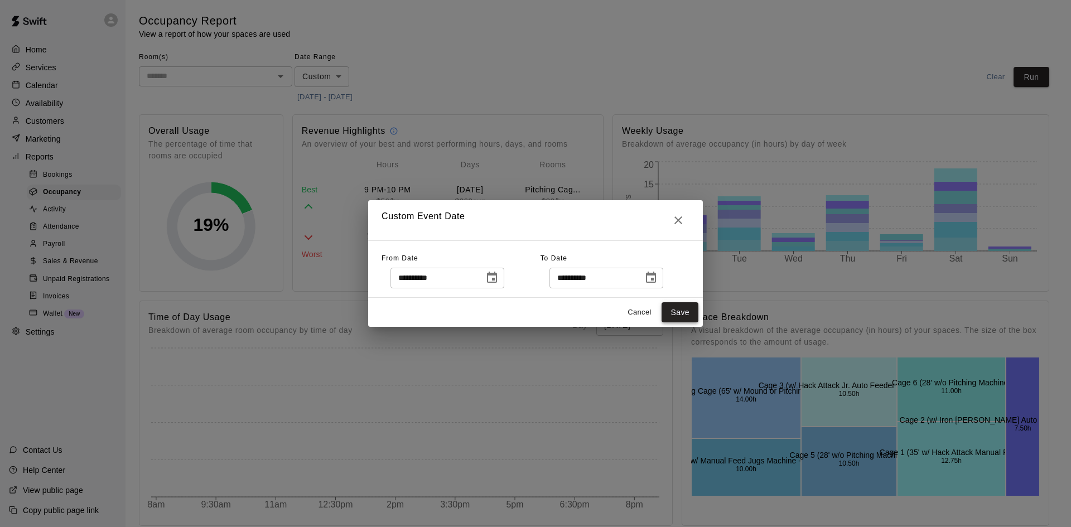
click at [667, 313] on button "Save" at bounding box center [679, 312] width 37 height 21
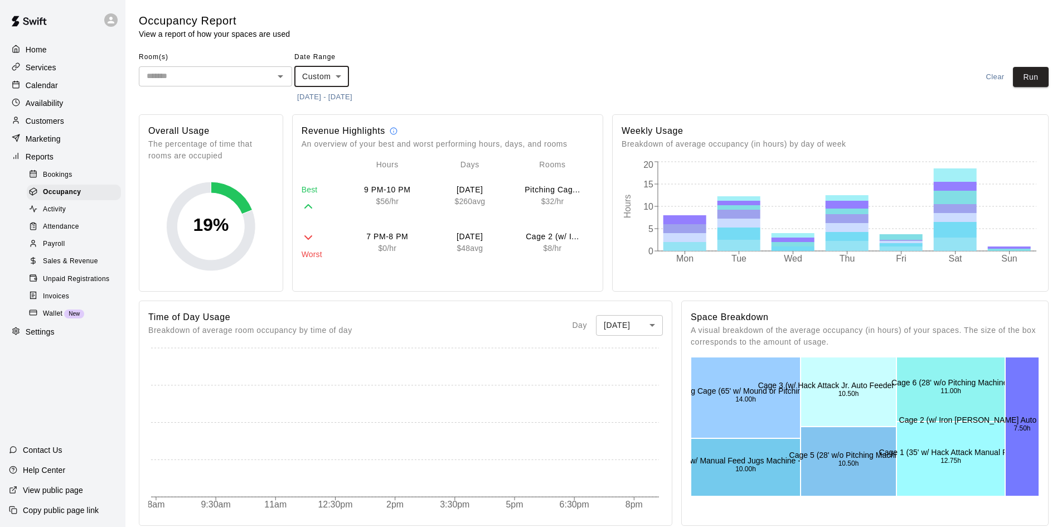
click at [1026, 88] on div "Room(s) ​ Date Range Custom ****** ​ [DATE] - [DATE] Clear Run" at bounding box center [594, 77] width 910 height 57
click at [1032, 74] on button "Run" at bounding box center [1031, 77] width 36 height 21
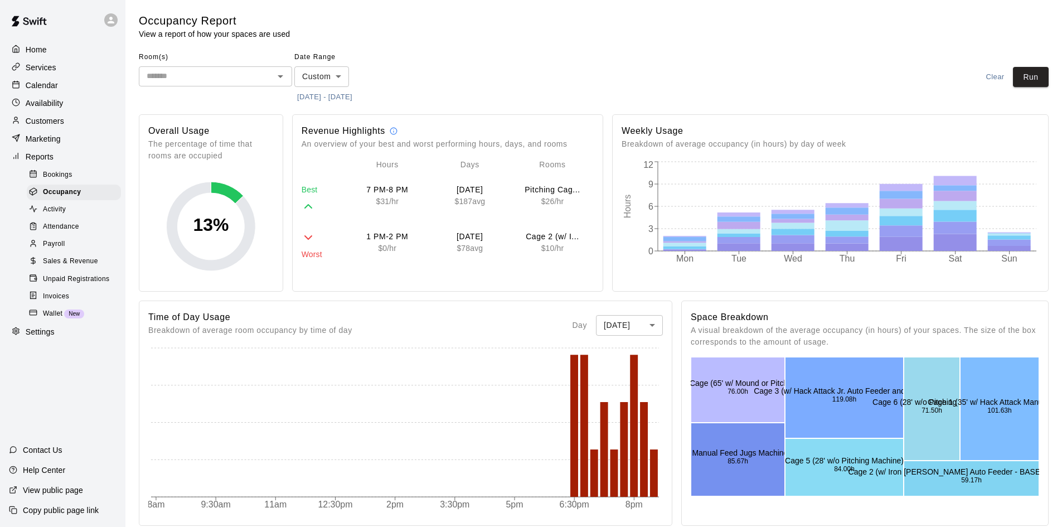
click at [313, 94] on button "[DATE] - [DATE]" at bounding box center [324, 97] width 61 height 17
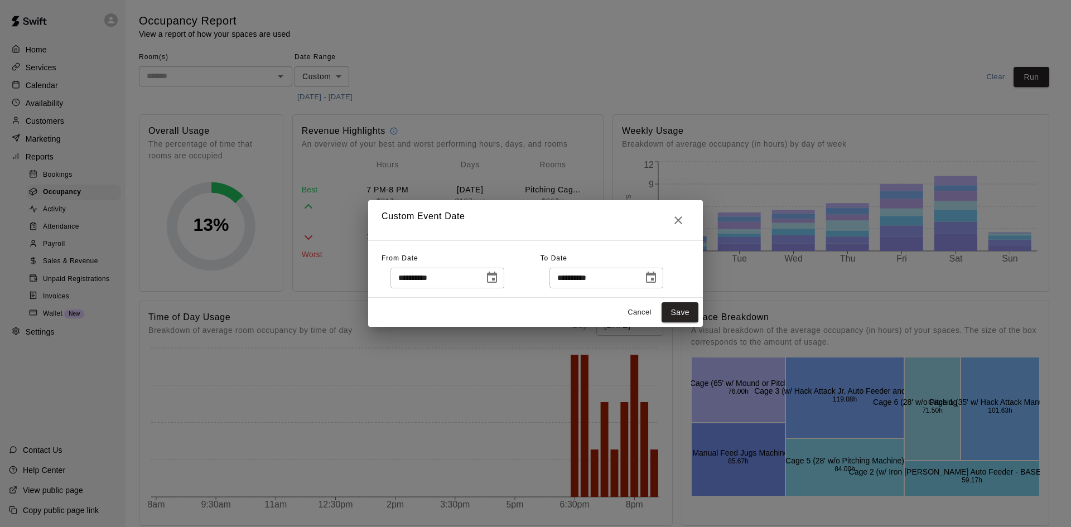
click at [497, 278] on icon "Choose date, selected date is Jul 1, 2025" at bounding box center [492, 277] width 10 height 11
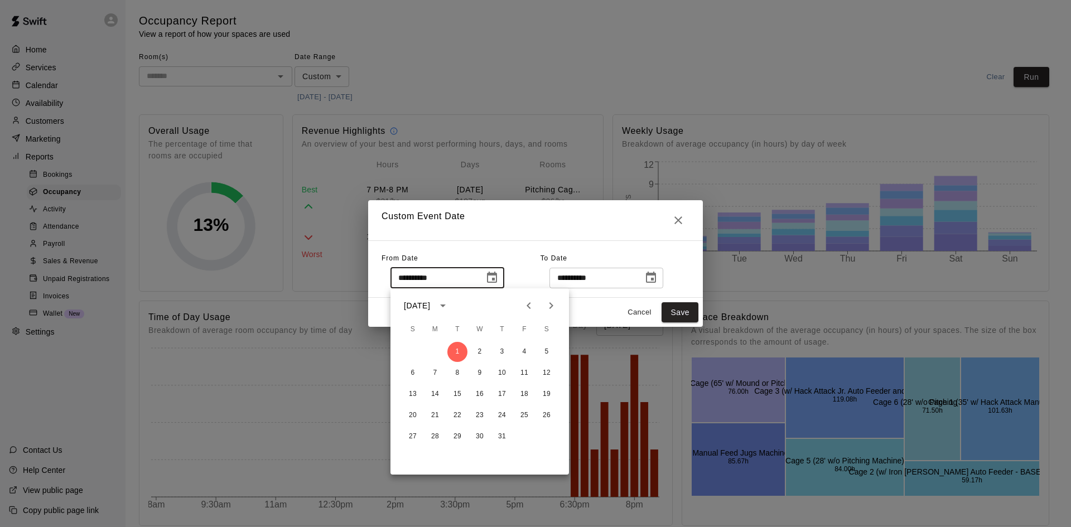
click at [555, 301] on icon "Next month" at bounding box center [550, 305] width 13 height 13
click at [438, 351] on button "1" at bounding box center [435, 352] width 20 height 20
type input "**********"
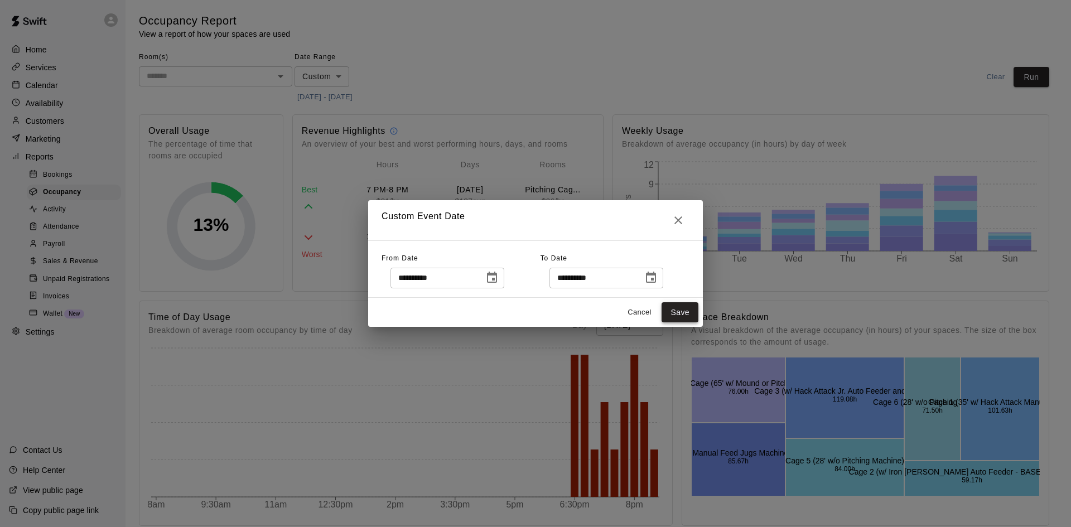
click at [677, 312] on button "Save" at bounding box center [679, 312] width 37 height 21
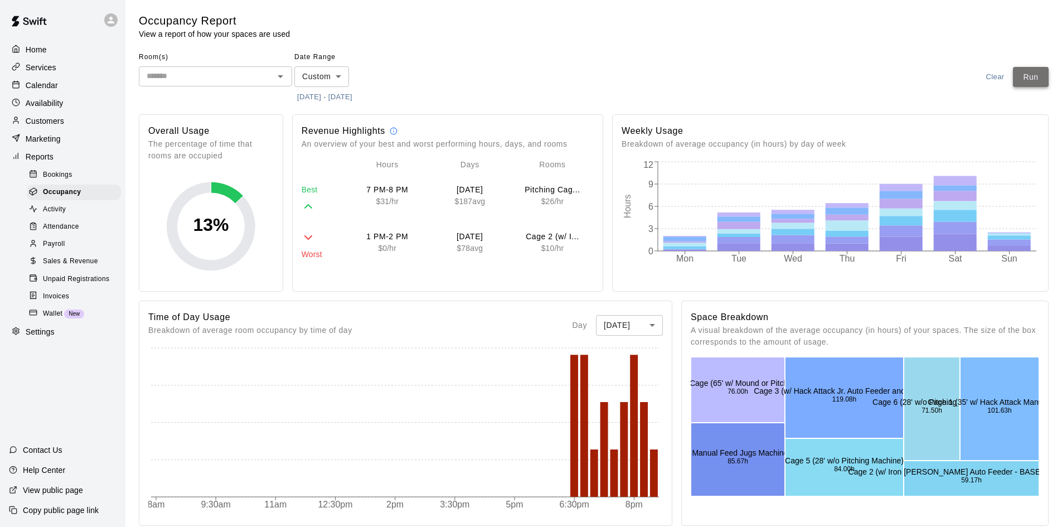
click at [1031, 83] on button "Run" at bounding box center [1031, 77] width 36 height 21
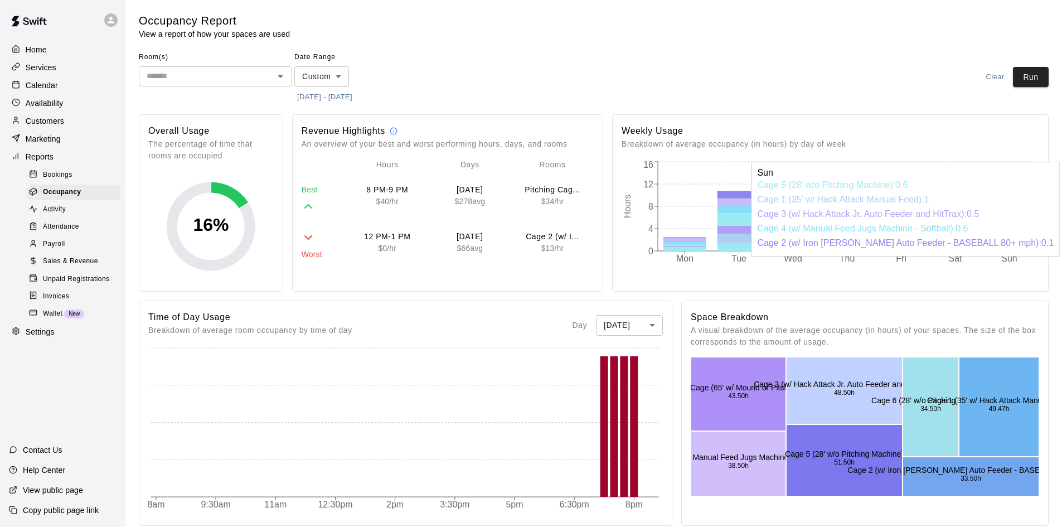
click at [1018, 240] on icon at bounding box center [1009, 240] width 43 height 3
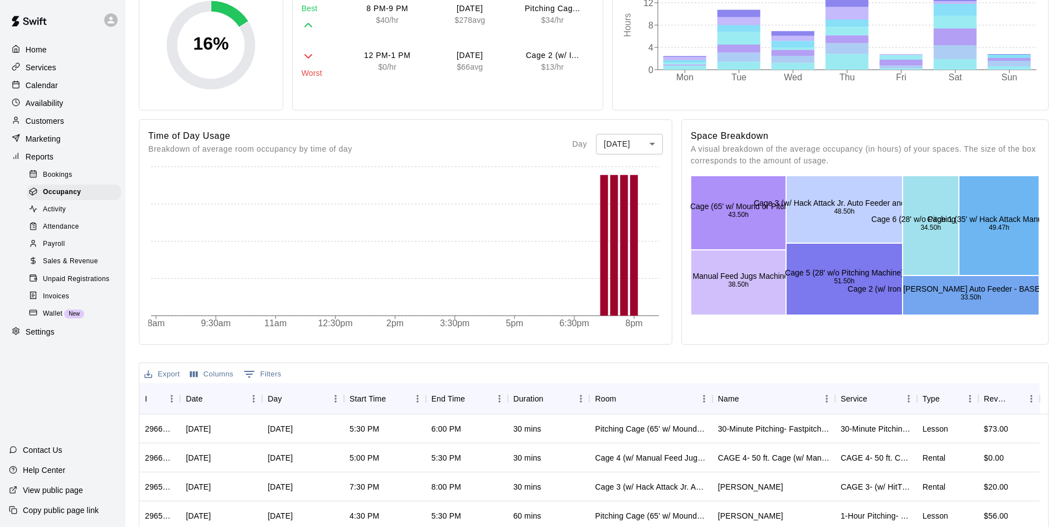
scroll to position [167, 0]
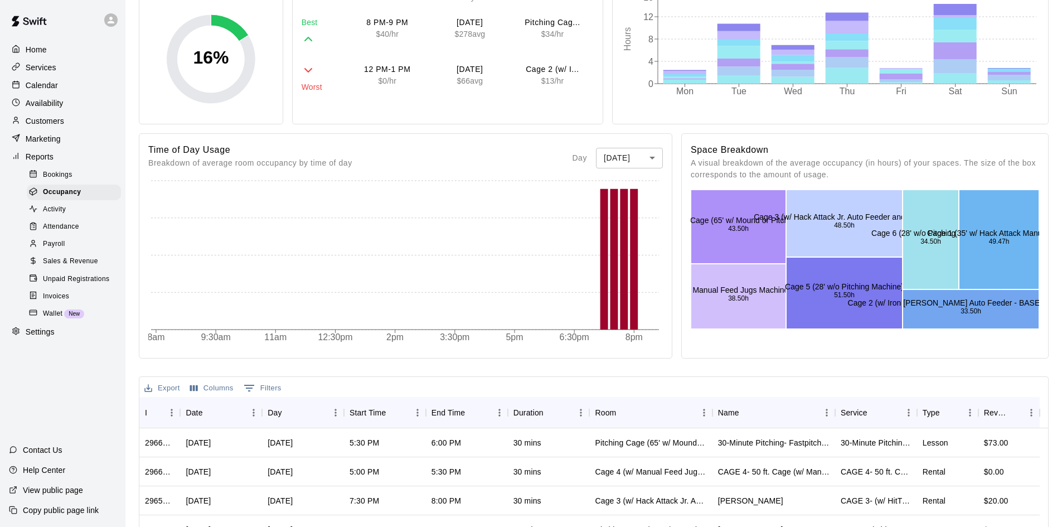
click at [606, 161] on body "Home Services Calendar Availability Customers Marketing Reports Bookings Occupa…" at bounding box center [531, 302] width 1062 height 939
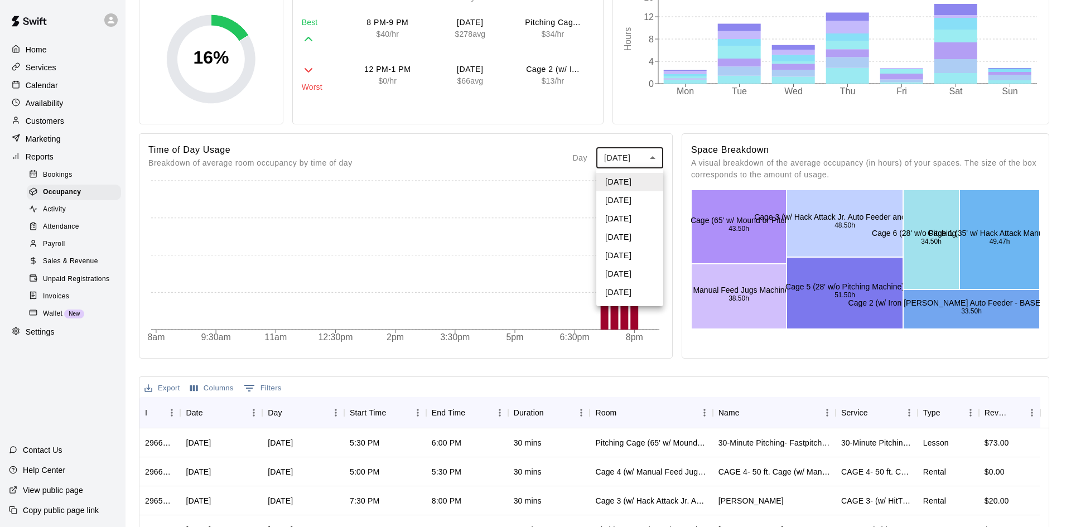
click at [621, 292] on li "[DATE]" at bounding box center [629, 292] width 67 height 18
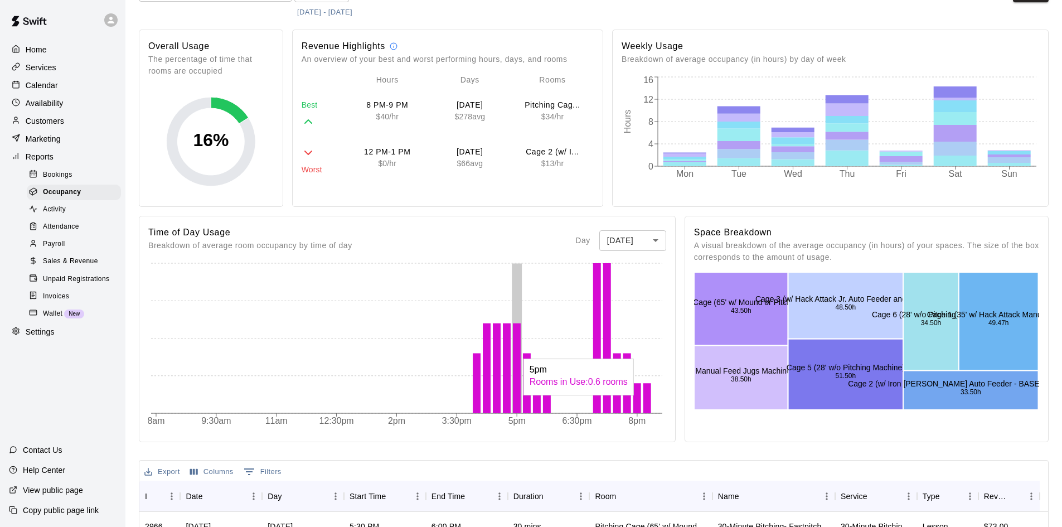
scroll to position [56, 0]
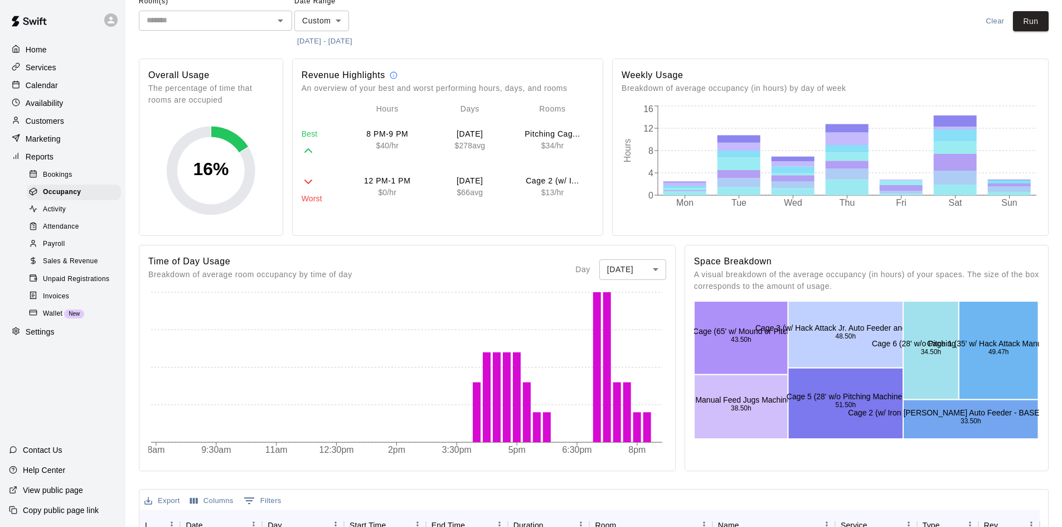
click at [335, 23] on body "Home Services Calendar Availability Customers Marketing Reports Bookings Occupa…" at bounding box center [531, 414] width 1062 height 940
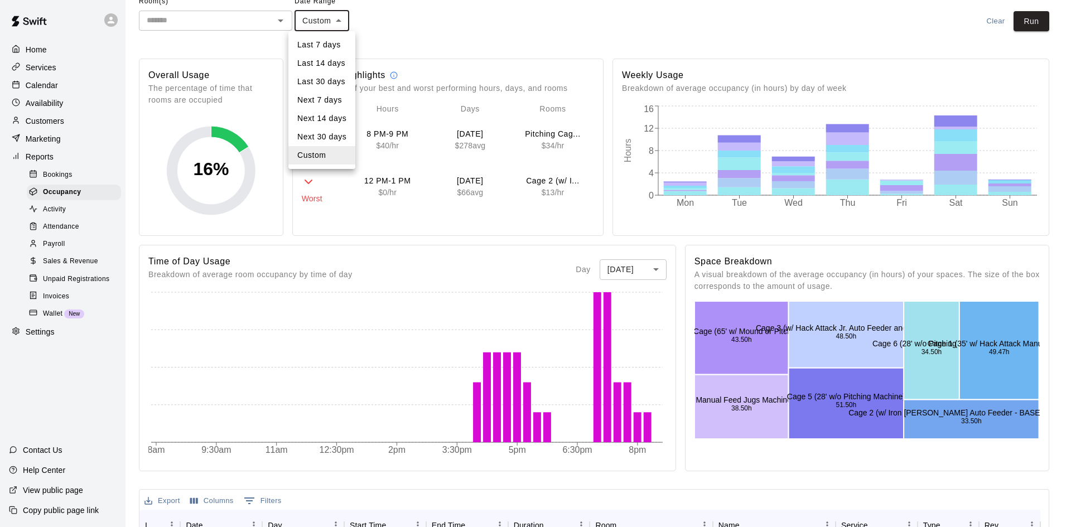
click at [337, 160] on li "Custom" at bounding box center [321, 155] width 67 height 18
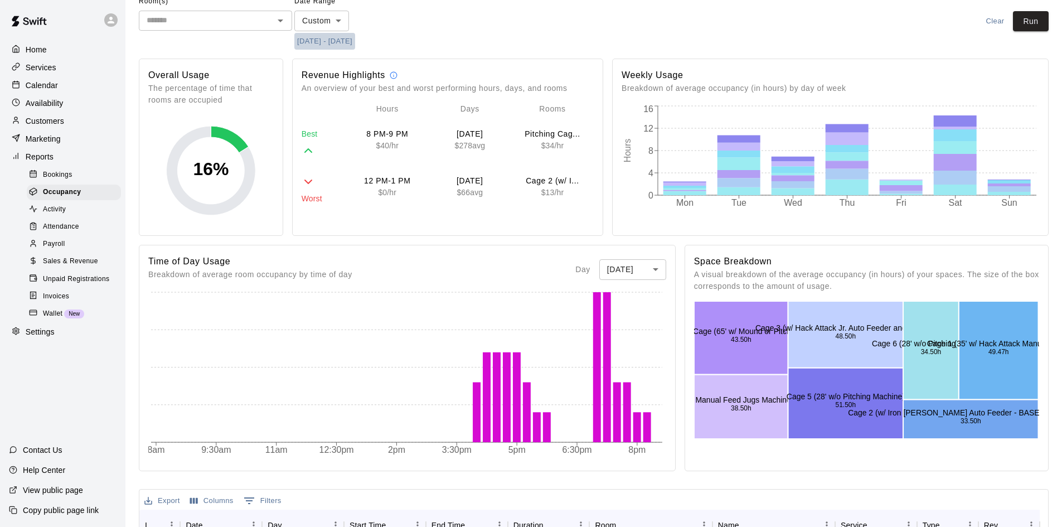
click at [315, 42] on button "[DATE] - [DATE]" at bounding box center [324, 41] width 61 height 17
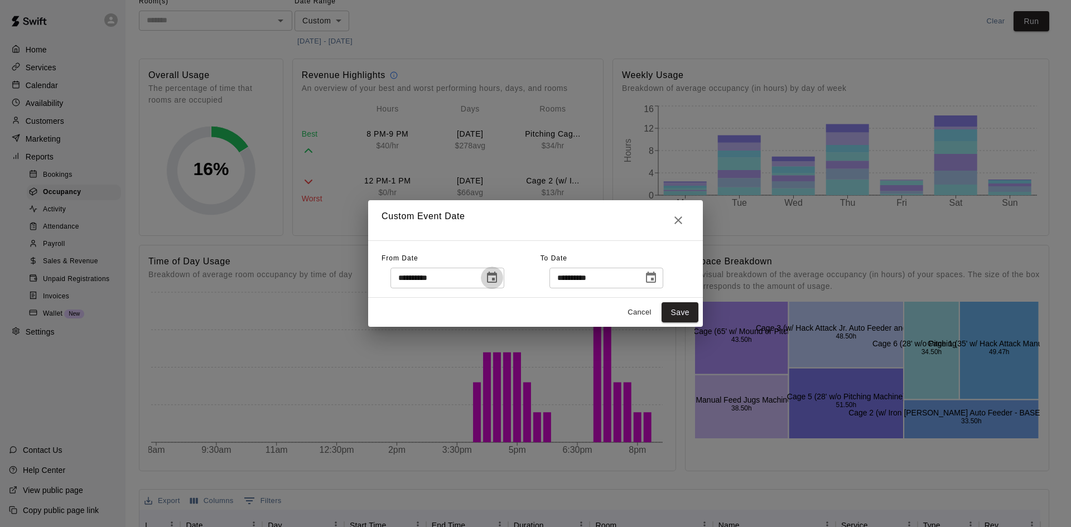
click at [497, 282] on icon "Choose date, selected date is Sep 1, 2025" at bounding box center [492, 277] width 10 height 11
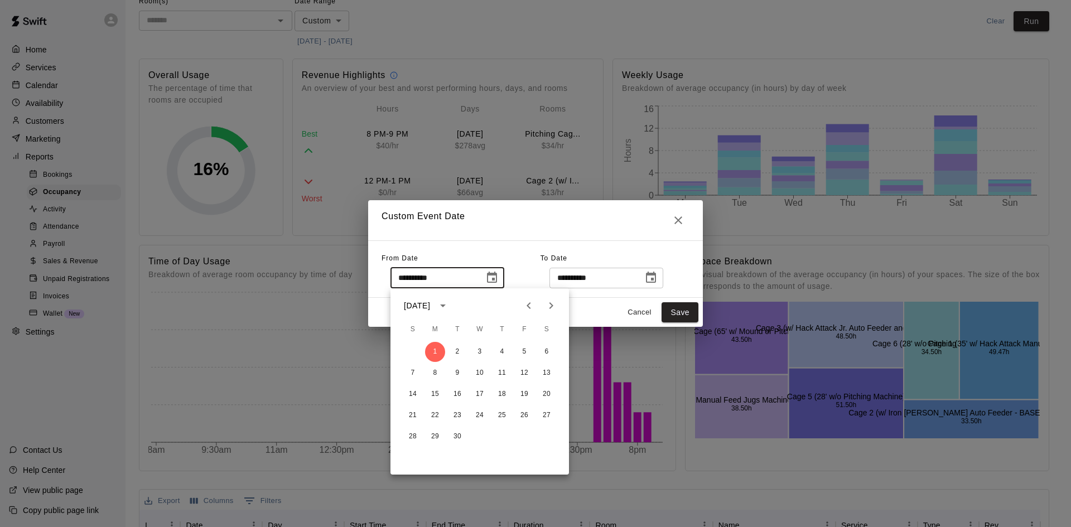
click at [530, 306] on icon "Previous month" at bounding box center [528, 305] width 13 height 13
click at [523, 352] on button "1" at bounding box center [524, 352] width 20 height 20
type input "**********"
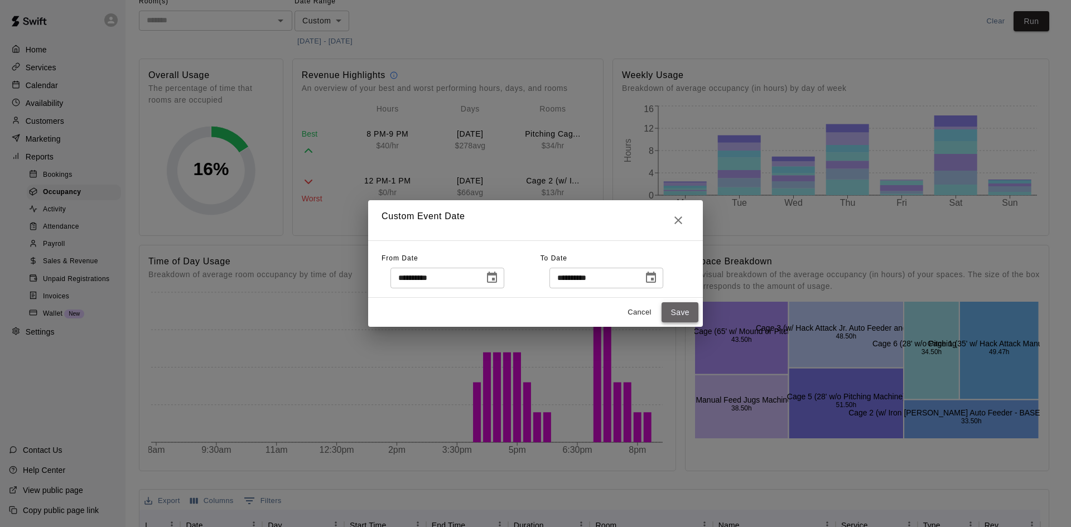
click at [669, 306] on button "Save" at bounding box center [679, 312] width 37 height 21
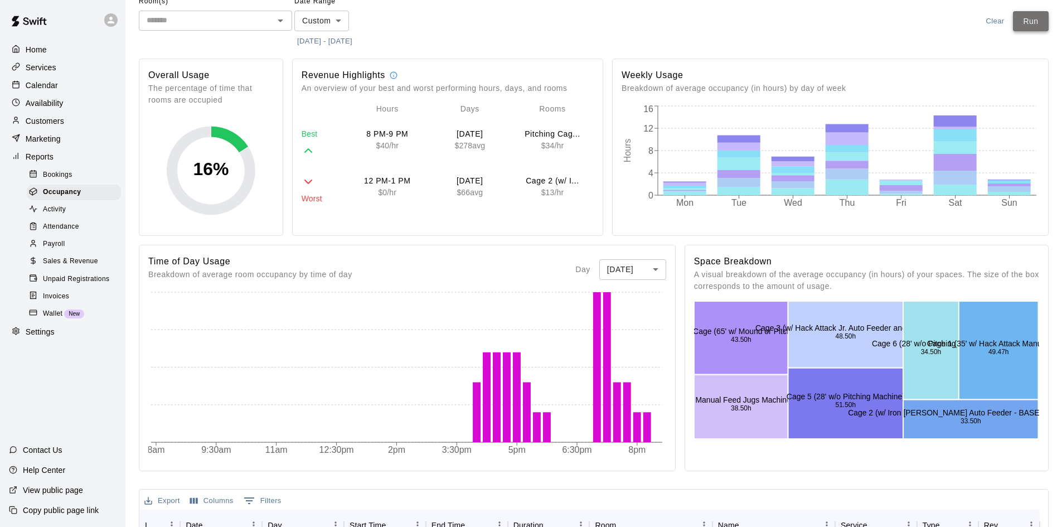
click at [1030, 28] on button "Run" at bounding box center [1031, 21] width 36 height 21
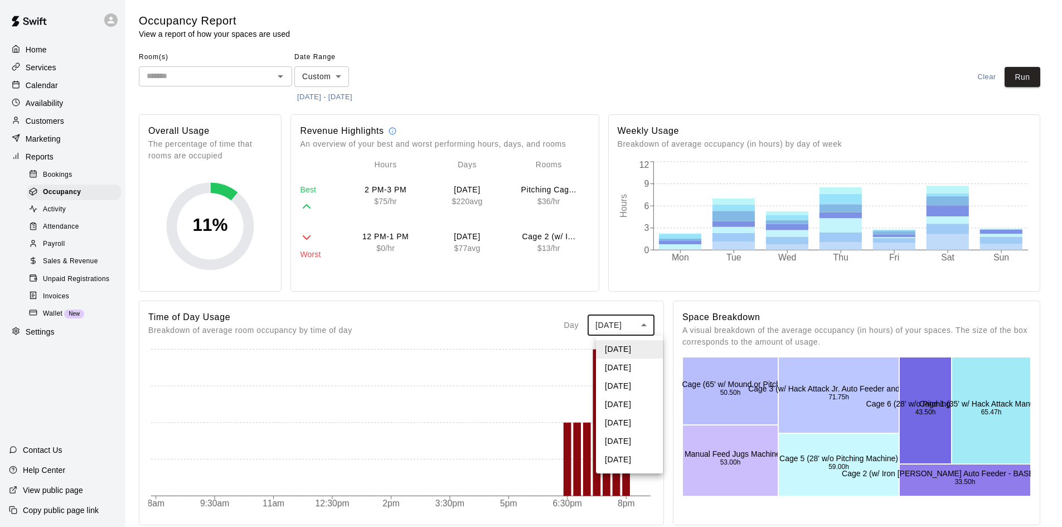
click at [644, 327] on body "Home Services Calendar Availability Customers Marketing Reports Bookings Occupa…" at bounding box center [531, 469] width 1062 height 938
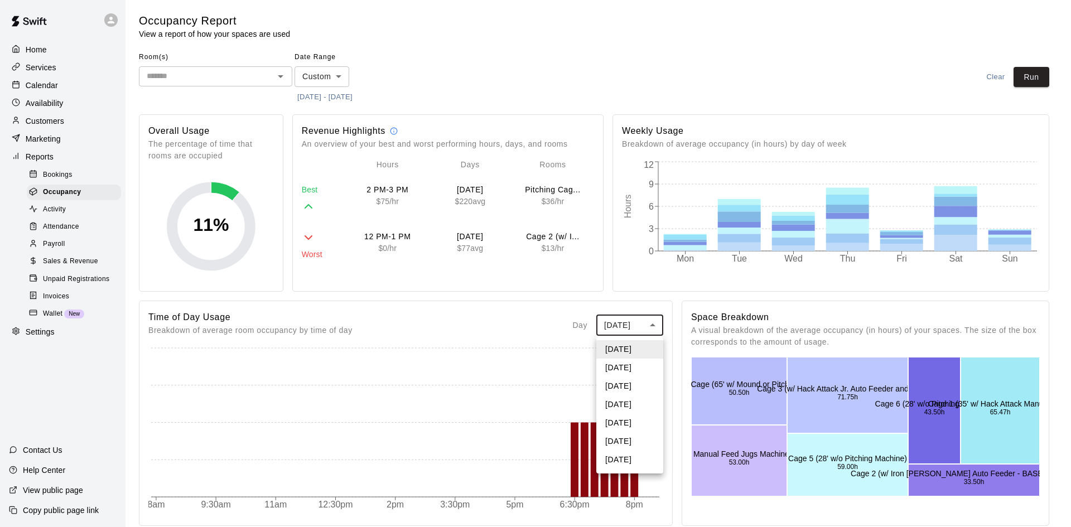
click at [623, 462] on li "[DATE]" at bounding box center [629, 460] width 67 height 18
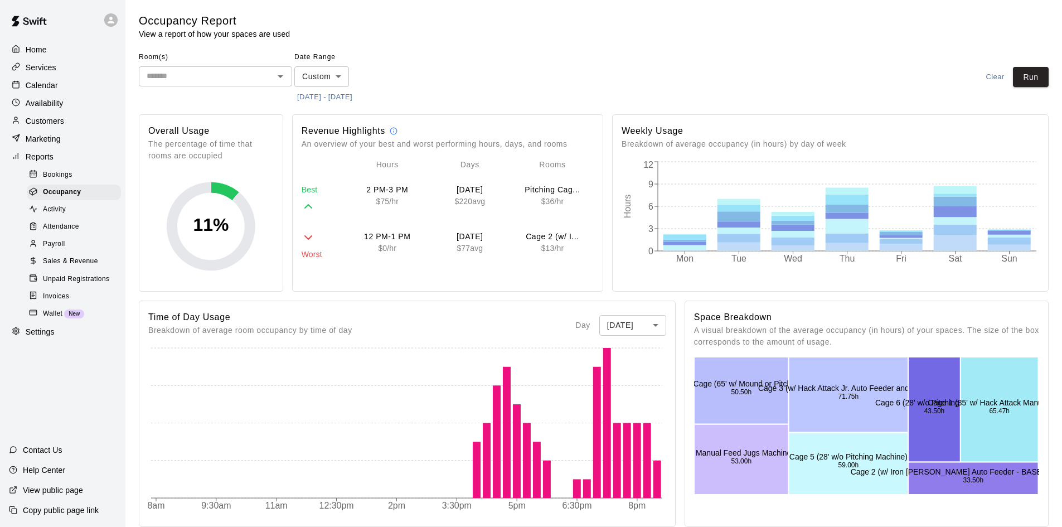
click at [658, 325] on body "Home Services Calendar Availability Customers Marketing Reports Bookings Occupa…" at bounding box center [531, 470] width 1062 height 940
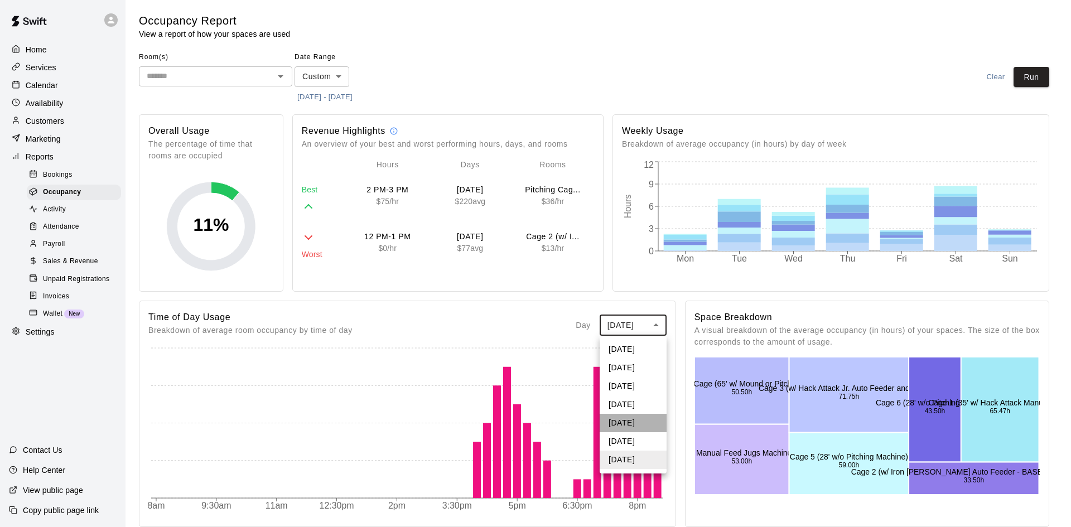
click at [637, 423] on li "[DATE]" at bounding box center [633, 423] width 67 height 18
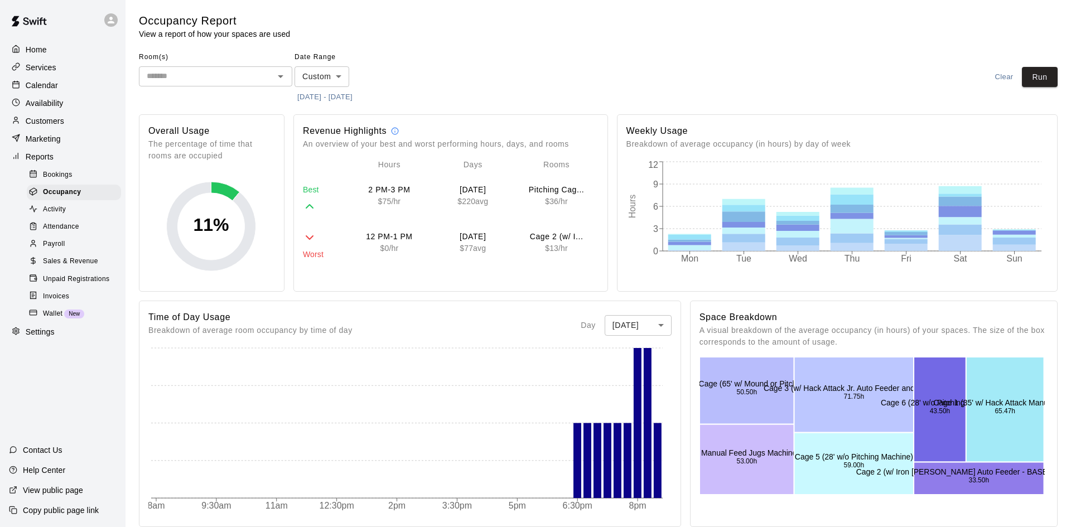
click at [654, 322] on body "Home Services Calendar Availability Customers Marketing Reports Bookings Occupa…" at bounding box center [535, 470] width 1071 height 940
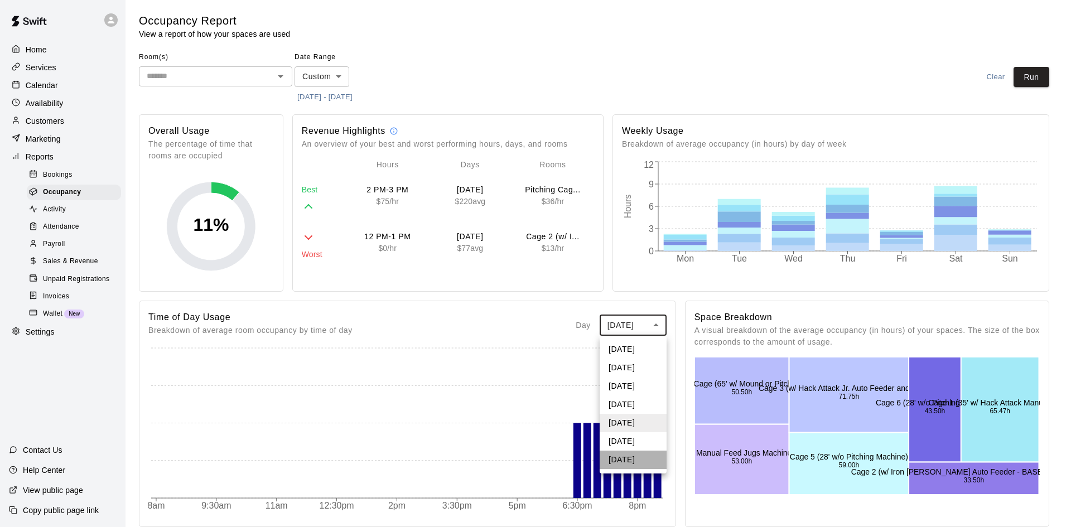
click at [636, 453] on li "[DATE]" at bounding box center [633, 460] width 67 height 18
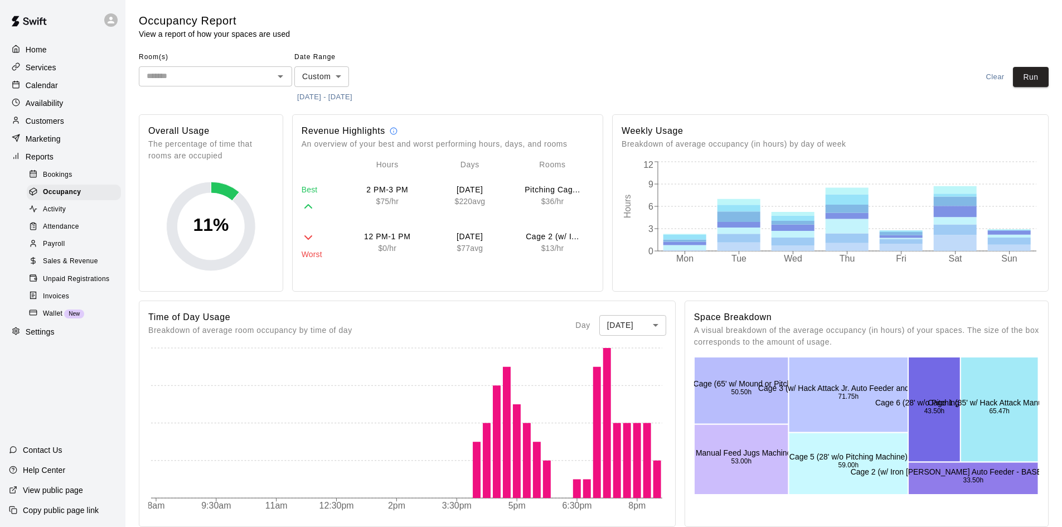
click at [343, 70] on body "Home Services Calendar Availability Customers Marketing Reports Bookings Occupa…" at bounding box center [531, 470] width 1062 height 940
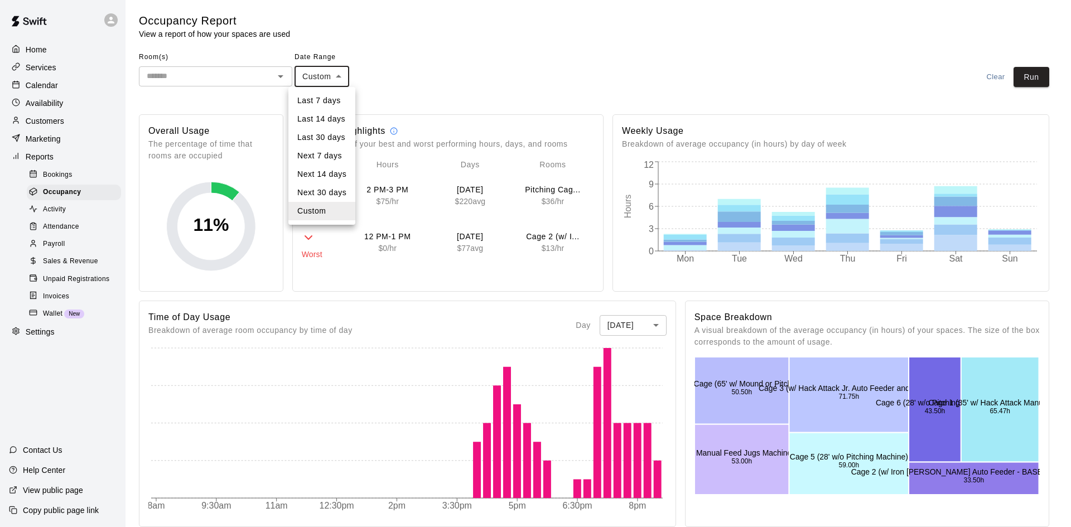
click at [321, 138] on li "Last 30 days" at bounding box center [321, 137] width 67 height 18
type input "*****"
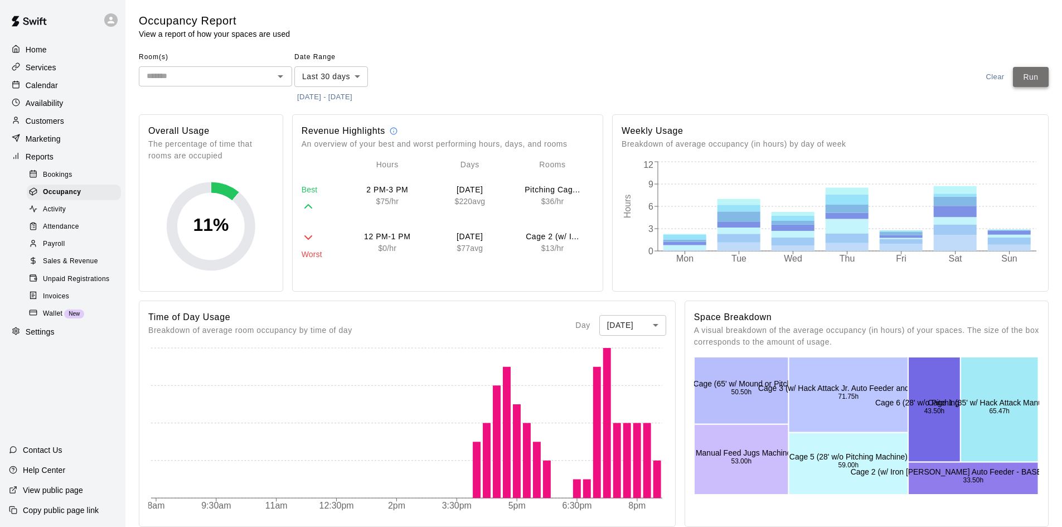
click at [1034, 76] on button "Run" at bounding box center [1031, 77] width 36 height 21
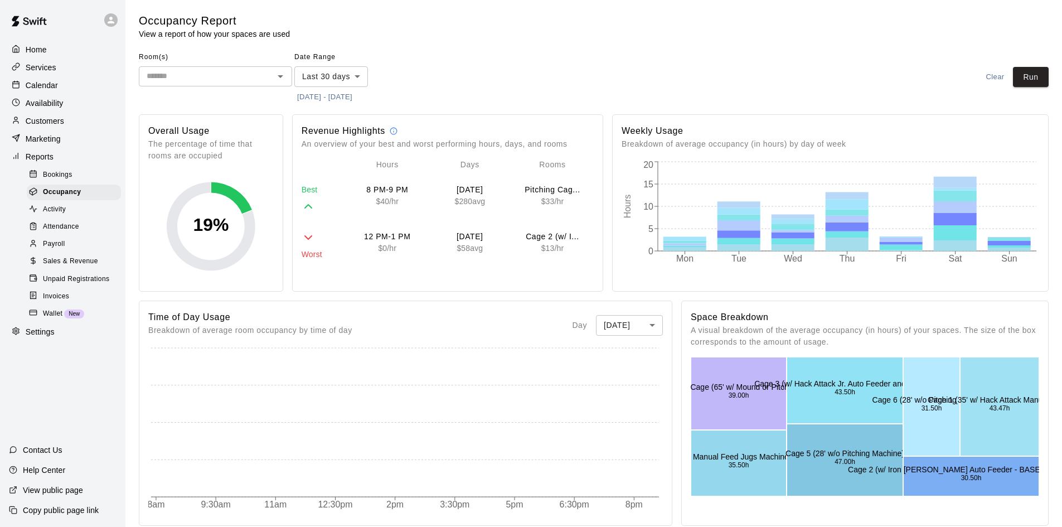
click at [653, 324] on body "Home Services Calendar Availability Customers Marketing Reports Bookings Occupa…" at bounding box center [531, 469] width 1062 height 939
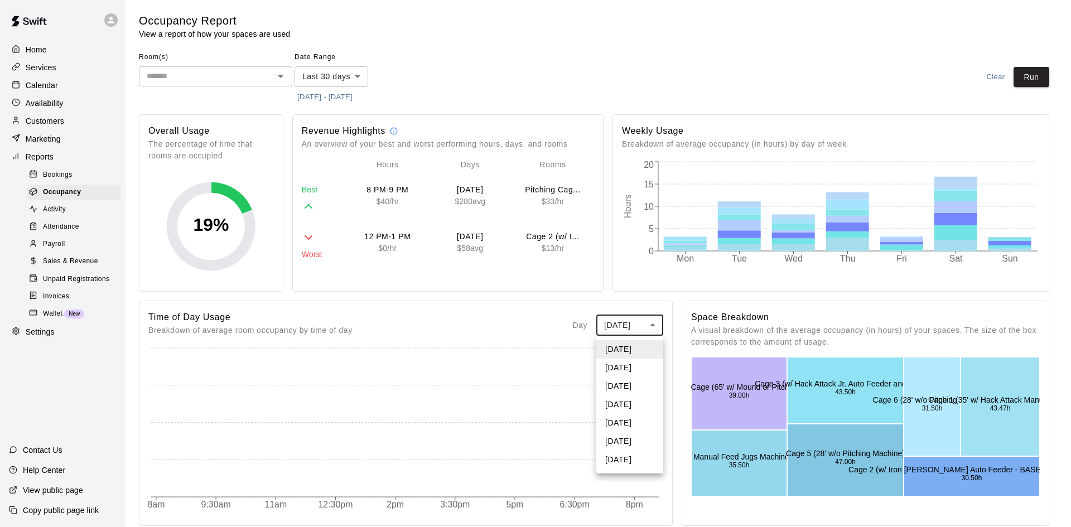
click at [629, 461] on li "[DATE]" at bounding box center [629, 460] width 67 height 18
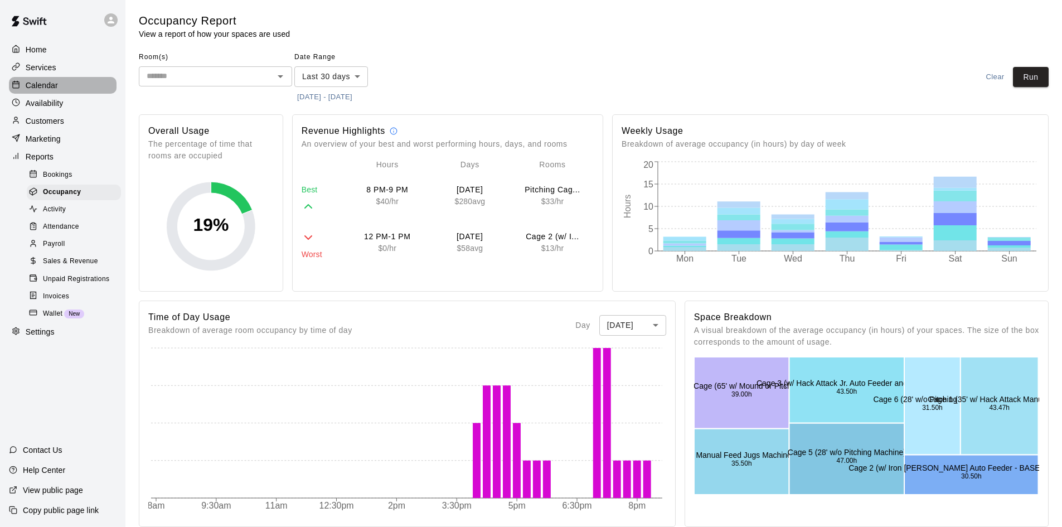
click at [38, 83] on p "Calendar" at bounding box center [42, 85] width 32 height 11
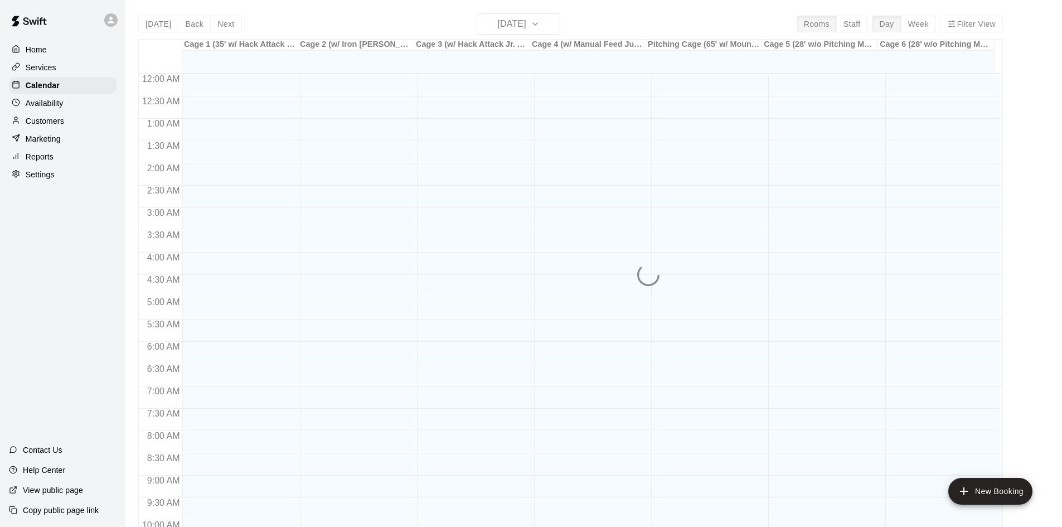
scroll to position [572, 0]
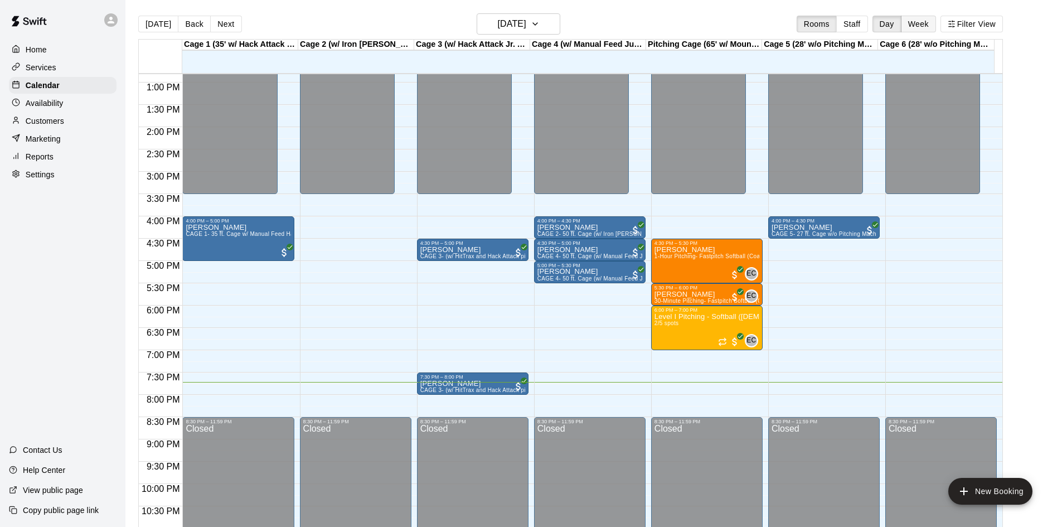
click at [920, 24] on button "Week" at bounding box center [918, 24] width 35 height 17
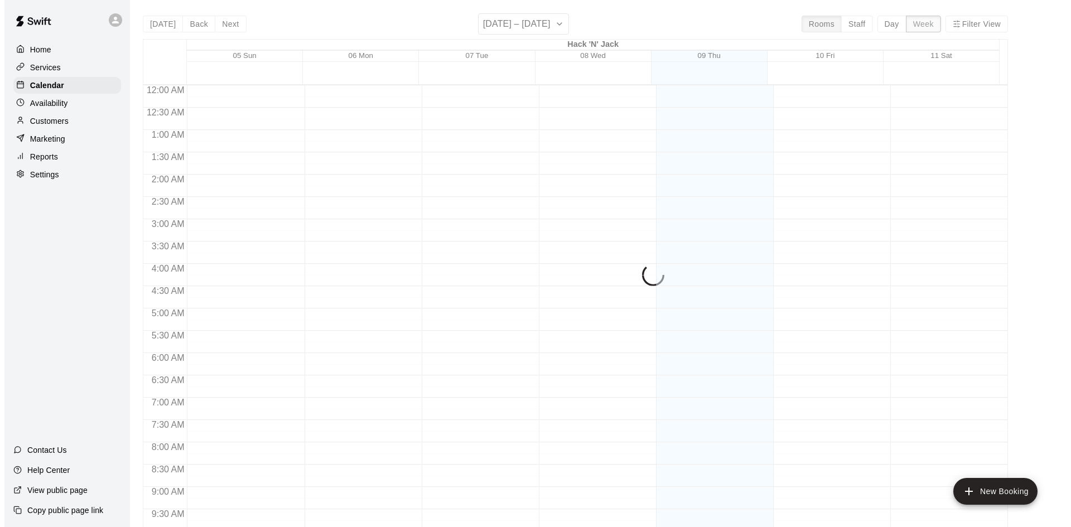
scroll to position [618, 0]
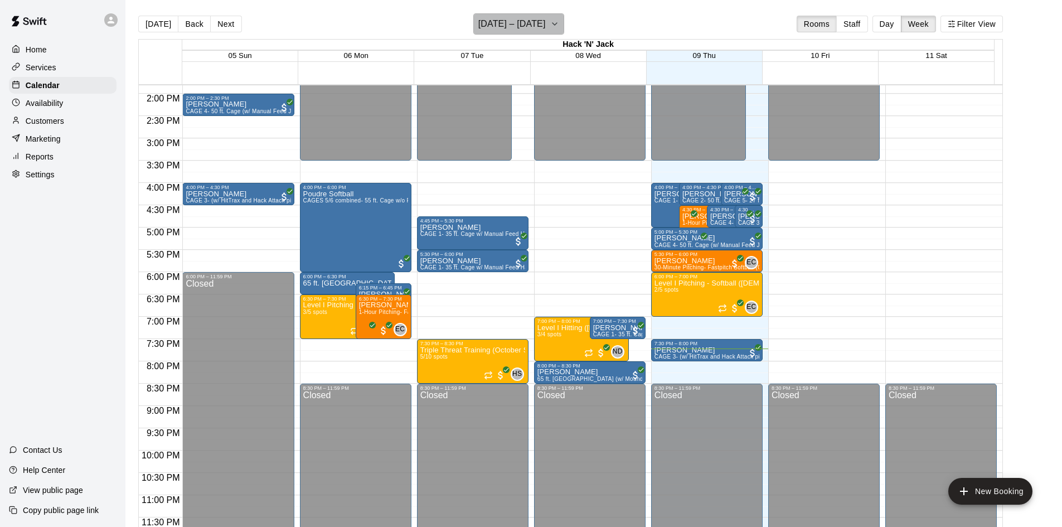
click at [545, 20] on h6 "[DATE] – [DATE]" at bounding box center [511, 24] width 67 height 16
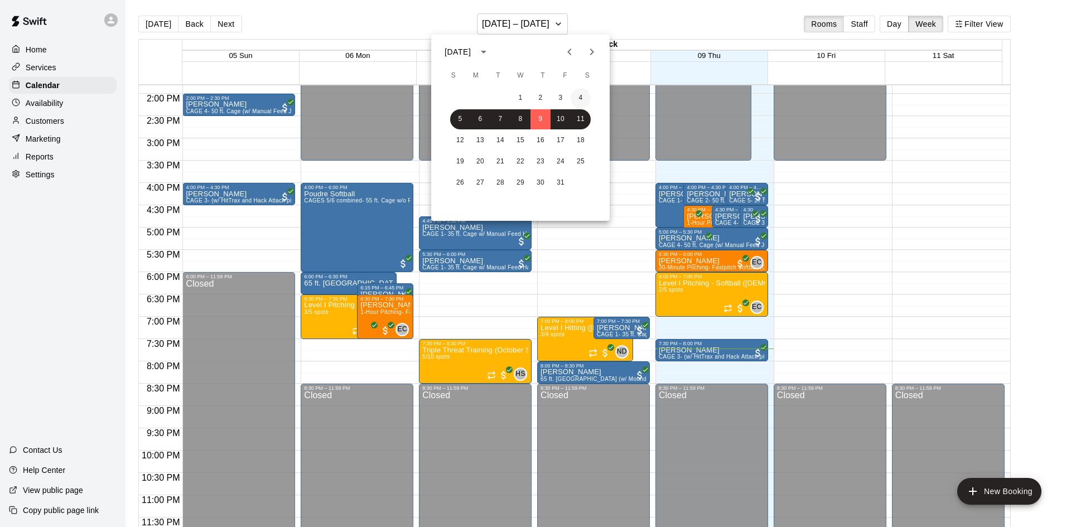
click at [574, 93] on button "4" at bounding box center [581, 98] width 20 height 20
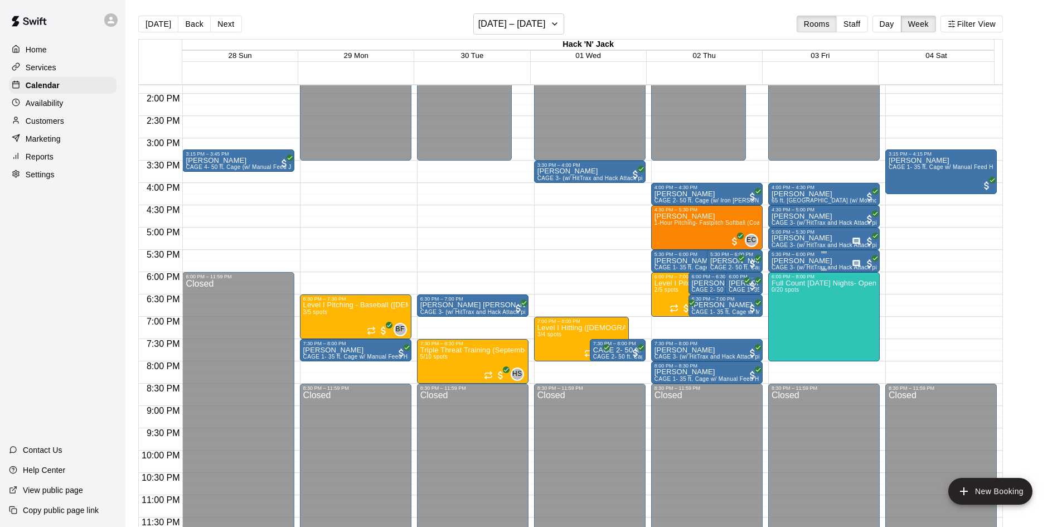
click at [838, 263] on div "[PERSON_NAME] CAGE 3- (w/ HitTrax and Hack Attack pitching Machine)- BASEBALL" at bounding box center [824, 520] width 105 height 527
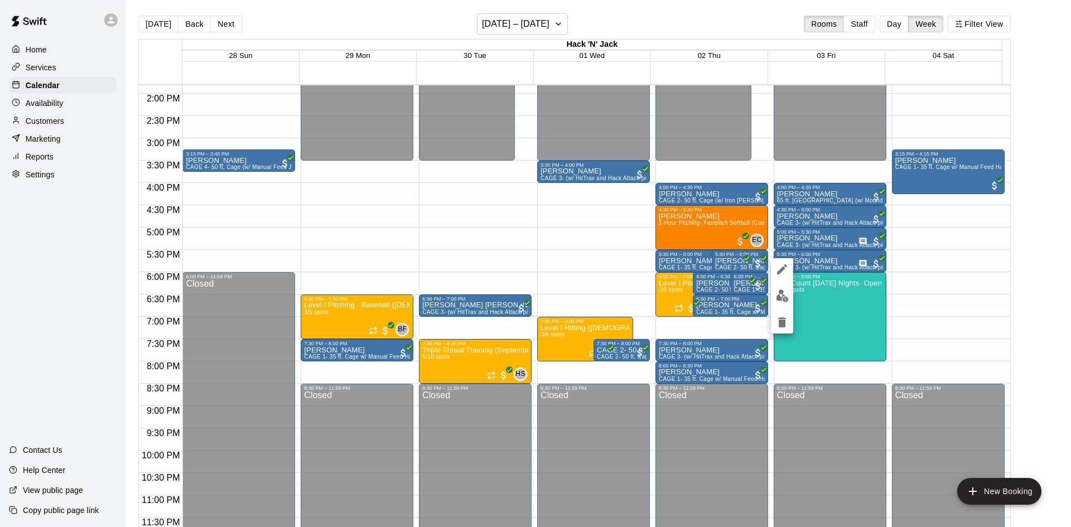
click at [786, 298] on img "edit" at bounding box center [782, 295] width 13 height 13
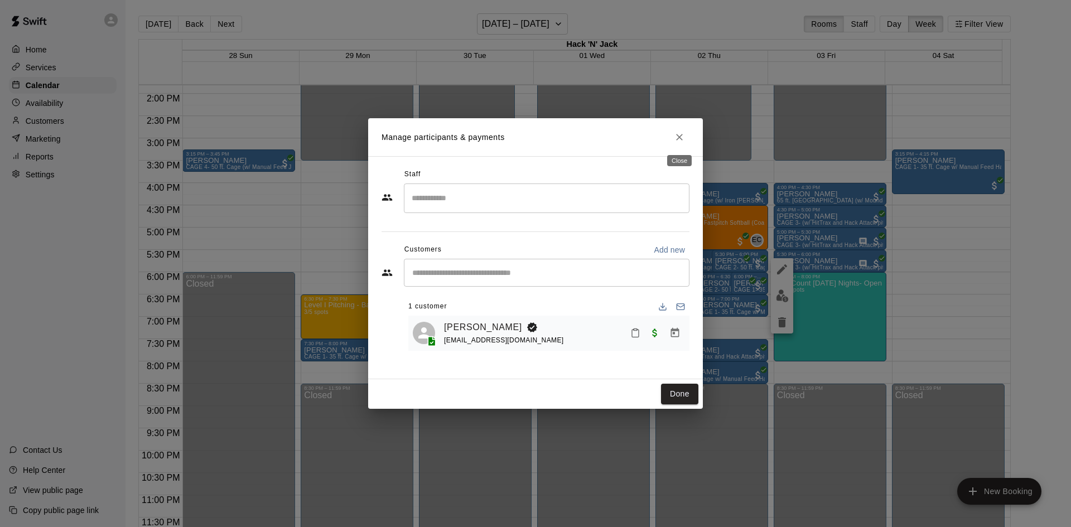
click at [685, 137] on button "Close" at bounding box center [679, 137] width 20 height 20
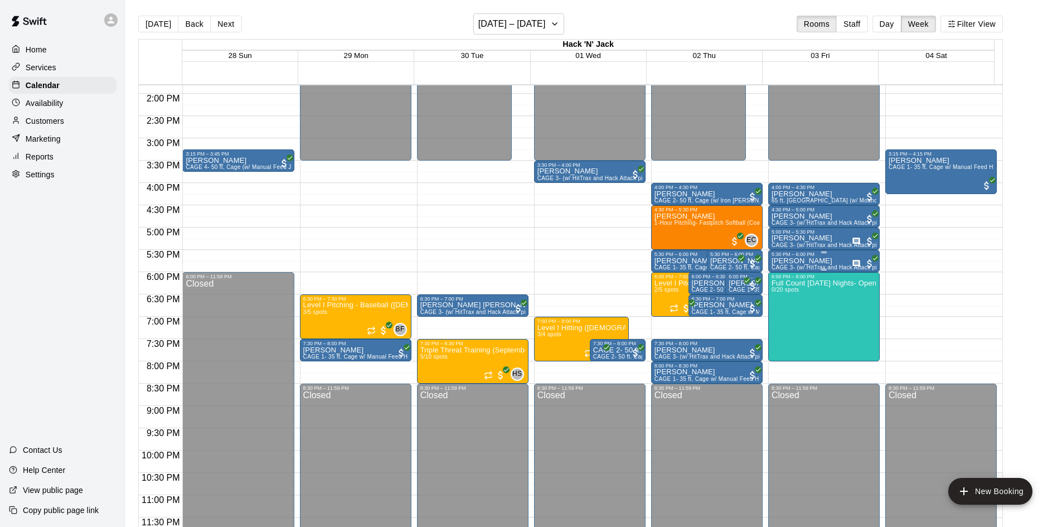
click at [837, 255] on div "5:30 PM – 6:00 PM" at bounding box center [824, 255] width 105 height 6
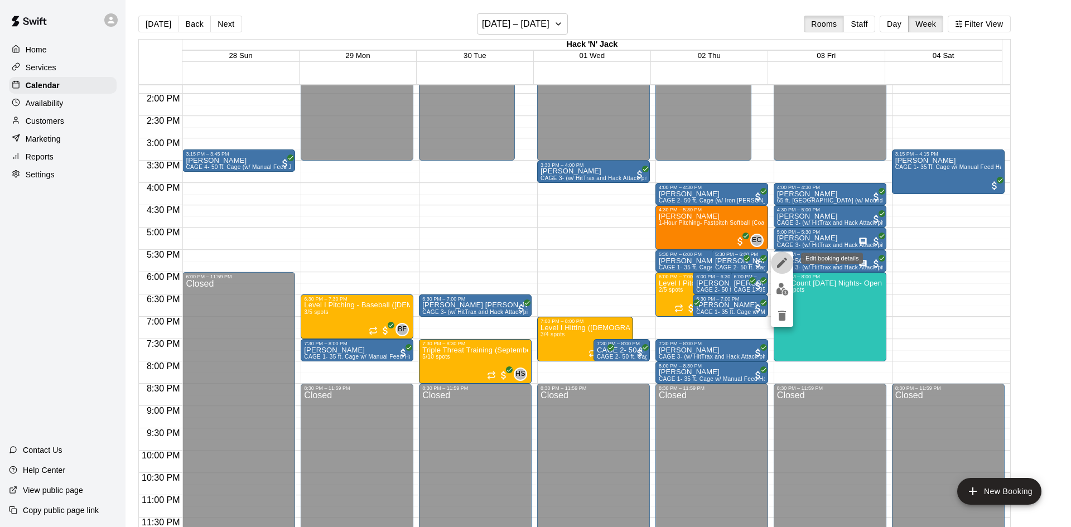
click at [784, 262] on icon "edit" at bounding box center [782, 263] width 10 height 10
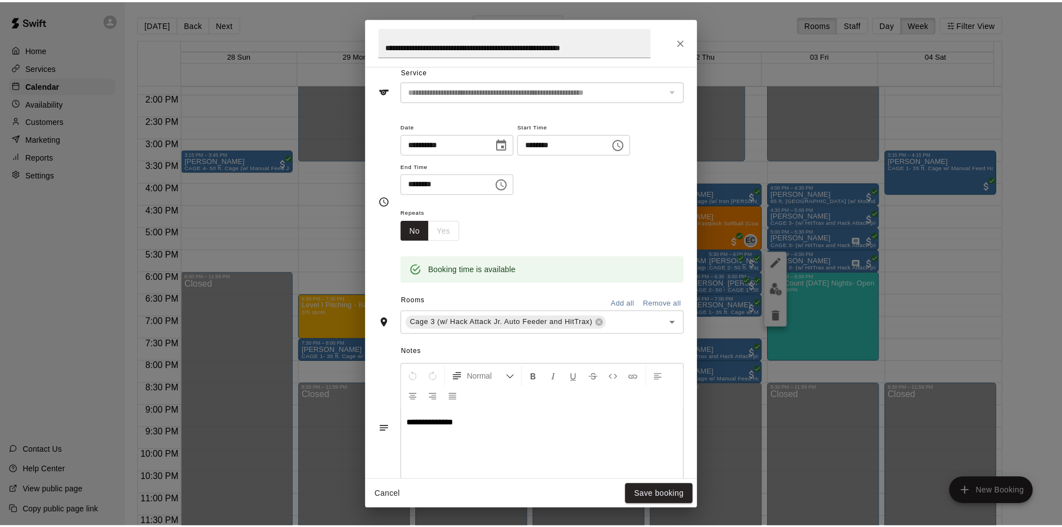
scroll to position [183, 0]
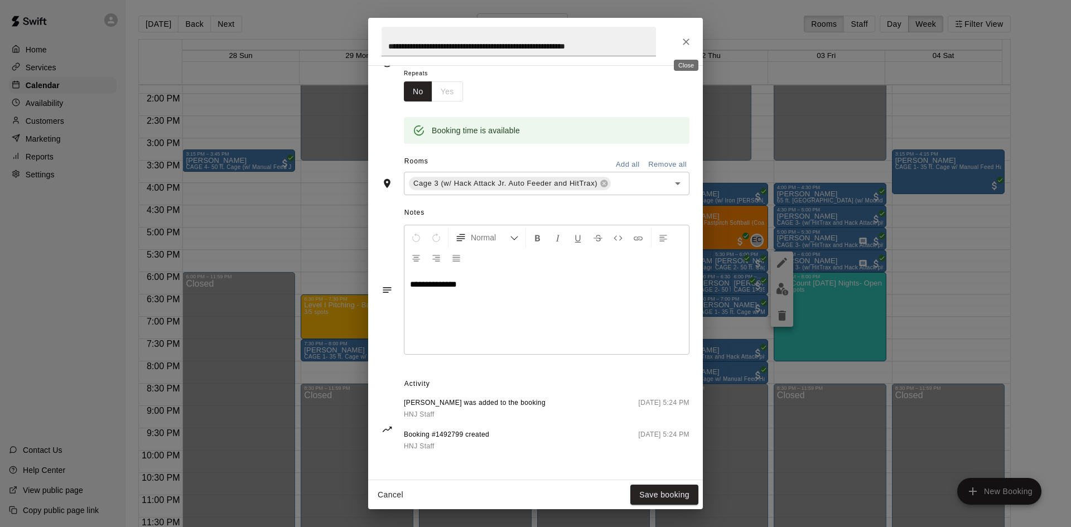
click at [683, 40] on icon "Close" at bounding box center [685, 41] width 11 height 11
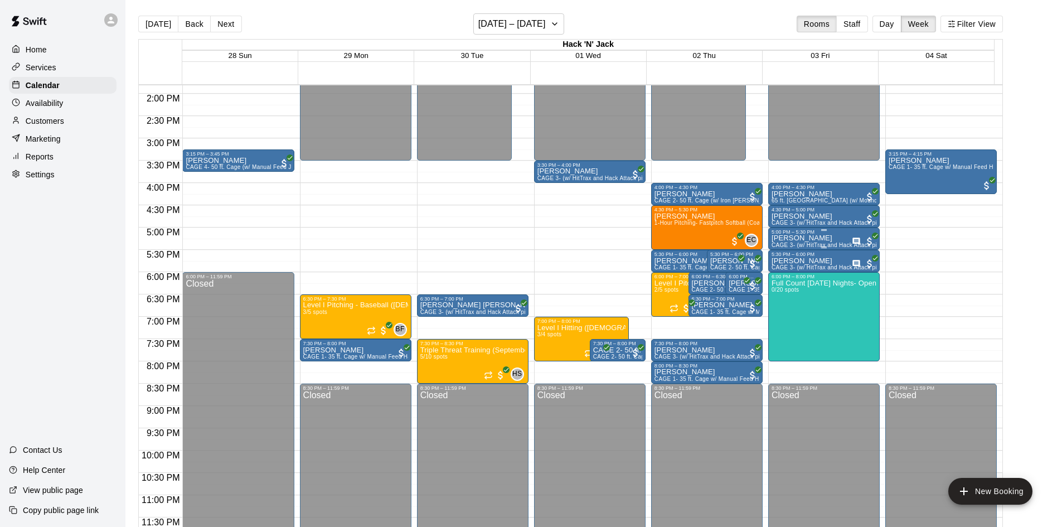
click at [815, 238] on p "[PERSON_NAME]" at bounding box center [824, 238] width 105 height 0
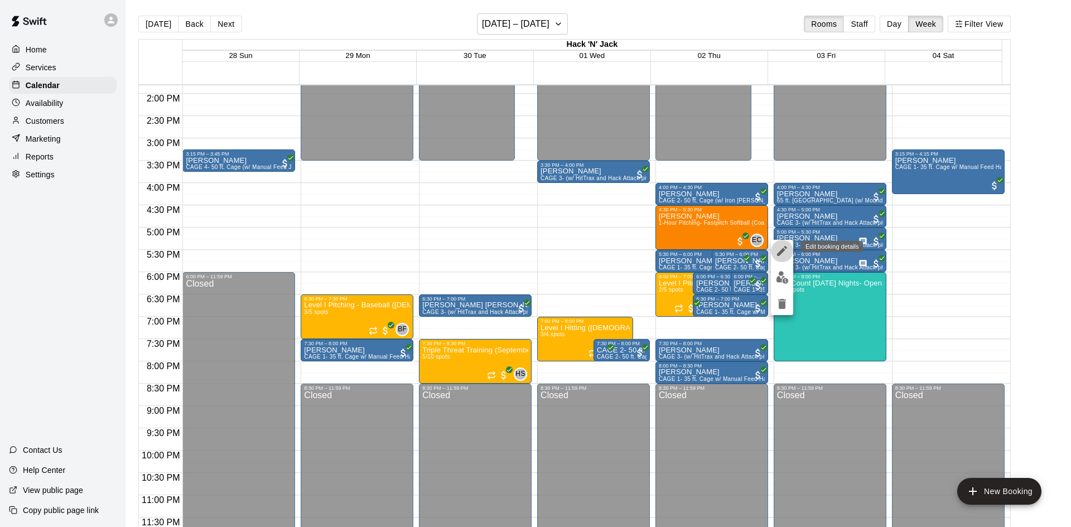
click at [785, 255] on icon "edit" at bounding box center [781, 250] width 13 height 13
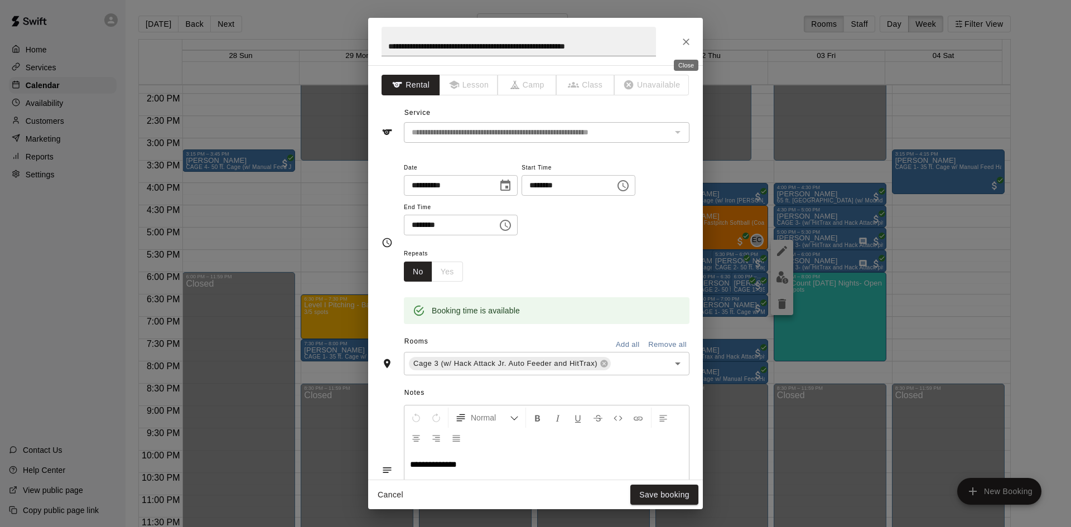
click at [688, 40] on icon "Close" at bounding box center [686, 41] width 7 height 7
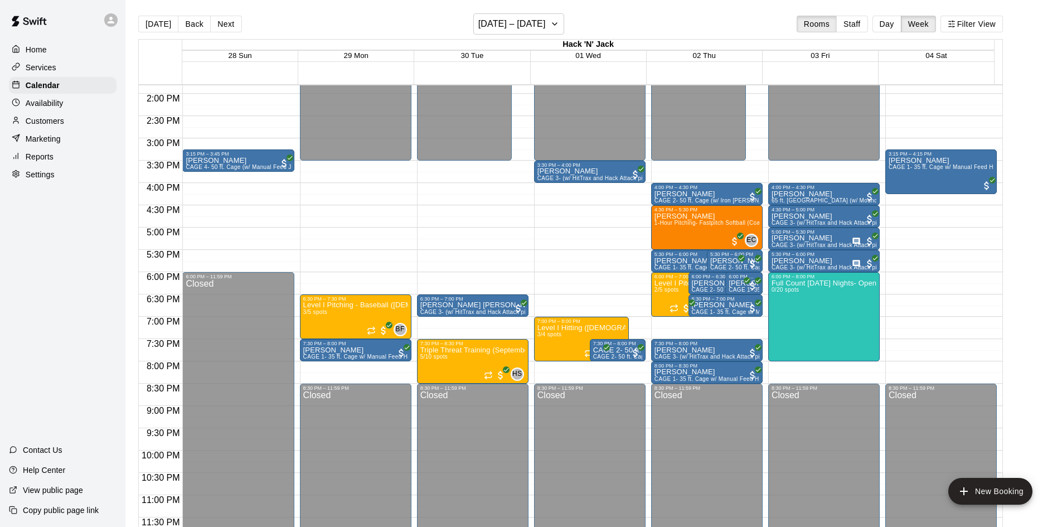
click at [49, 158] on p "Reports" at bounding box center [40, 156] width 28 height 11
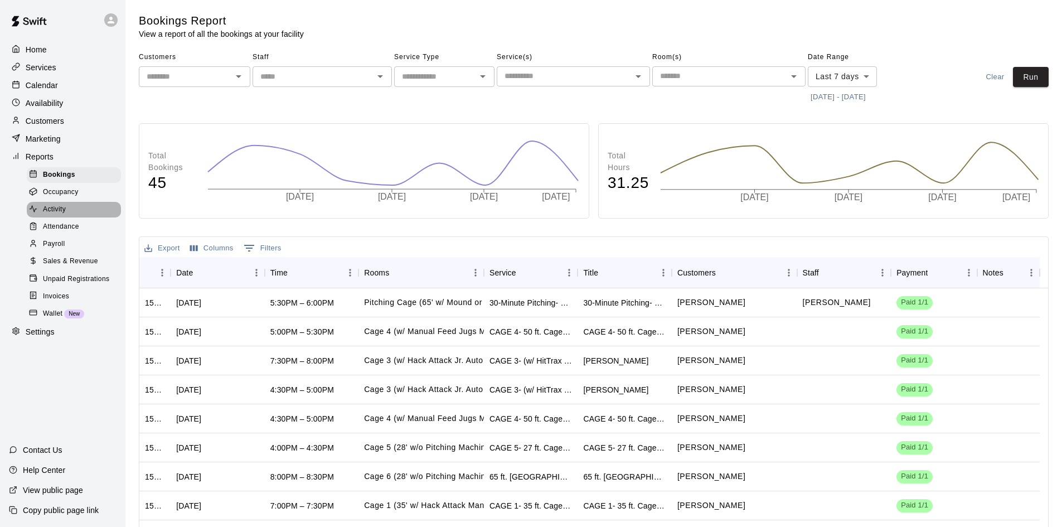
click at [61, 209] on span "Activity" at bounding box center [54, 209] width 23 height 11
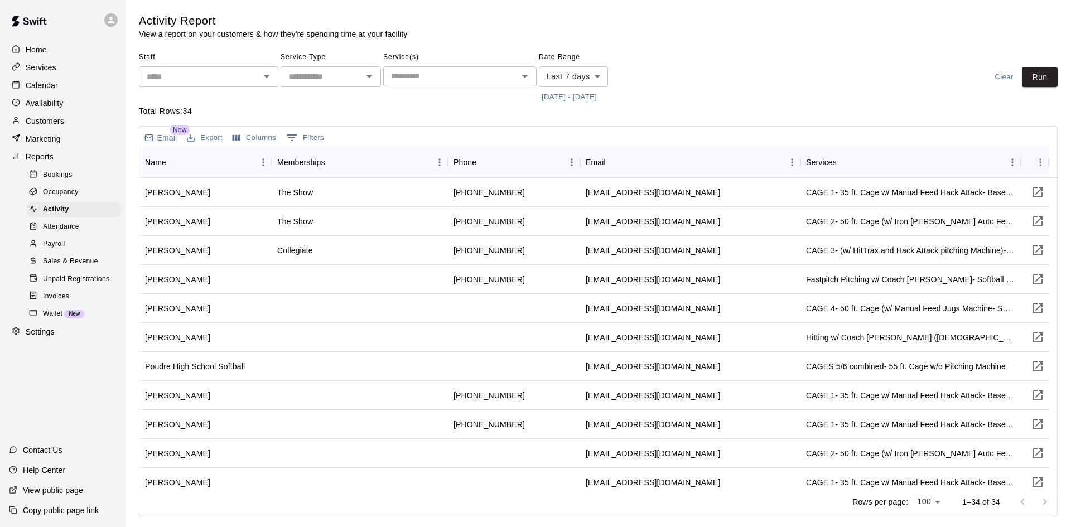
click at [604, 81] on body "Home Services Calendar Availability Customers Marketing Reports Bookings Occupa…" at bounding box center [535, 260] width 1071 height 521
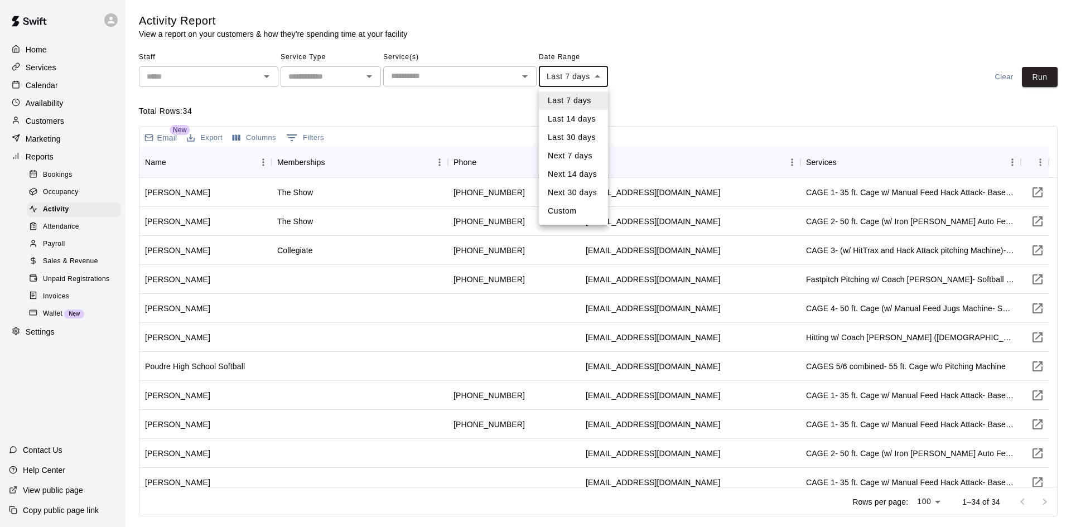
click at [573, 142] on li "Last 30 days" at bounding box center [573, 137] width 69 height 18
type input "*****"
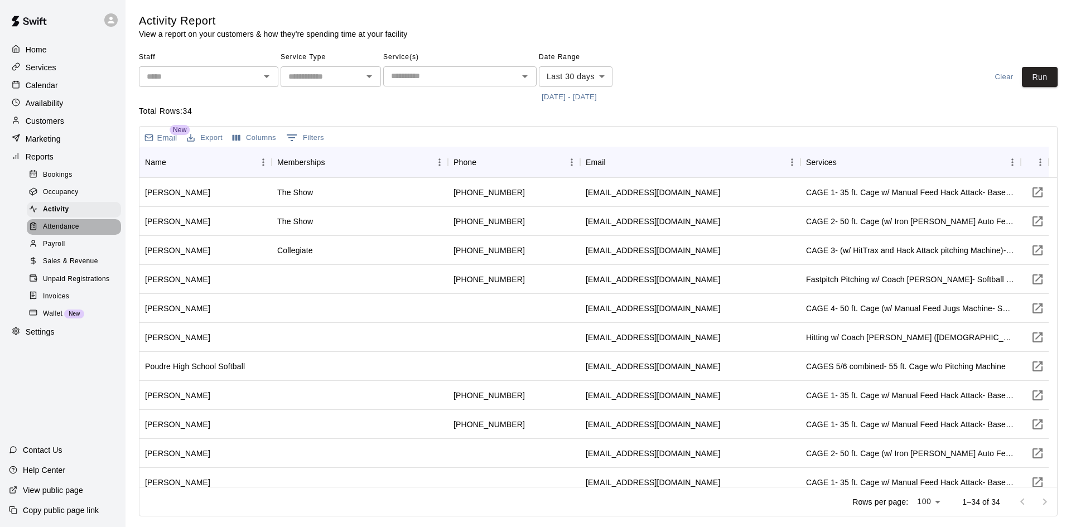
click at [50, 231] on span "Attendance" at bounding box center [61, 226] width 36 height 11
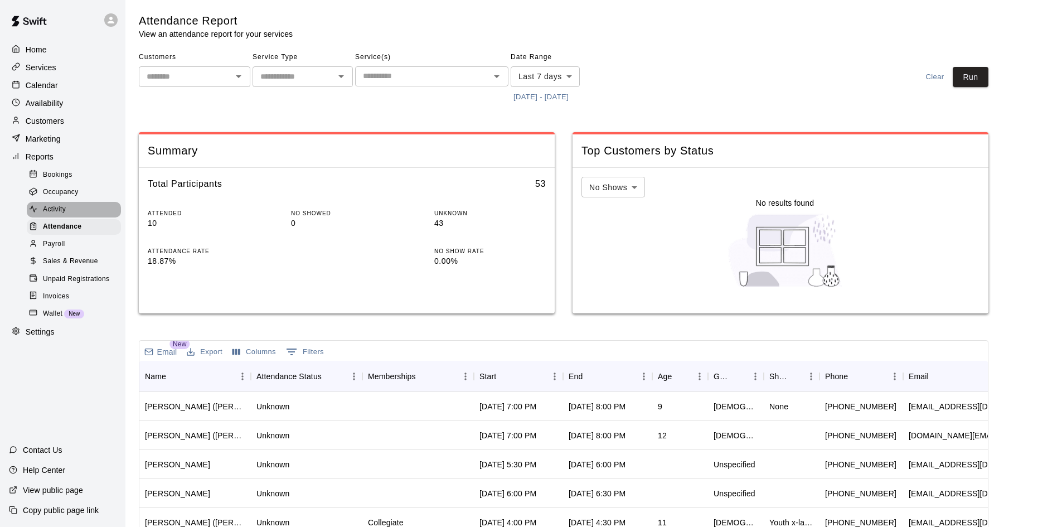
click at [52, 215] on span "Activity" at bounding box center [54, 209] width 23 height 11
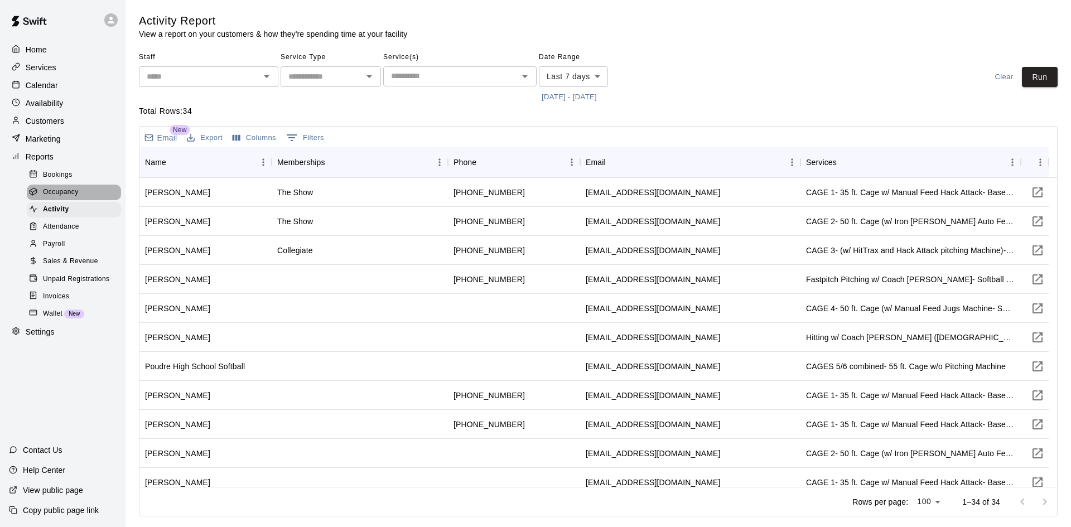
click at [59, 198] on span "Occupancy" at bounding box center [61, 192] width 36 height 11
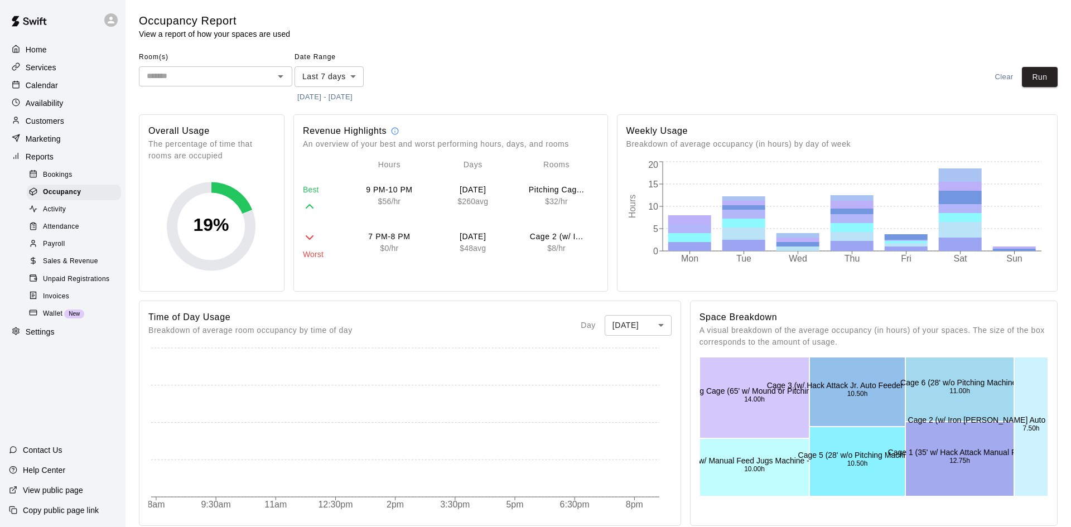
click at [355, 72] on body "Home Services Calendar Availability Customers Marketing Reports Bookings Occupa…" at bounding box center [535, 469] width 1071 height 939
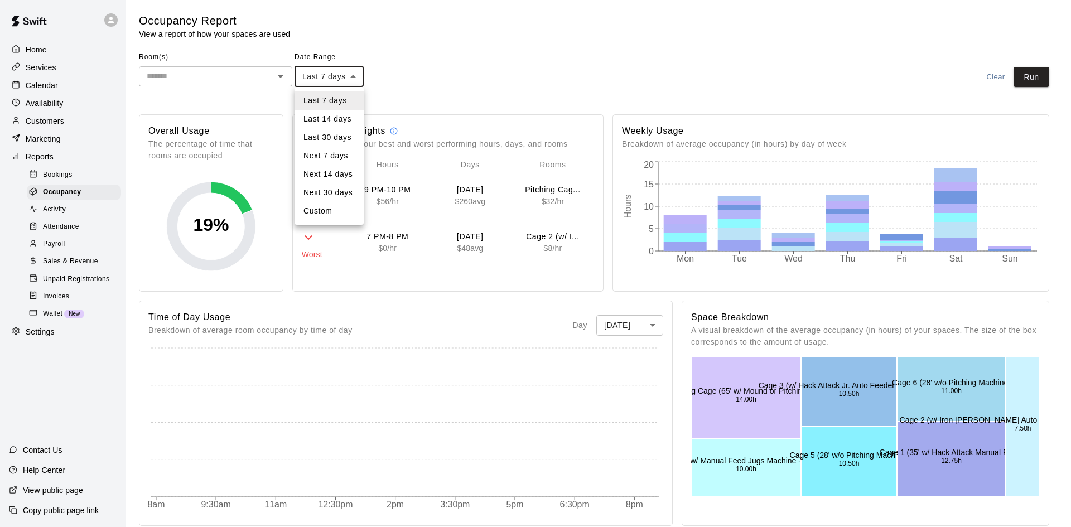
click at [330, 133] on li "Last 30 days" at bounding box center [328, 137] width 69 height 18
type input "*****"
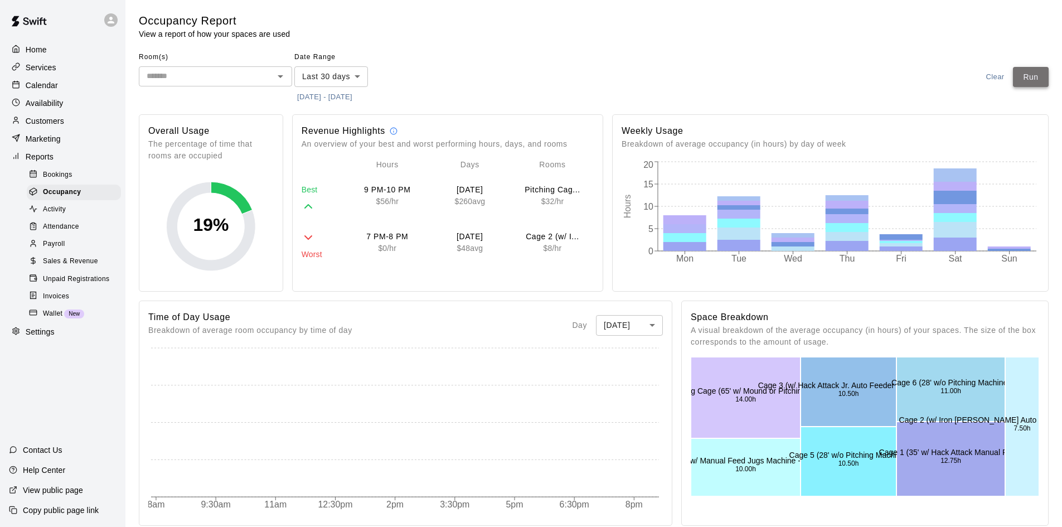
click at [1026, 74] on button "Run" at bounding box center [1031, 77] width 36 height 21
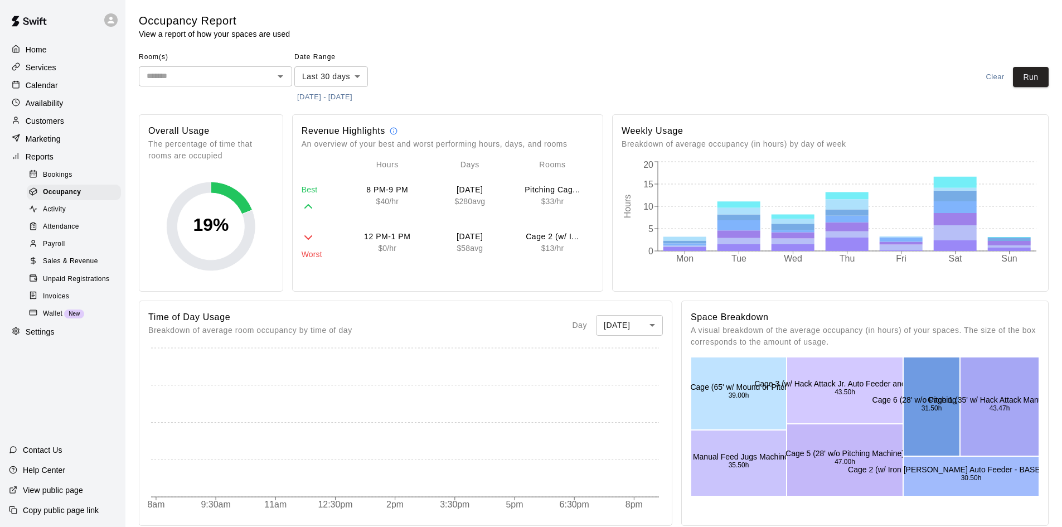
click at [650, 322] on body "Home Services Calendar Availability Customers Marketing Reports Bookings Occupa…" at bounding box center [531, 469] width 1062 height 939
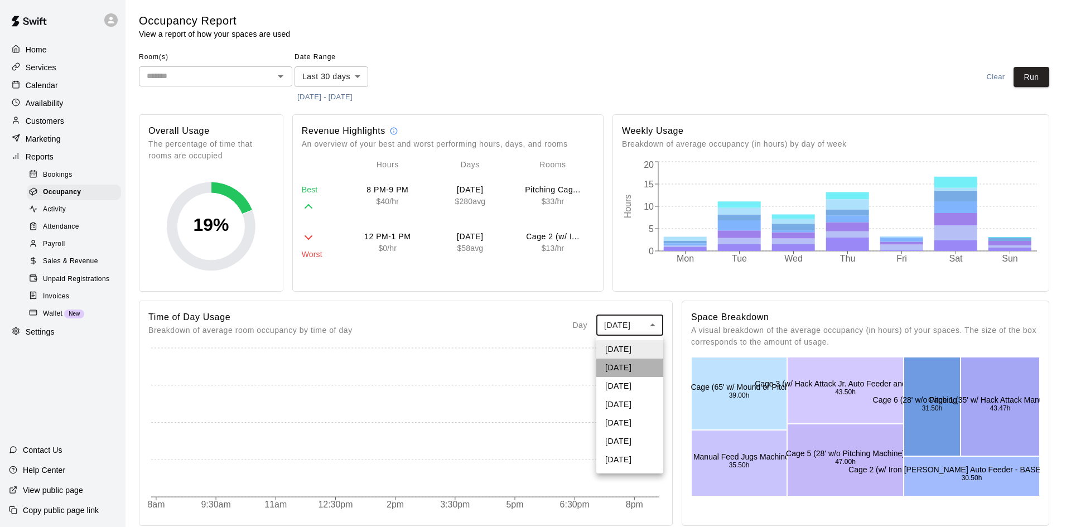
click at [621, 369] on li "[DATE]" at bounding box center [629, 368] width 67 height 18
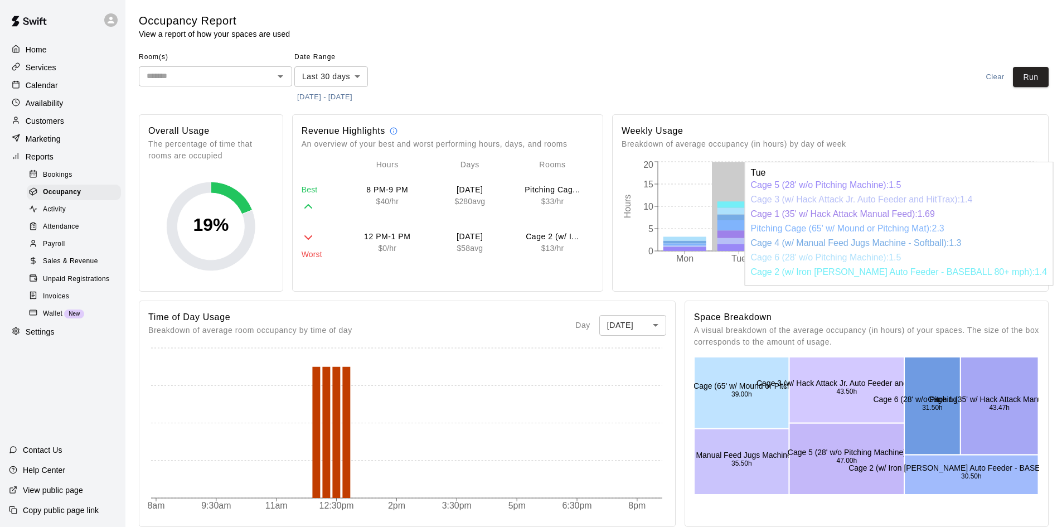
click at [725, 227] on icon at bounding box center [739, 225] width 43 height 10
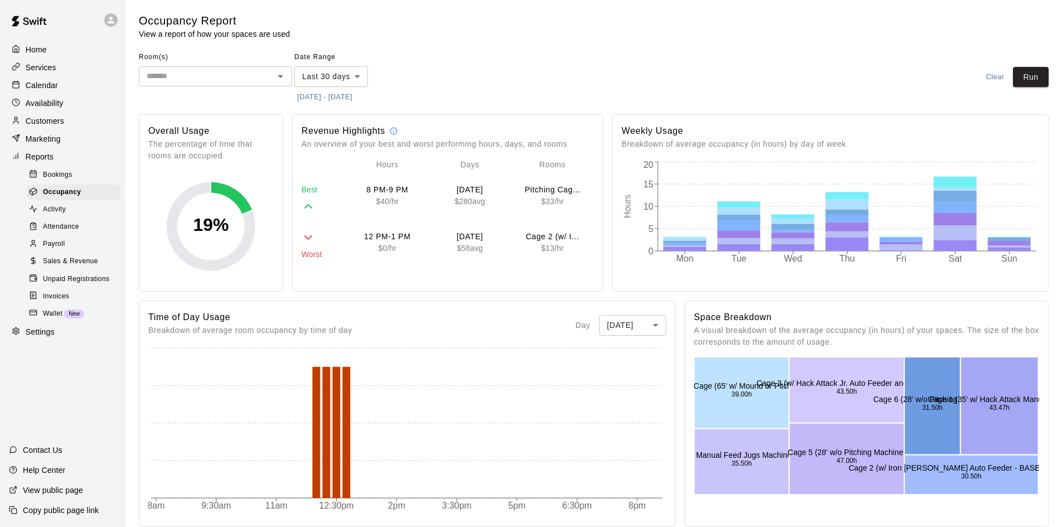
click at [641, 325] on body "Home Services Calendar Availability Customers Marketing Reports Bookings Occupa…" at bounding box center [531, 470] width 1062 height 940
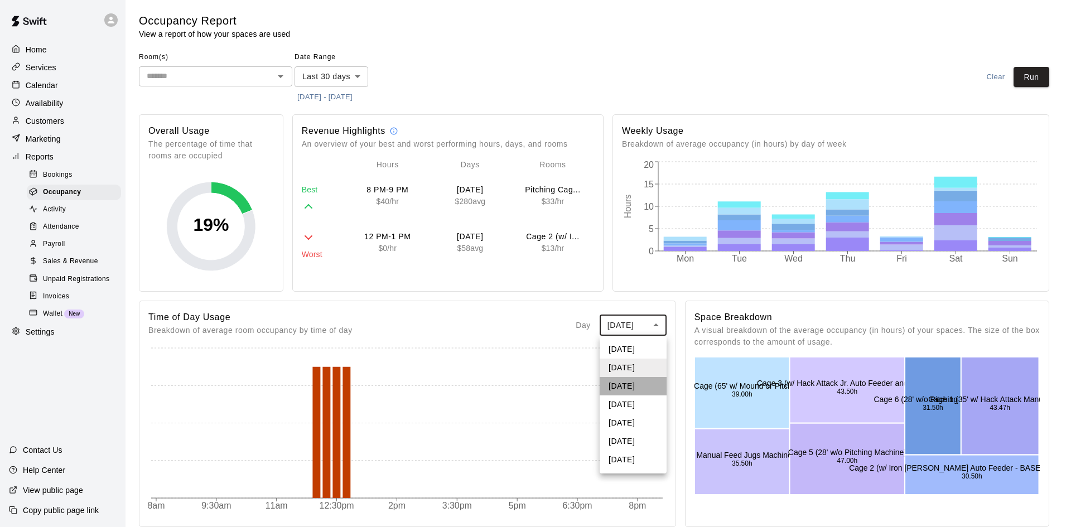
click at [627, 389] on li "[DATE]" at bounding box center [633, 386] width 67 height 18
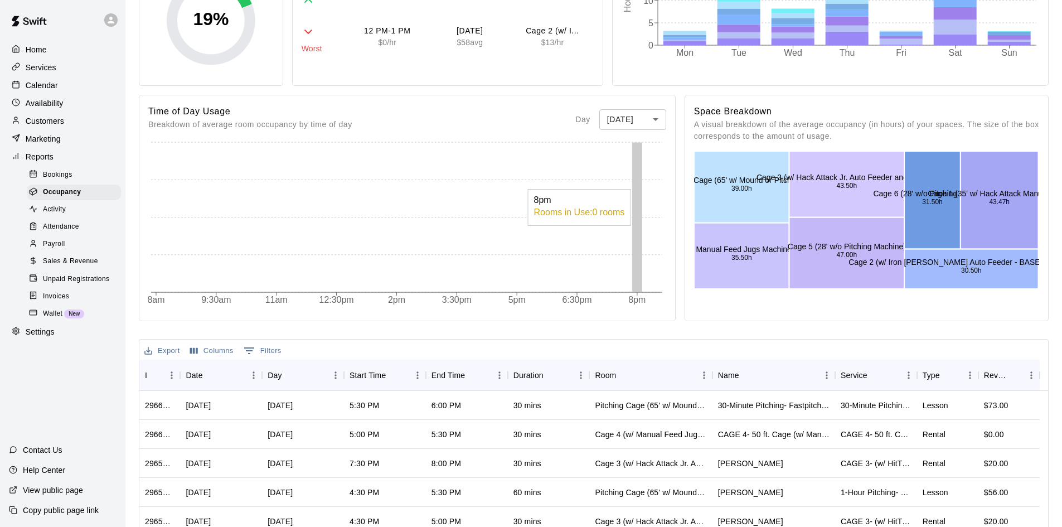
scroll to position [223, 0]
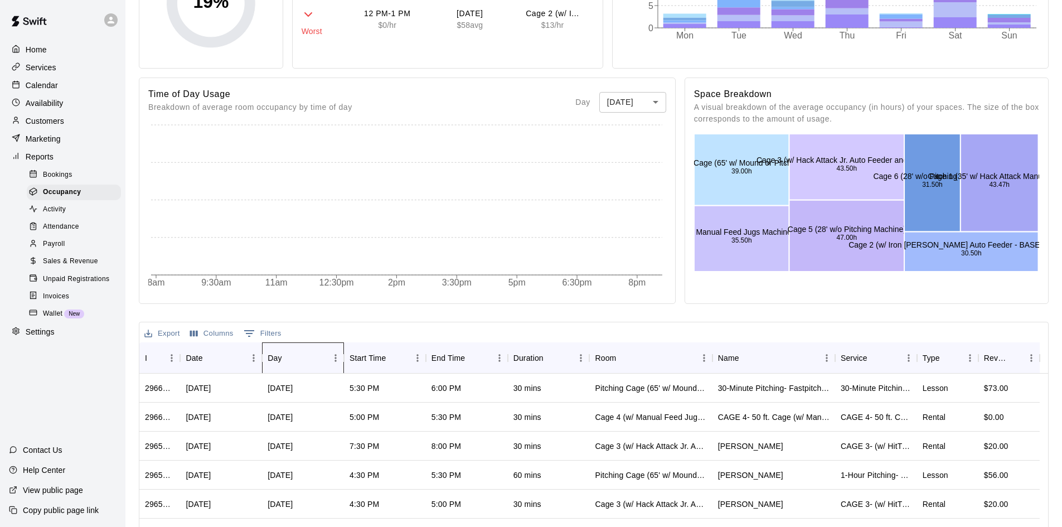
click at [270, 357] on div "Day" at bounding box center [275, 357] width 14 height 31
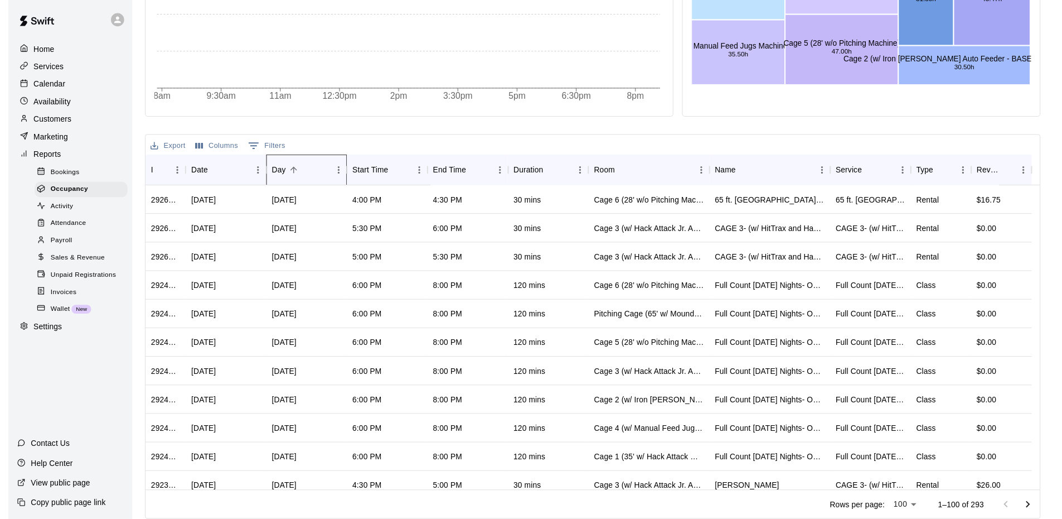
scroll to position [413, 0]
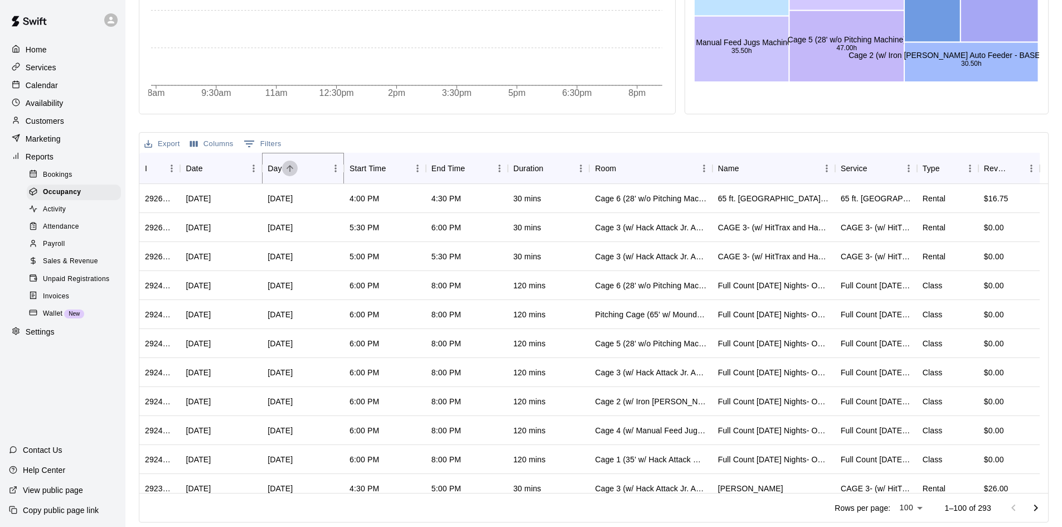
click at [287, 174] on button "Sort" at bounding box center [290, 169] width 16 height 16
click at [269, 144] on button "0 Filters" at bounding box center [262, 144] width 43 height 18
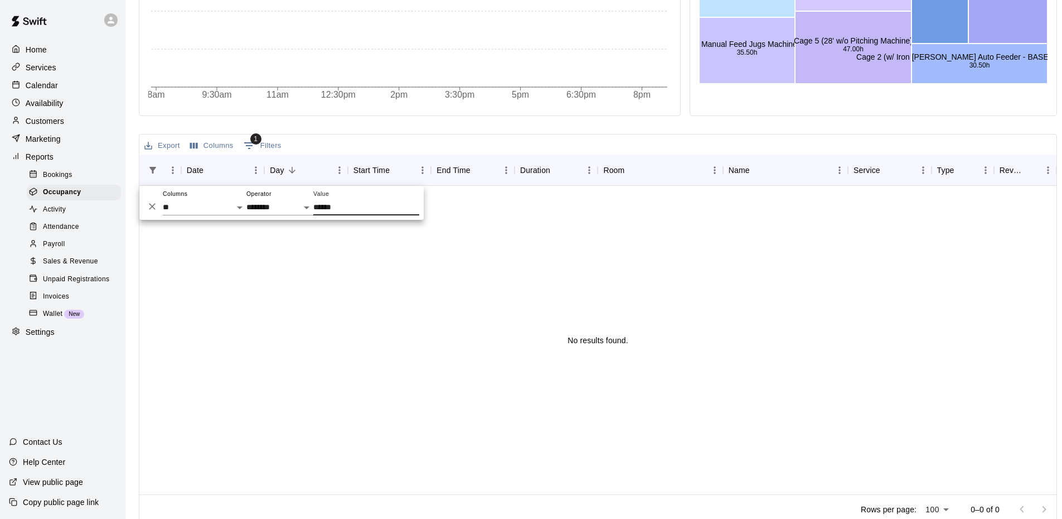
type input "******"
click at [164, 207] on select "**********" at bounding box center [205, 207] width 84 height 16
click at [163, 199] on select "**********" at bounding box center [205, 207] width 84 height 16
click at [228, 202] on select "**********" at bounding box center [205, 207] width 84 height 16
select select "***"
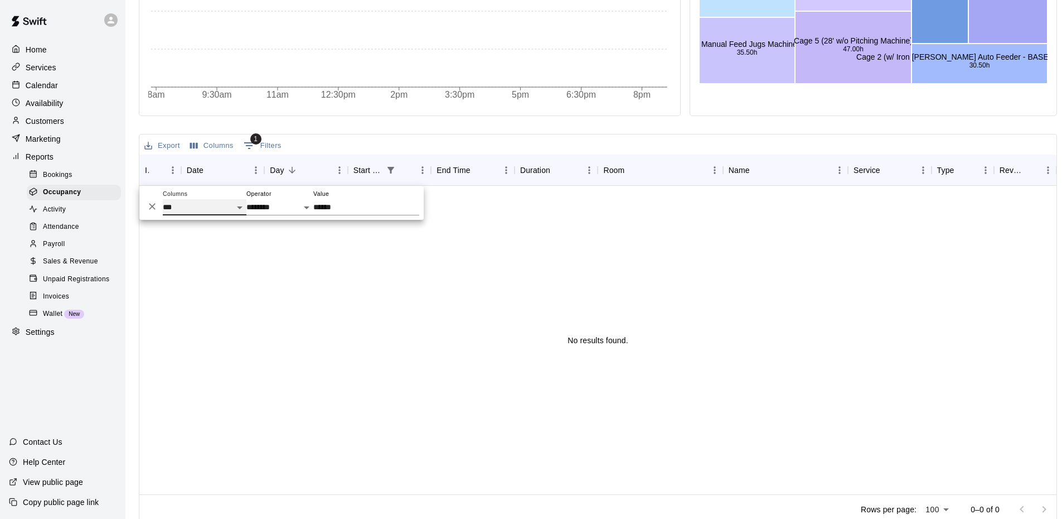
click at [163, 199] on select "**********" at bounding box center [205, 207] width 84 height 16
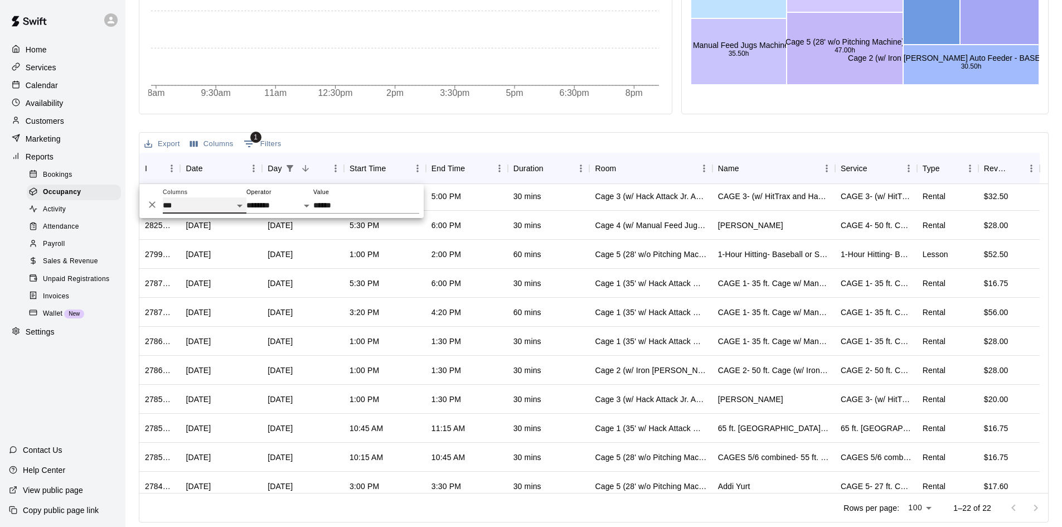
scroll to position [329, 0]
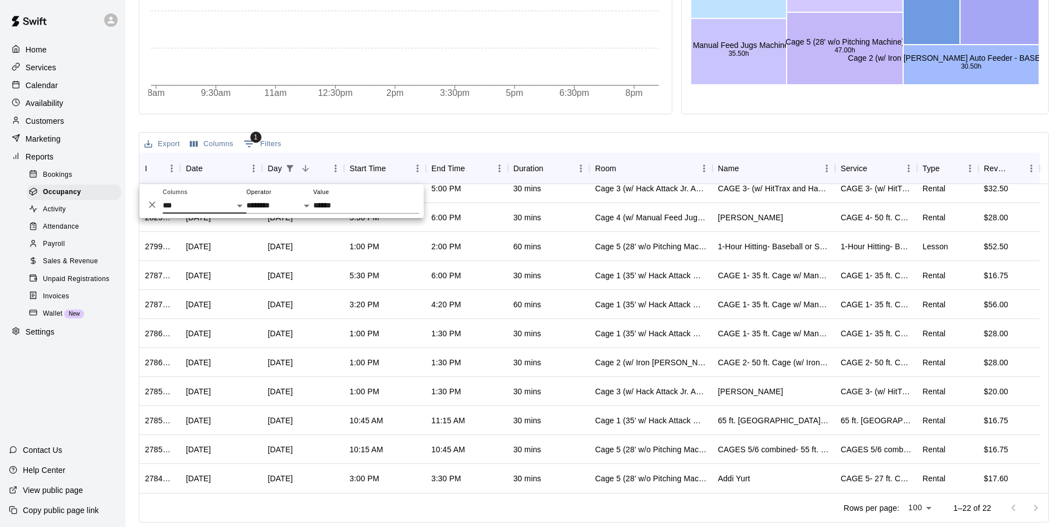
click at [504, 137] on div "Export Columns 1 Filters" at bounding box center [593, 143] width 909 height 20
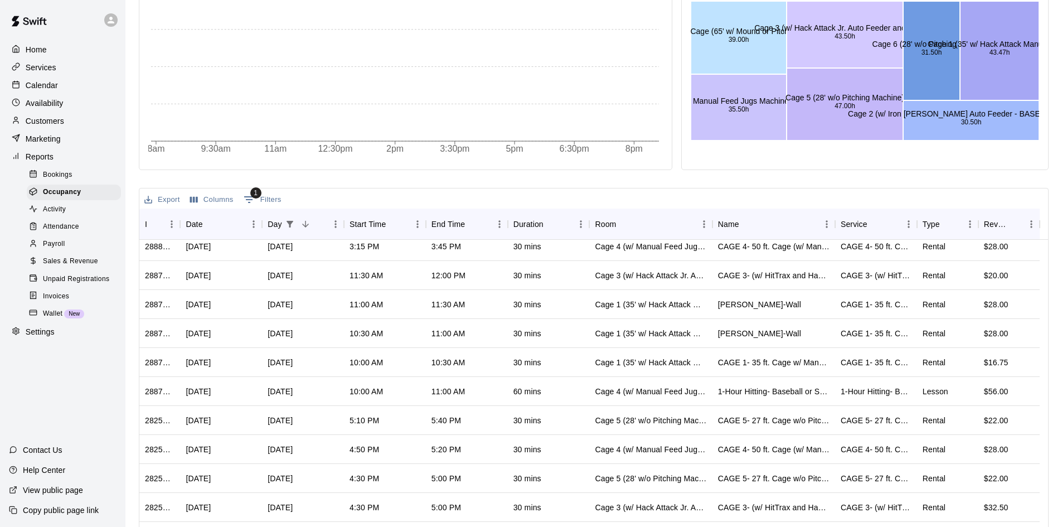
scroll to position [112, 0]
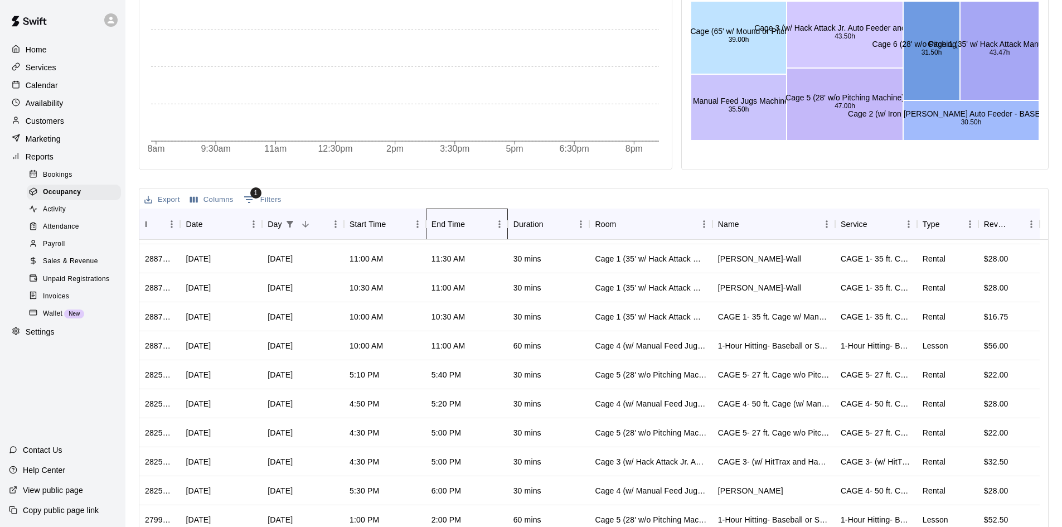
click at [457, 230] on div "End Time" at bounding box center [448, 224] width 33 height 31
click at [372, 225] on div "Start Time" at bounding box center [368, 224] width 36 height 31
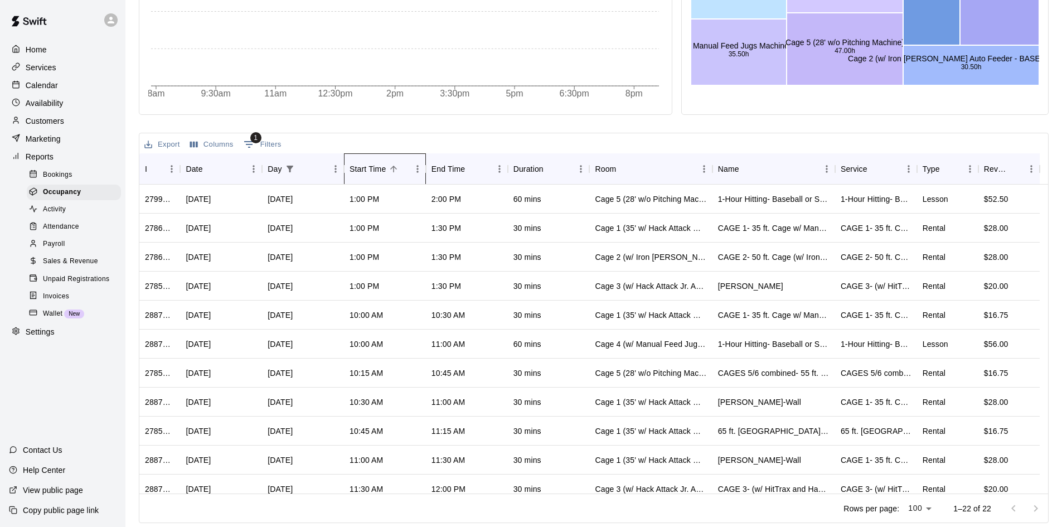
scroll to position [412, 0]
click at [399, 177] on div "Start Time" at bounding box center [380, 168] width 60 height 31
click at [475, 178] on div "End Time" at bounding box center [462, 168] width 60 height 31
click at [380, 176] on div "Start Time" at bounding box center [368, 168] width 36 height 31
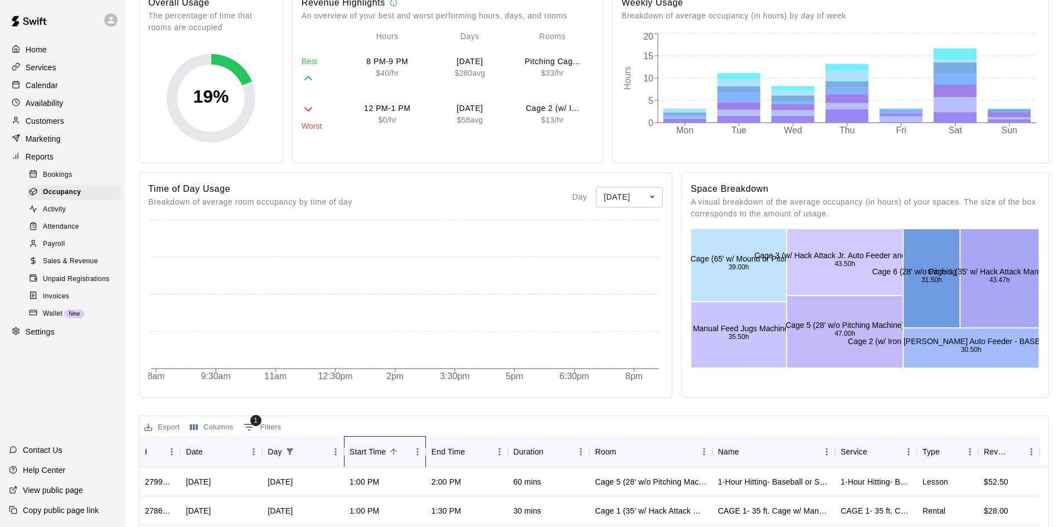
scroll to position [0, 0]
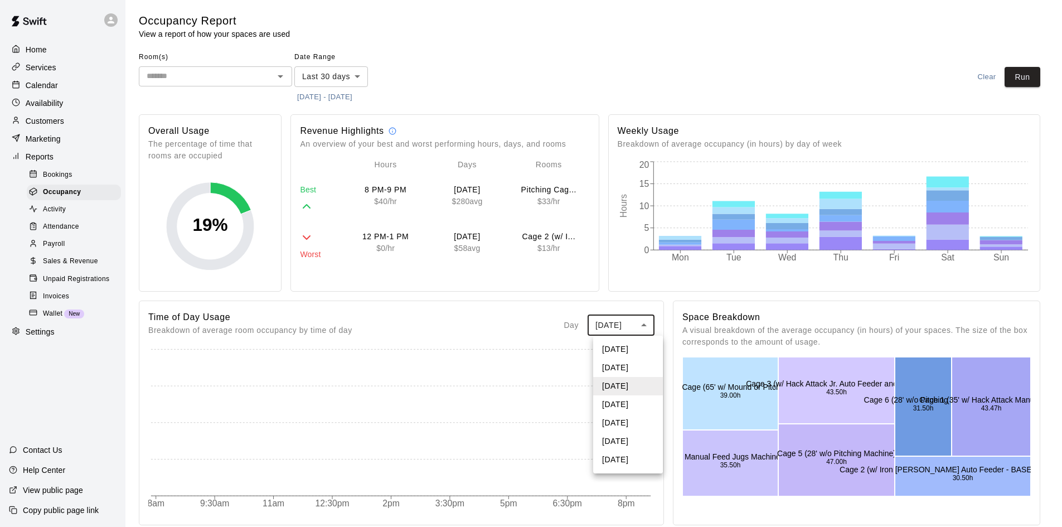
click at [645, 326] on body "Home Services Calendar Availability Customers Marketing Reports Bookings Occupa…" at bounding box center [531, 469] width 1062 height 938
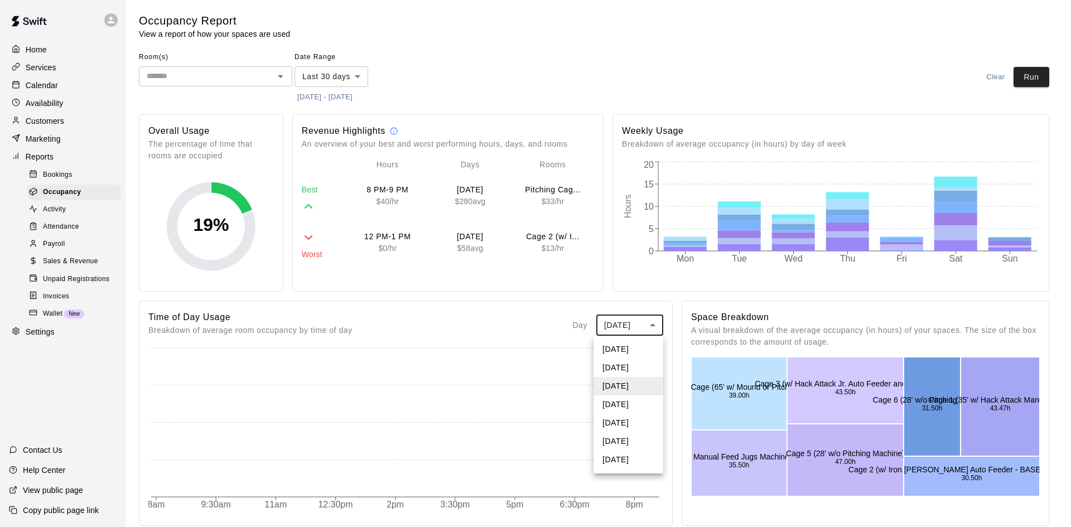
click at [620, 468] on li "[DATE]" at bounding box center [628, 460] width 70 height 18
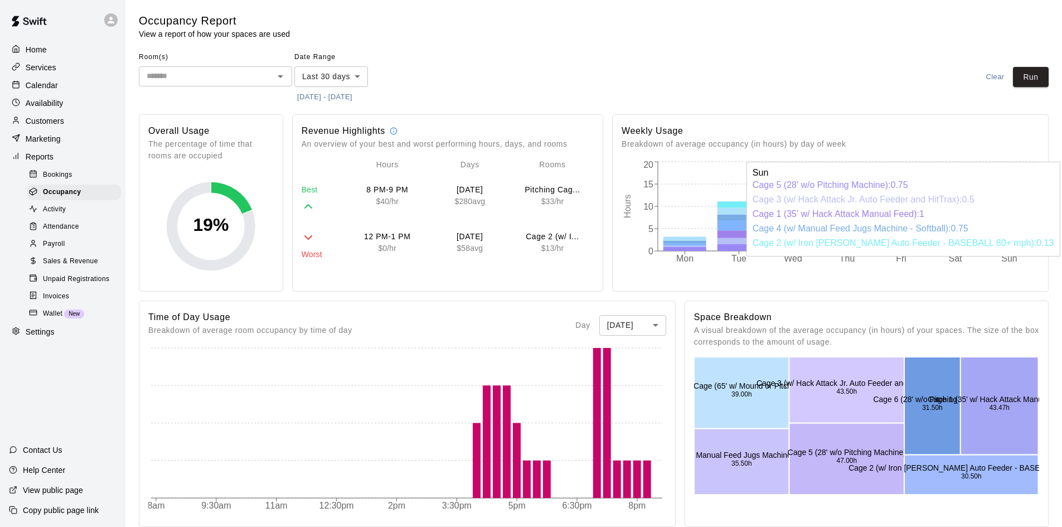
click at [1017, 247] on icon at bounding box center [1009, 246] width 43 height 2
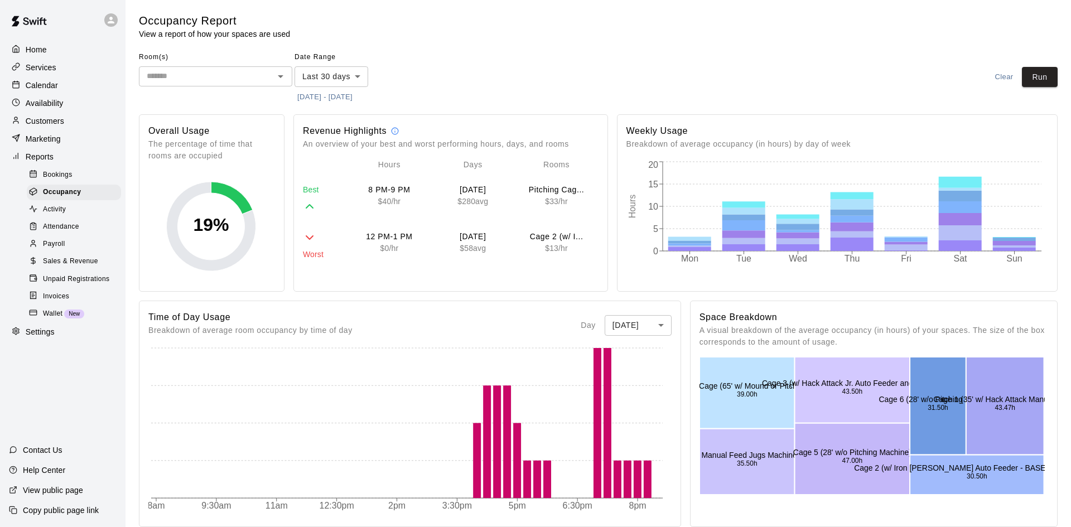
click at [322, 77] on body "Home Services Calendar Availability Customers Marketing Reports Bookings Occupa…" at bounding box center [535, 470] width 1071 height 940
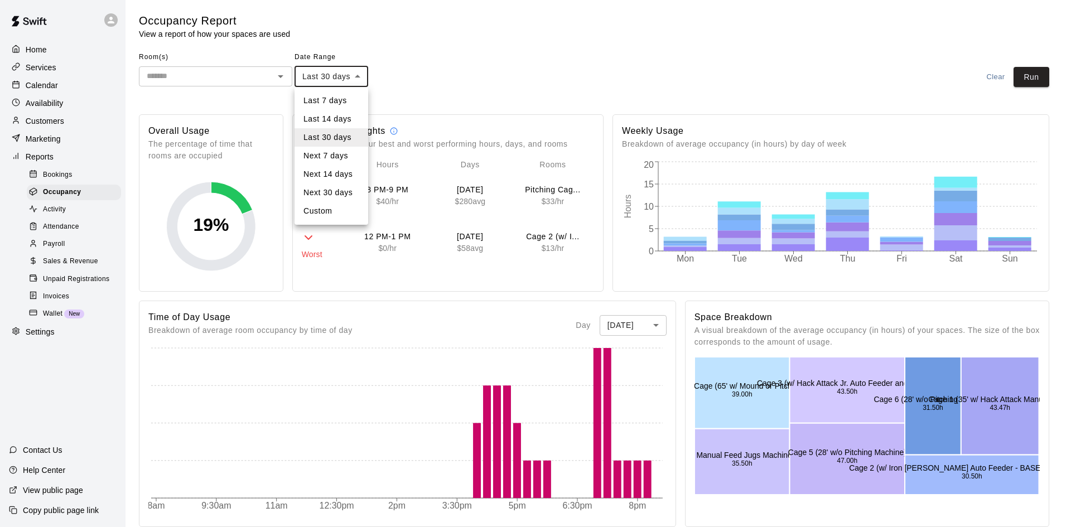
click at [394, 81] on div at bounding box center [535, 263] width 1071 height 527
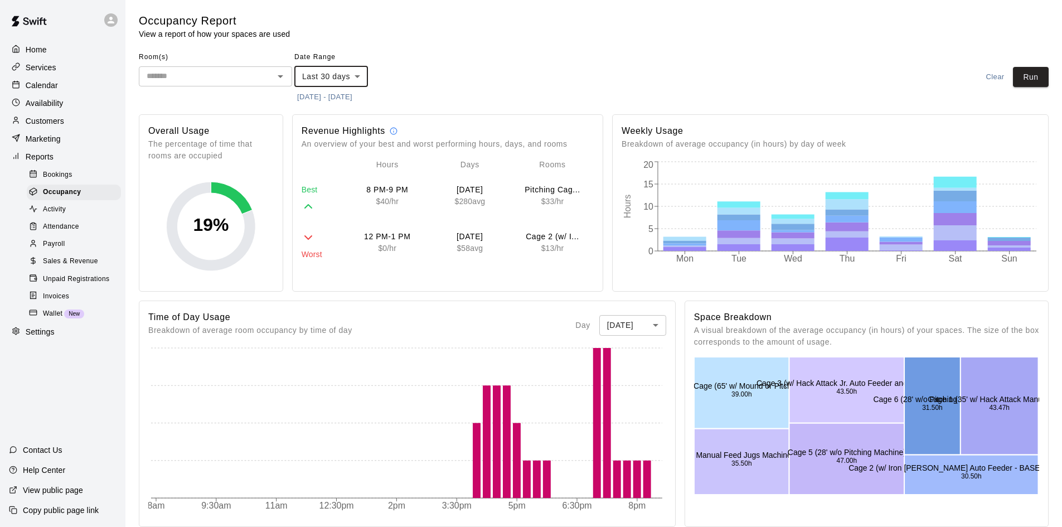
click at [320, 96] on button "[DATE] - [DATE]" at bounding box center [324, 97] width 61 height 17
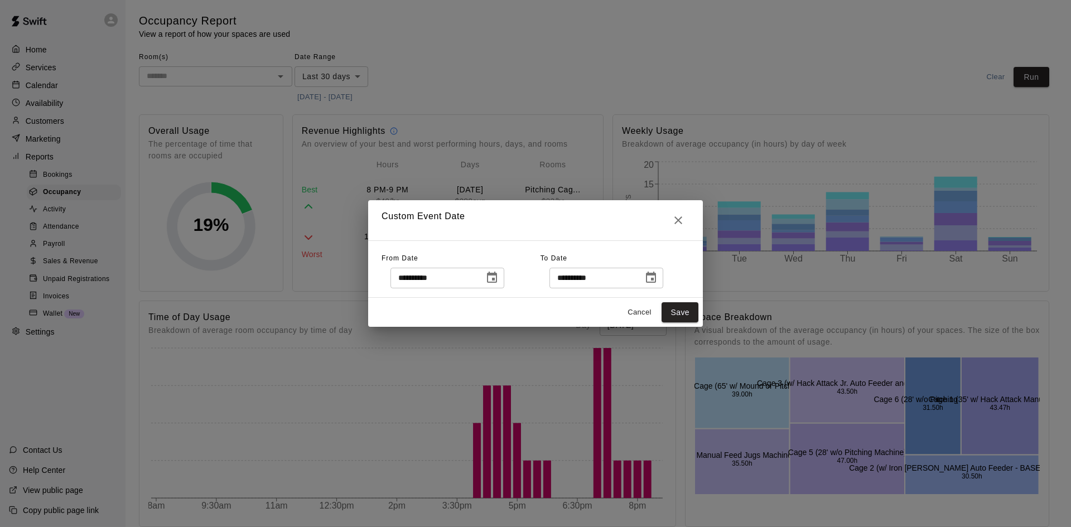
click at [497, 275] on icon "Choose date, selected date is Sep 9, 2025" at bounding box center [492, 277] width 10 height 11
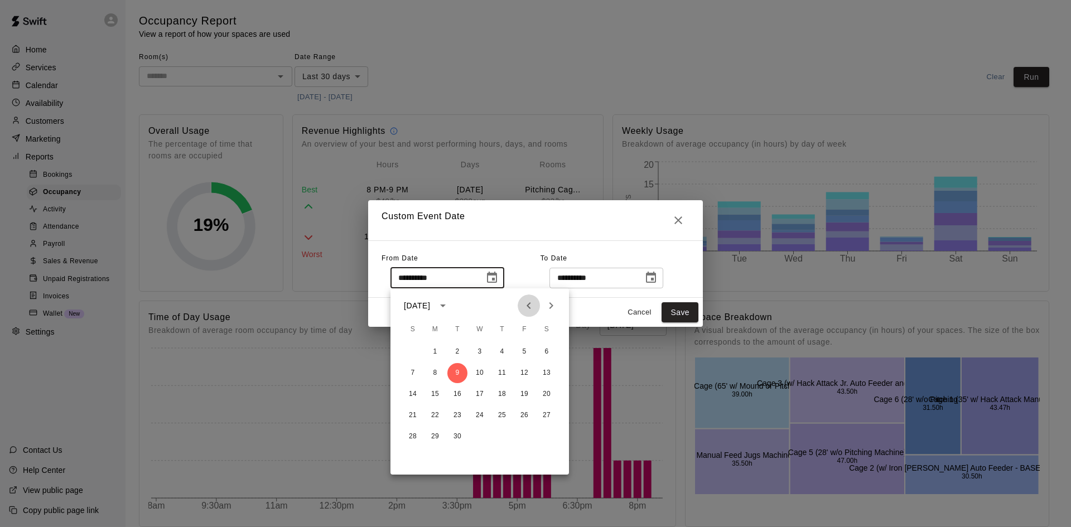
click at [526, 305] on icon "Previous month" at bounding box center [528, 305] width 13 height 13
click at [526, 354] on button "1" at bounding box center [524, 352] width 20 height 20
type input "**********"
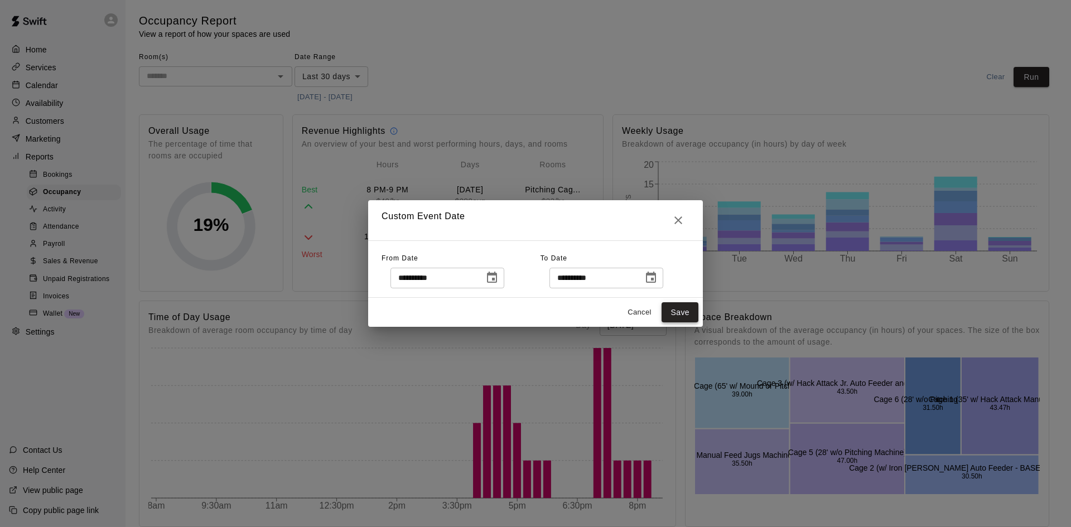
click at [670, 309] on button "Save" at bounding box center [679, 312] width 37 height 21
type input "******"
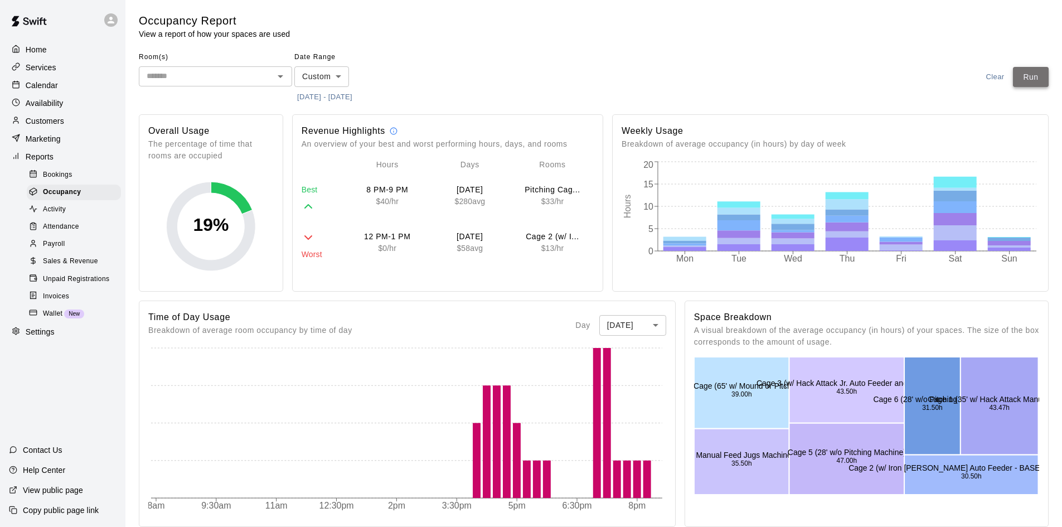
click at [1029, 78] on button "Run" at bounding box center [1031, 77] width 36 height 21
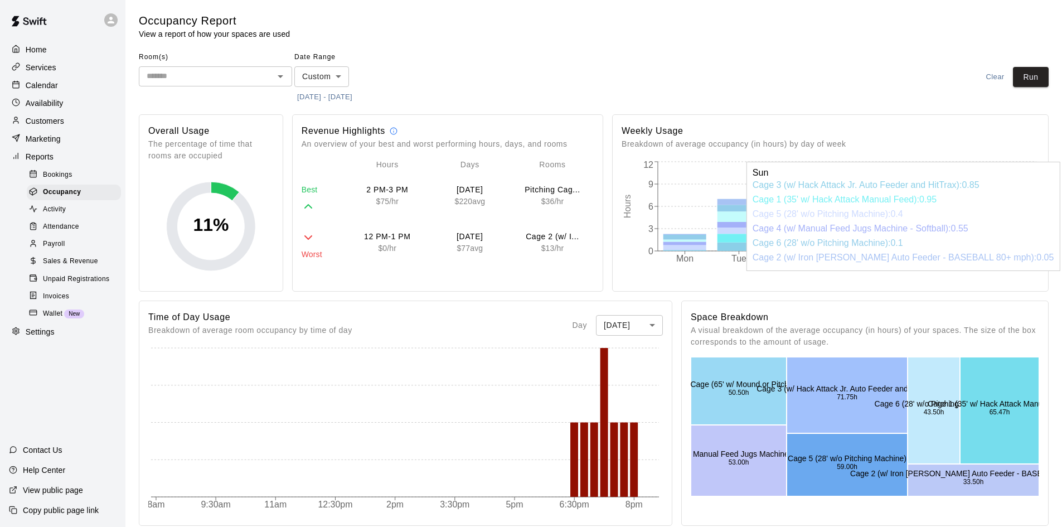
click at [1012, 244] on icon at bounding box center [1009, 241] width 43 height 7
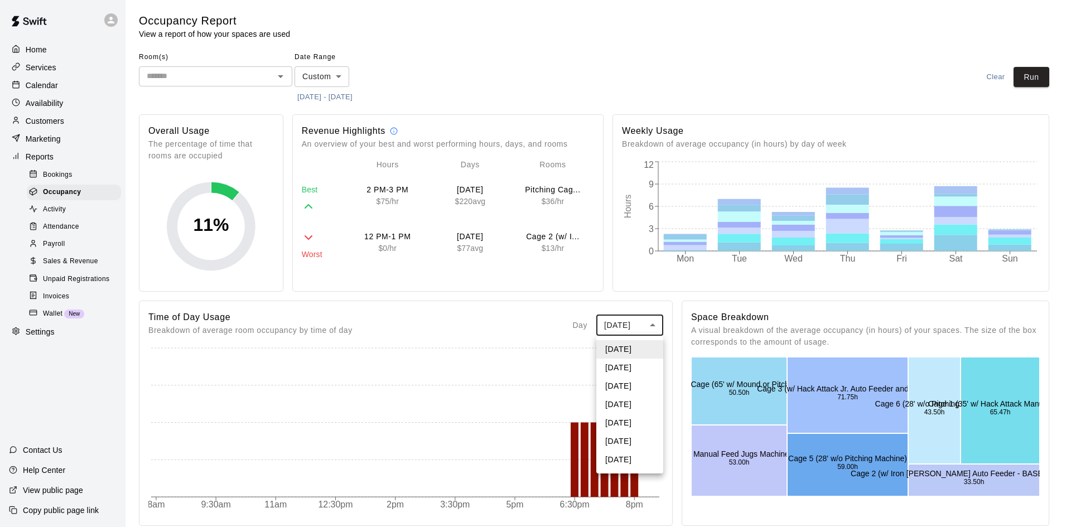
click at [650, 325] on body "Home Services Calendar Availability Customers Marketing Reports Bookings Occupa…" at bounding box center [535, 469] width 1071 height 939
click at [629, 455] on li "[DATE]" at bounding box center [629, 460] width 67 height 18
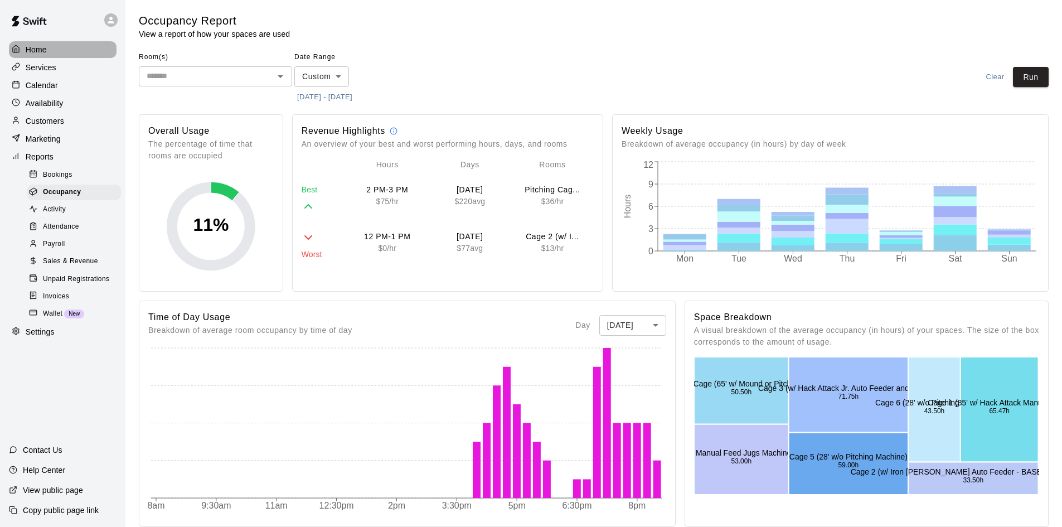
click at [45, 53] on p "Home" at bounding box center [36, 49] width 21 height 11
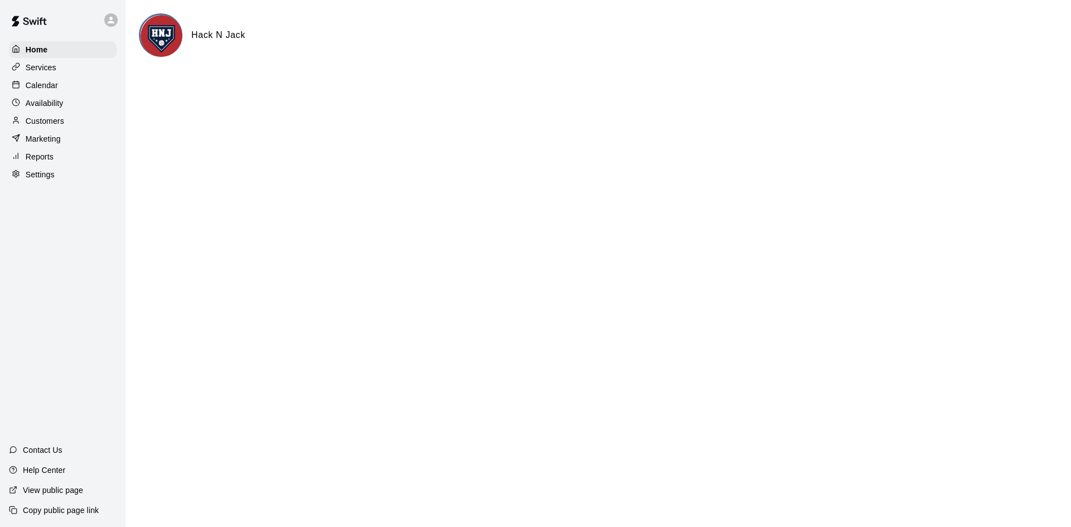
click at [31, 67] on p "Services" at bounding box center [41, 67] width 31 height 11
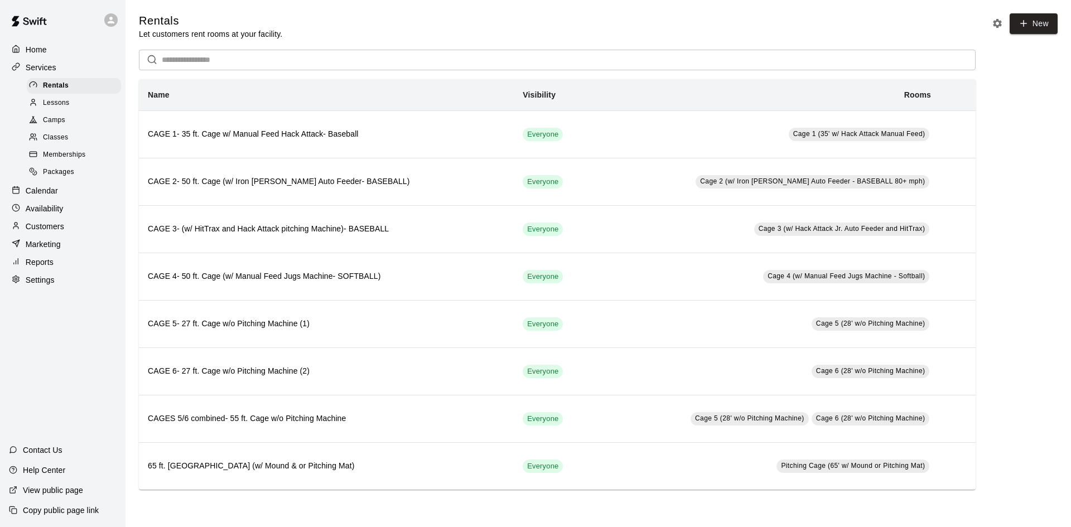
click at [70, 118] on div "Camps" at bounding box center [74, 121] width 94 height 16
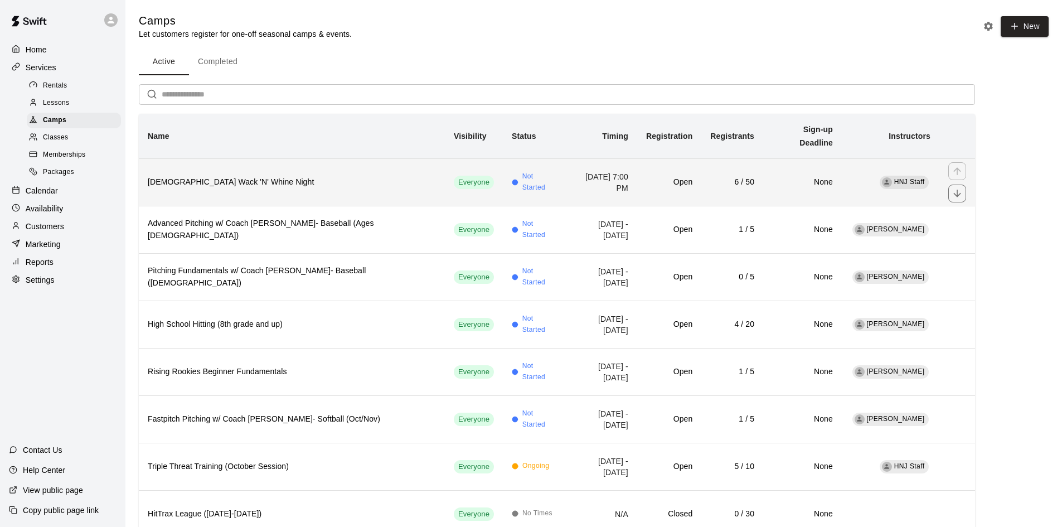
click at [308, 176] on h6 "[DEMOGRAPHIC_DATA] Wack 'N' Whine Night" at bounding box center [292, 182] width 288 height 12
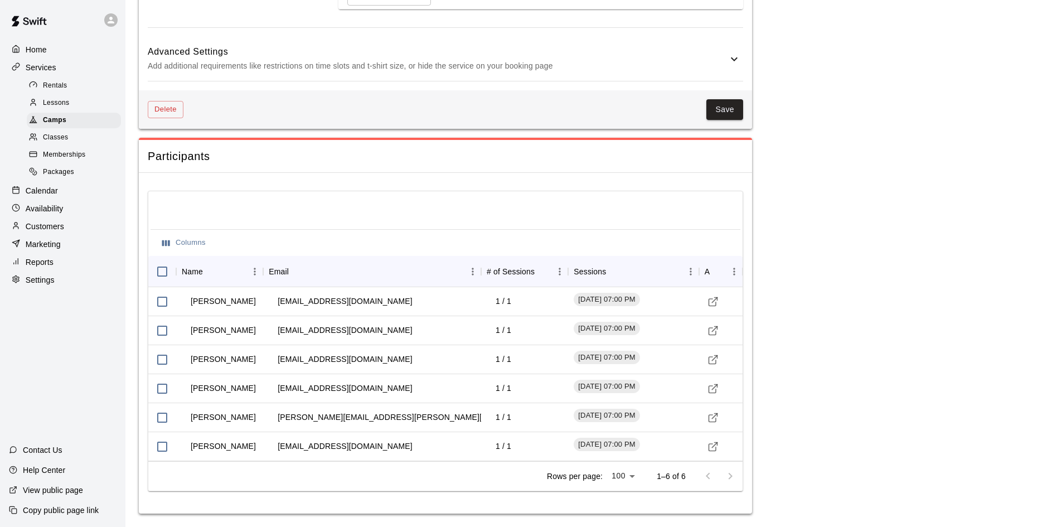
scroll to position [1294, 0]
click at [42, 232] on p "Customers" at bounding box center [45, 226] width 38 height 11
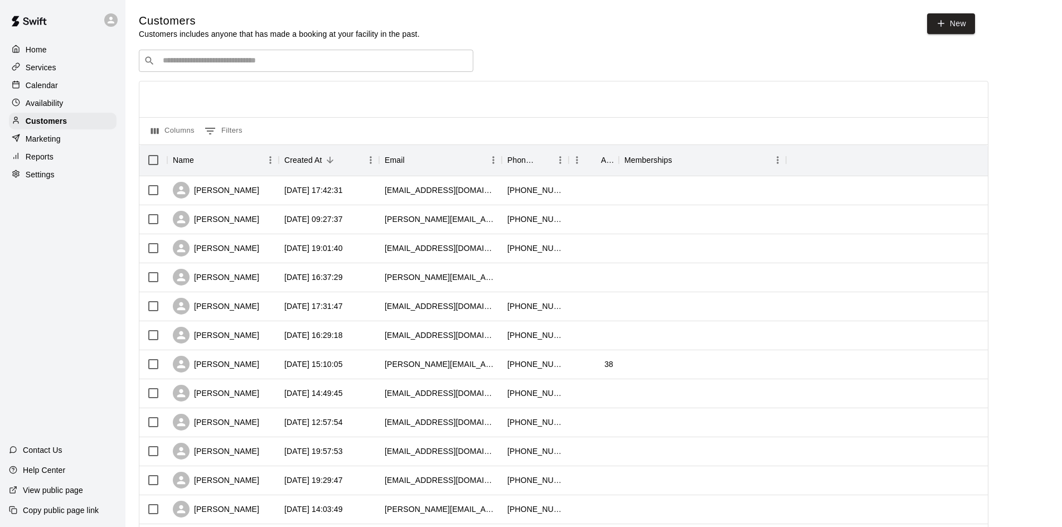
click at [235, 60] on input "Search customers by name or email" at bounding box center [313, 60] width 309 height 11
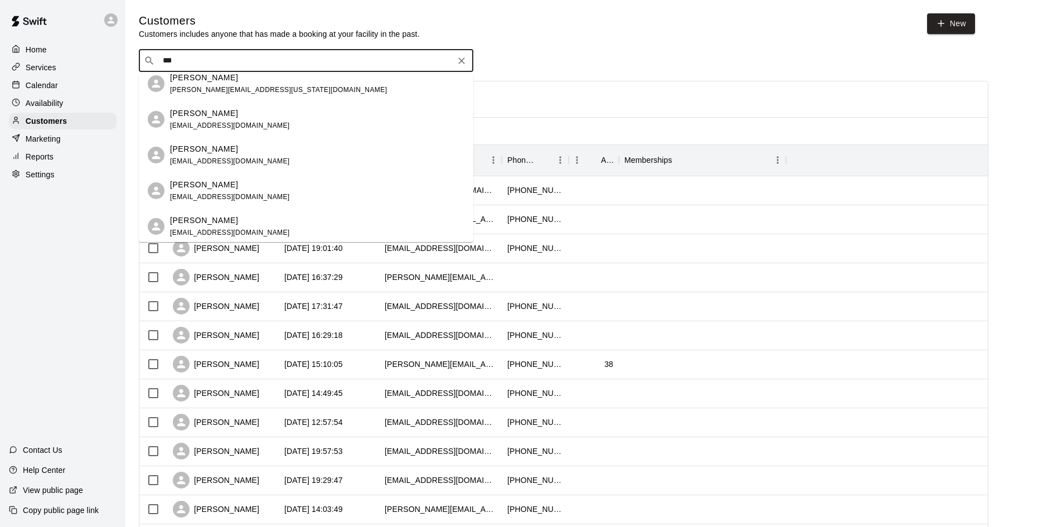
scroll to position [167, 0]
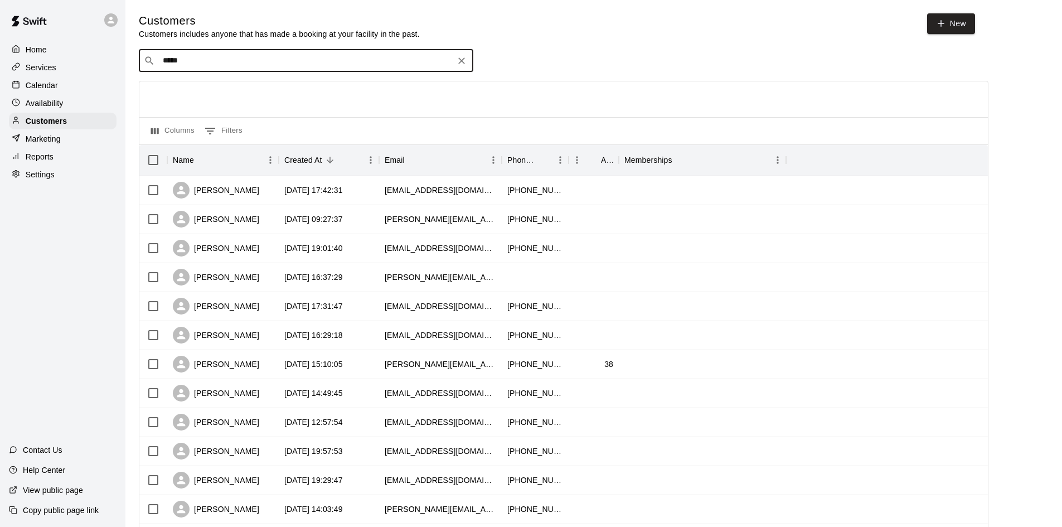
type input "*****"
drag, startPoint x: 73, startPoint y: 101, endPoint x: 95, endPoint y: 113, distance: 25.0
click at [73, 101] on div "Availability" at bounding box center [63, 103] width 108 height 17
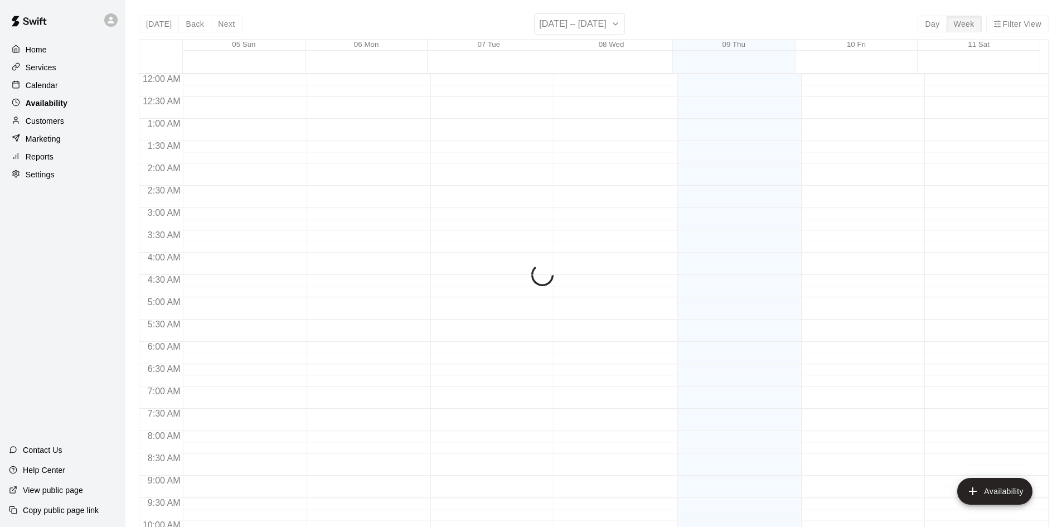
scroll to position [606, 0]
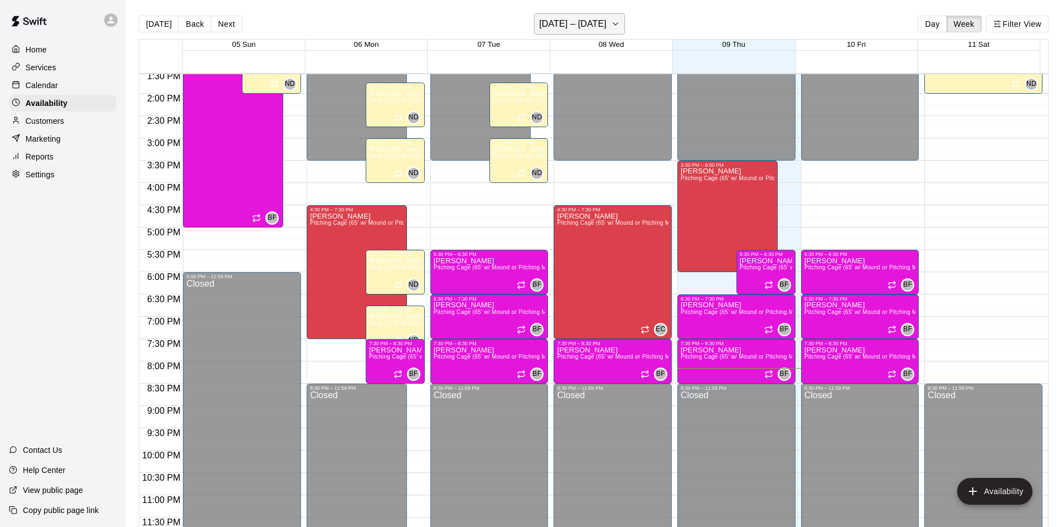
click at [611, 23] on icon "button" at bounding box center [615, 23] width 9 height 13
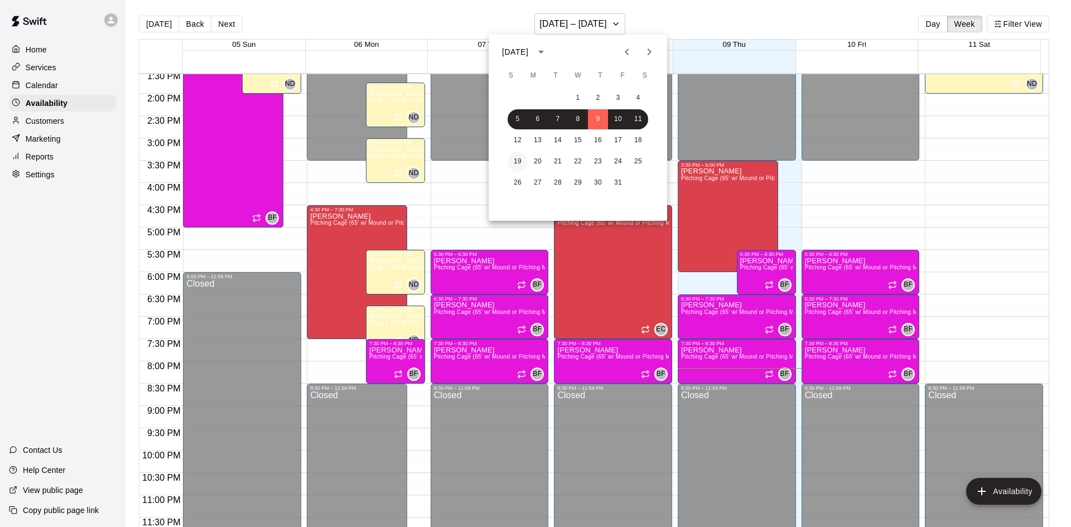
click at [518, 163] on button "19" at bounding box center [517, 162] width 20 height 20
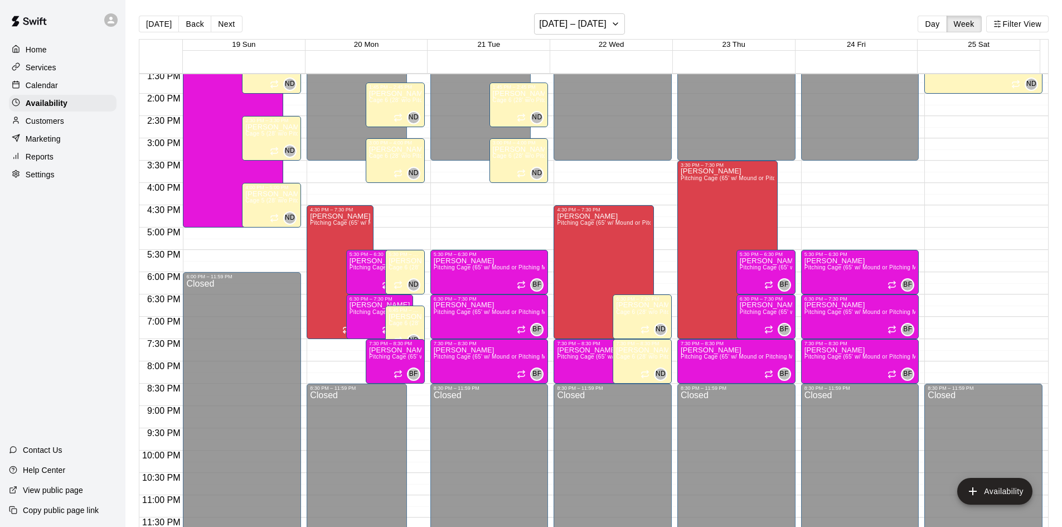
click at [40, 87] on p "Calendar" at bounding box center [42, 85] width 32 height 11
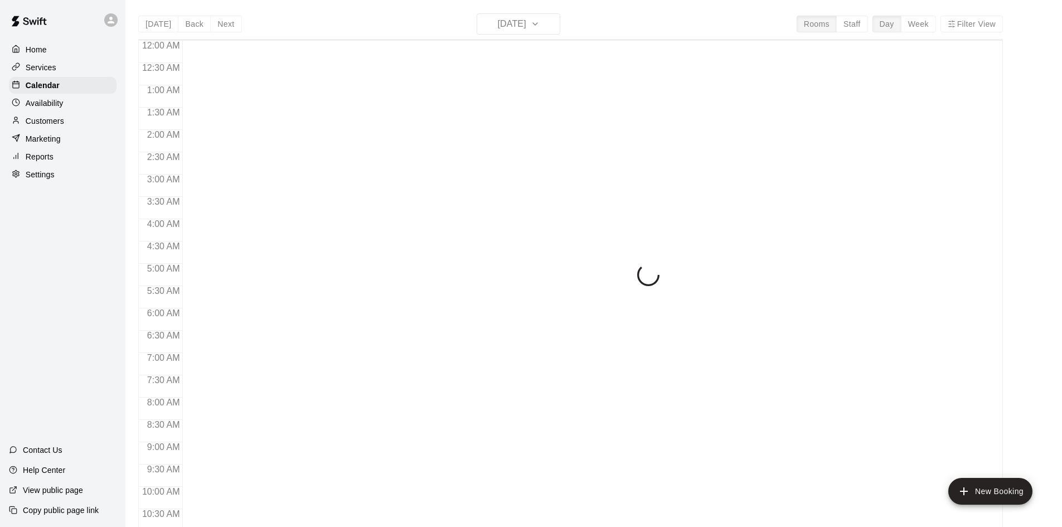
scroll to position [572, 0]
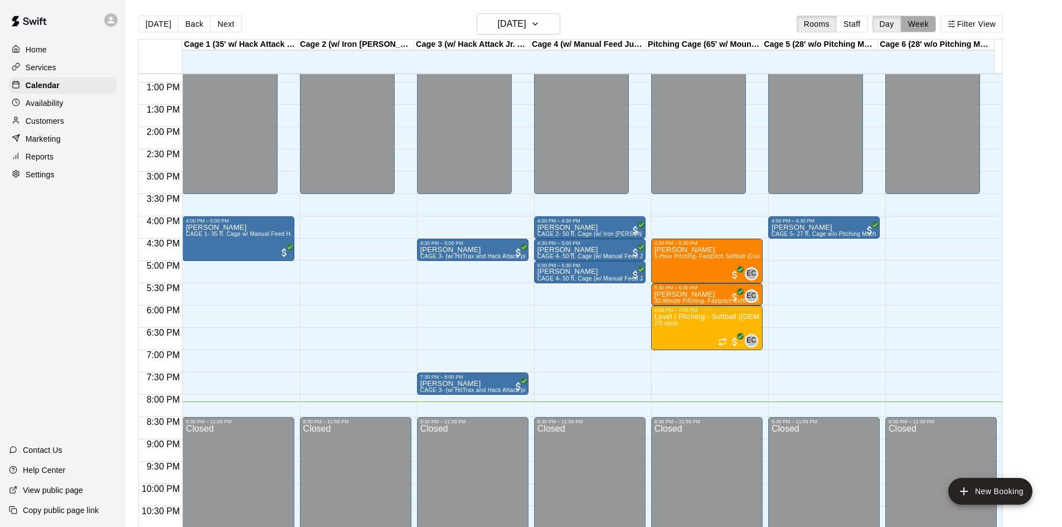
click at [930, 25] on button "Week" at bounding box center [918, 24] width 35 height 17
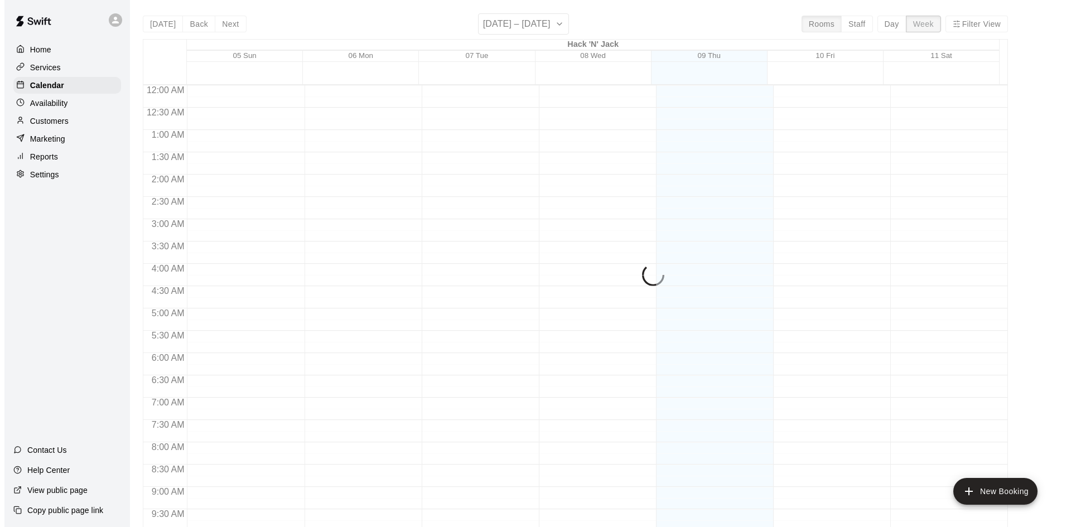
scroll to position [618, 0]
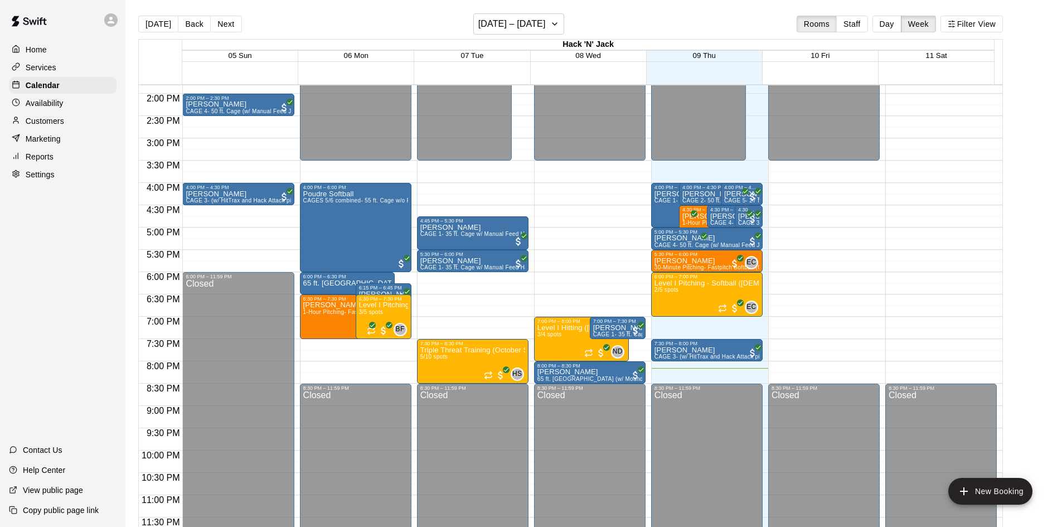
click at [239, 20] on div "[DATE] Back Next [DATE] – [DATE] Rooms Staff Day Week Filter View" at bounding box center [570, 26] width 865 height 26
click at [221, 20] on button "Next" at bounding box center [225, 24] width 31 height 17
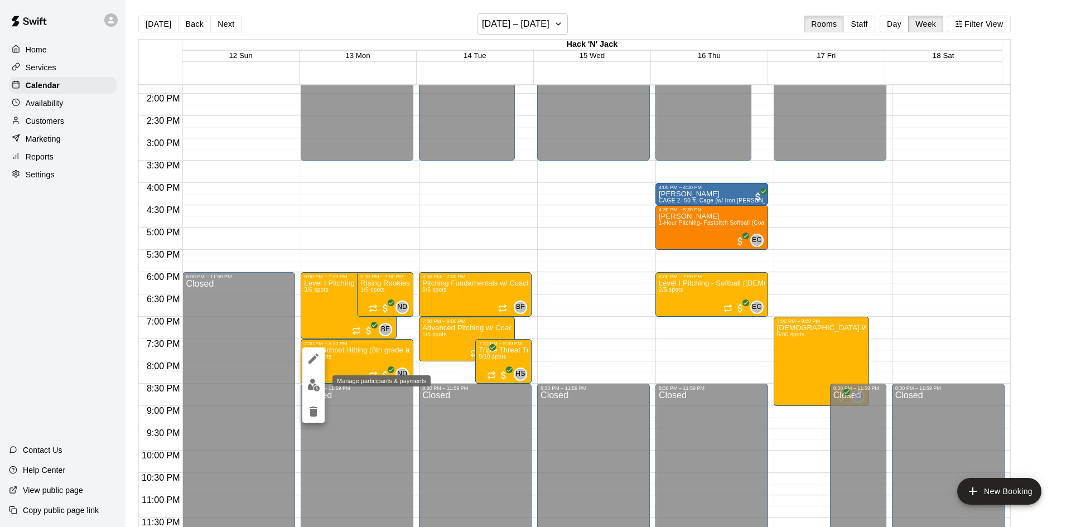
click at [311, 386] on img "edit" at bounding box center [313, 385] width 13 height 13
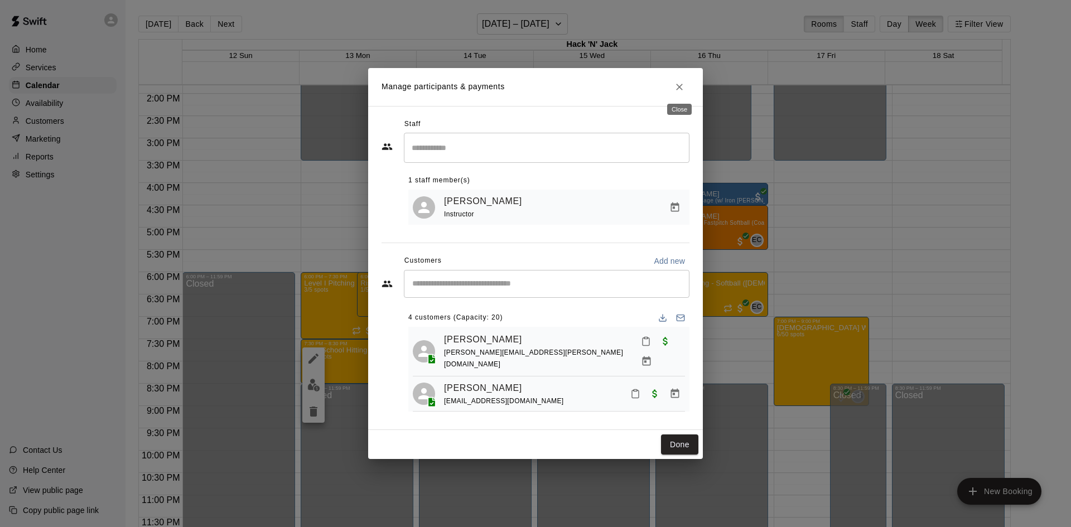
click at [677, 87] on icon "Close" at bounding box center [679, 86] width 11 height 11
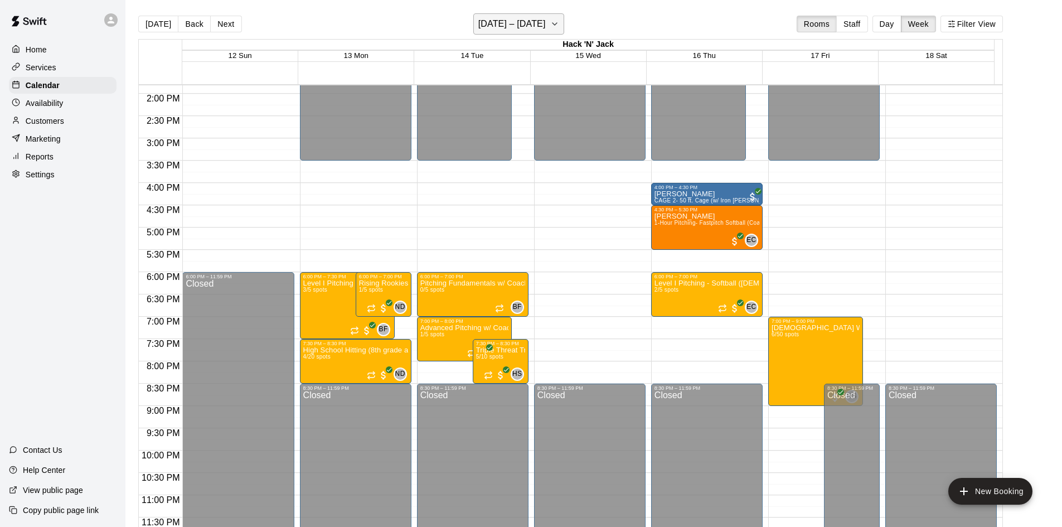
click at [555, 22] on icon "button" at bounding box center [554, 23] width 9 height 13
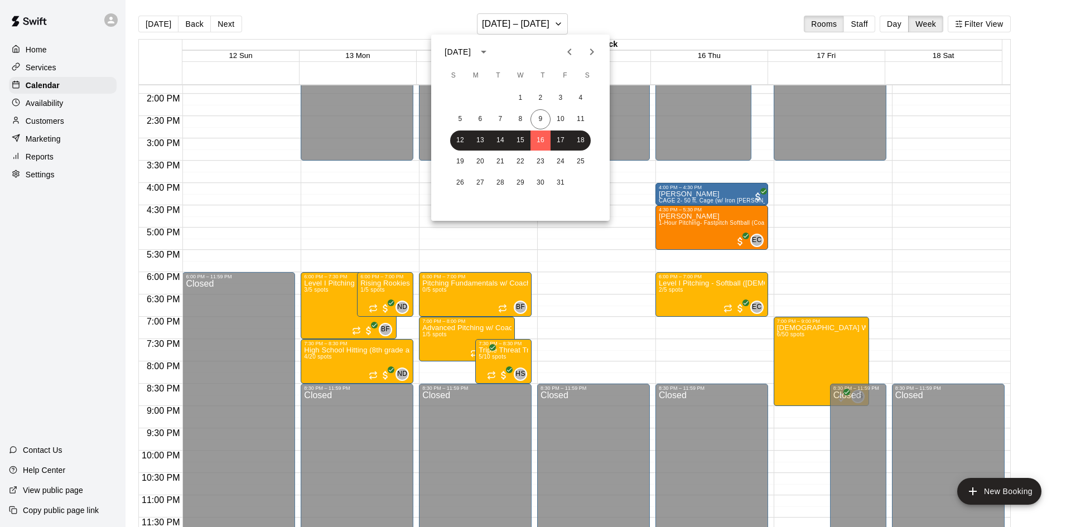
click at [342, 364] on div at bounding box center [535, 263] width 1071 height 527
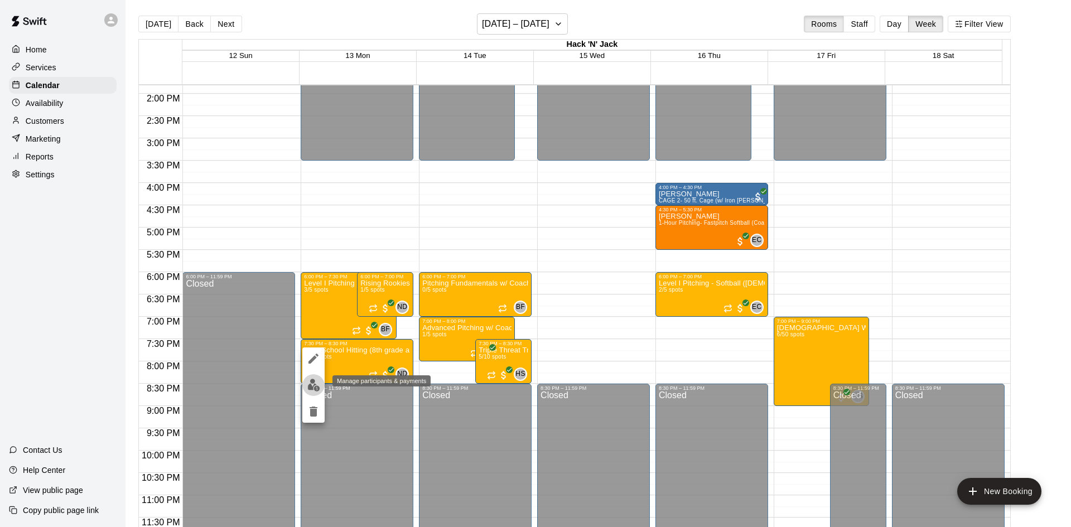
click at [315, 382] on img "edit" at bounding box center [313, 385] width 13 height 13
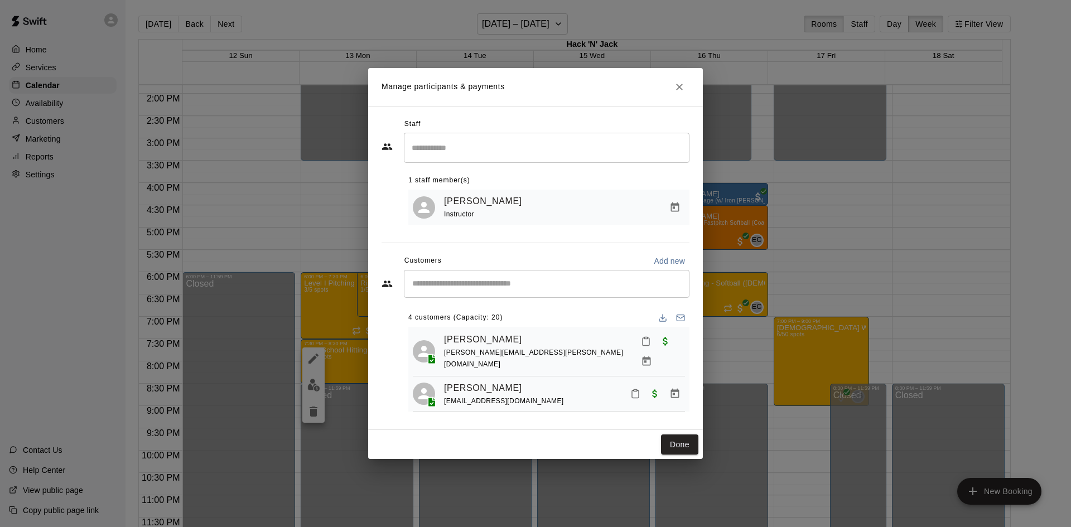
click at [497, 293] on div "​" at bounding box center [547, 284] width 286 height 28
type input "***"
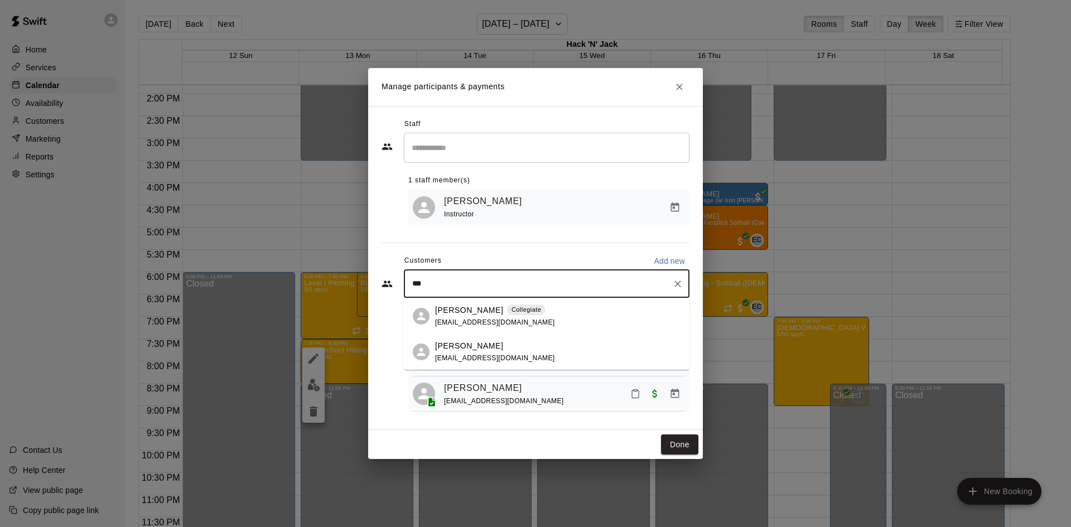
click at [459, 318] on span "[EMAIL_ADDRESS][DOMAIN_NAME]" at bounding box center [495, 322] width 120 height 8
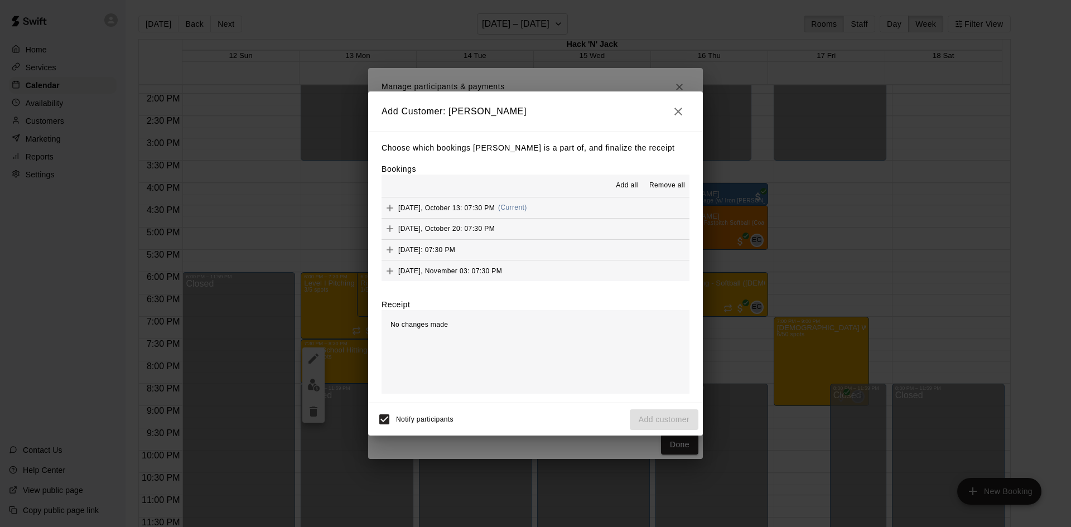
drag, startPoint x: 622, startPoint y: 186, endPoint x: 583, endPoint y: 223, distance: 53.7
click at [622, 186] on span "Add all" at bounding box center [627, 185] width 22 height 11
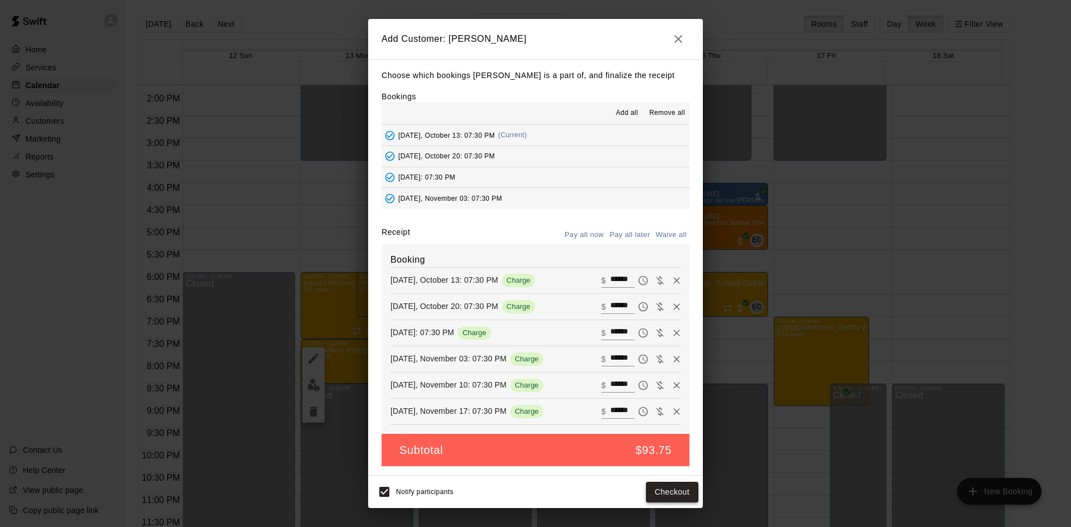
click at [671, 491] on button "Checkout" at bounding box center [672, 492] width 52 height 21
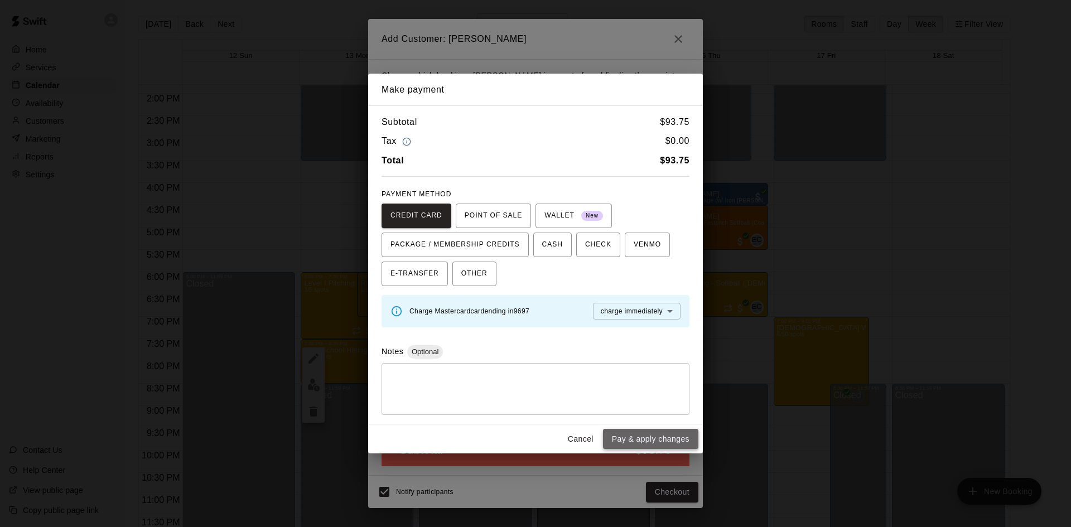
click at [646, 433] on button "Pay & apply changes" at bounding box center [650, 439] width 95 height 21
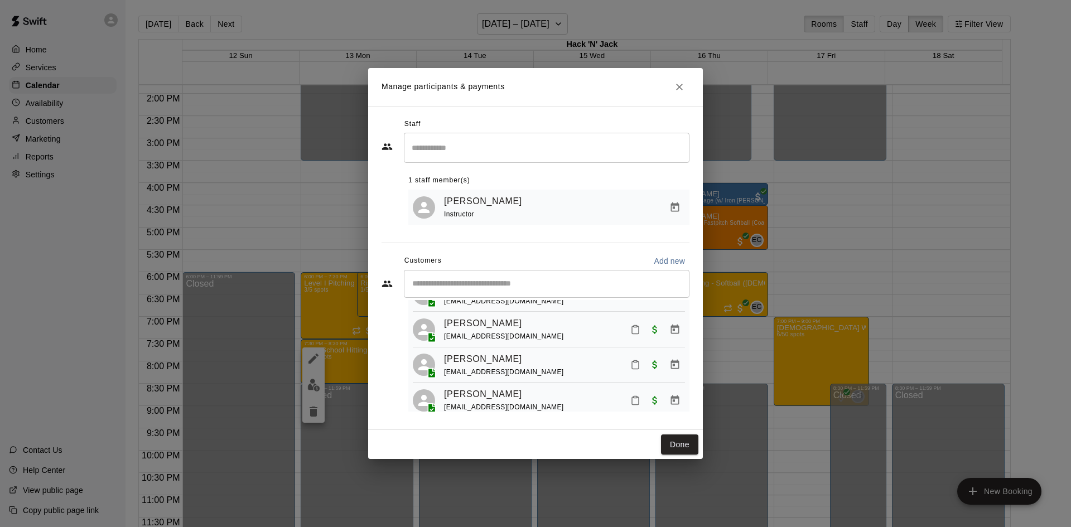
scroll to position [105, 0]
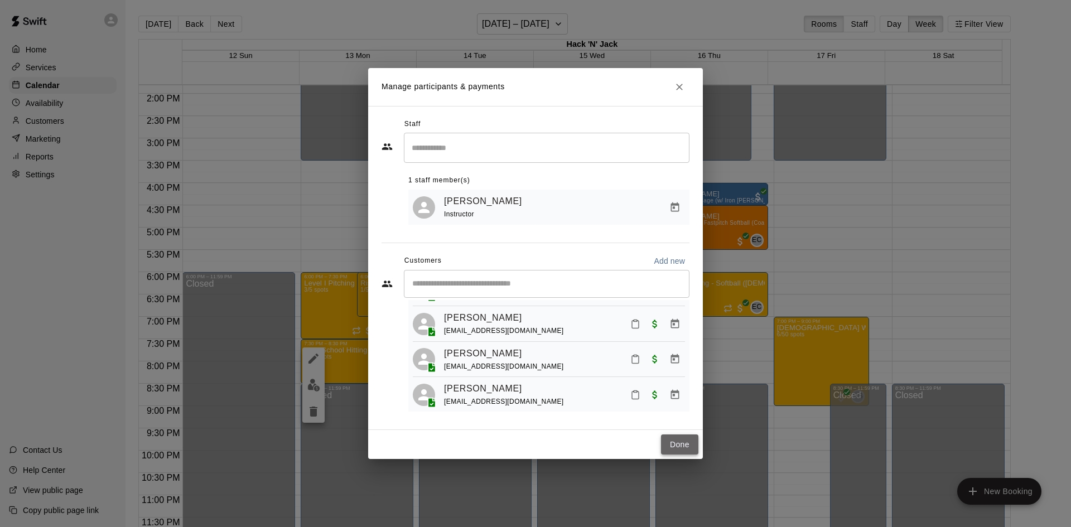
click at [676, 441] on button "Done" at bounding box center [679, 444] width 37 height 21
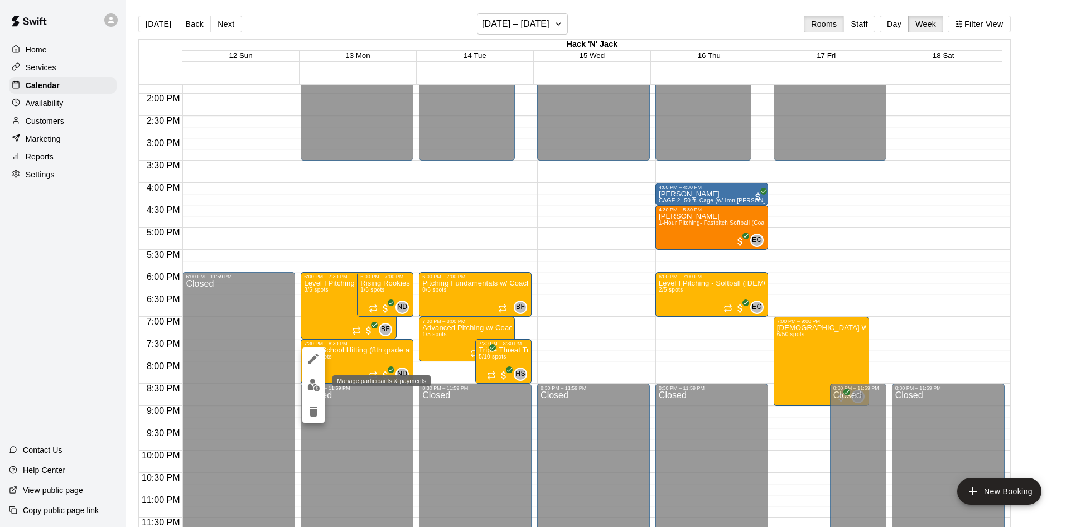
click at [313, 386] on img "edit" at bounding box center [313, 385] width 13 height 13
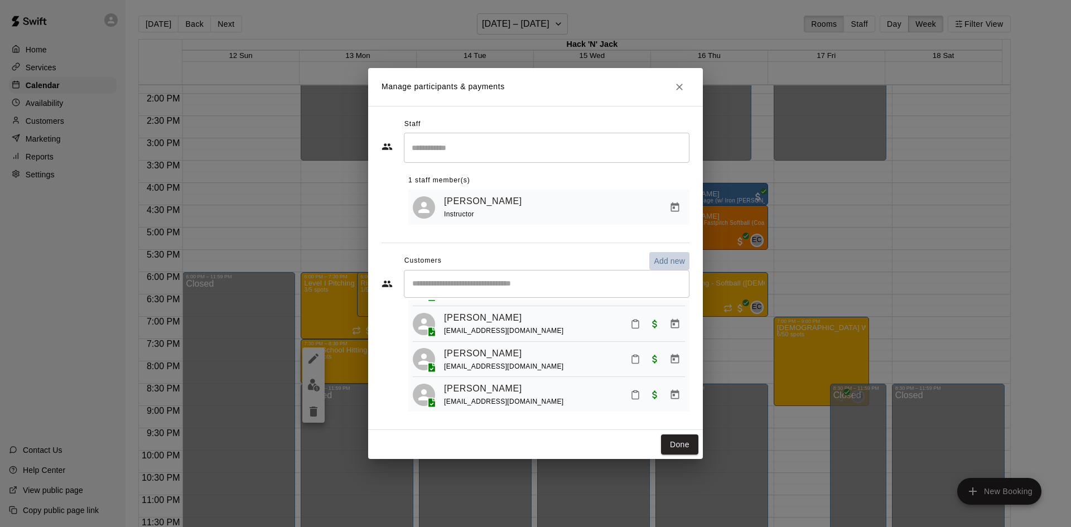
click at [669, 259] on p "Add new" at bounding box center [669, 260] width 31 height 11
select select "**"
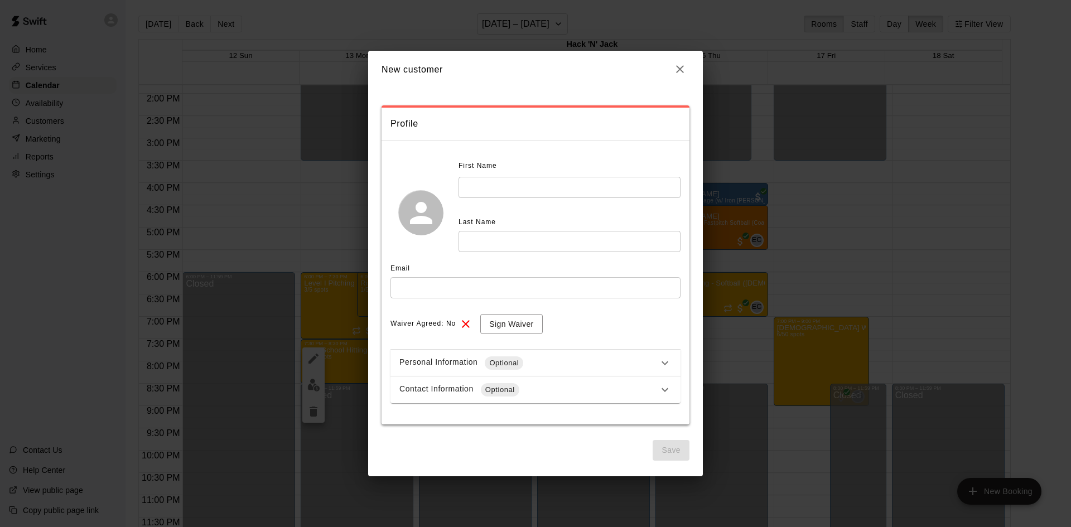
click at [683, 68] on icon "button" at bounding box center [679, 68] width 13 height 13
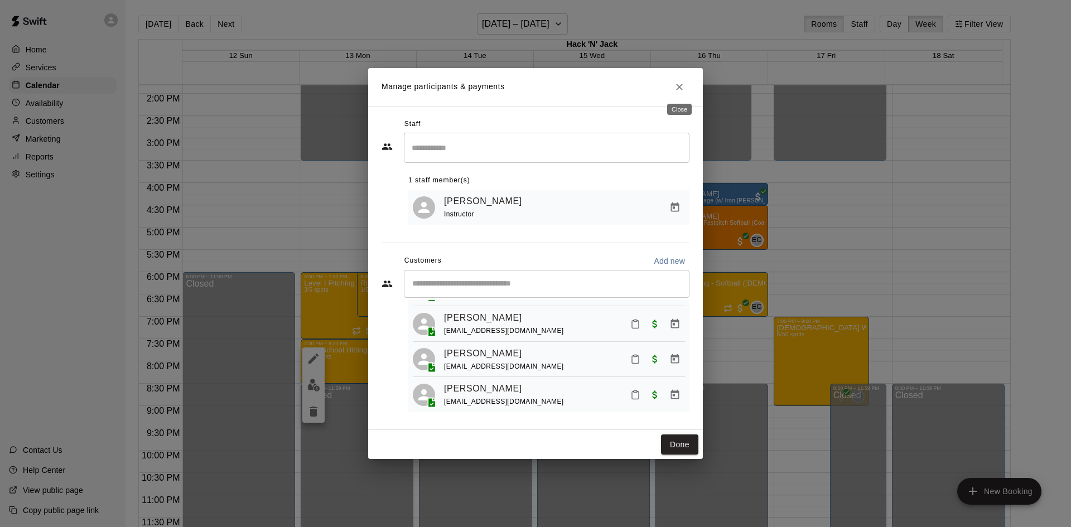
click at [686, 86] on button "Close" at bounding box center [679, 87] width 20 height 20
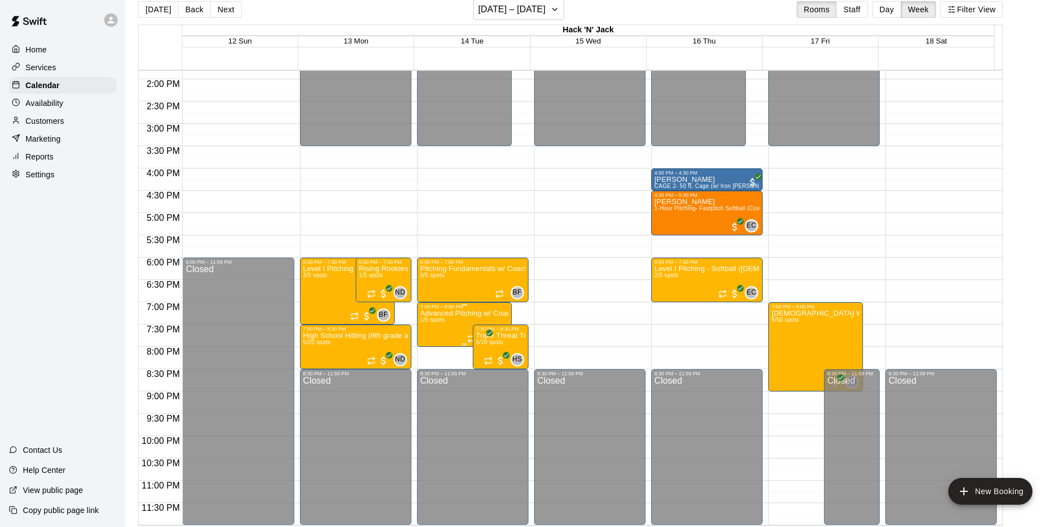
scroll to position [18, 0]
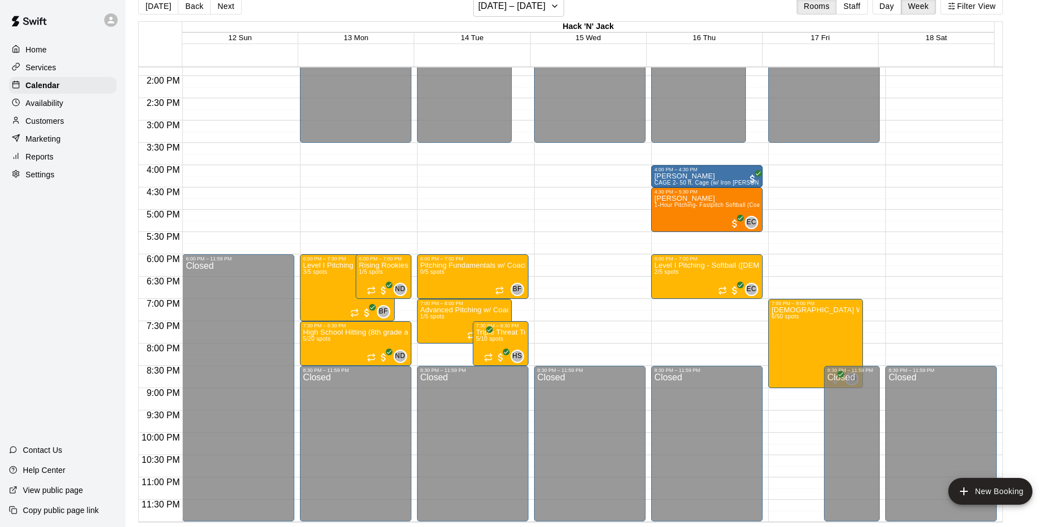
click at [34, 51] on p "Home" at bounding box center [36, 49] width 21 height 11
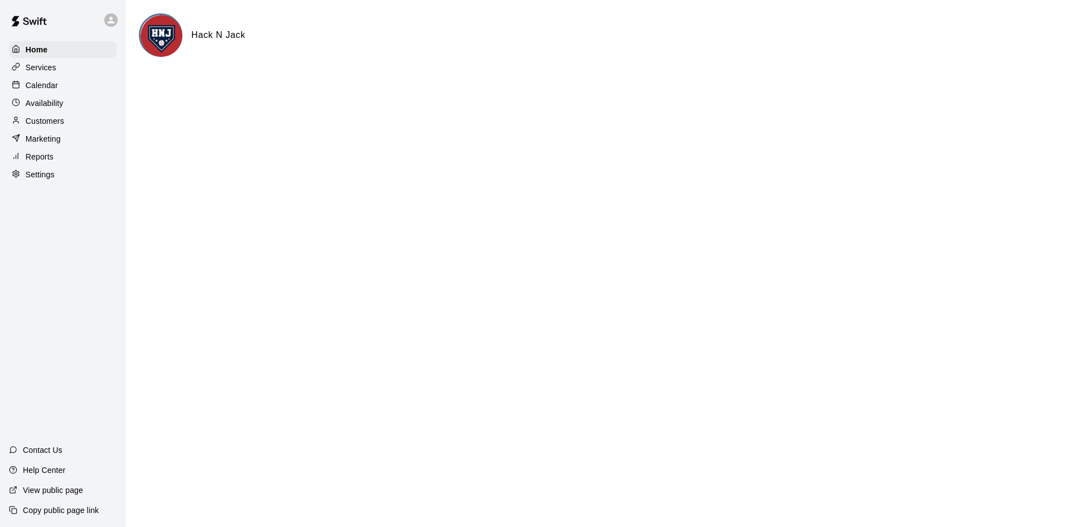
click at [109, 20] on icon at bounding box center [111, 20] width 10 height 10
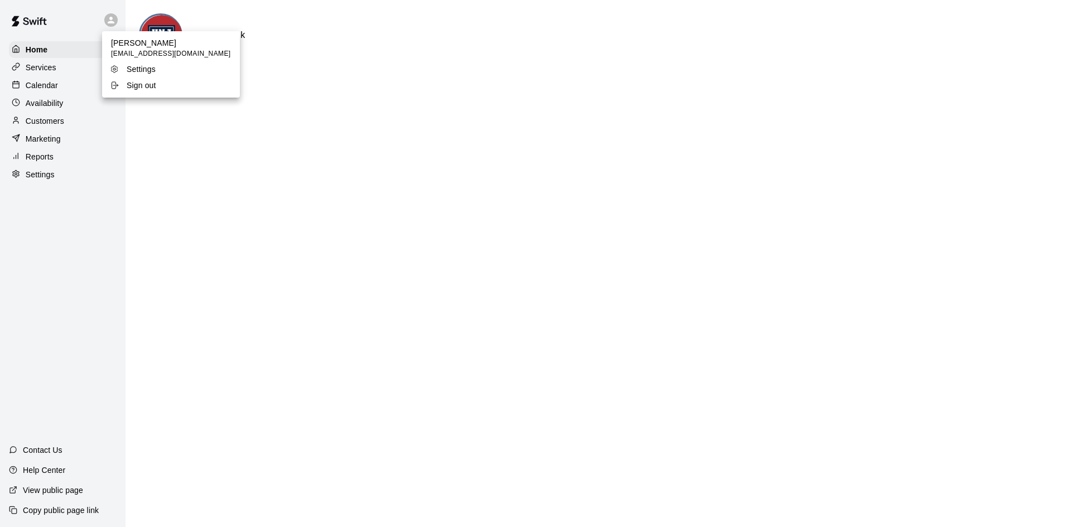
click at [142, 88] on p "Sign out" at bounding box center [142, 85] width 30 height 11
